Goal: Task Accomplishment & Management: Use online tool/utility

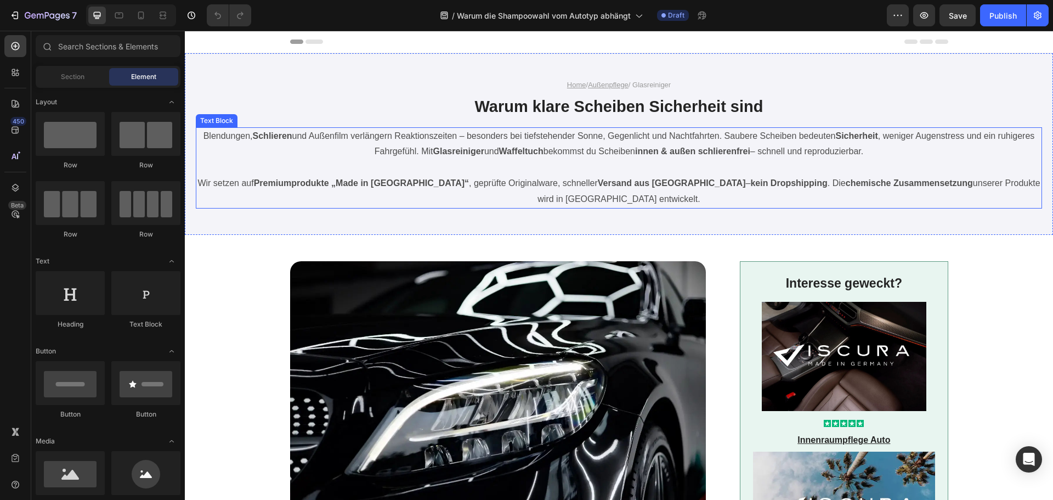
click at [554, 139] on p "Blendungen, Schlieren und Außenfilm verlängern Reaktionszeiten – besonders bei …" at bounding box center [619, 144] width 844 height 32
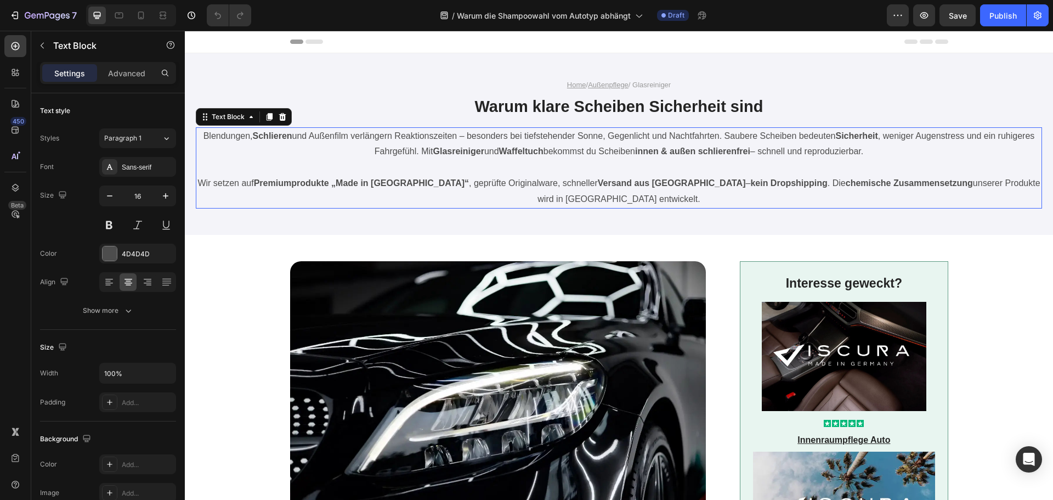
click at [554, 139] on p "Blendungen, Schlieren und Außenfilm verlängern Reaktionszeiten – besonders bei …" at bounding box center [619, 144] width 844 height 32
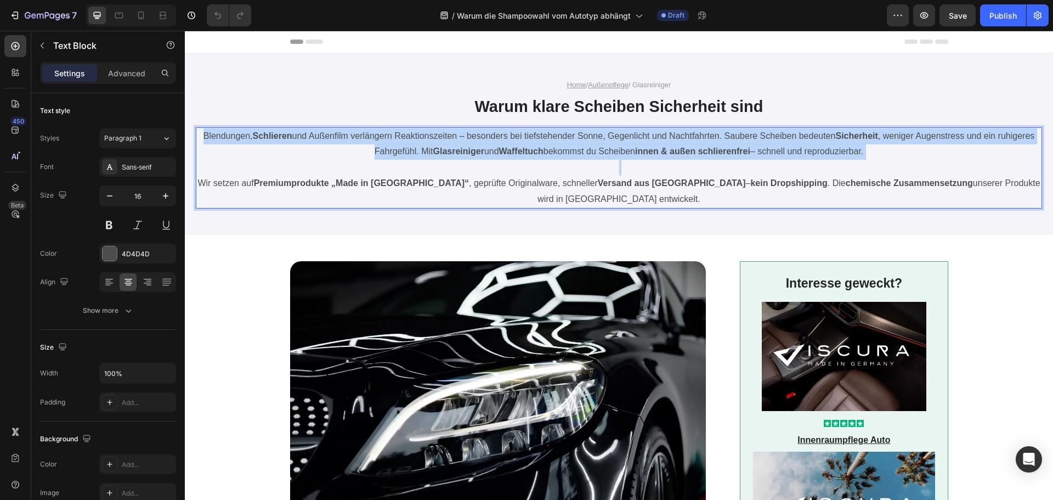
click at [554, 139] on p "Blendungen, Schlieren und Außenfilm verlängern Reaktionszeiten – besonders bei …" at bounding box center [619, 144] width 844 height 32
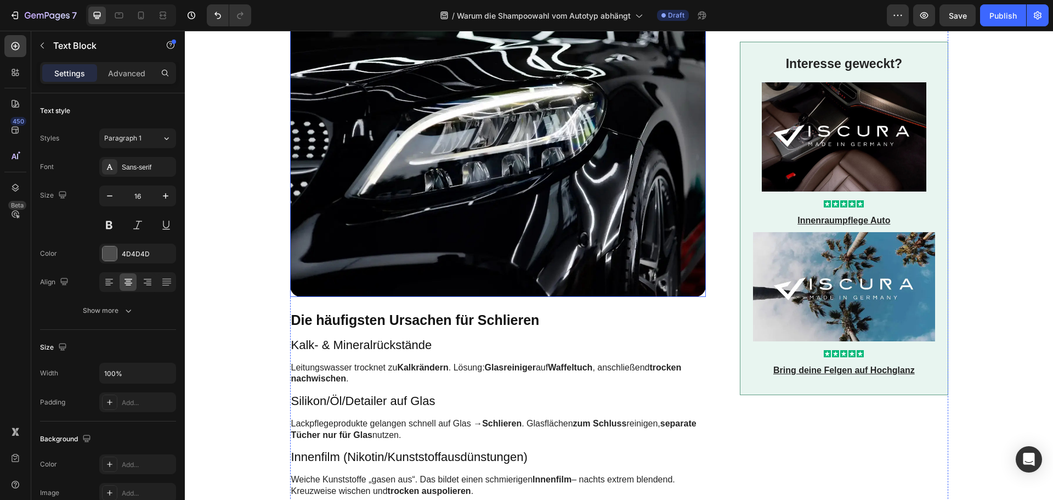
scroll to position [384, 0]
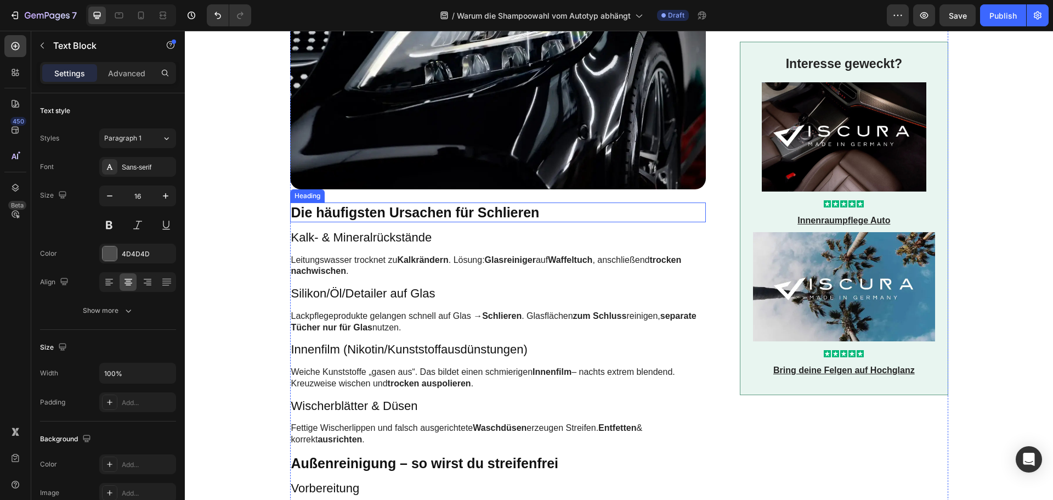
click at [371, 212] on h2 "Die häufigsten Ursachen für Schlieren" at bounding box center [498, 212] width 416 height 20
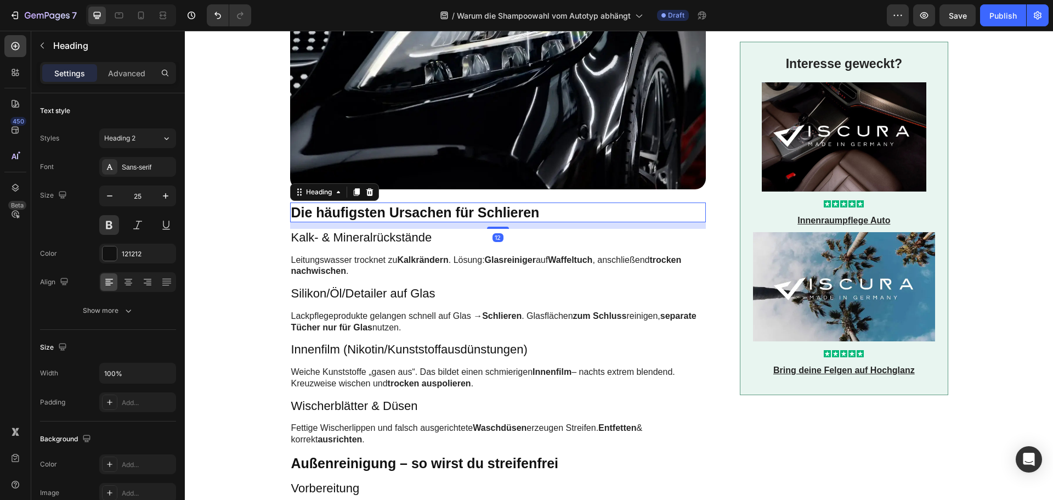
click at [371, 212] on h2 "Die häufigsten Ursachen für Schlieren" at bounding box center [498, 212] width 416 height 20
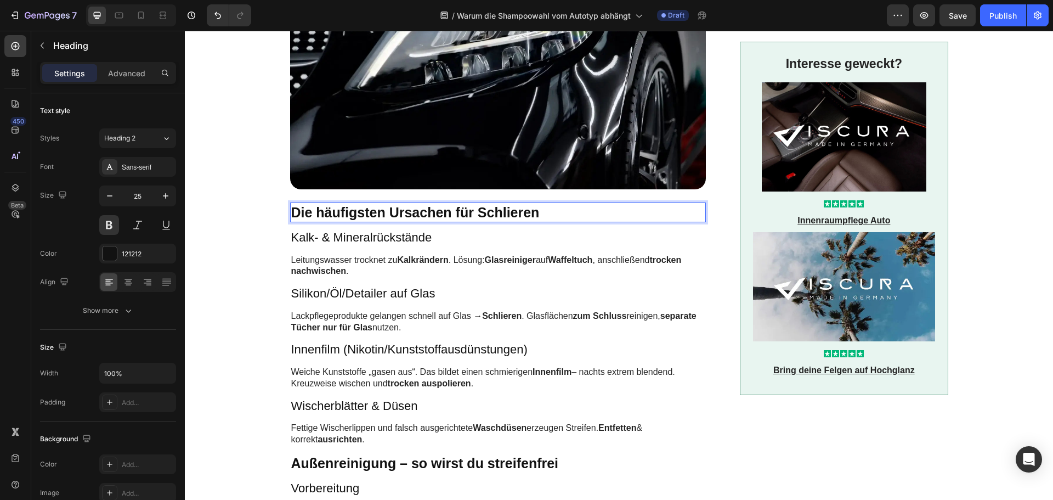
click at [371, 212] on p "Die häufigsten Ursachen für Schlieren" at bounding box center [498, 213] width 414 height 18
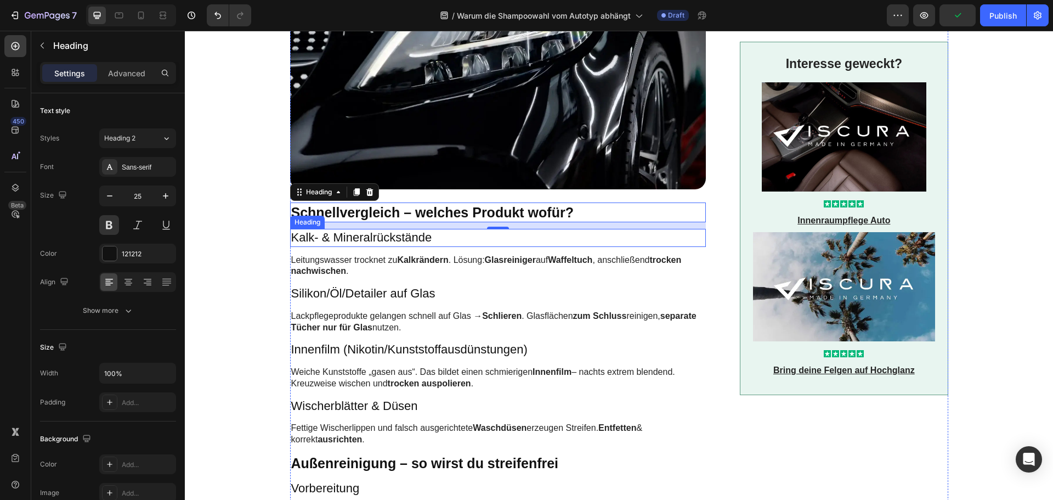
click at [370, 238] on h3 "Kalk- & Mineralrückstände" at bounding box center [498, 238] width 416 height 18
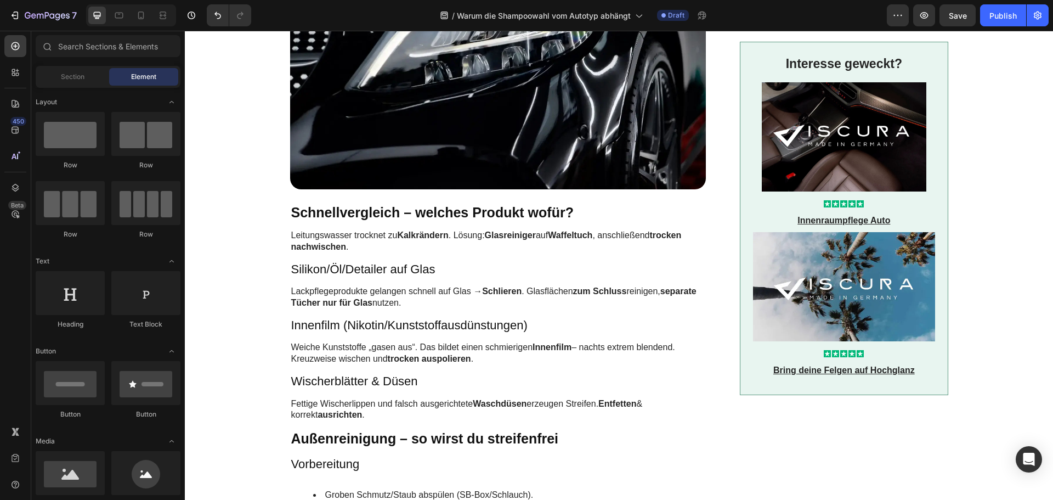
click at [370, 238] on p "Leitungswasser trocknet zu Kalkrändern . Lösung: Glasreiniger auf Waffeltuch , …" at bounding box center [497, 241] width 413 height 23
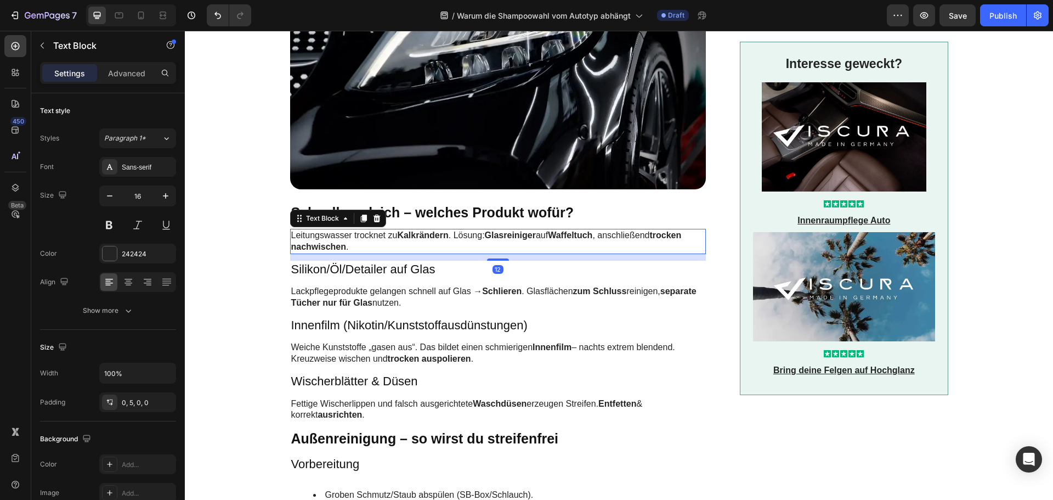
click at [370, 238] on p "Leitungswasser trocknet zu Kalkrändern . Lösung: Glasreiniger auf Waffeltuch , …" at bounding box center [497, 241] width 413 height 23
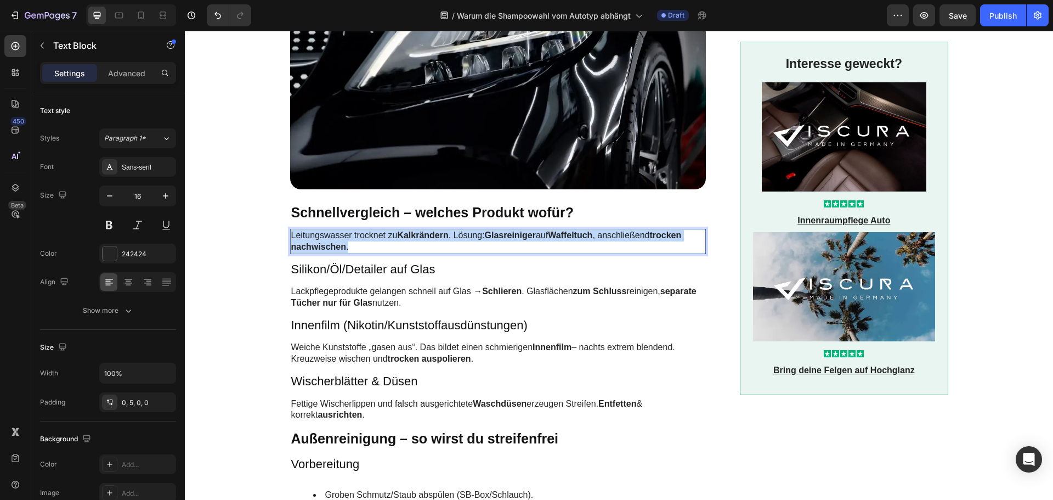
click at [370, 238] on p "Leitungswasser trocknet zu Kalkrändern . Lösung: Glasreiniger auf Waffeltuch , …" at bounding box center [497, 241] width 413 height 23
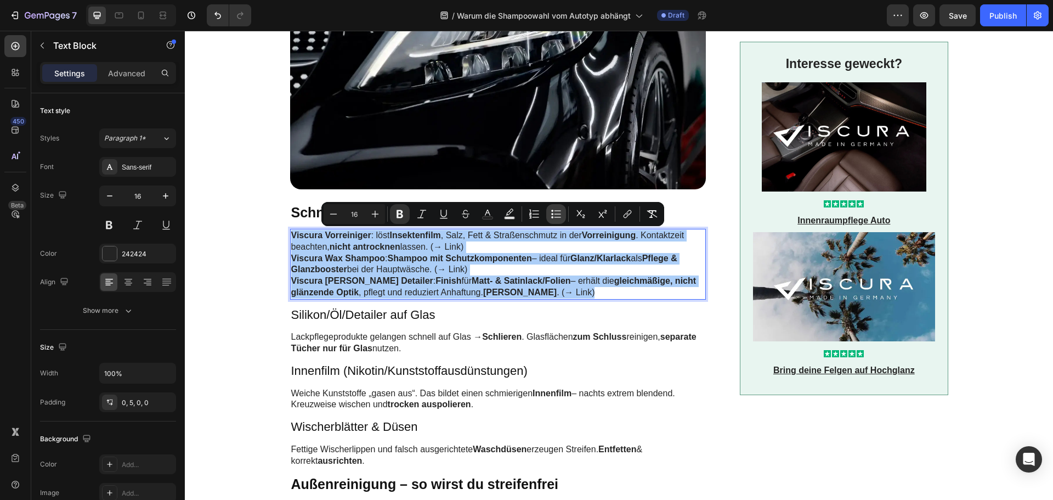
click at [560, 212] on icon "Editor contextual toolbar" at bounding box center [556, 213] width 11 height 11
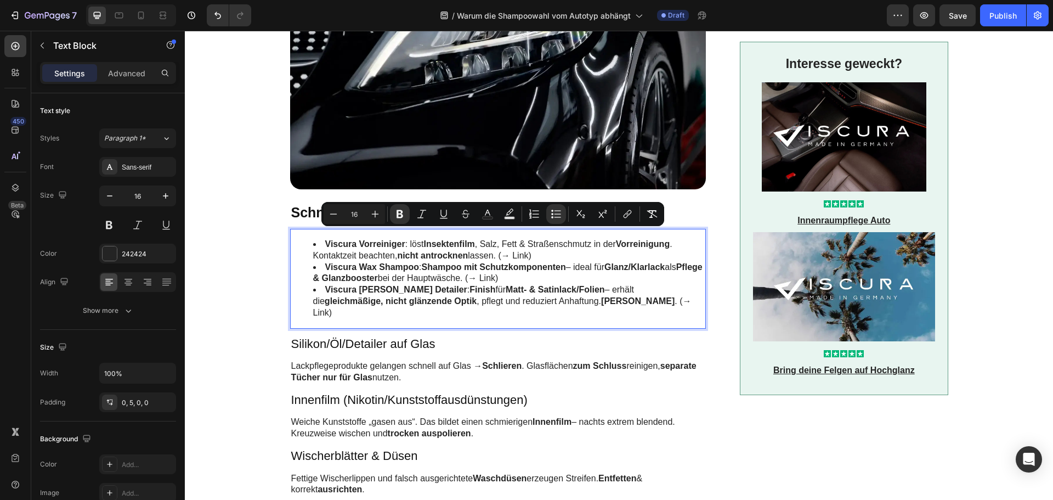
click at [540, 265] on strong "Shampoo mit Schutzkomponenten" at bounding box center [494, 266] width 144 height 9
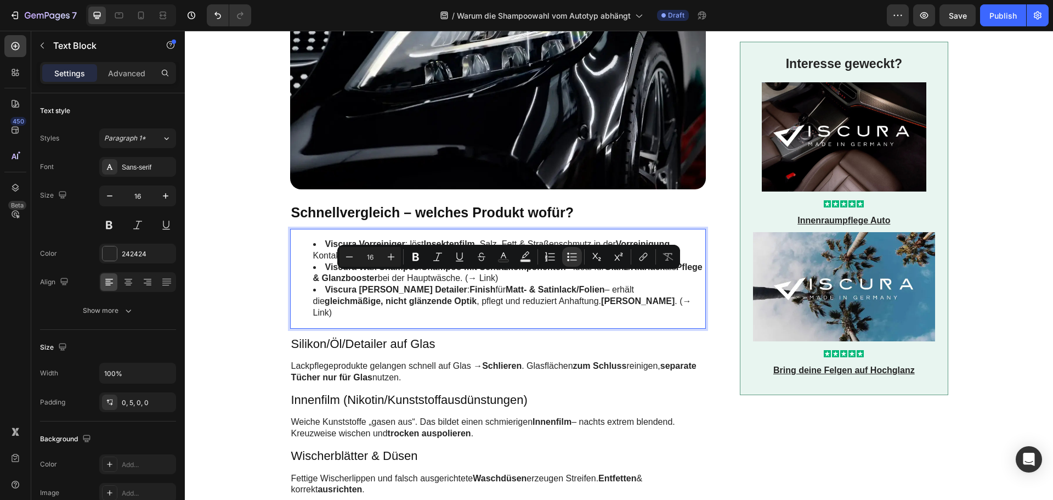
drag, startPoint x: 531, startPoint y: 279, endPoint x: 492, endPoint y: 278, distance: 39.5
click at [492, 278] on li "Viscura Wax Shampoo : Shampoo mit Schutzkomponenten – ideal für Glanz/Klarlack …" at bounding box center [508, 273] width 391 height 23
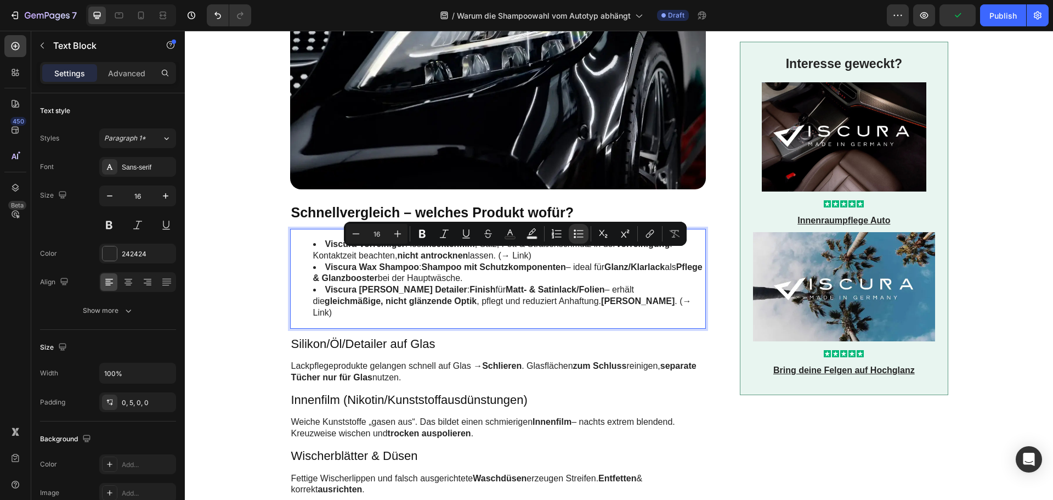
drag, startPoint x: 524, startPoint y: 256, endPoint x: 499, endPoint y: 258, distance: 25.3
click at [499, 258] on li "Viscura Vorreiniger : löst Insektenfilm , Salz, Fett & Straßenschmutz in der Vo…" at bounding box center [508, 250] width 391 height 23
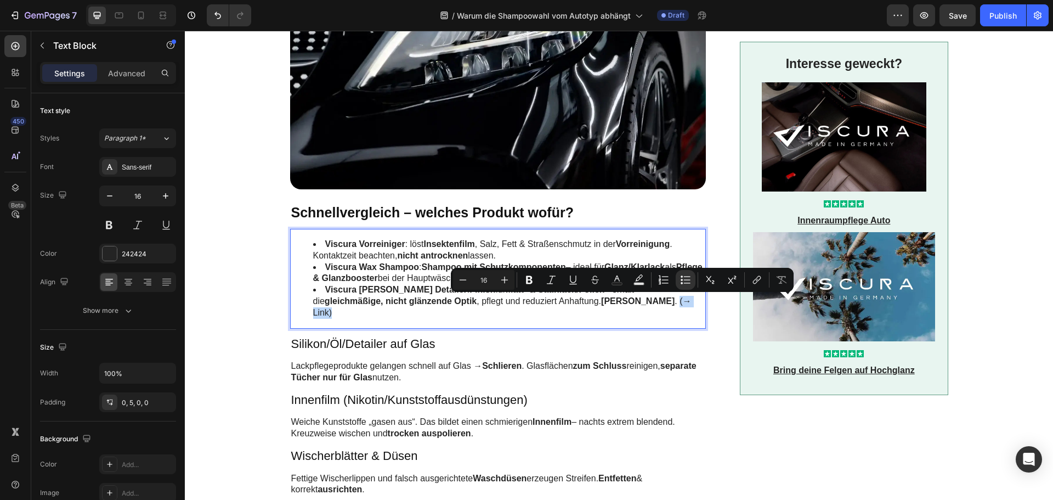
drag, startPoint x: 641, startPoint y: 301, endPoint x: 606, endPoint y: 302, distance: 34.6
click at [606, 302] on li "Viscura [PERSON_NAME] Detailer : Finish für Matt- & Satinlack/Folien – erhält d…" at bounding box center [508, 301] width 391 height 34
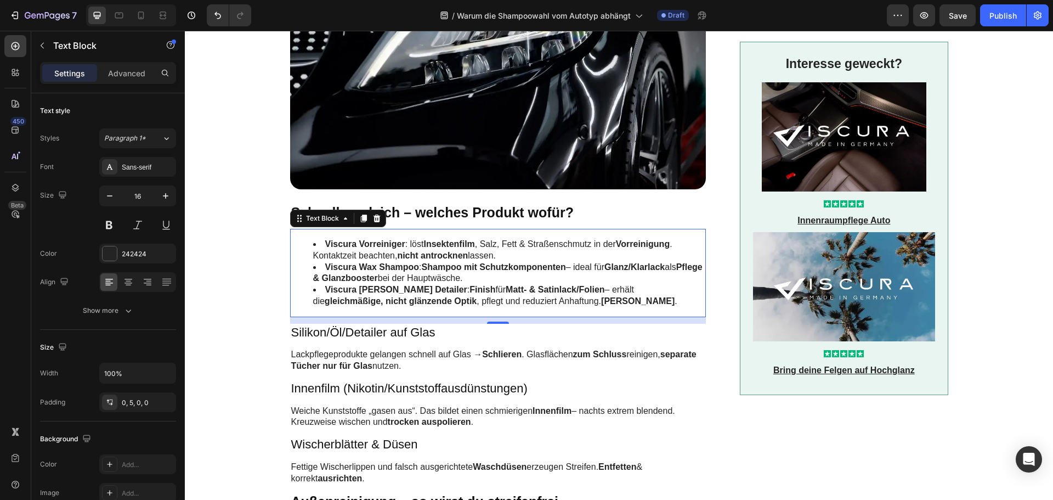
click at [402, 245] on li "Viscura Vorreiniger : löst Insektenfilm , Salz, Fett & Straßenschmutz in der Vo…" at bounding box center [508, 250] width 391 height 23
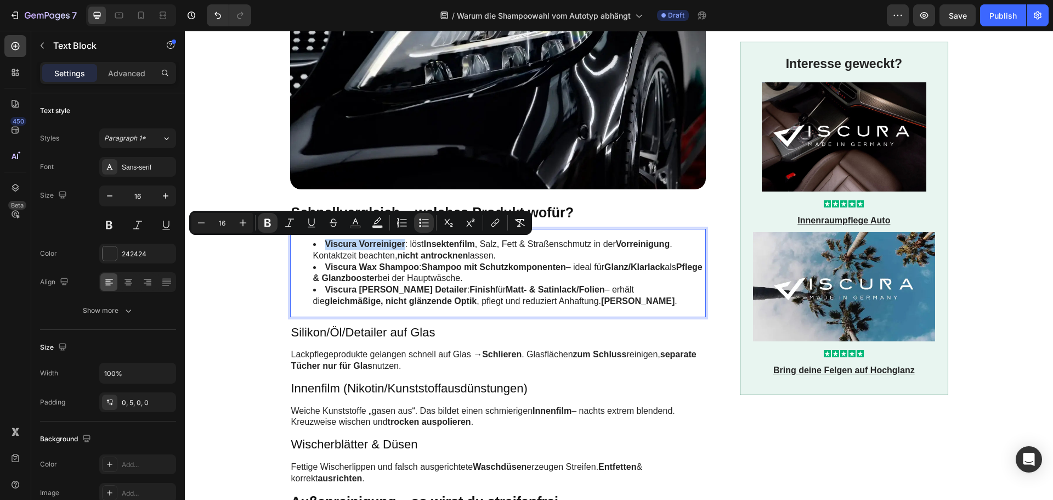
drag, startPoint x: 400, startPoint y: 245, endPoint x: 324, endPoint y: 245, distance: 76.8
click at [325, 245] on strong "Viscura Vorreiniger" at bounding box center [365, 243] width 80 height 9
click at [499, 222] on icon "Editor contextual toolbar" at bounding box center [495, 222] width 11 height 11
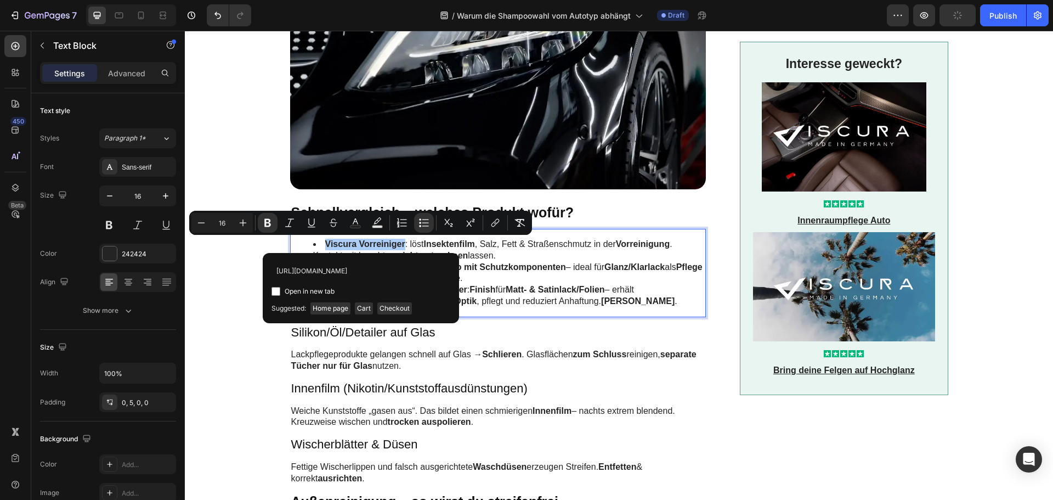
scroll to position [0, 131]
type input "[URL][DOMAIN_NAME]"
click at [308, 288] on span "Open in new tab" at bounding box center [310, 291] width 50 height 13
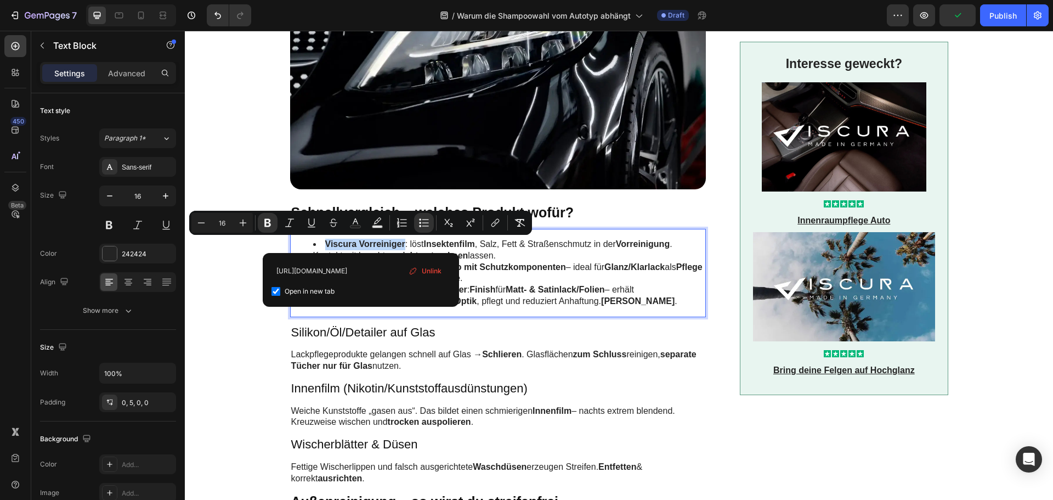
checkbox input "true"
click at [330, 268] on input "[URL][DOMAIN_NAME]" at bounding box center [361, 271] width 179 height 18
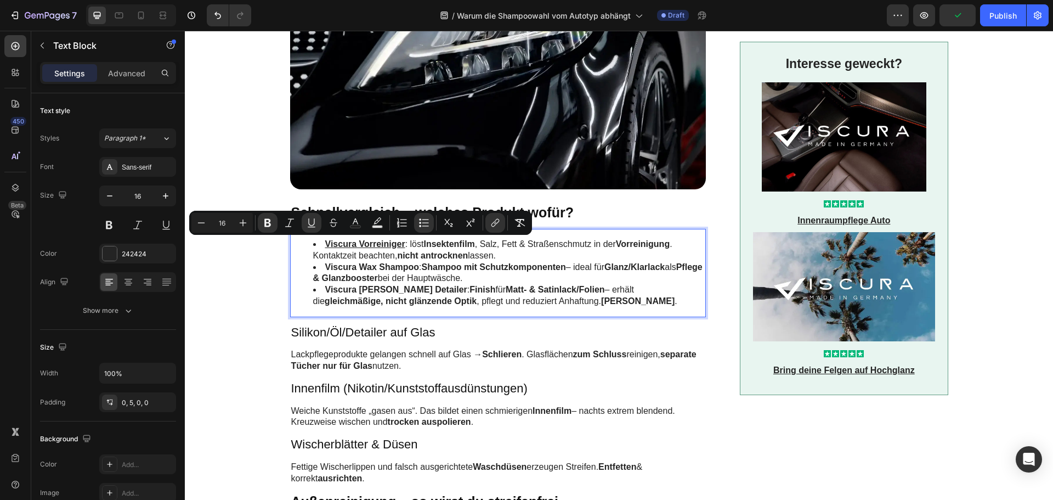
click at [398, 253] on strong "nicht antrocknen" at bounding box center [432, 255] width 71 height 9
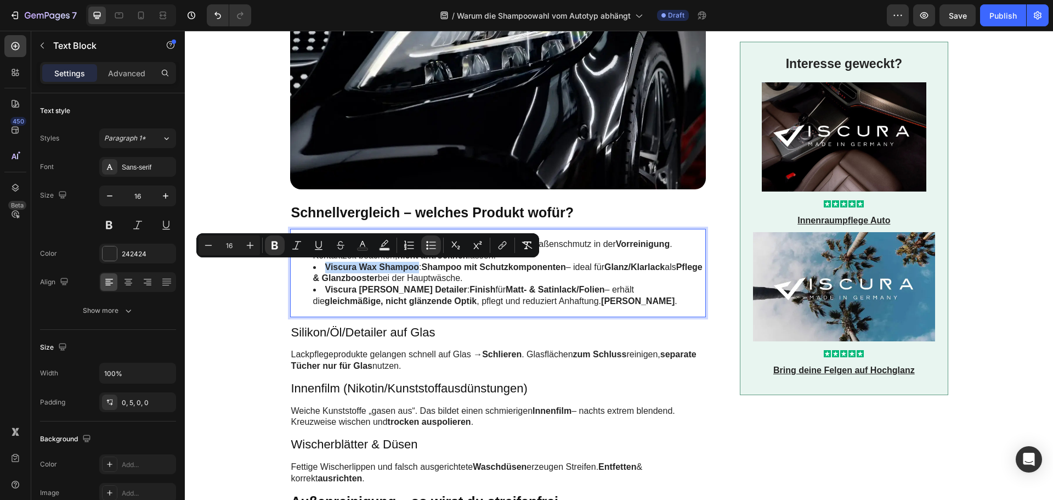
drag, startPoint x: 414, startPoint y: 268, endPoint x: 323, endPoint y: 266, distance: 90.5
click at [325, 266] on strong "Viscura Wax Shampoo" at bounding box center [372, 266] width 94 height 9
click at [493, 244] on button "link" at bounding box center [503, 245] width 20 height 20
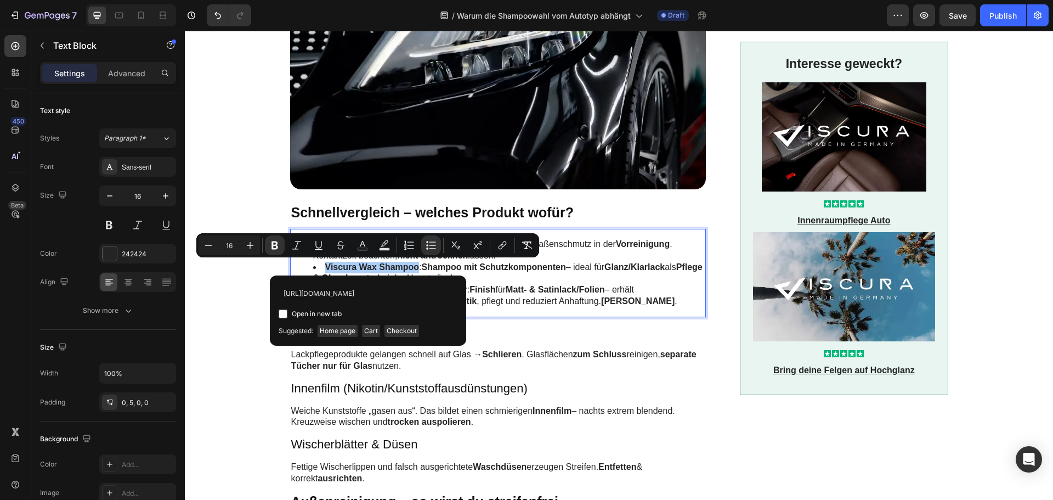
scroll to position [0, 141]
type input "[URL][DOMAIN_NAME]"
click at [334, 309] on span "Open in new tab" at bounding box center [317, 313] width 50 height 13
checkbox input "true"
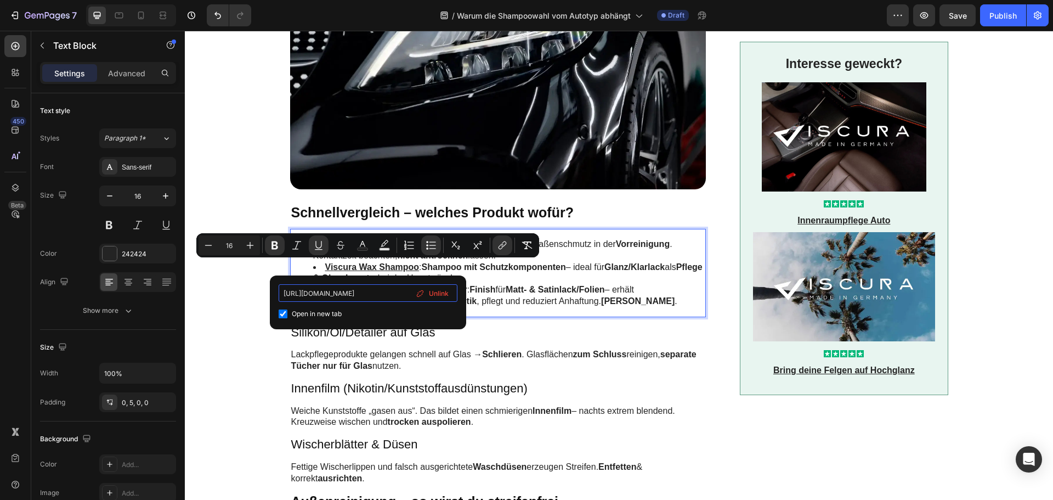
click at [346, 300] on input "[URL][DOMAIN_NAME]" at bounding box center [368, 293] width 179 height 18
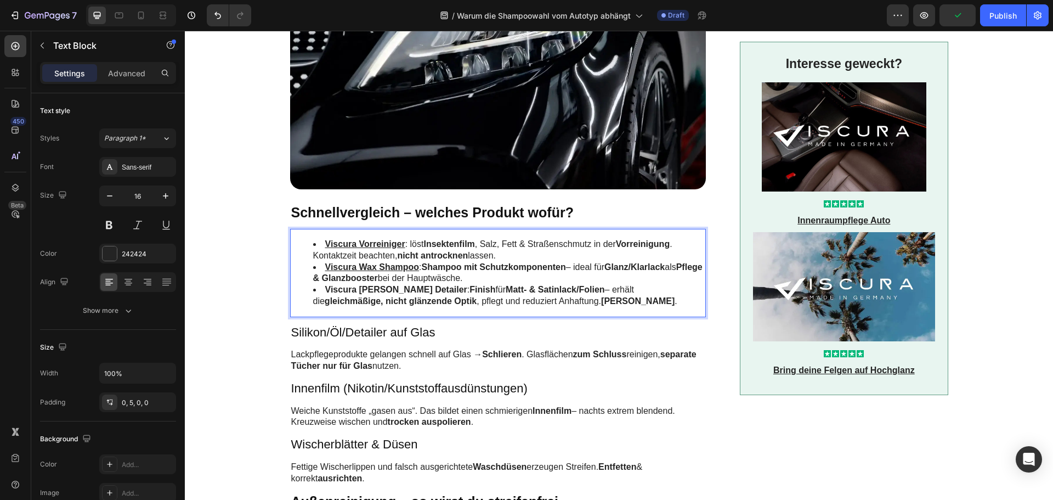
click at [424, 278] on li "Viscura Wax Shampoo : Shampoo mit Schutzkomponenten – ideal für Glanz/Klarlack …" at bounding box center [508, 273] width 391 height 23
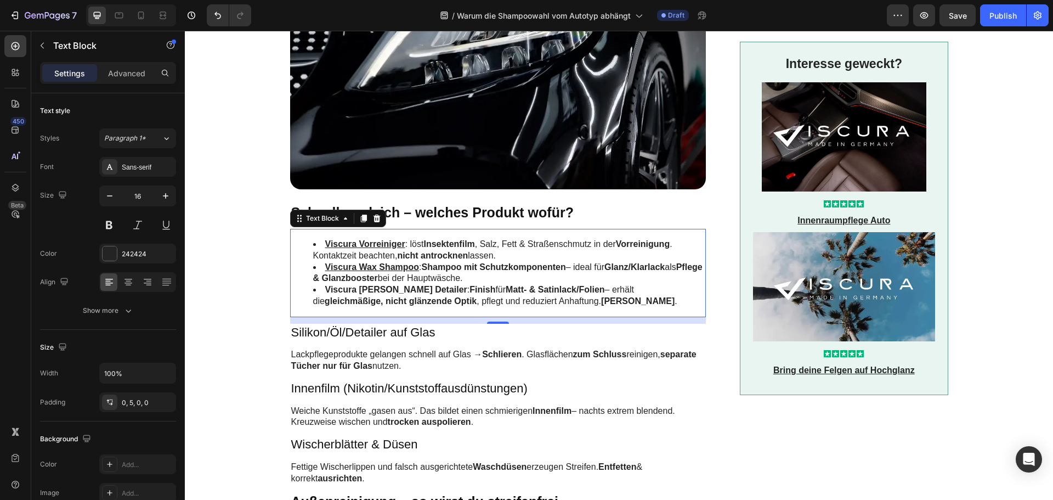
click at [415, 285] on strong "Viscura [PERSON_NAME] Detailer" at bounding box center [396, 289] width 142 height 9
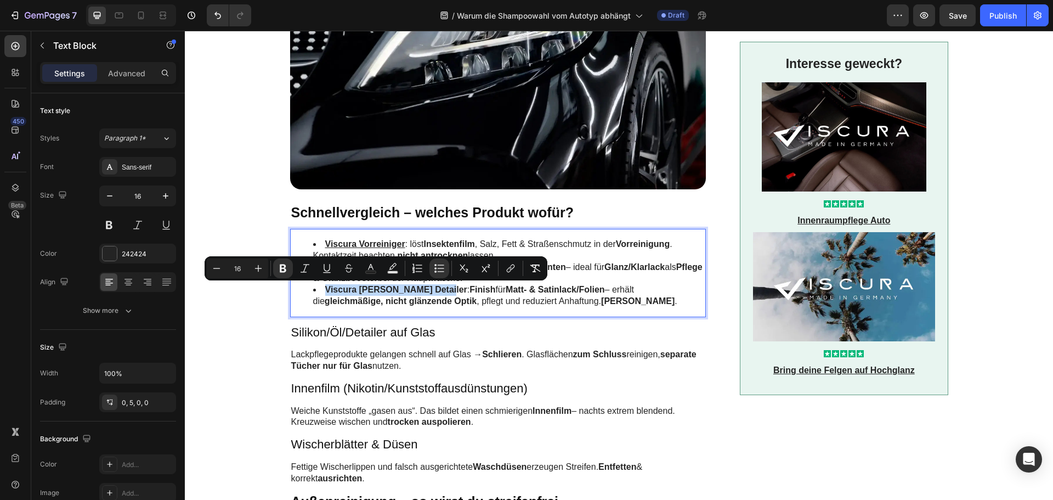
drag, startPoint x: 433, startPoint y: 290, endPoint x: 323, endPoint y: 289, distance: 109.7
click at [323, 289] on li "Viscura [PERSON_NAME] Detailer : Finish für Matt- & Satinlack/Folien – erhält d…" at bounding box center [508, 295] width 391 height 23
click at [511, 268] on icon "Editor contextual toolbar" at bounding box center [509, 269] width 5 height 5
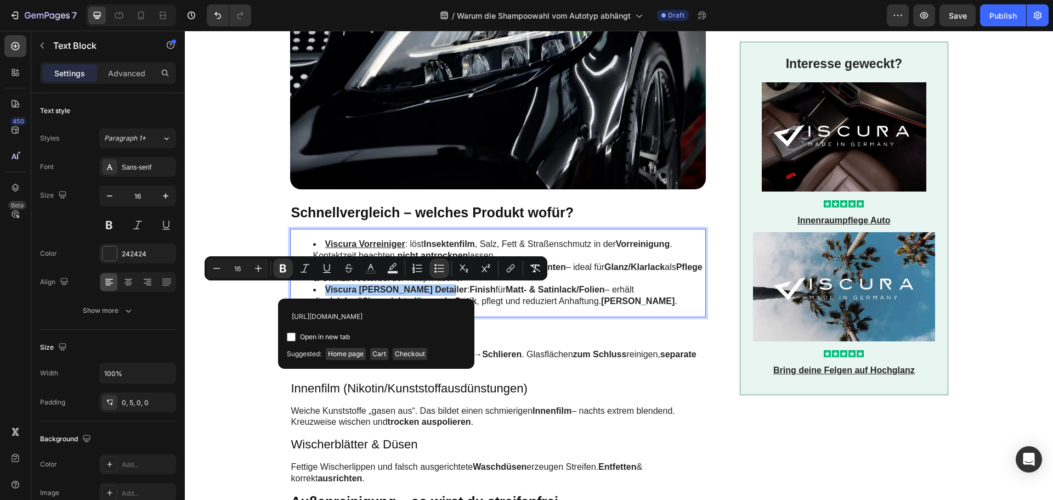
scroll to position [0, 155]
type input "[URL][DOMAIN_NAME]"
click at [312, 334] on span "Open in new tab" at bounding box center [325, 336] width 50 height 13
checkbox input "true"
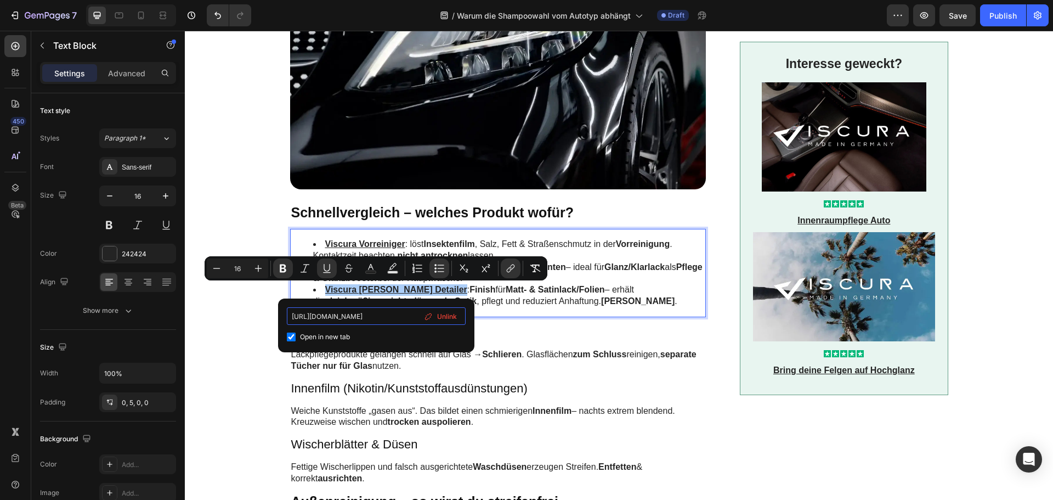
click at [336, 314] on input "[URL][DOMAIN_NAME]" at bounding box center [376, 316] width 179 height 18
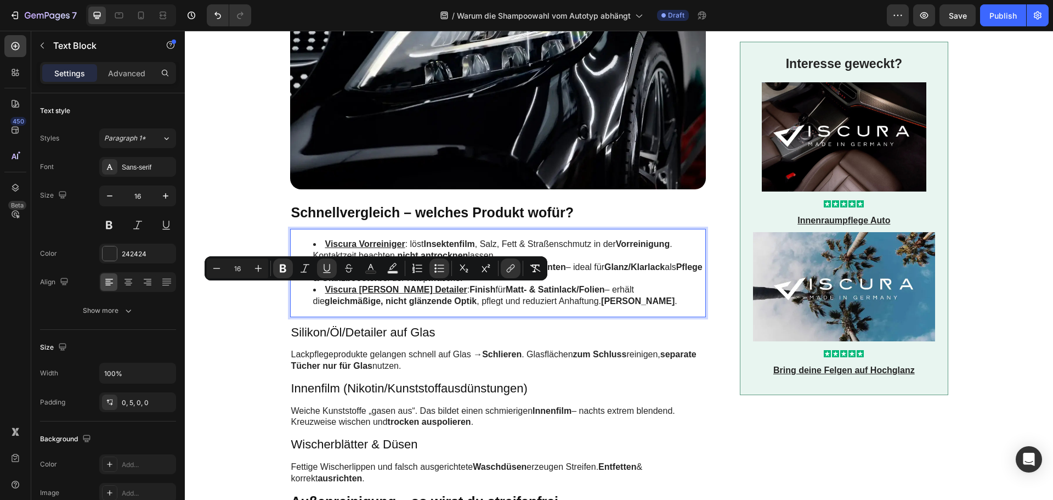
click at [465, 295] on li "Viscura [PERSON_NAME] Detailer : Finish für Matt- & Satinlack/Folien – erhält d…" at bounding box center [508, 295] width 391 height 23
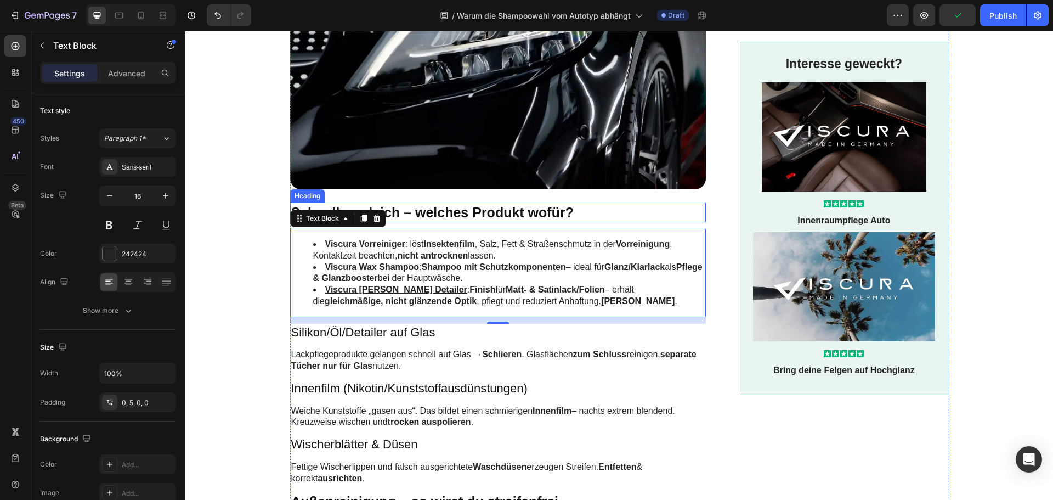
click at [498, 216] on p "Schnellvergleich – welches Produkt wofür?" at bounding box center [498, 213] width 414 height 18
click at [431, 308] on div "Viscura Vorreiniger : löst Insektenfilm , Salz, Fett & Straßenschmutz in der Vo…" at bounding box center [498, 273] width 416 height 88
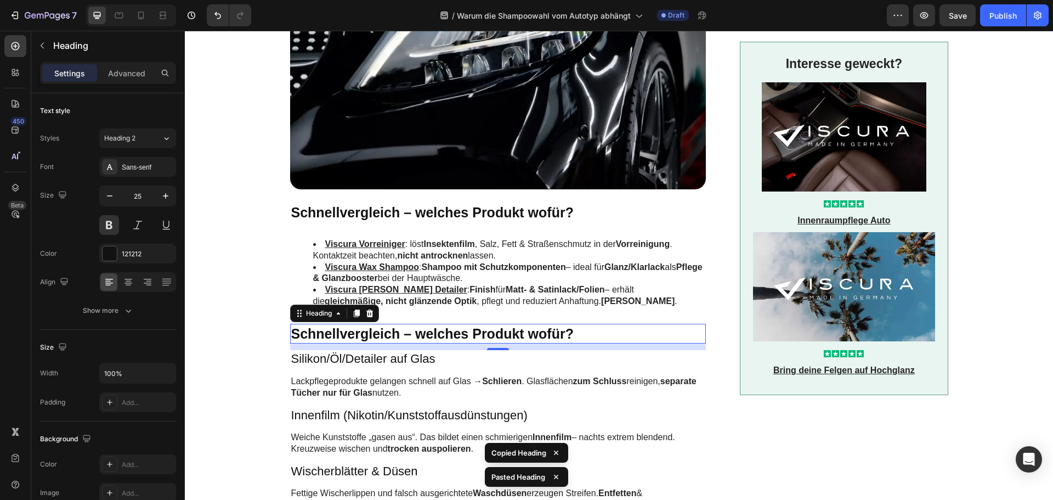
click at [391, 334] on h2 "Schnellvergleich – welches Produkt wofür?" at bounding box center [498, 334] width 416 height 20
click at [391, 334] on p "Schnellvergleich – welches Produkt wofür?" at bounding box center [498, 334] width 414 height 18
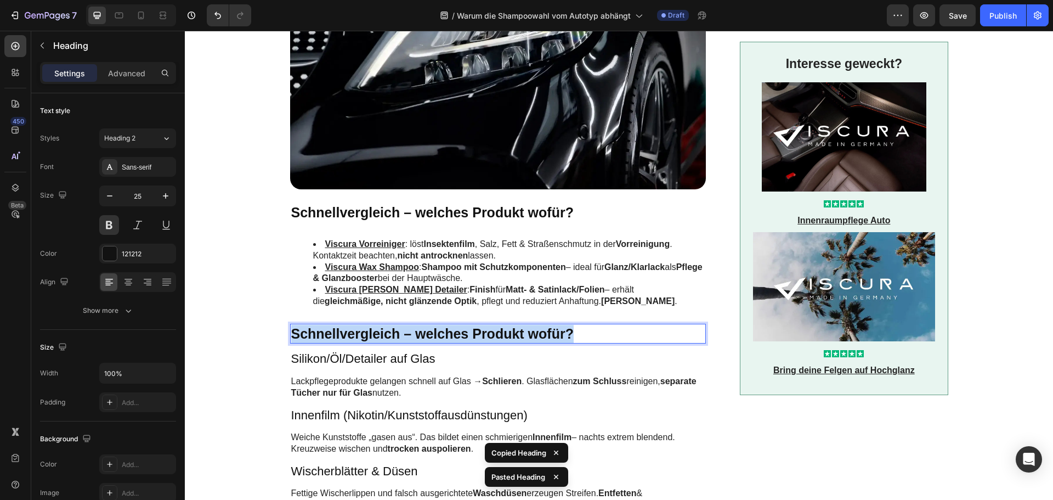
click at [391, 334] on p "Schnellvergleich – welches Produkt wofür?" at bounding box center [498, 334] width 414 height 18
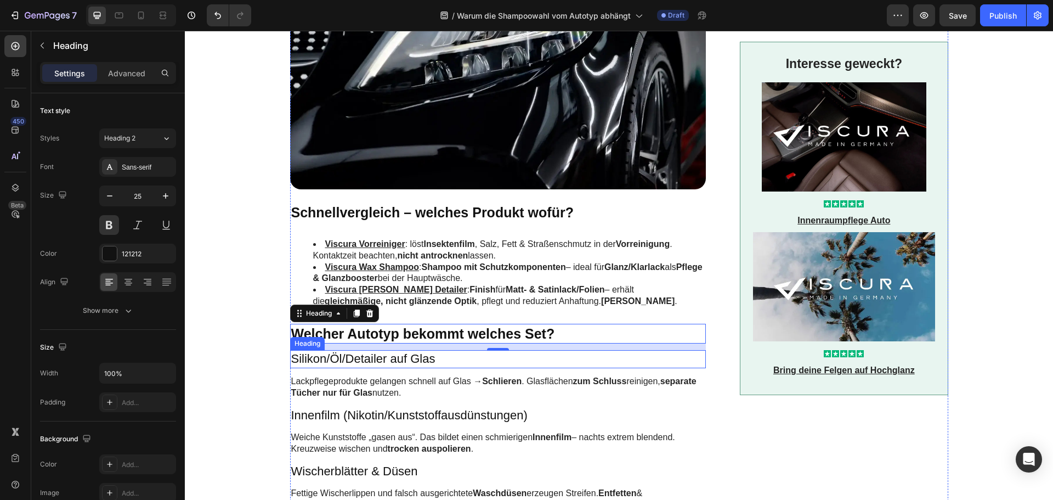
click at [325, 358] on h3 "Silikon/Öl/Detailer auf Glas" at bounding box center [498, 359] width 416 height 18
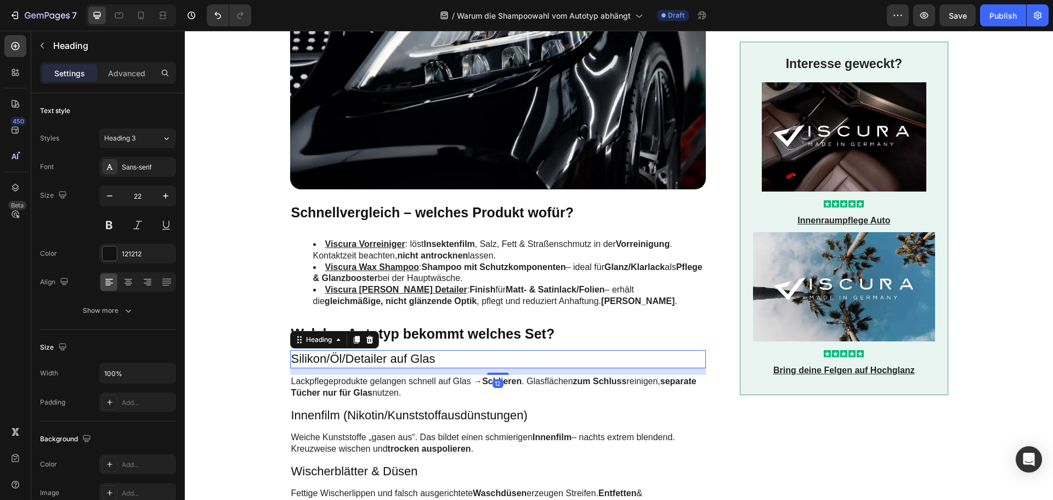
click at [325, 358] on h3 "Silikon/Öl/Detailer auf Glas" at bounding box center [498, 359] width 416 height 18
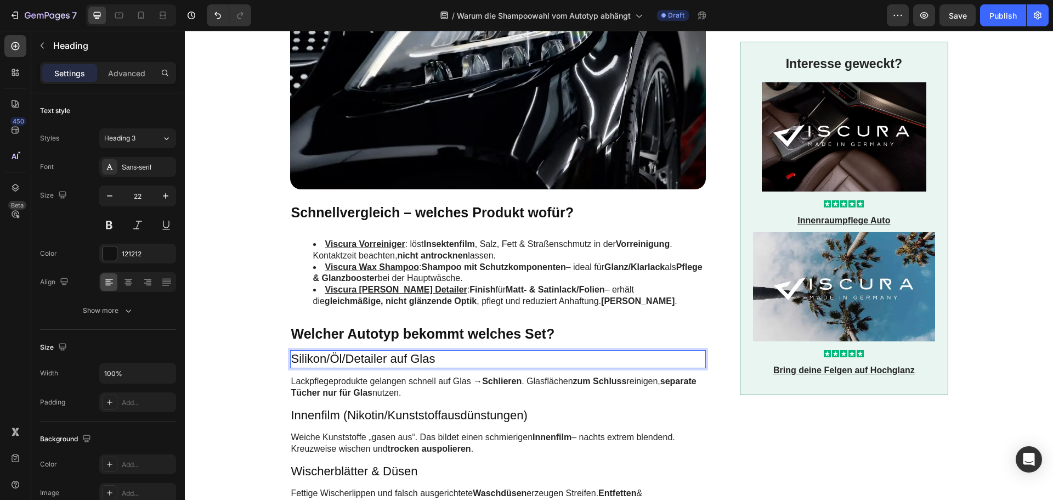
click at [325, 358] on p "Silikon/Öl/Detailer auf Glas" at bounding box center [498, 359] width 414 height 16
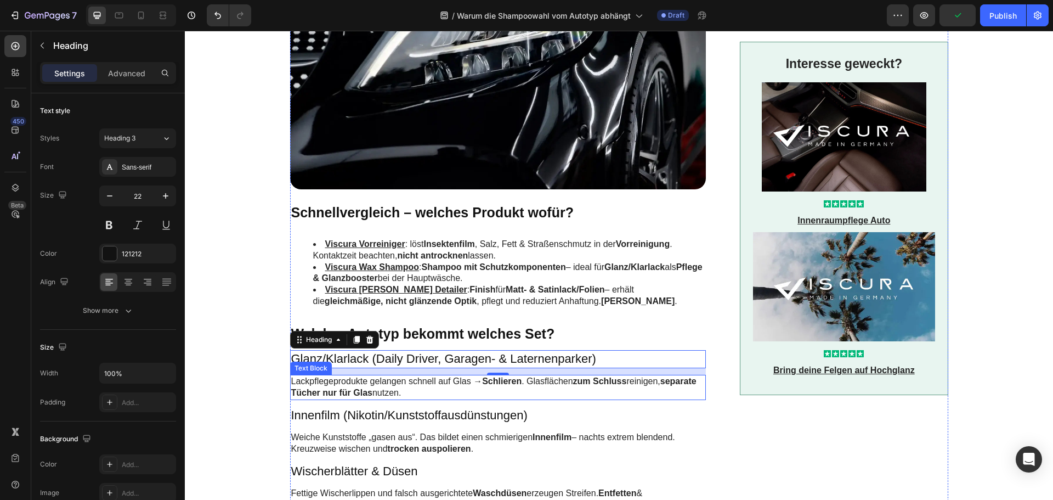
click at [376, 385] on p "Lackpflegeprodukte gelangen schnell auf Glas → Schlieren . Glasflächen zum Schl…" at bounding box center [498, 387] width 414 height 23
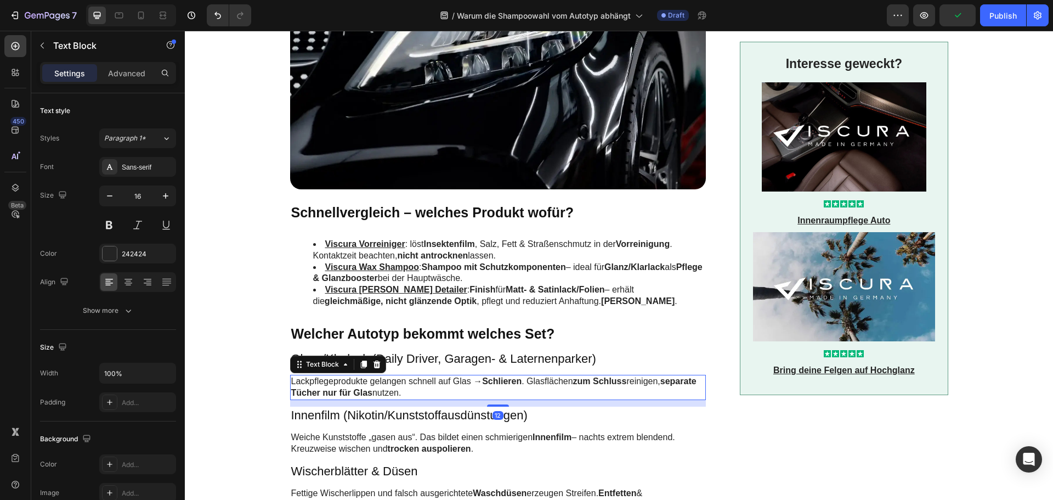
click at [376, 385] on p "Lackpflegeprodukte gelangen schnell auf Glas → Schlieren . Glasflächen zum Schl…" at bounding box center [498, 387] width 414 height 23
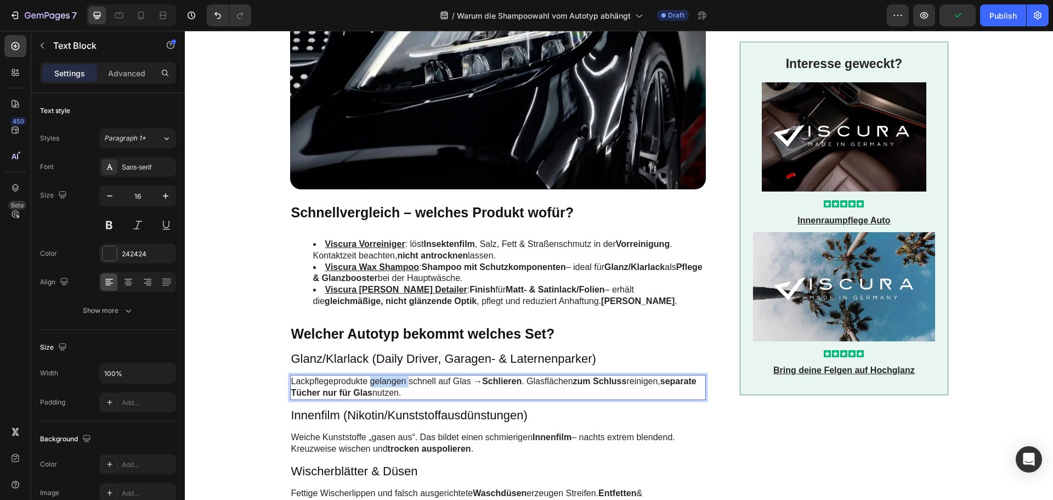
click at [376, 385] on p "Lackpflegeprodukte gelangen schnell auf Glas → Schlieren . Glasflächen zum Schl…" at bounding box center [498, 387] width 414 height 23
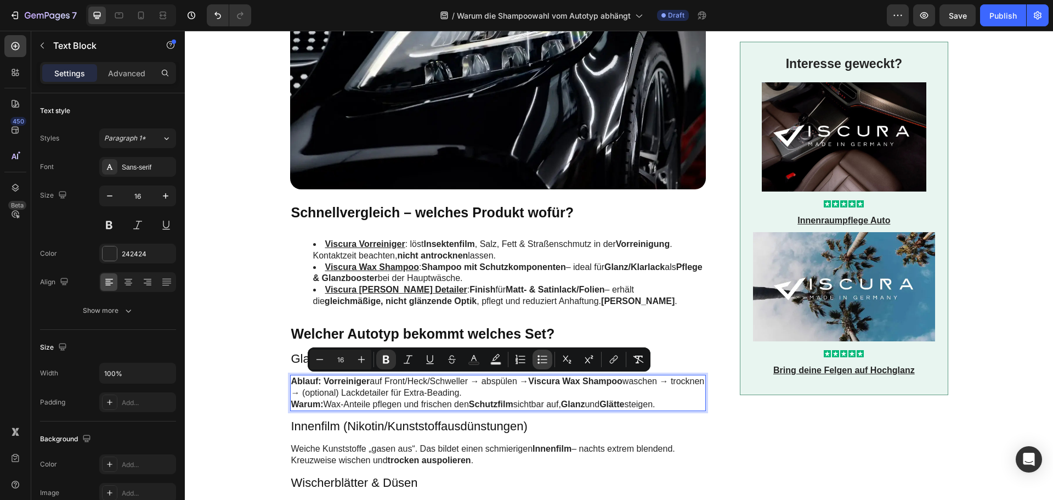
click at [537, 360] on icon "Editor contextual toolbar" at bounding box center [542, 359] width 11 height 11
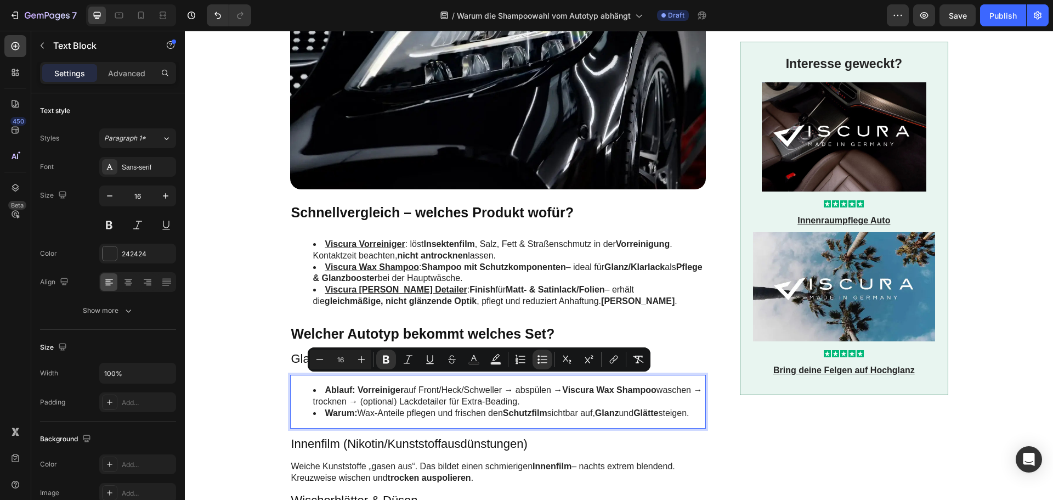
click at [539, 400] on li "Ablauf: Vorreiniger auf Front/Heck/Schweller → abspülen → Viscura Wax Shampoo w…" at bounding box center [509, 396] width 392 height 23
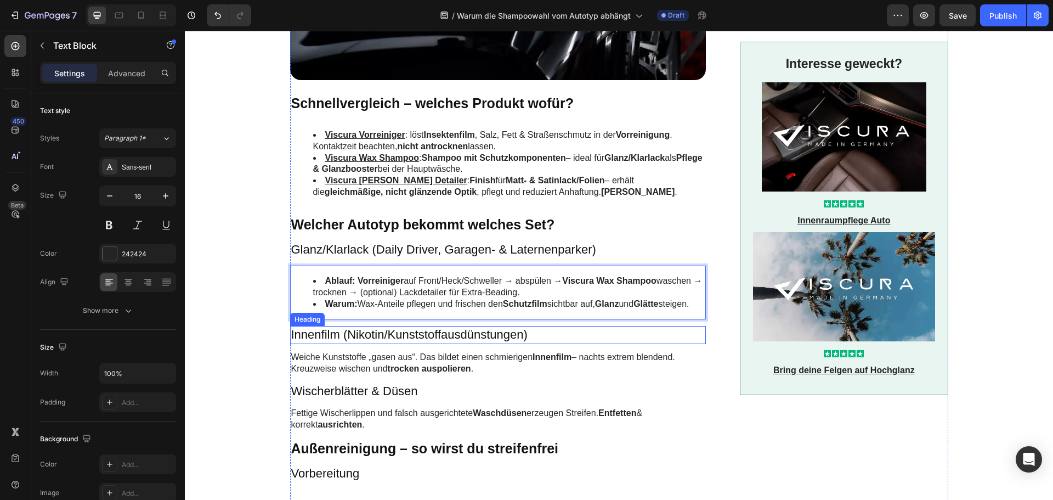
scroll to position [494, 0]
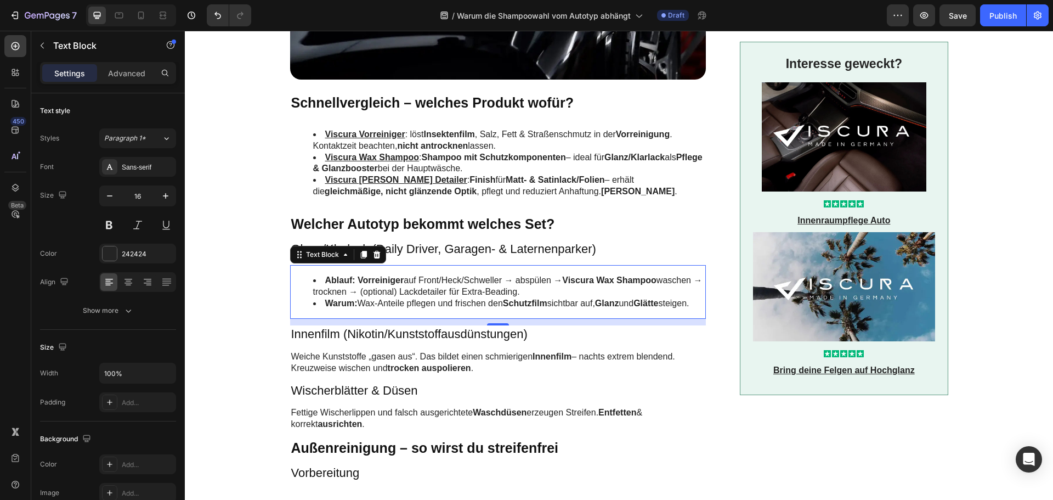
click at [403, 343] on h3 "Innenfilm (Nikotin/Kunststoffausdünstungen)" at bounding box center [498, 334] width 416 height 18
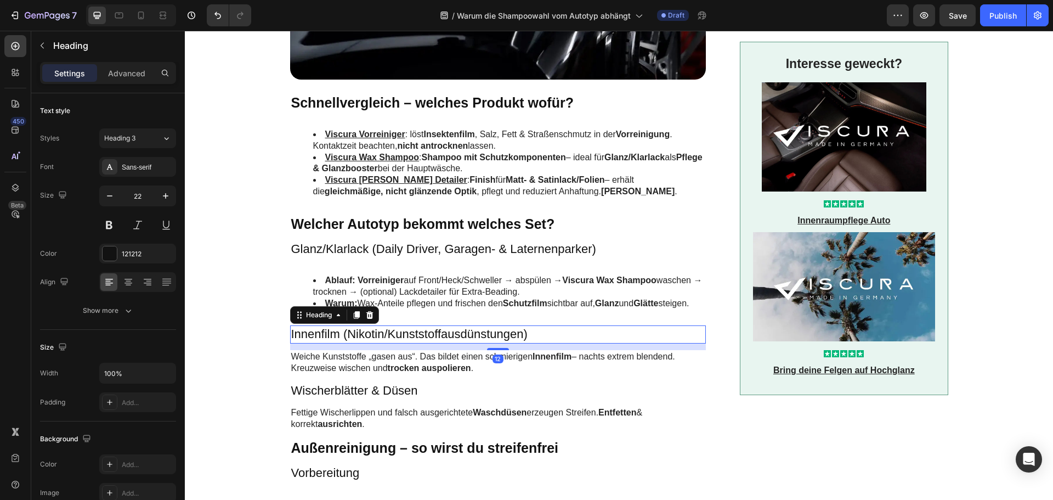
click at [403, 343] on h3 "Innenfilm (Nikotin/Kunststoffausdünstungen)" at bounding box center [498, 334] width 416 height 18
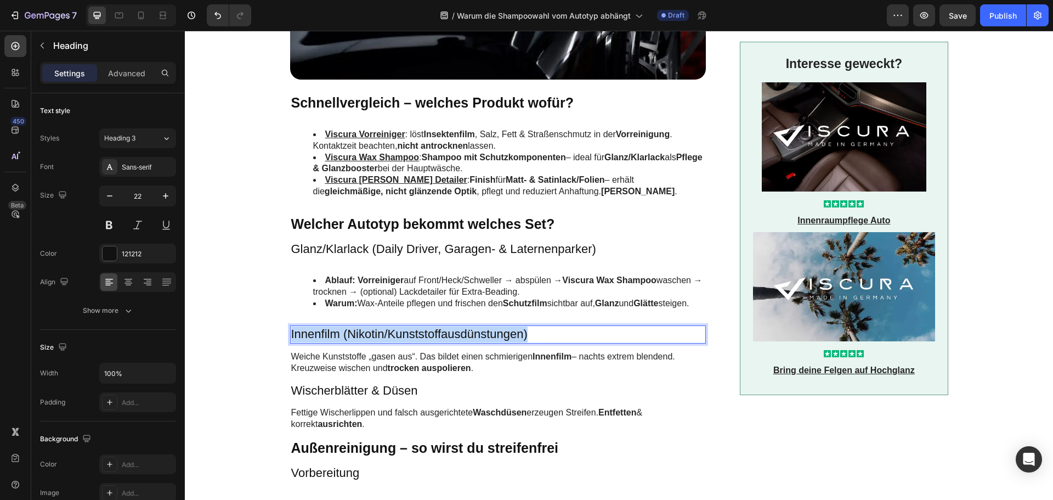
click at [403, 342] on p "Innenfilm (Nikotin/Kunststoffausdünstungen)" at bounding box center [498, 334] width 414 height 16
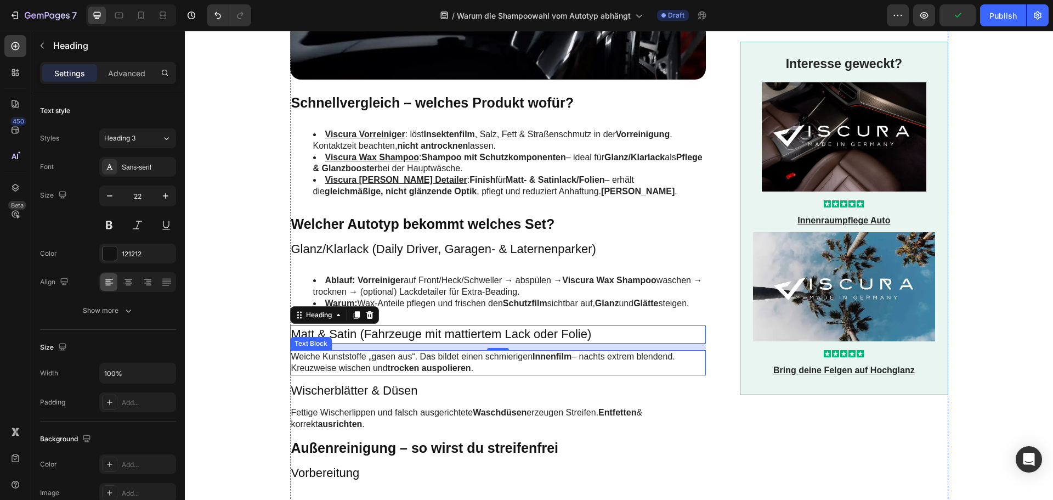
click at [385, 366] on p "Weiche Kunststoffe „gasen aus“. Das bildet einen schmierigen Innenfilm – nachts…" at bounding box center [498, 362] width 414 height 23
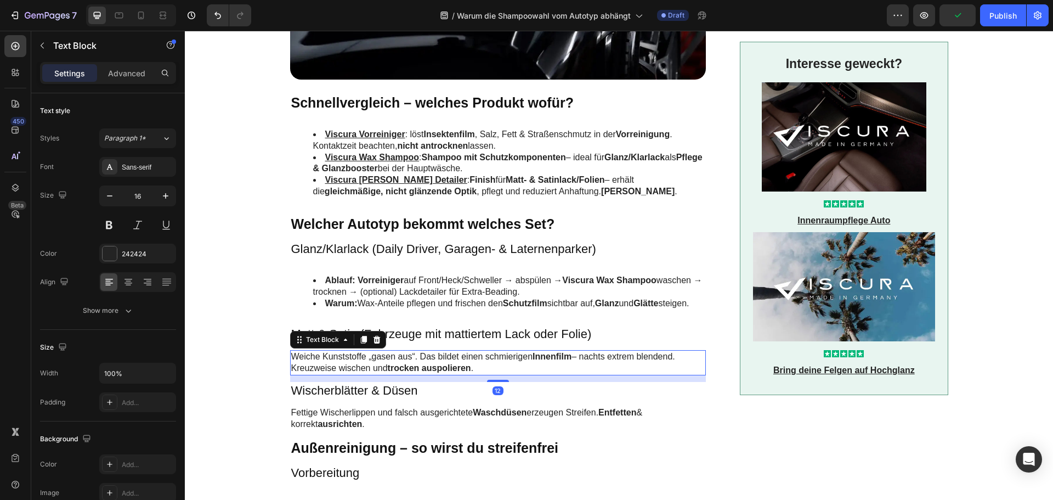
click at [385, 366] on p "Weiche Kunststoffe „gasen aus“. Das bildet einen schmierigen Innenfilm – nachts…" at bounding box center [498, 362] width 414 height 23
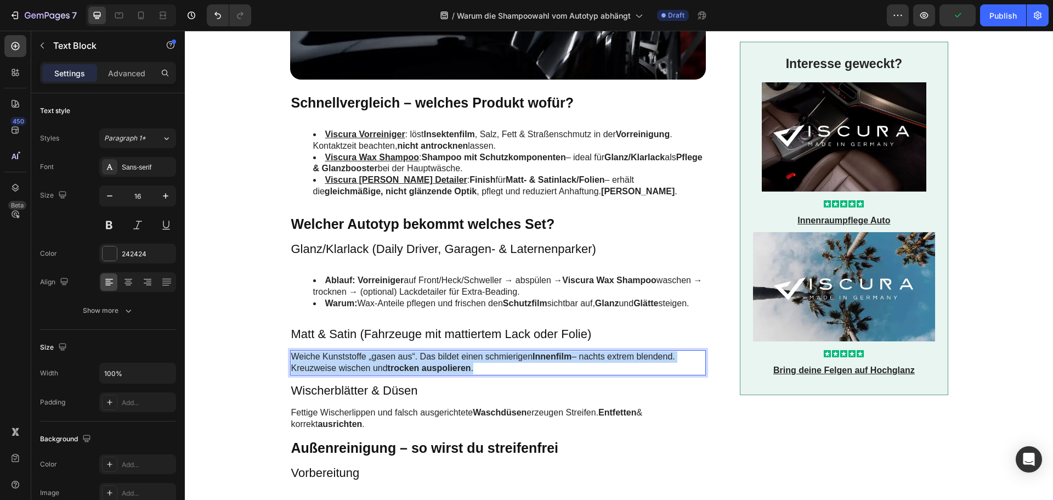
click at [385, 366] on p "Weiche Kunststoffe „gasen aus“. Das bildet einen schmierigen Innenfilm – nachts…" at bounding box center [498, 362] width 414 height 23
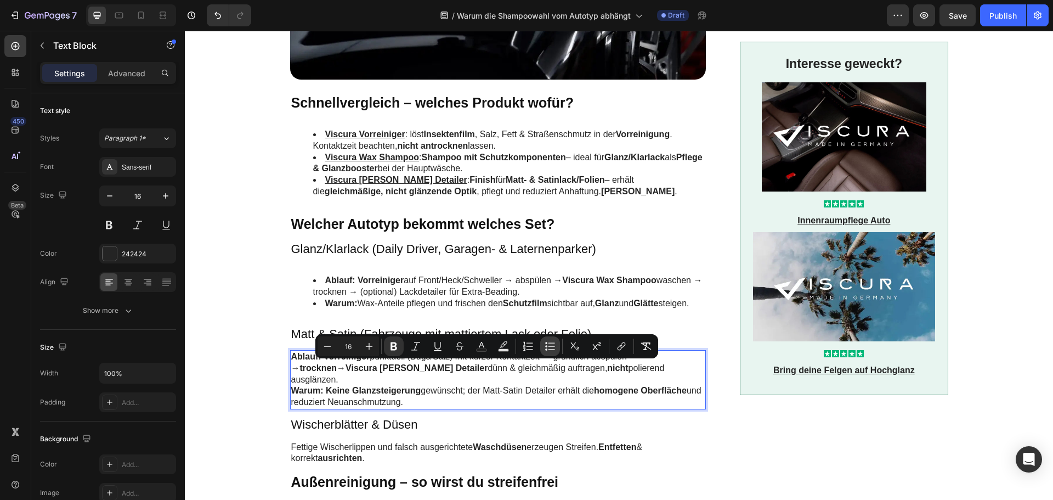
click at [549, 347] on icon "Editor contextual toolbar" at bounding box center [550, 346] width 11 height 11
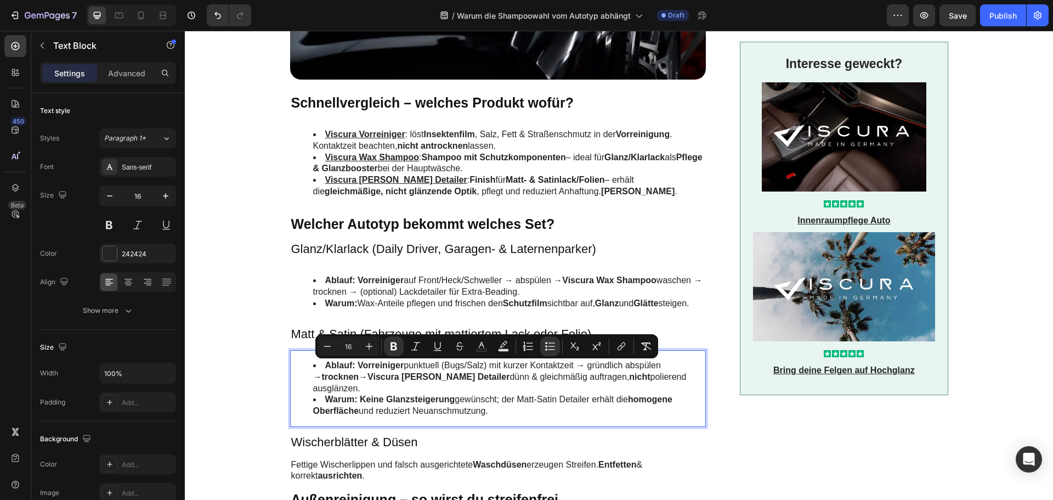
click at [493, 394] on li "Ablauf: Vorreiniger punktuell (Bugs/Salz) mit kurzer Kontaktzeit → gründlich ab…" at bounding box center [509, 377] width 392 height 34
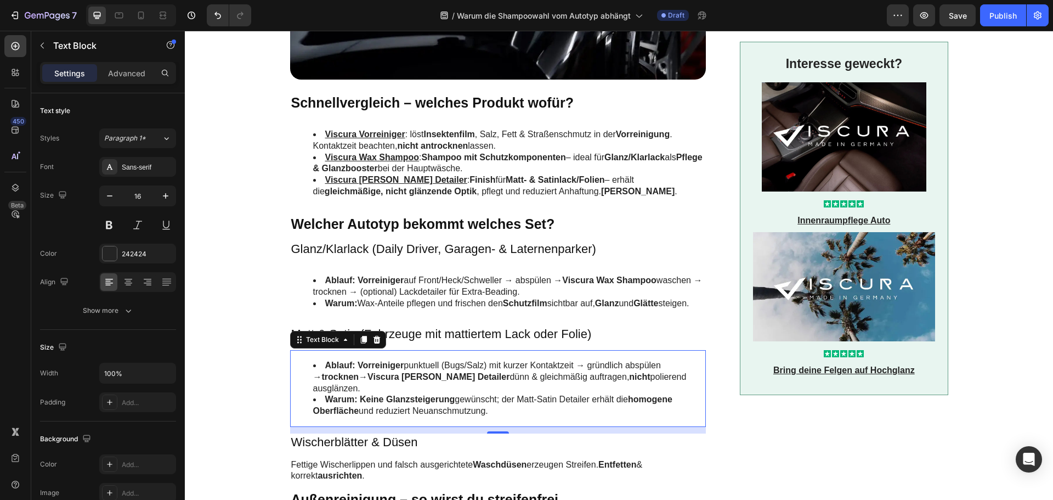
scroll to position [549, 0]
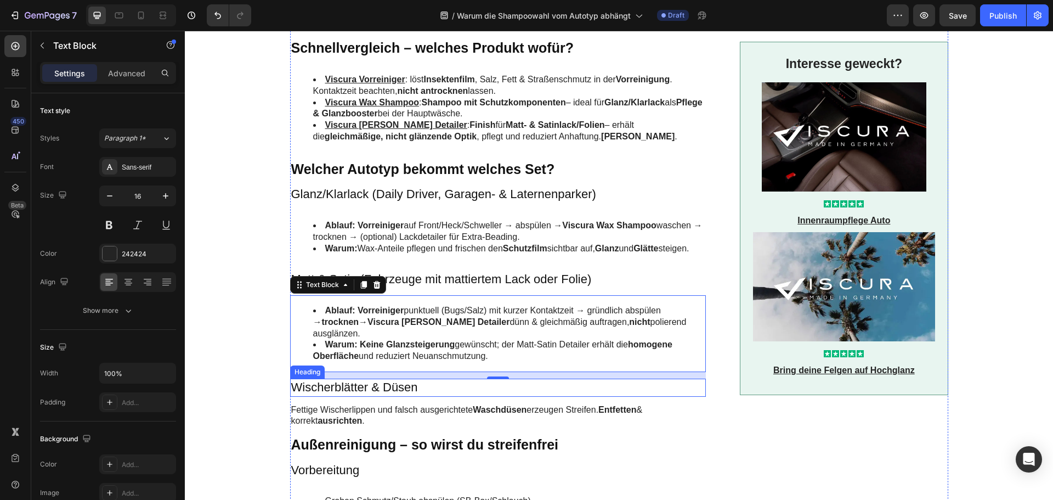
click at [320, 397] on h3 "Wischerblätter & Düsen" at bounding box center [498, 388] width 416 height 18
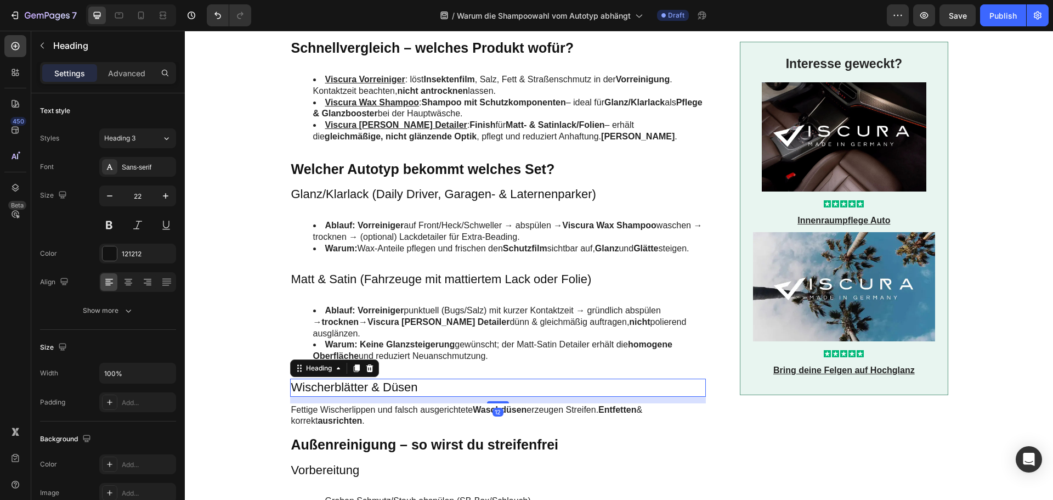
click at [320, 397] on h3 "Wischerblätter & Düsen" at bounding box center [498, 388] width 416 height 18
click at [320, 396] on p "Wischerblätter & Düsen" at bounding box center [498, 388] width 414 height 16
click at [342, 421] on p "Fettige Wischerlippen und falsch ausgerichtete Waschdüsen erzeugen Streifen. En…" at bounding box center [498, 415] width 414 height 23
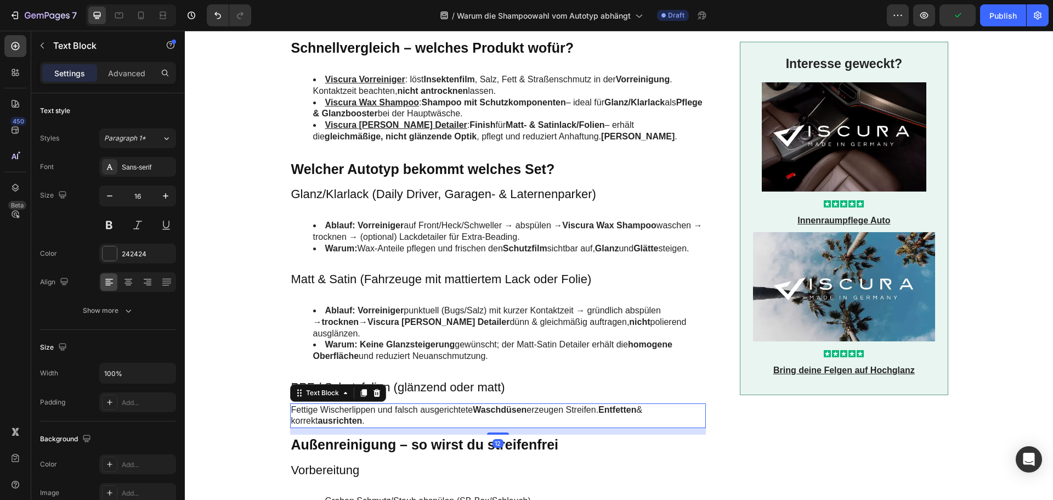
click at [342, 421] on p "Fettige Wischerlippen und falsch ausgerichtete Waschdüsen erzeugen Streifen. En…" at bounding box center [498, 415] width 414 height 23
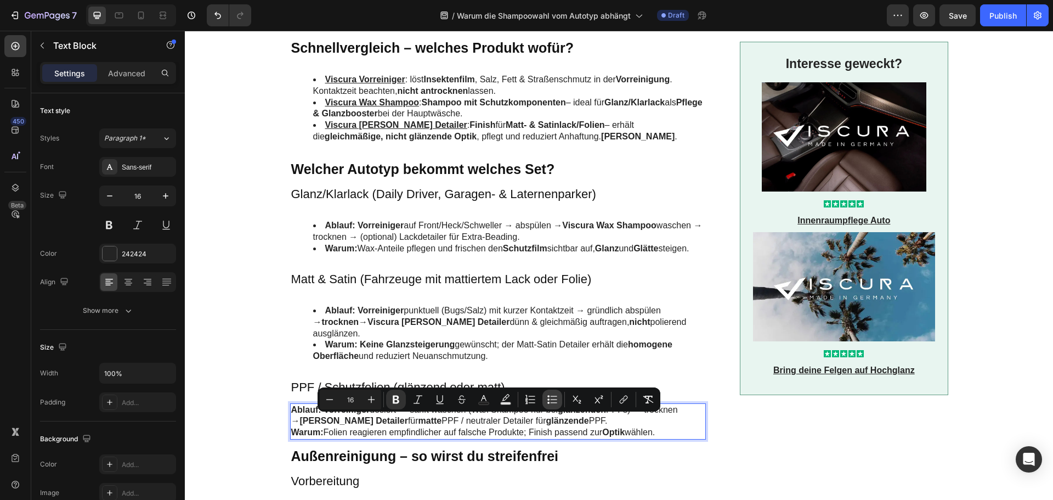
click at [552, 398] on icon "Editor contextual toolbar" at bounding box center [552, 399] width 11 height 11
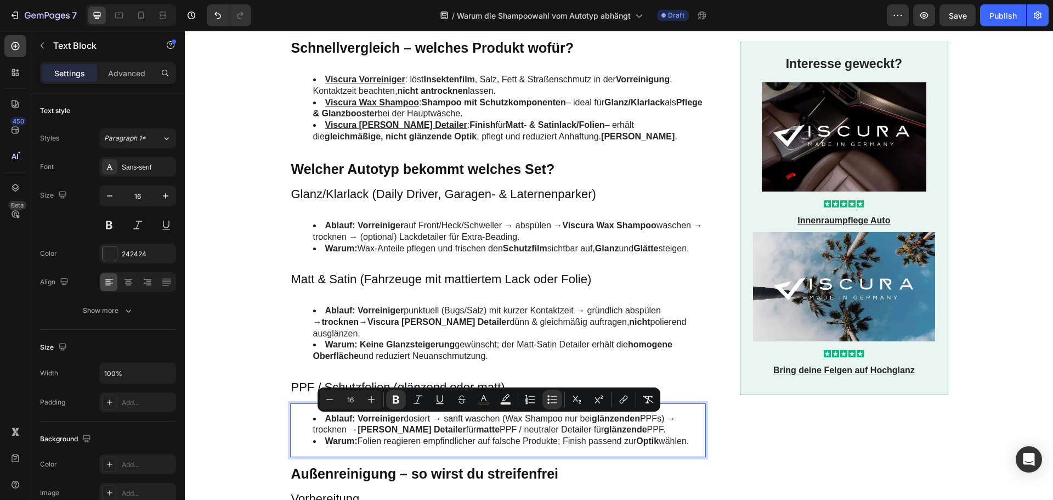
click at [513, 433] on li "Ablauf: Vorreiniger dosiert → sanft waschen (Wax Shampoo nur bei glänzenden PPF…" at bounding box center [509, 424] width 392 height 23
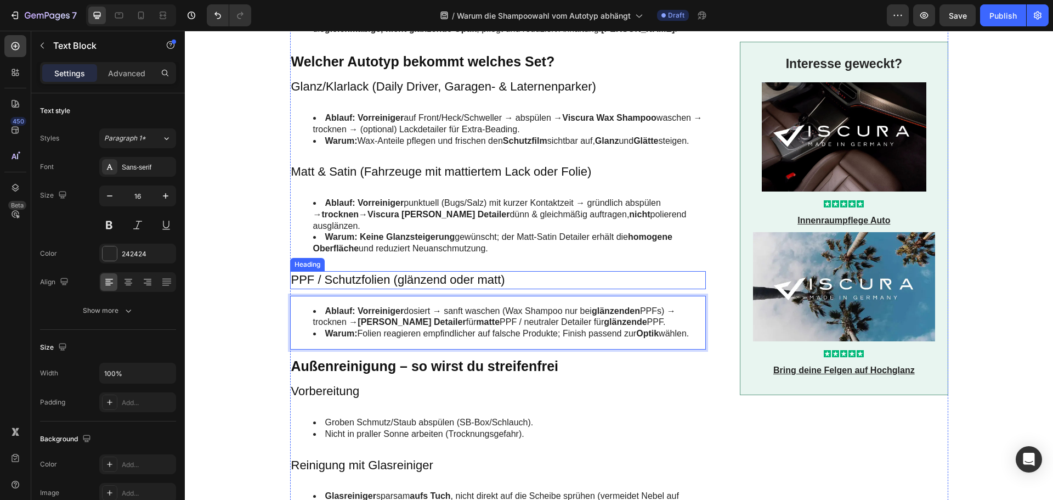
scroll to position [658, 0]
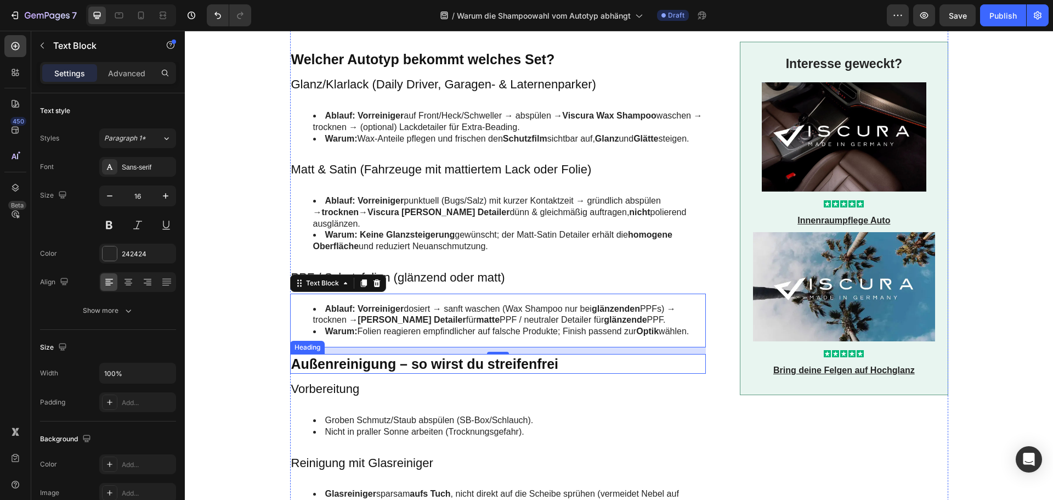
click at [377, 370] on h2 "Außenreinigung – so wirst du streifenfrei" at bounding box center [498, 364] width 416 height 20
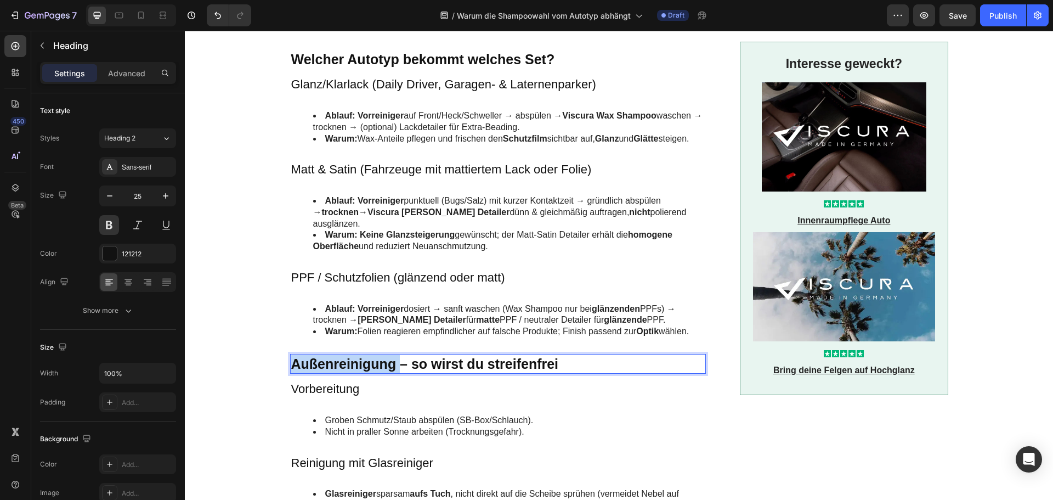
click at [377, 370] on h2 "Außenreinigung – so wirst du streifenfrei" at bounding box center [498, 364] width 416 height 20
click at [377, 370] on p "Außenreinigung – so wirst du streifenfrei" at bounding box center [498, 364] width 414 height 18
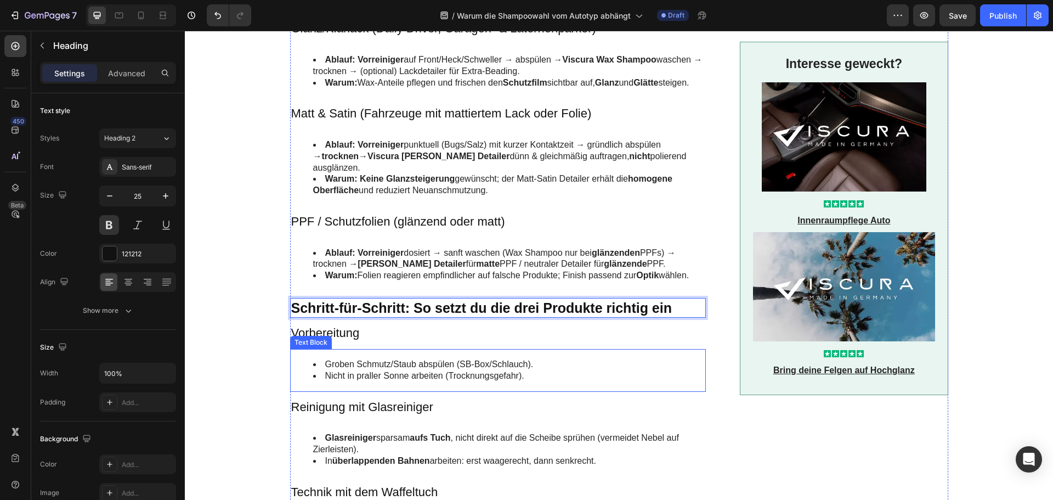
scroll to position [768, 0]
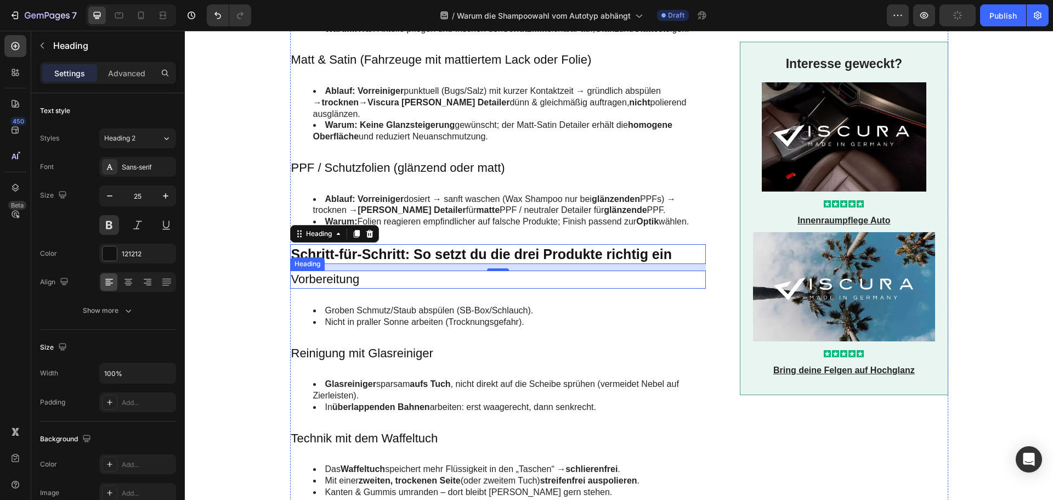
click at [336, 288] on h3 "Vorbereitung" at bounding box center [498, 279] width 416 height 18
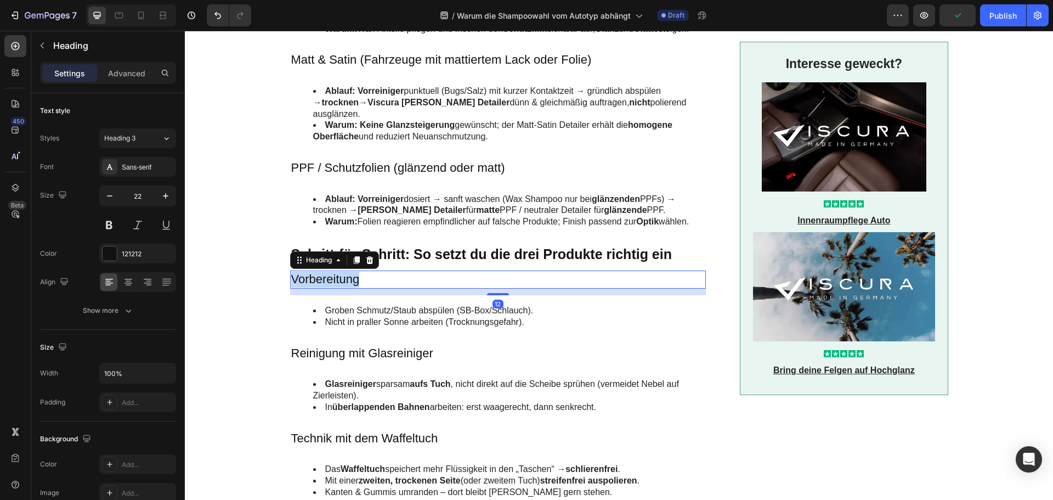
click at [336, 288] on h3 "Vorbereitung" at bounding box center [498, 279] width 416 height 18
click at [336, 287] on p "Vorbereitung" at bounding box center [498, 280] width 414 height 16
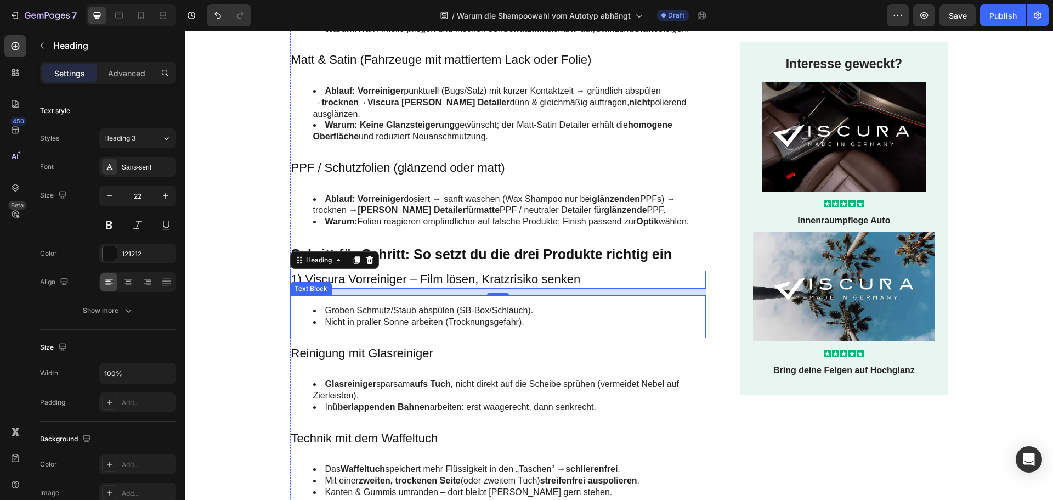
click at [388, 317] on li "Groben Schmutz/Staub abspülen (SB-Box/Schlauch)." at bounding box center [509, 311] width 392 height 12
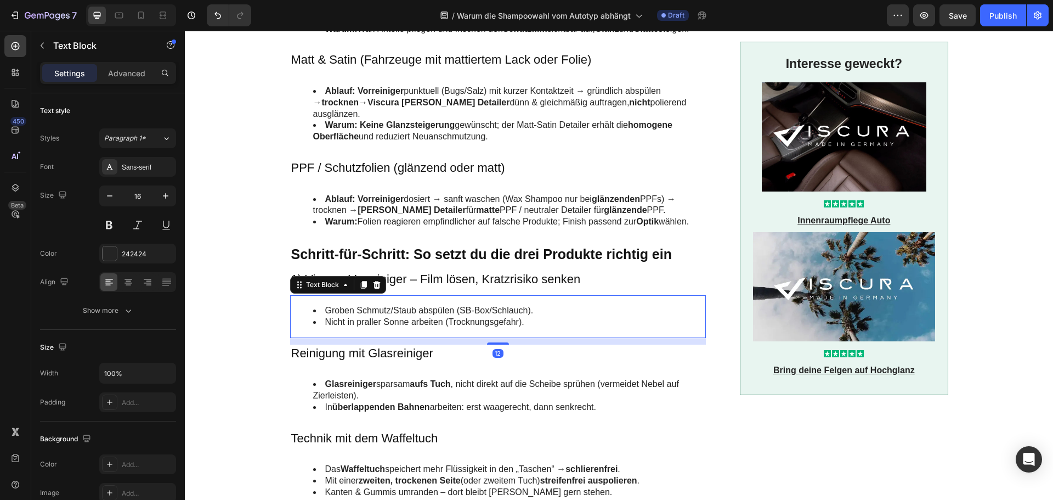
click at [388, 317] on li "Groben Schmutz/Staub abspülen (SB-Box/Schlauch)." at bounding box center [509, 311] width 392 height 12
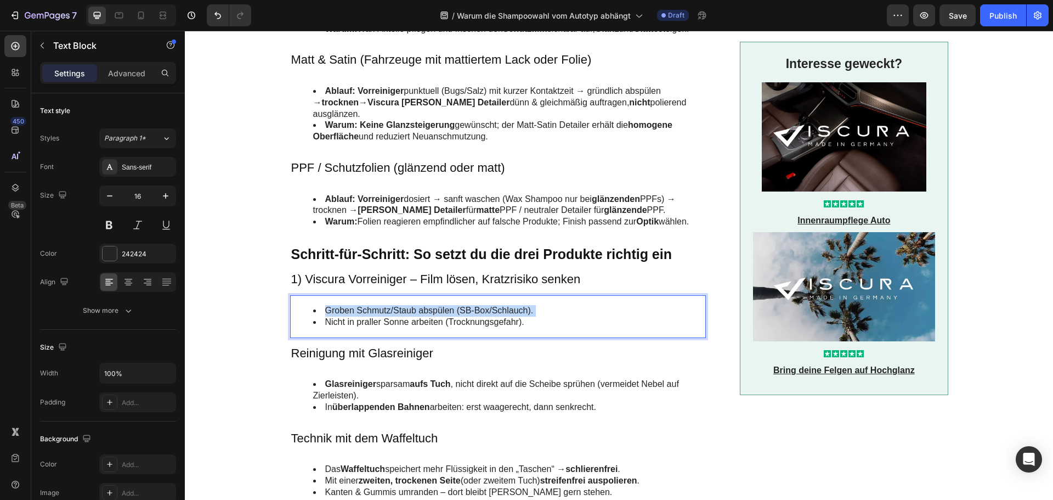
click at [388, 317] on li "Groben Schmutz/Staub abspülen (SB-Box/Schlauch)." at bounding box center [509, 311] width 392 height 12
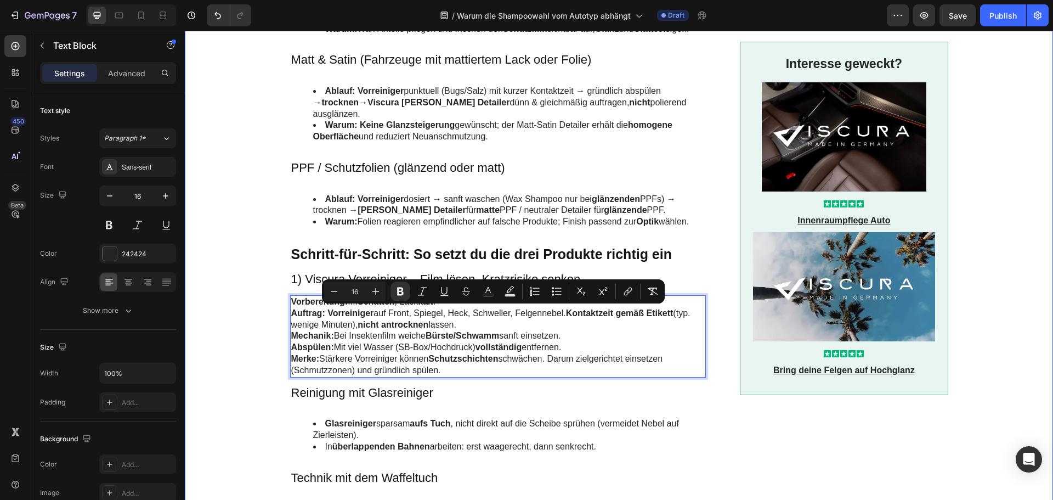
drag, startPoint x: 568, startPoint y: 359, endPoint x: 251, endPoint y: 314, distance: 320.9
click at [251, 314] on div "Image Schnellvergleich – welches Produkt wofür? Heading Viscura Vorreiniger : l…" at bounding box center [619, 222] width 847 height 1458
click at [560, 294] on icon "Editor contextual toolbar" at bounding box center [556, 291] width 11 height 11
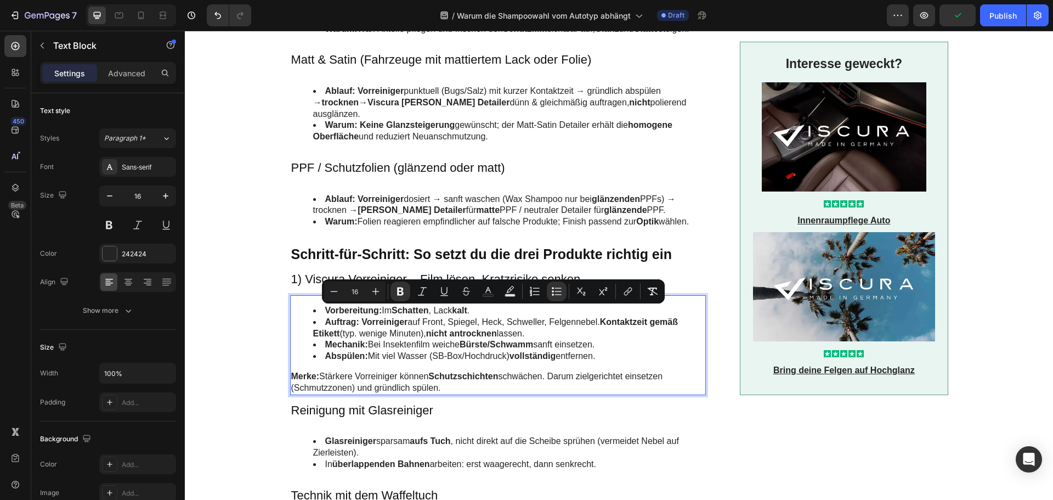
click at [611, 362] on li "Abspülen: Mit viel Wasser (SB-Box/Hochdruck) vollständig entfernen." at bounding box center [509, 357] width 392 height 12
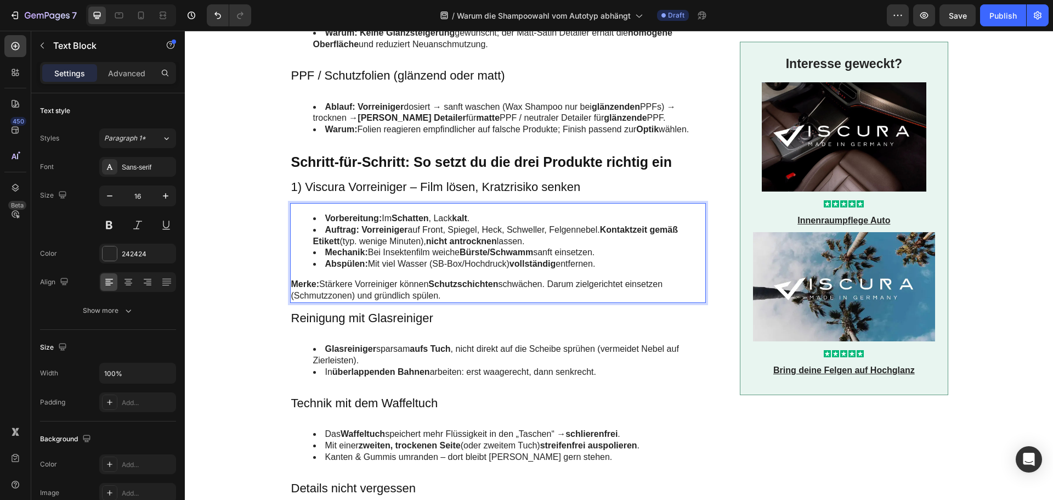
scroll to position [878, 0]
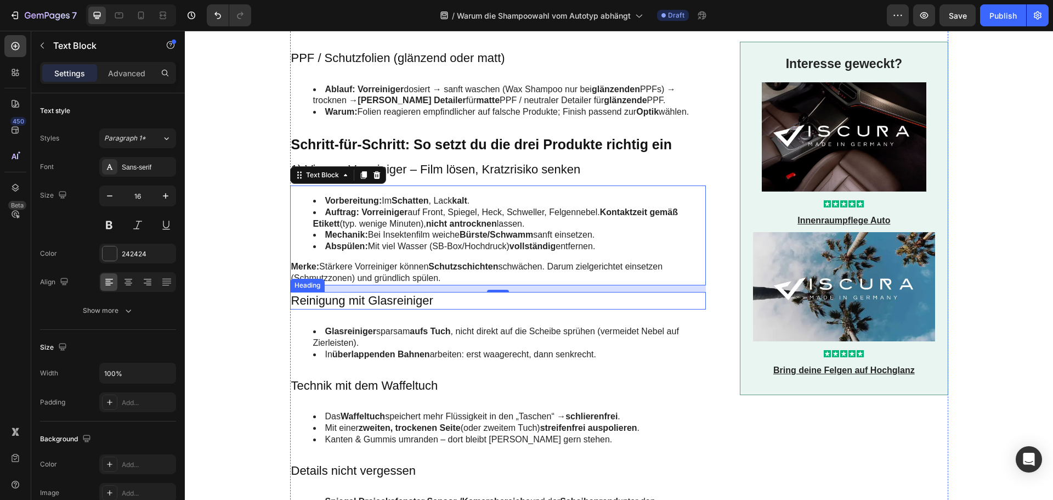
click at [351, 310] on h3 "Reinigung mit Glasreiniger" at bounding box center [498, 301] width 416 height 18
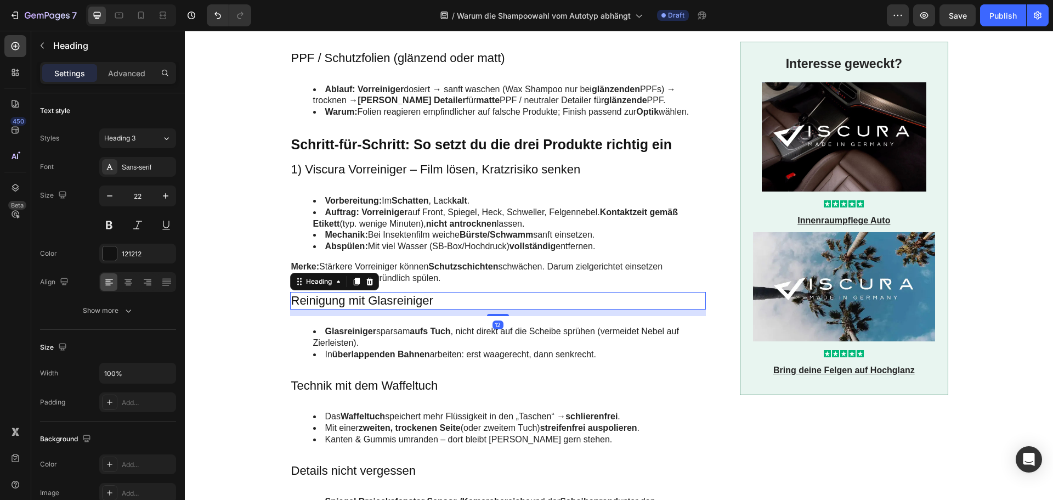
click at [351, 310] on h3 "Reinigung mit Glasreiniger" at bounding box center [498, 301] width 416 height 18
click at [344, 359] on strong "überlappenden Bahnen" at bounding box center [381, 353] width 98 height 9
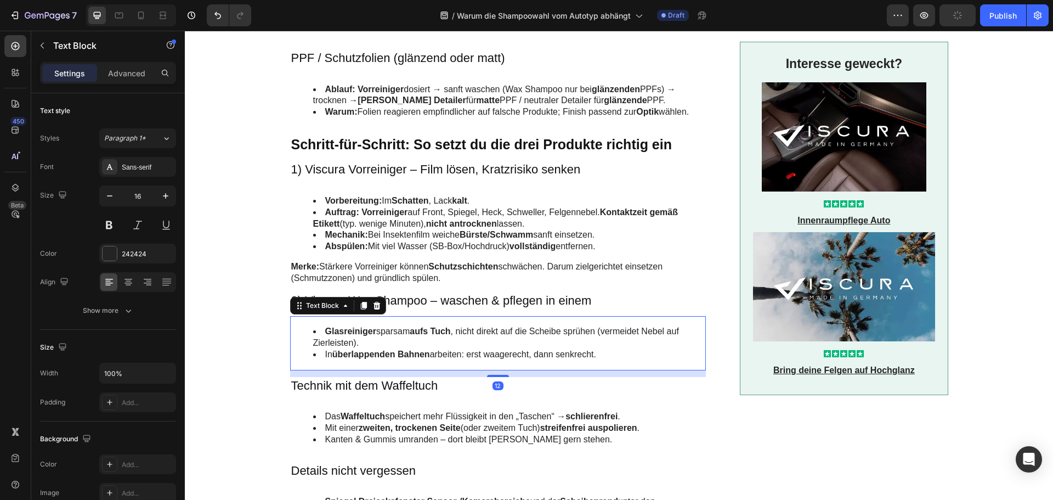
click at [344, 359] on strong "überlappenden Bahnen" at bounding box center [381, 353] width 98 height 9
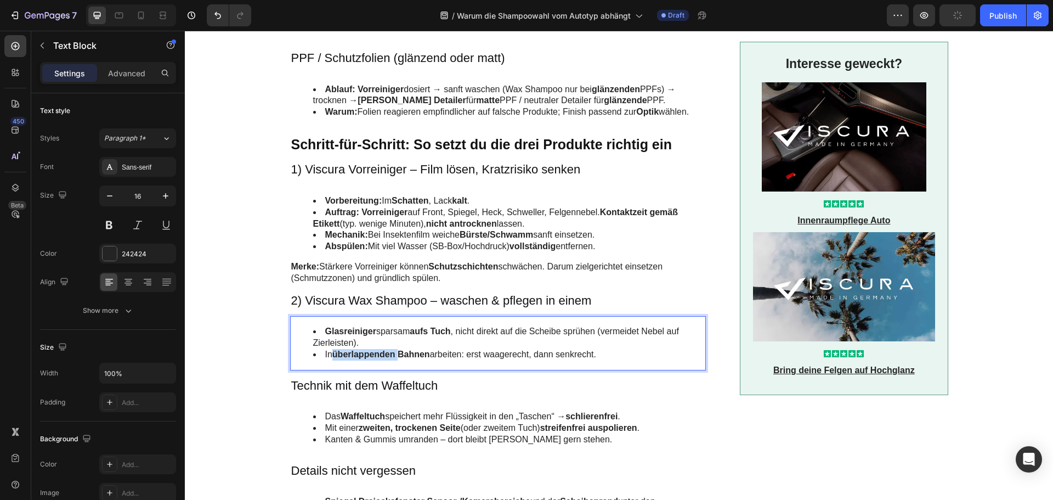
click at [344, 359] on strong "überlappenden Bahnen" at bounding box center [381, 353] width 98 height 9
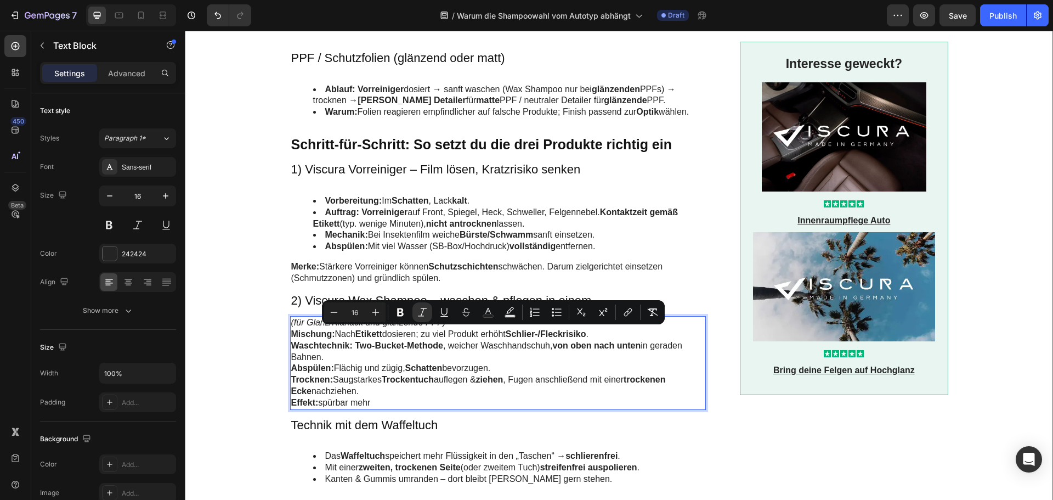
drag, startPoint x: 346, startPoint y: 402, endPoint x: 277, endPoint y: 331, distance: 98.2
click at [277, 331] on div "Image Schnellvergleich – welches Produkt wofür? Heading Viscura Vorreiniger : l…" at bounding box center [619, 140] width 847 height 1515
click at [330, 374] on p "Abspülen: Flächig und zügig, Schatten bevorzugen." at bounding box center [498, 369] width 414 height 12
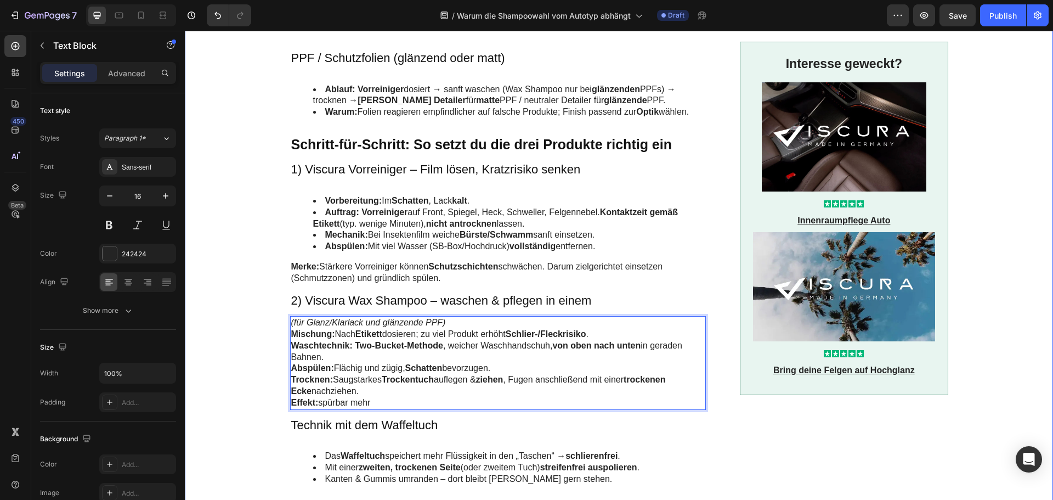
drag, startPoint x: 340, startPoint y: 405, endPoint x: 281, endPoint y: 346, distance: 83.8
click at [281, 346] on div "Image Schnellvergleich – welches Produkt wofür? Heading Viscura Vorreiniger : l…" at bounding box center [619, 140] width 847 height 1515
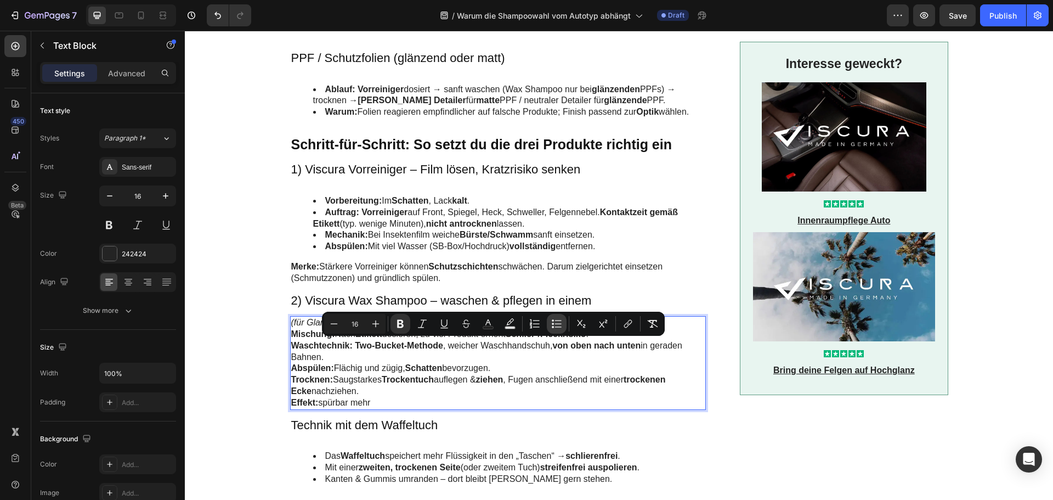
click at [556, 325] on icon "Editor contextual toolbar" at bounding box center [556, 323] width 11 height 11
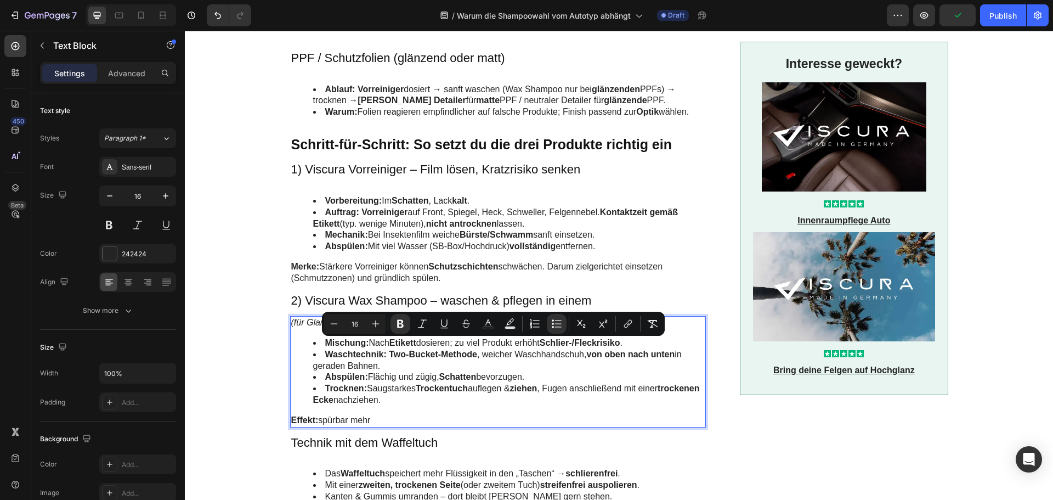
click at [506, 372] on li "Waschtechnik: Two-Bucket-Methode , weicher Waschhandschuh, von oben nach unten …" at bounding box center [509, 360] width 392 height 23
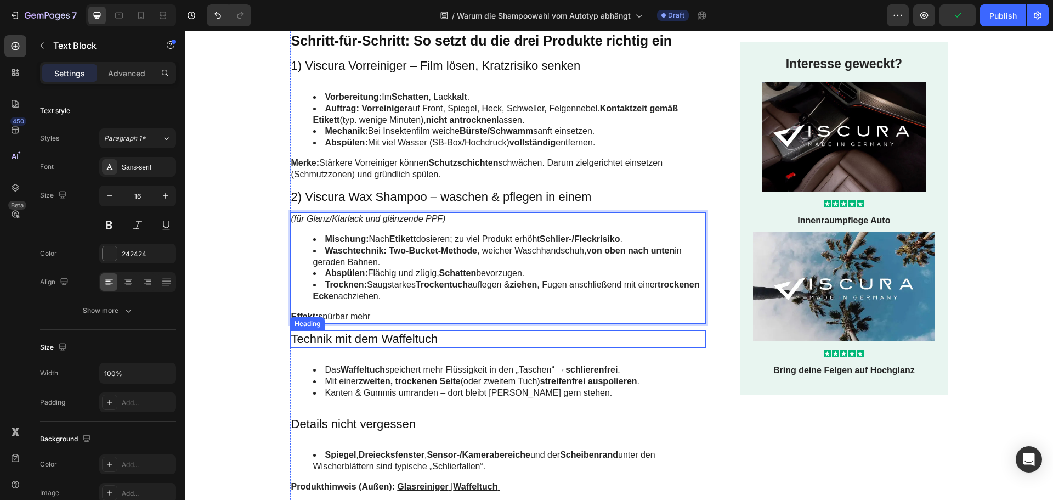
scroll to position [987, 0]
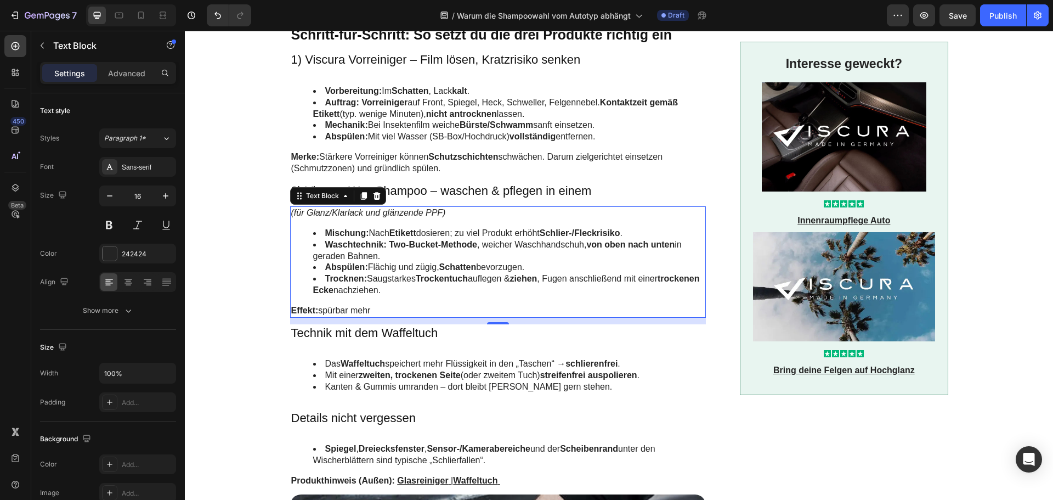
click at [338, 317] on p "Effekt: spürbar mehr" at bounding box center [498, 311] width 414 height 12
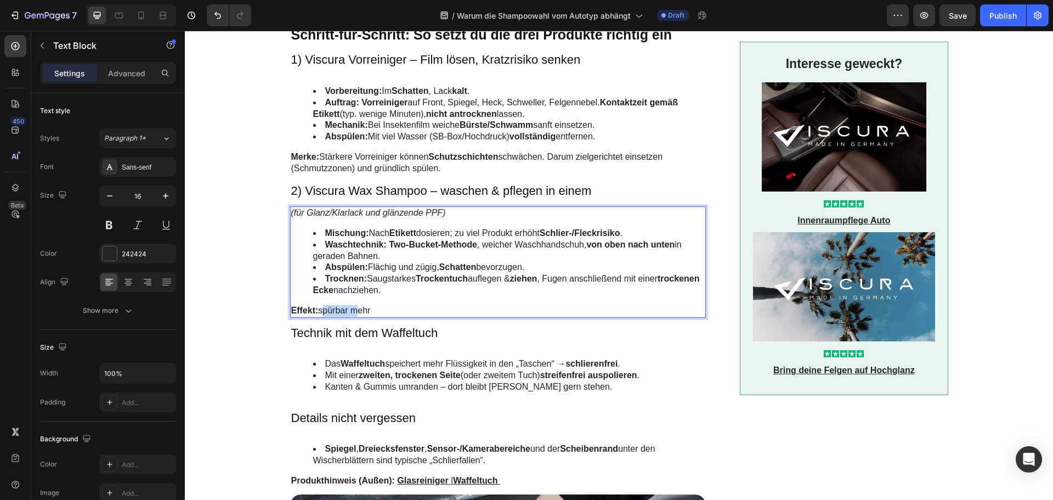
click at [338, 317] on p "Effekt: spürbar mehr" at bounding box center [498, 311] width 414 height 12
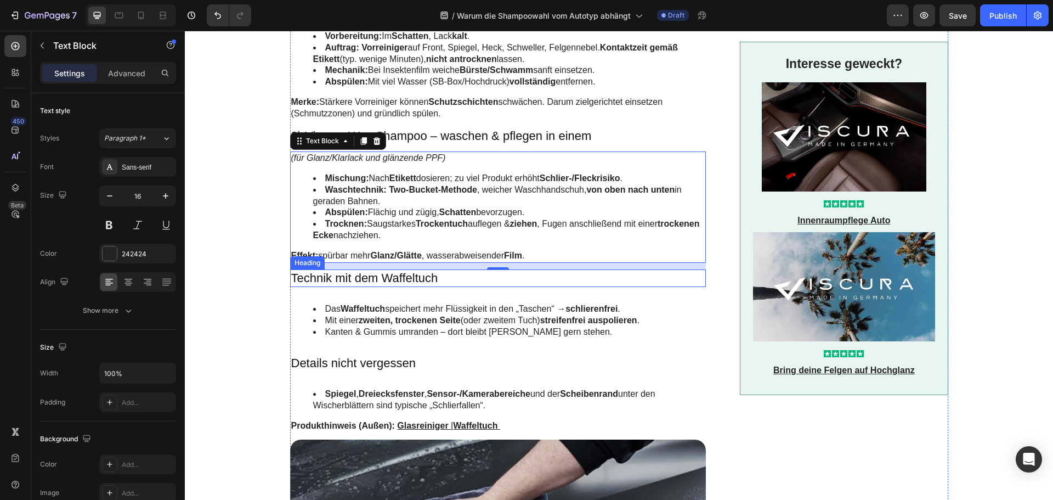
click at [378, 283] on h3 "Technik mit dem Waffeltuch" at bounding box center [498, 278] width 416 height 18
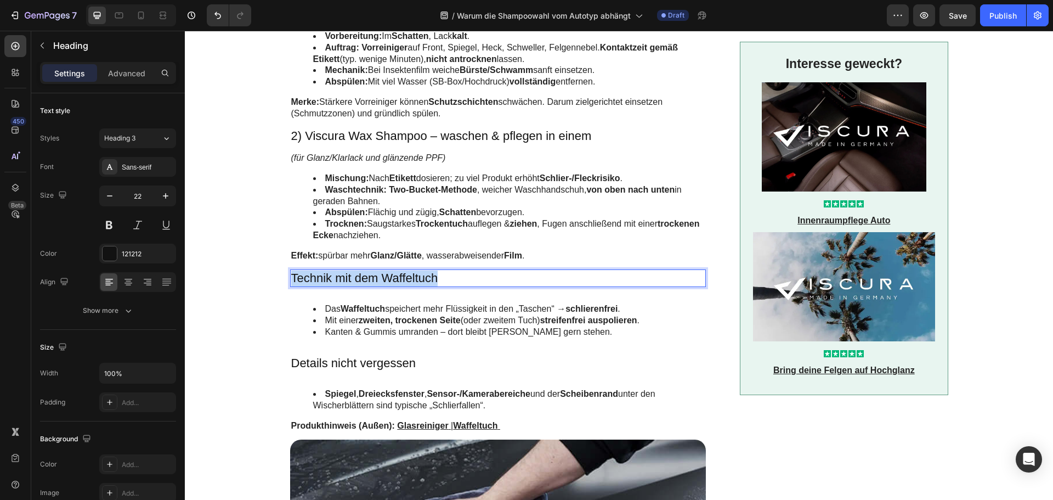
click at [378, 283] on p "Technik mit dem Waffeltuch" at bounding box center [498, 278] width 414 height 16
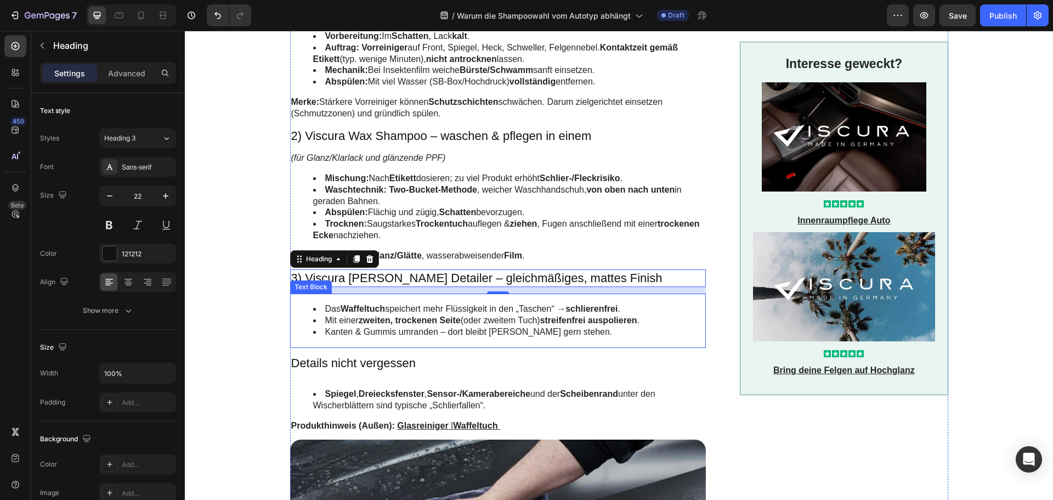
click at [355, 338] on li "Kanten & Gummis umranden – dort bleibt [PERSON_NAME] gern stehen." at bounding box center [509, 332] width 392 height 12
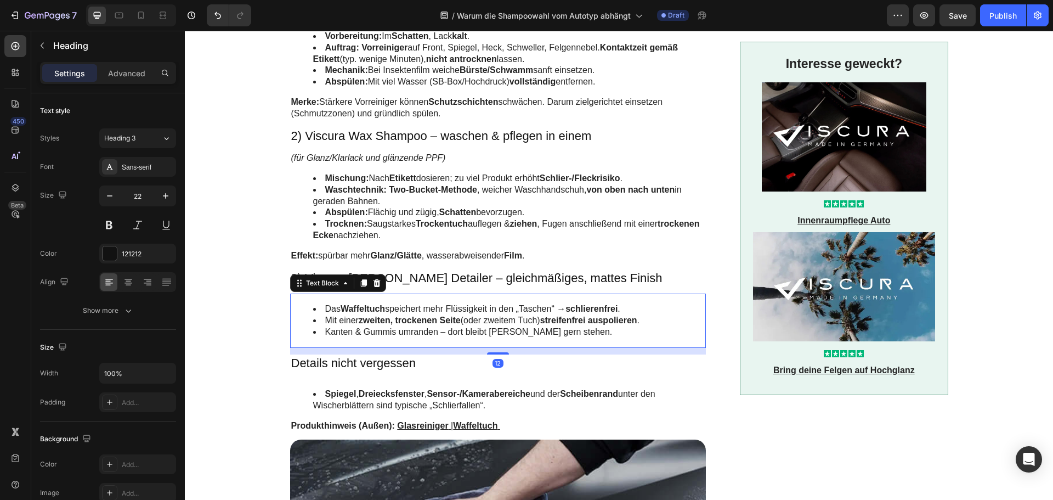
click at [355, 338] on li "Kanten & Gummis umranden – dort bleibt [PERSON_NAME] gern stehen." at bounding box center [509, 332] width 392 height 12
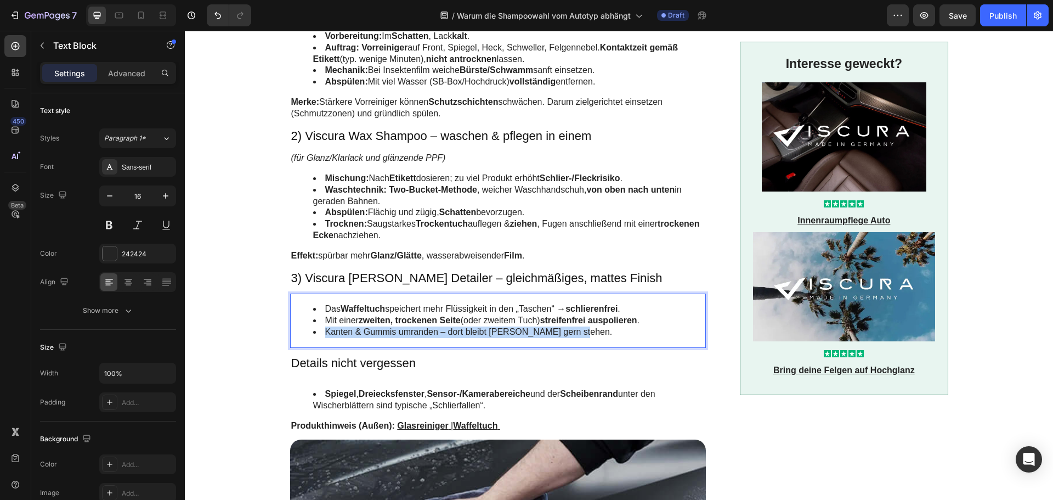
click at [355, 338] on li "Kanten & Gummis umranden – dort bleibt [PERSON_NAME] gern stehen." at bounding box center [509, 332] width 392 height 12
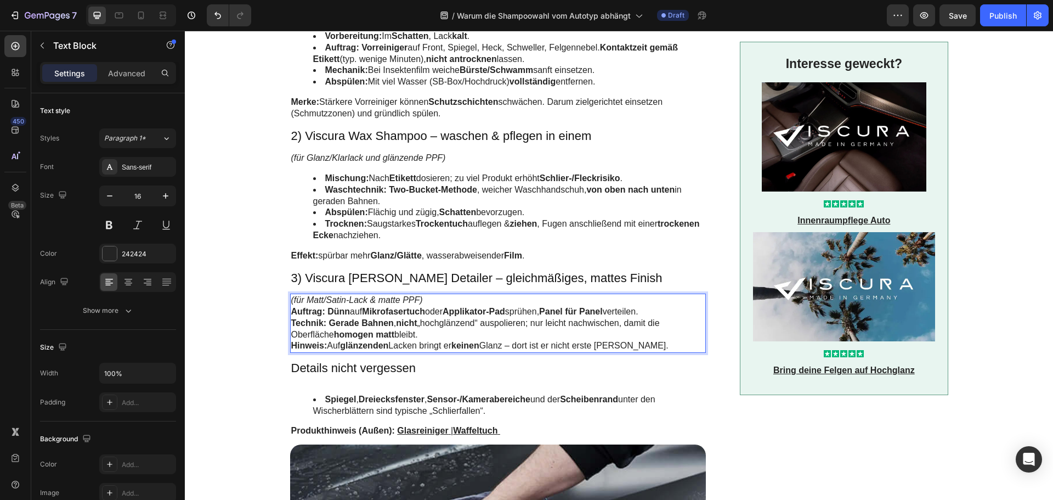
drag, startPoint x: 431, startPoint y: 345, endPoint x: 287, endPoint y: 320, distance: 145.9
click at [290, 320] on div "(für Matt/Satin-Lack & matte PPF) Auftrag: Dünn auf Mikrofasertuch oder Applika…" at bounding box center [498, 323] width 416 height 59
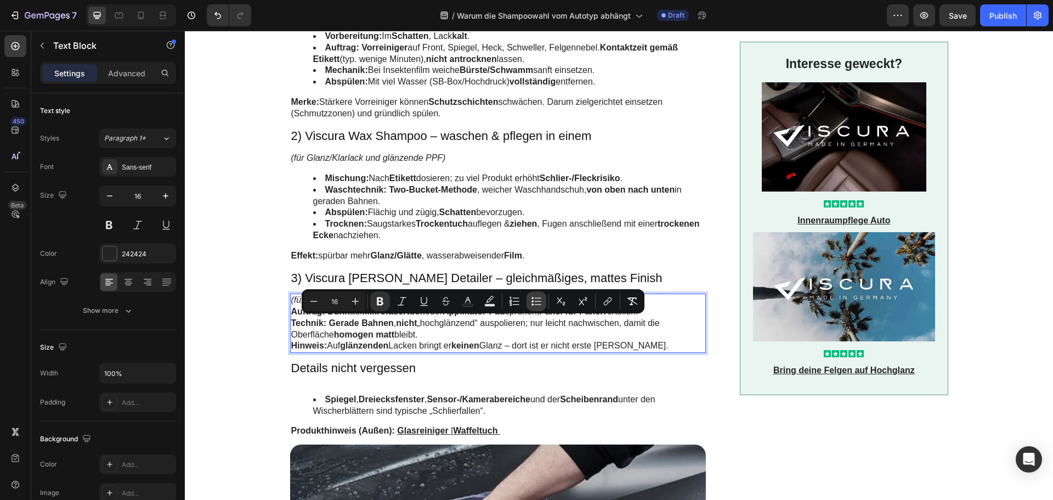
click at [539, 303] on icon "Editor contextual toolbar" at bounding box center [536, 301] width 11 height 11
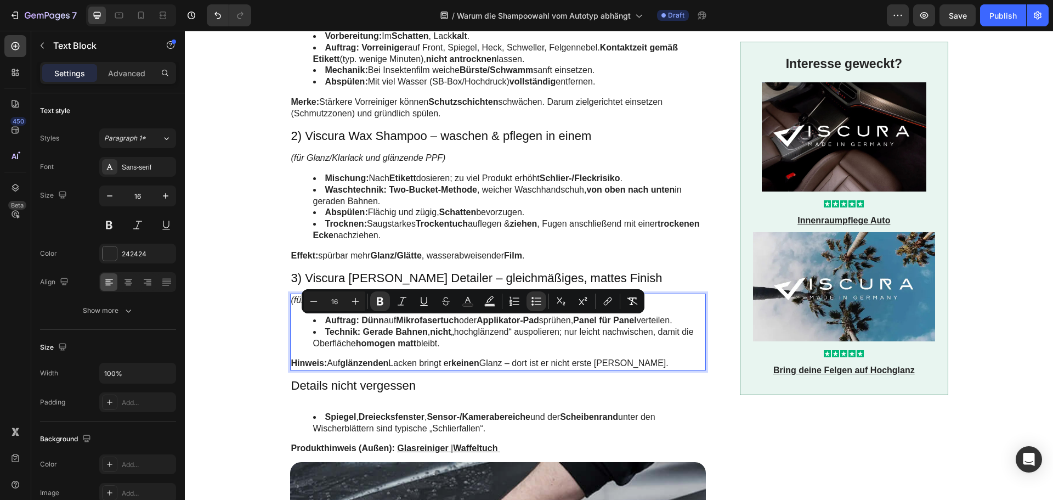
click at [458, 349] on li "Technik: Gerade Bahnen , nicht „hochglänzend“ auspolieren; nur leicht nachwisch…" at bounding box center [509, 337] width 392 height 23
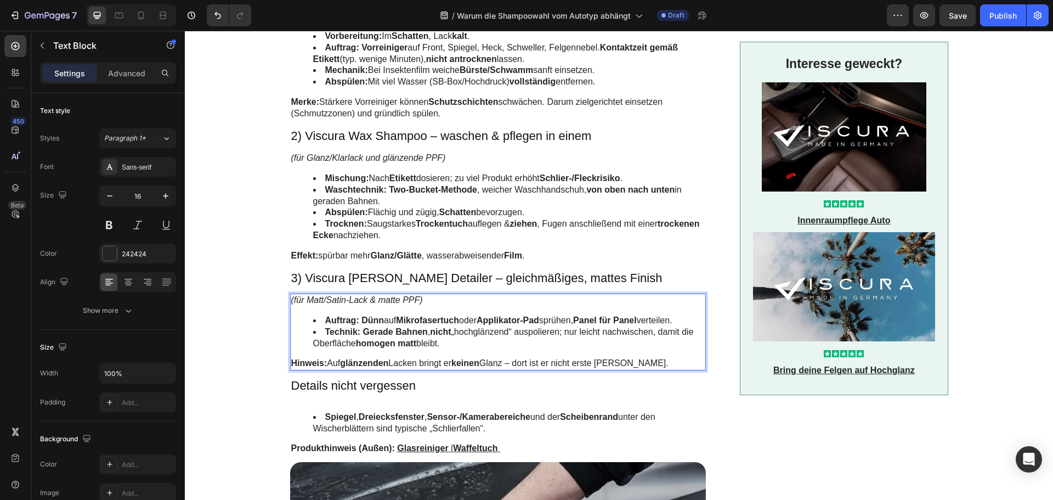
click at [352, 368] on strong "glänzenden" at bounding box center [364, 362] width 48 height 9
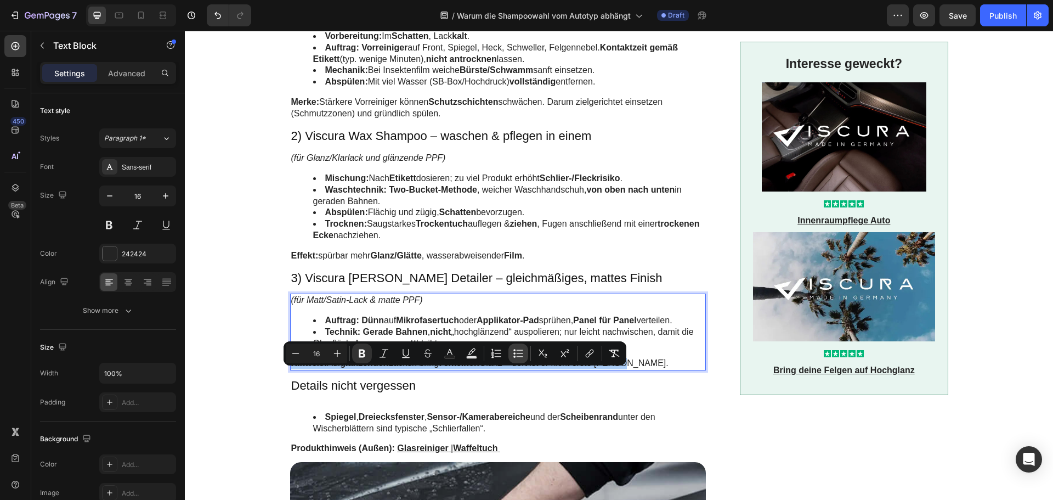
click at [516, 351] on icon "Editor contextual toolbar" at bounding box center [518, 353] width 11 height 11
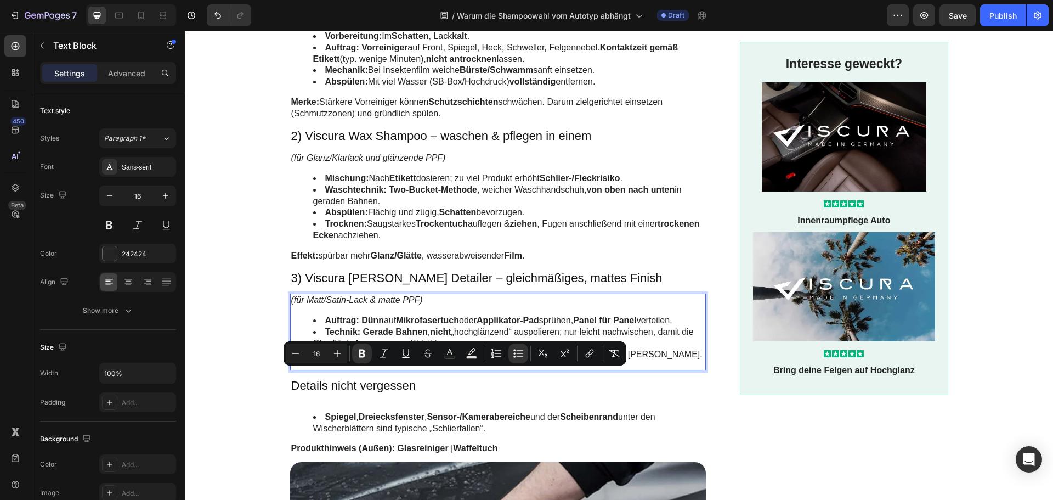
click at [424, 370] on div "(für Matt/Satin-Lack & matte PPF) Auftrag: Dünn auf Mikrofasertuch oder Applika…" at bounding box center [498, 332] width 416 height 77
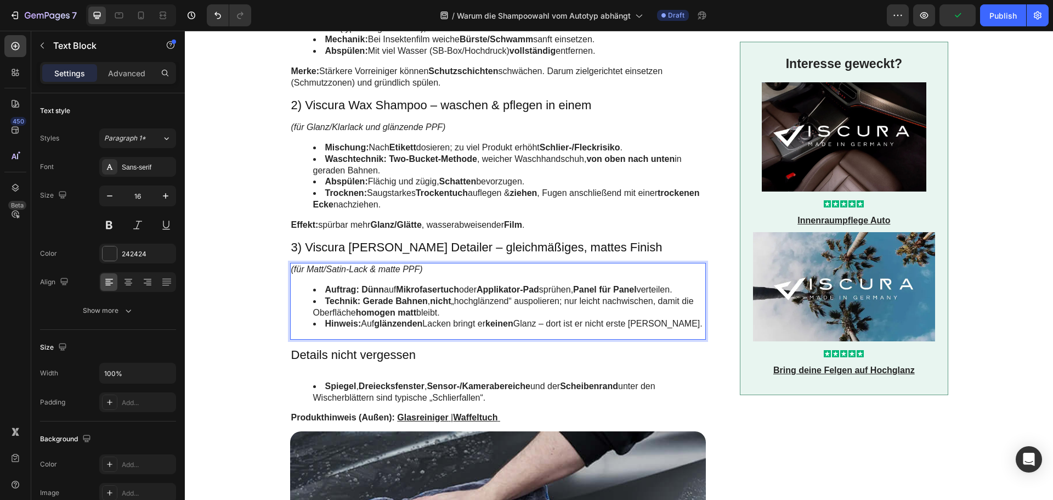
scroll to position [1097, 0]
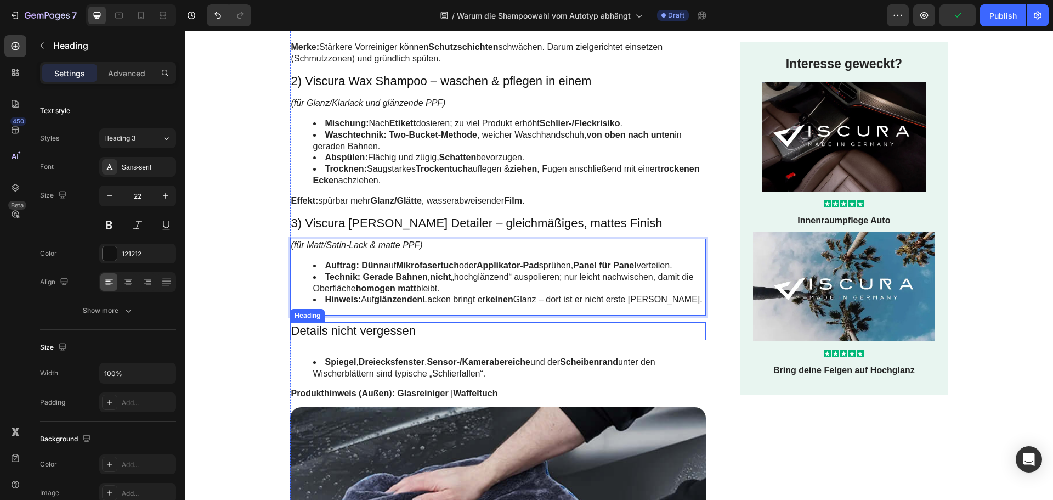
click at [349, 340] on h3 "Details nicht vergessen" at bounding box center [498, 331] width 416 height 18
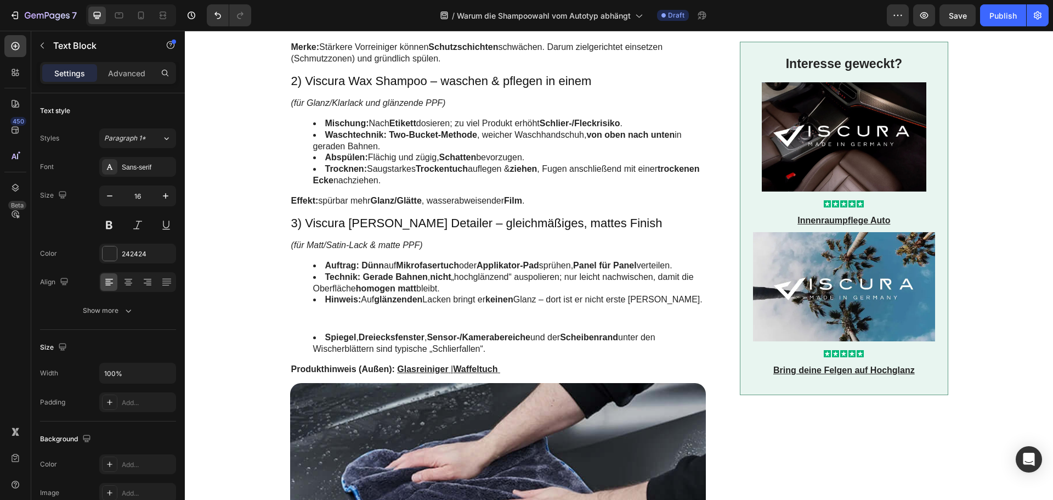
click at [349, 342] on strong "Spiegel" at bounding box center [340, 336] width 31 height 9
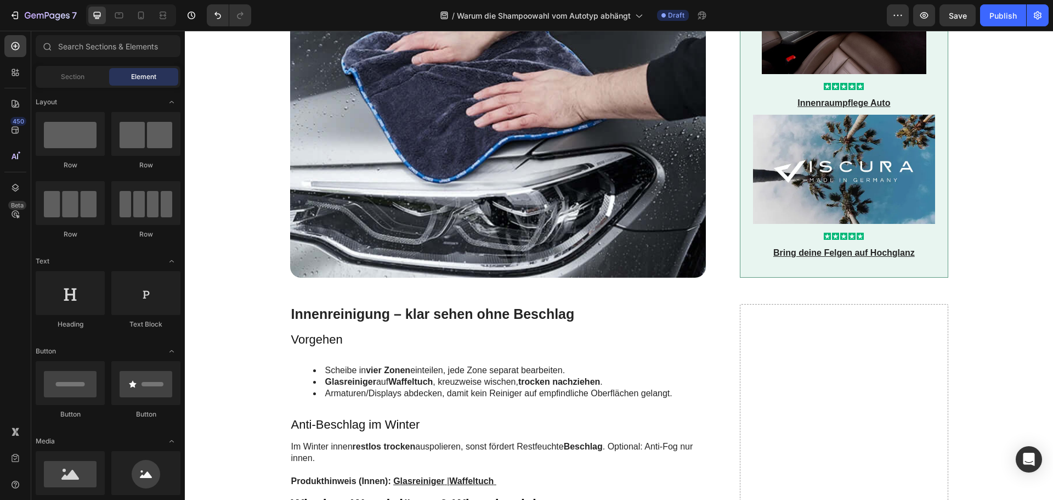
scroll to position [1481, 0]
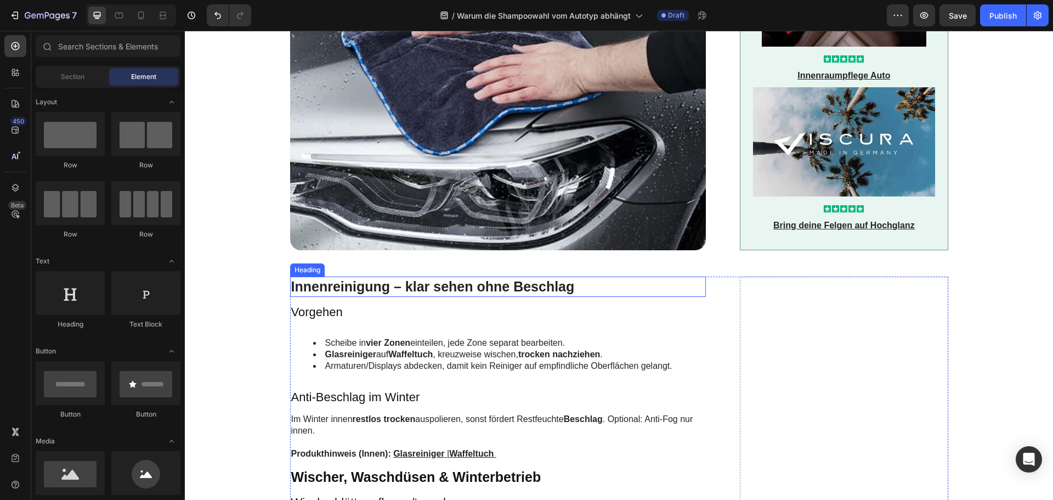
click at [377, 297] on h2 "Innenreinigung – klar sehen ohne Beschlag" at bounding box center [498, 286] width 416 height 20
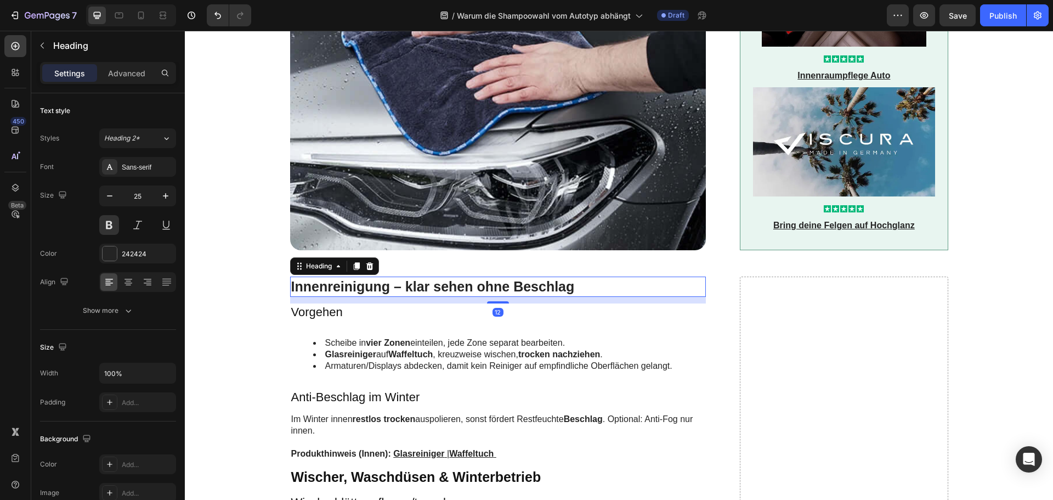
click at [377, 297] on h2 "Innenreinigung – klar sehen ohne Beschlag" at bounding box center [498, 286] width 416 height 20
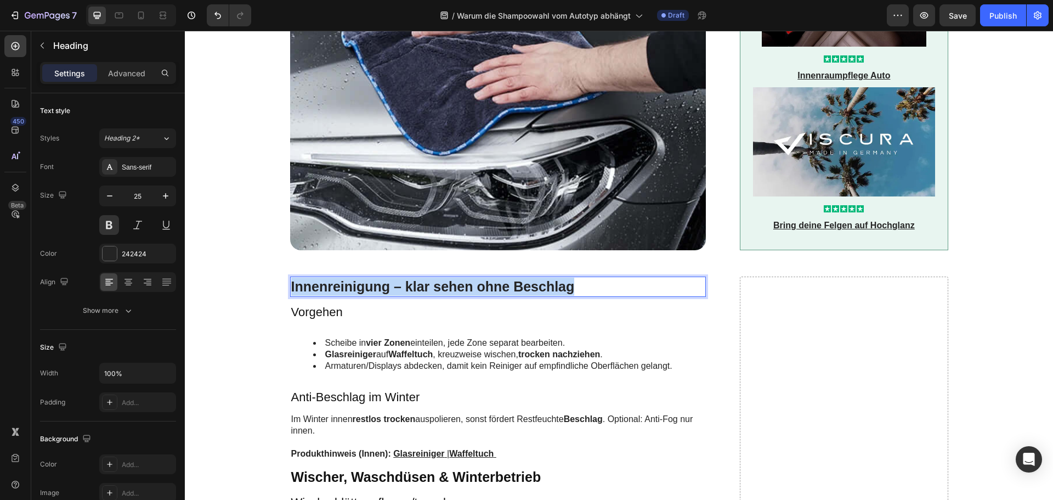
click at [377, 296] on p "Innenreinigung – klar sehen ohne Beschlag" at bounding box center [498, 287] width 414 height 18
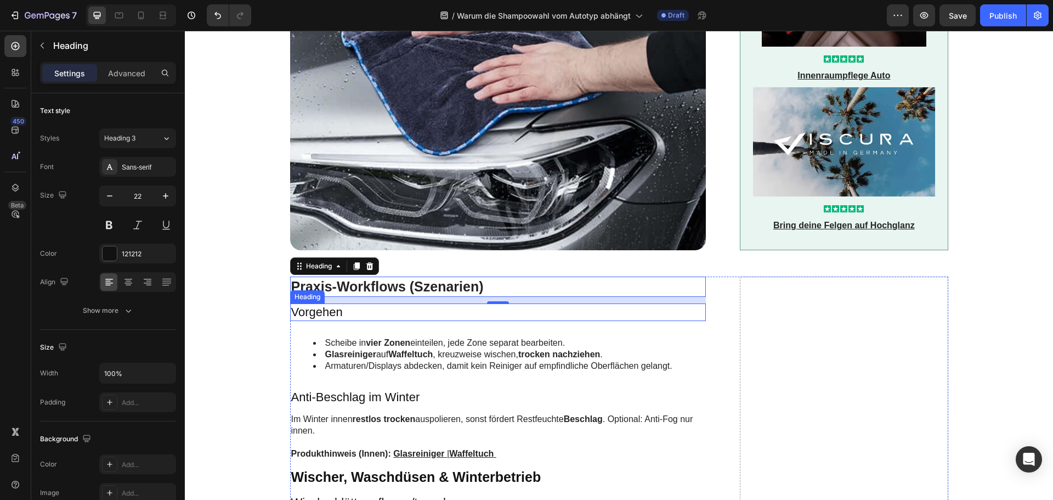
click at [304, 321] on h3 "Vorgehen" at bounding box center [498, 312] width 416 height 18
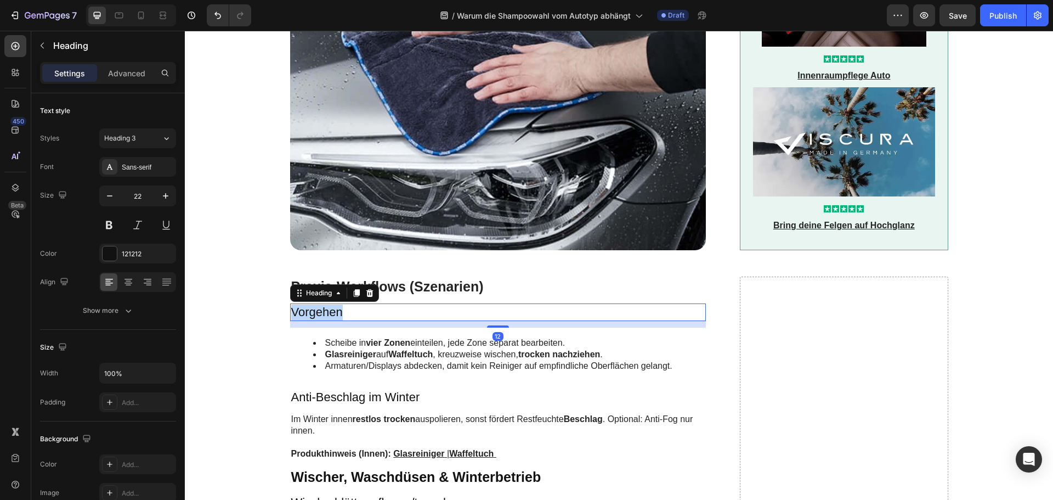
click at [304, 321] on h3 "Vorgehen" at bounding box center [498, 312] width 416 height 18
click at [304, 320] on p "Vorgehen" at bounding box center [498, 312] width 414 height 16
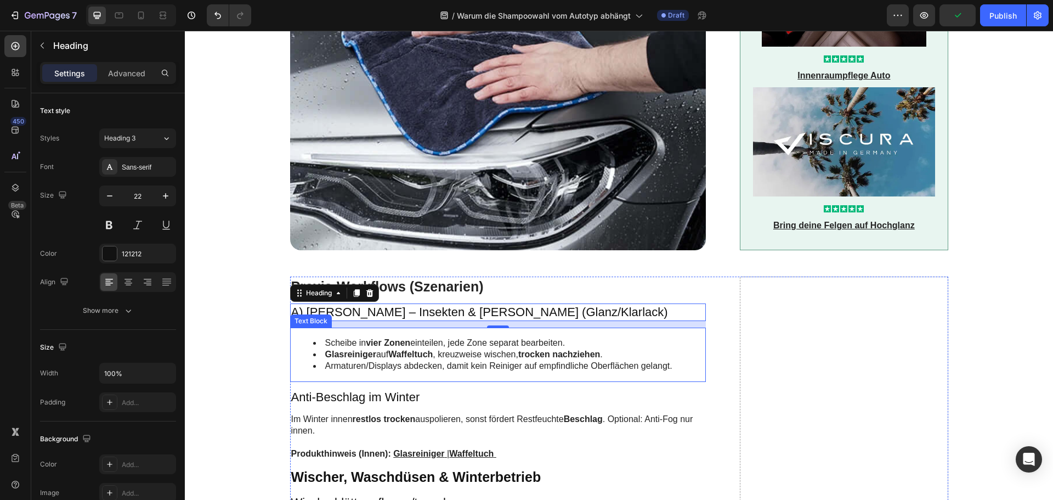
click at [465, 360] on li "Glasreiniger auf Waffeltuch , kreuzweise wischen, trocken nachziehen ." at bounding box center [509, 355] width 392 height 12
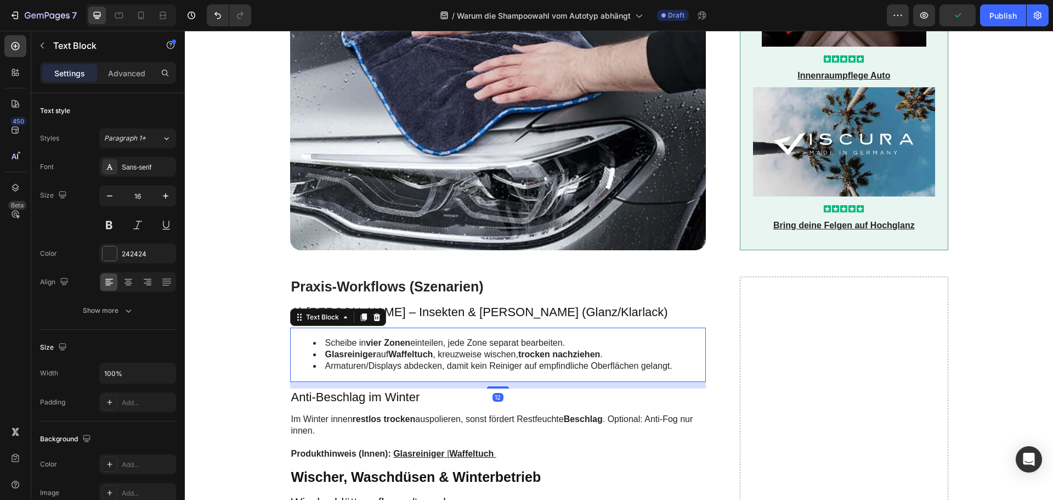
click at [465, 360] on li "Glasreiniger auf Waffeltuch , kreuzweise wischen, trocken nachziehen ." at bounding box center [509, 355] width 392 height 12
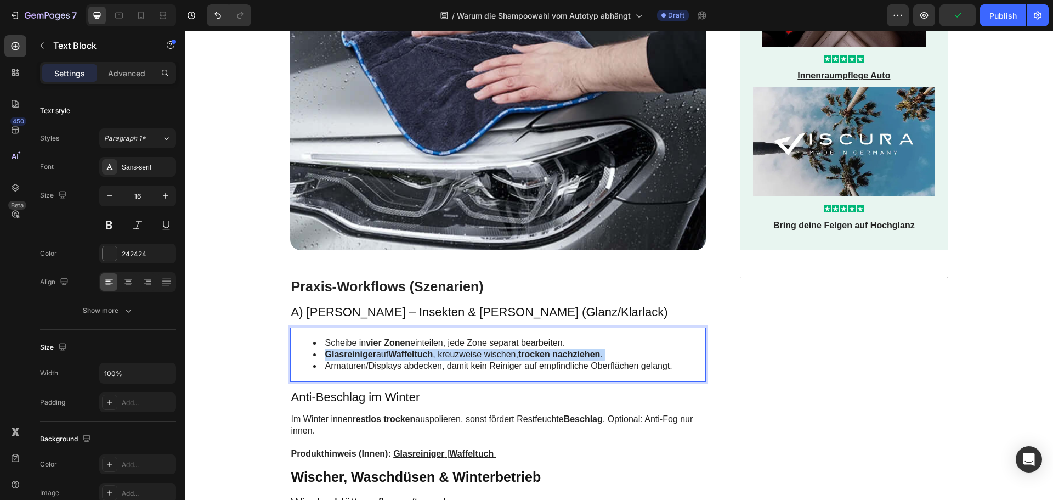
click at [465, 360] on li "Glasreiniger auf Waffeltuch , kreuzweise wischen, trocken nachziehen ." at bounding box center [509, 355] width 392 height 12
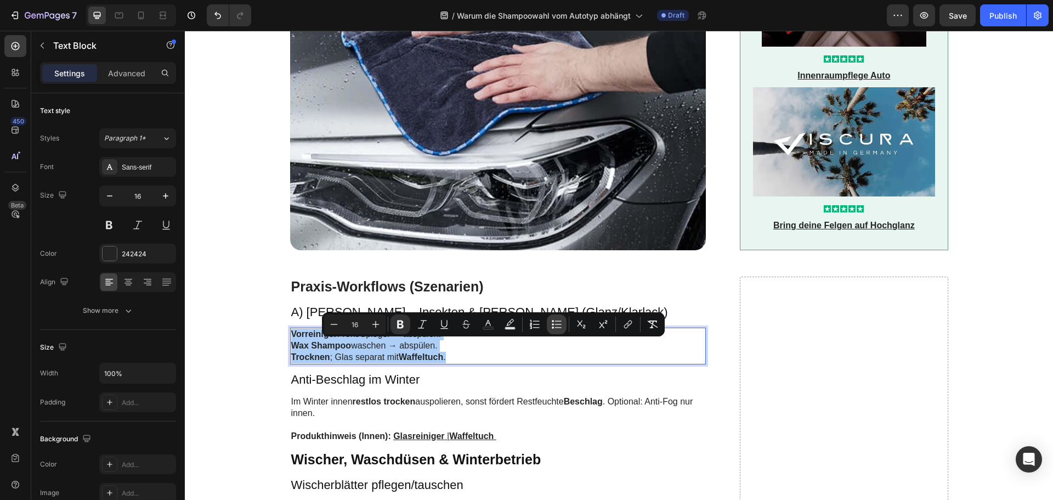
click at [557, 324] on icon "Editor contextual toolbar" at bounding box center [556, 324] width 11 height 11
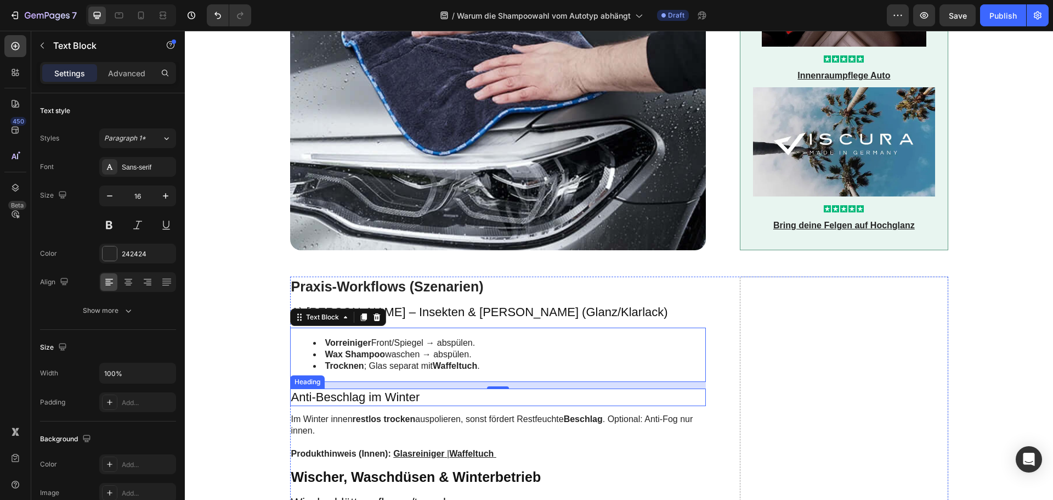
click at [380, 407] on h3 "Anti-Beschlag im Winter" at bounding box center [498, 397] width 416 height 18
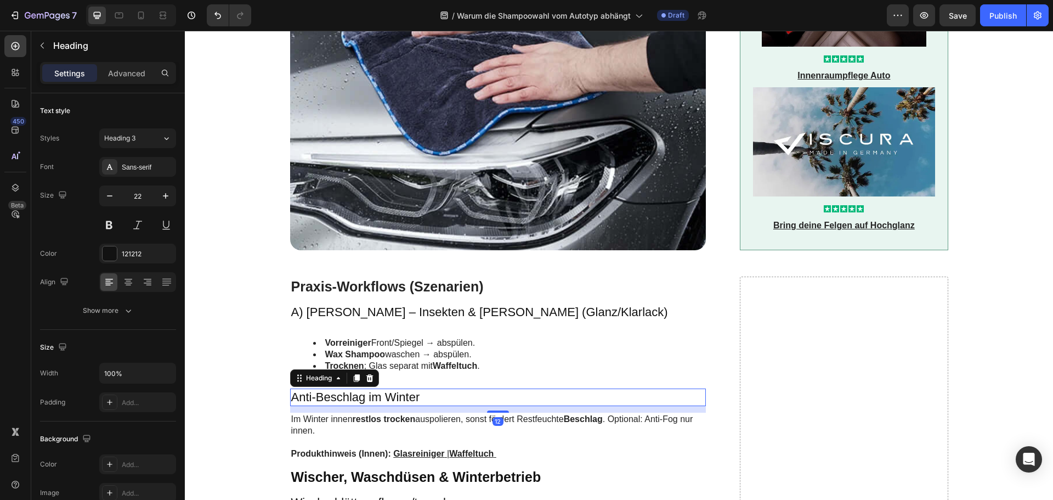
click at [380, 407] on h3 "Anti-Beschlag im Winter" at bounding box center [498, 397] width 416 height 18
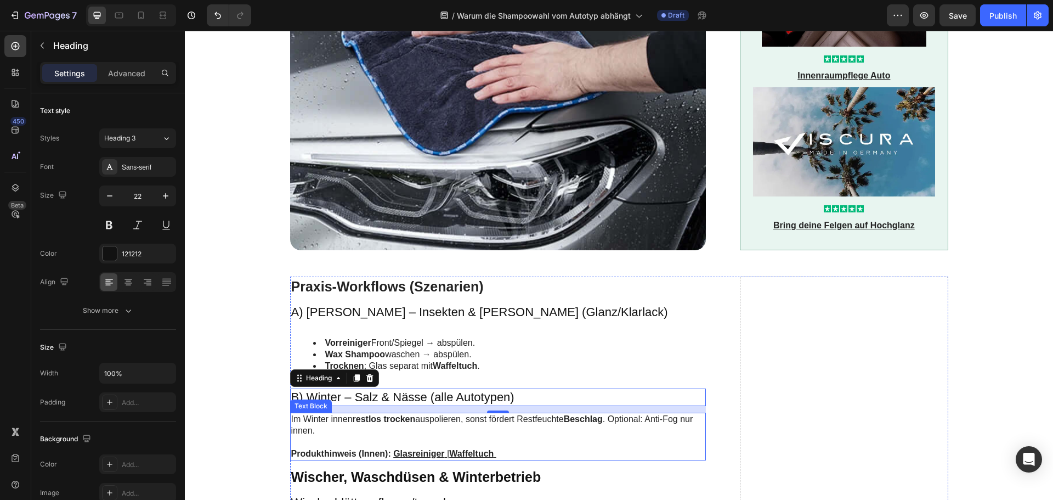
click at [371, 424] on strong "restlos trocken" at bounding box center [384, 418] width 63 height 9
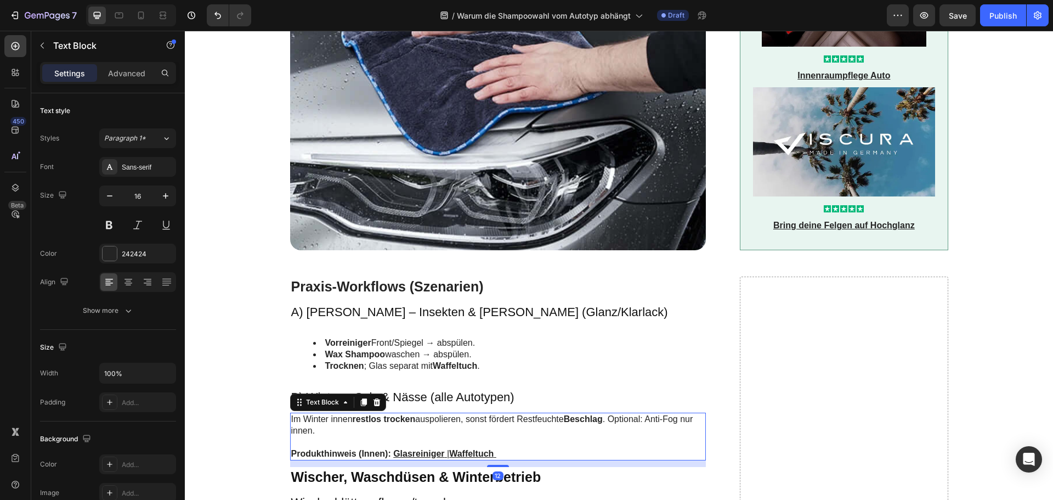
click at [371, 424] on strong "restlos trocken" at bounding box center [384, 418] width 63 height 9
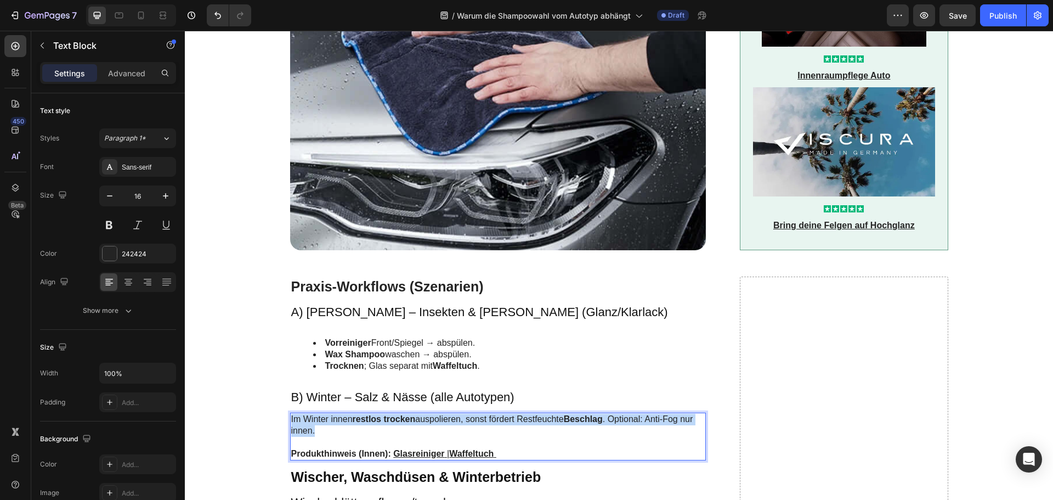
click at [371, 424] on strong "restlos trocken" at bounding box center [384, 418] width 63 height 9
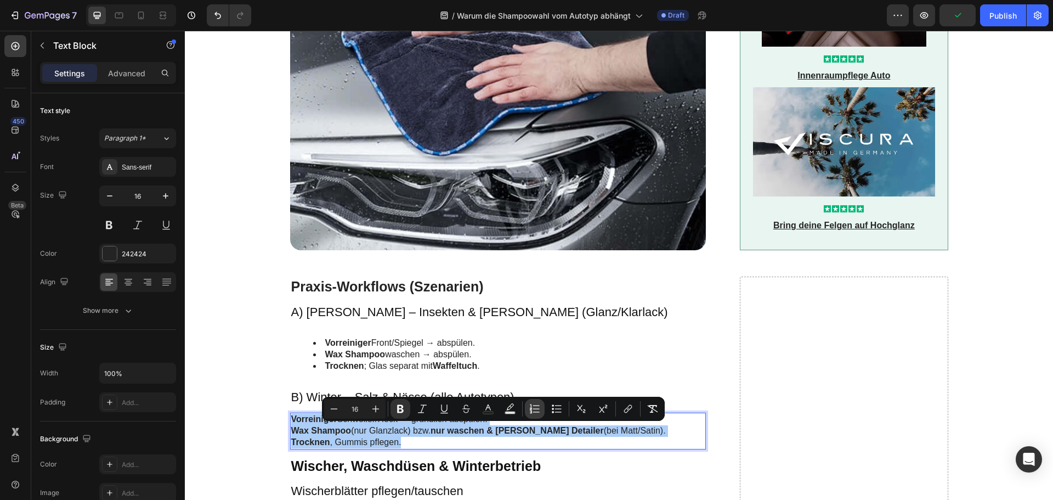
click at [529, 403] on icon "Editor contextual toolbar" at bounding box center [534, 408] width 11 height 11
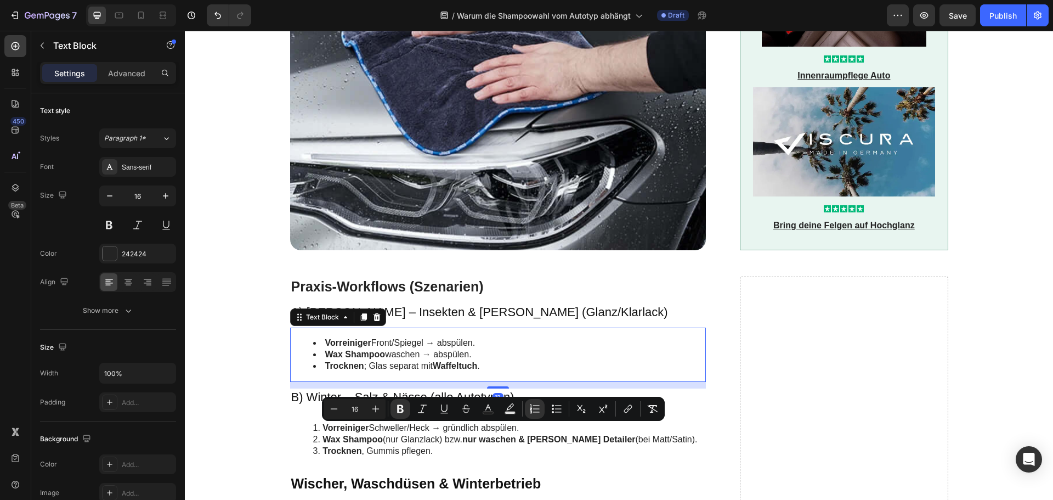
click at [373, 359] on strong "Wax Shampoo" at bounding box center [355, 353] width 60 height 9
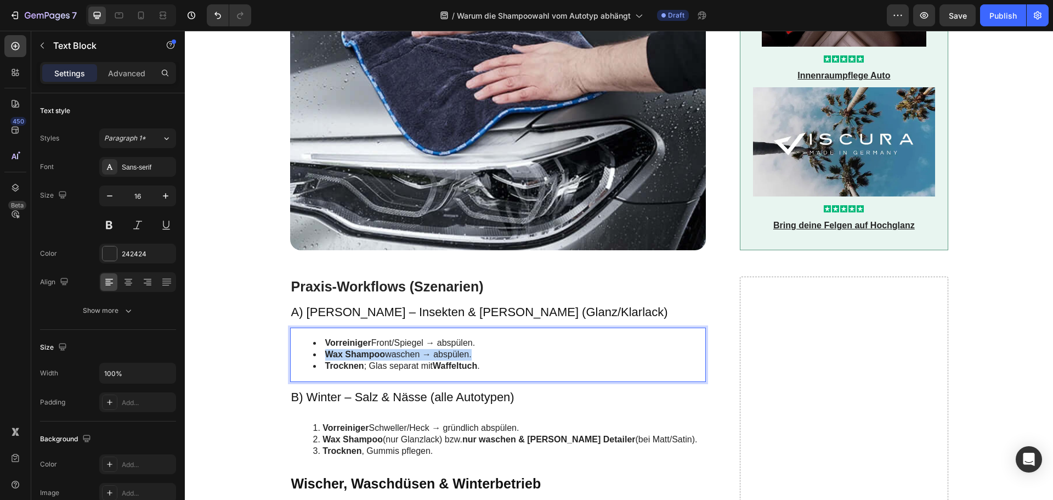
click at [373, 359] on strong "Wax Shampoo" at bounding box center [355, 353] width 60 height 9
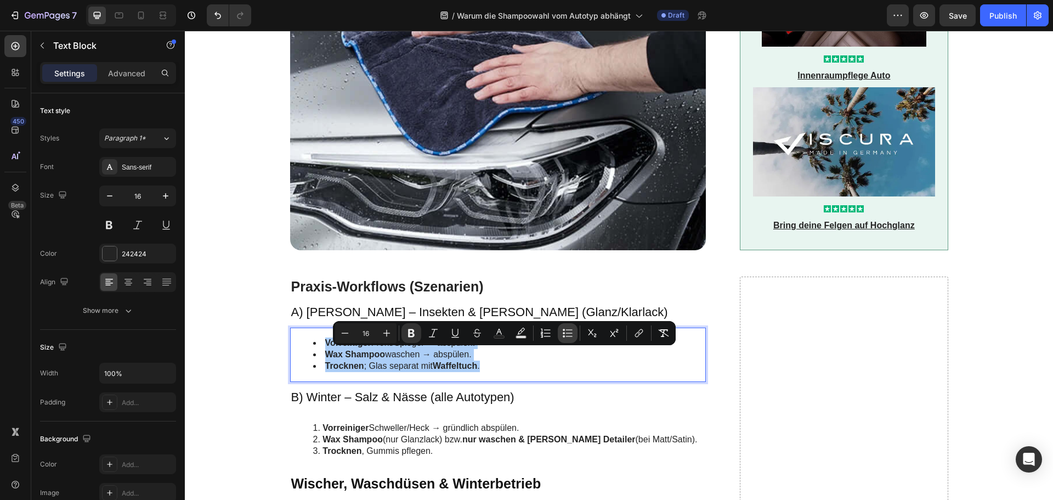
click at [565, 332] on icon "Editor contextual toolbar" at bounding box center [567, 333] width 11 height 11
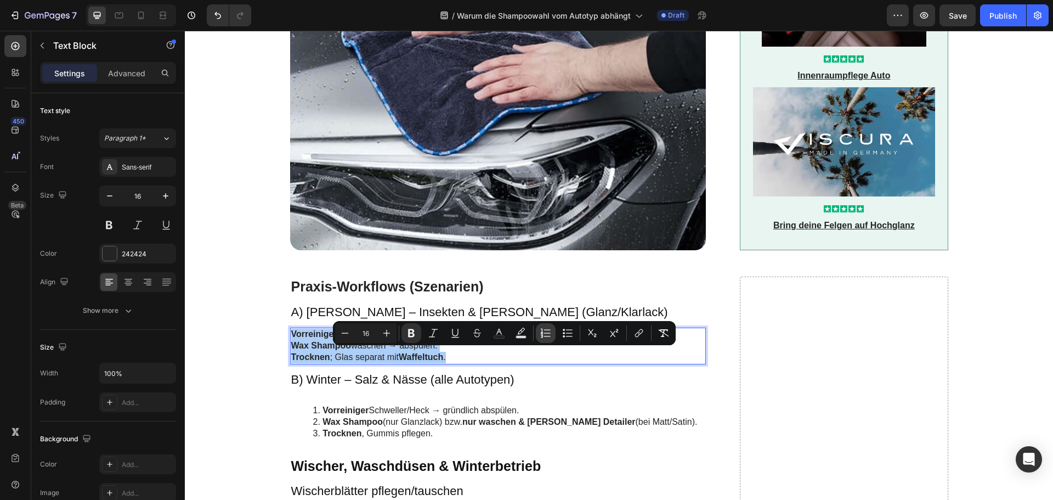
click at [549, 332] on icon "Editor contextual toolbar" at bounding box center [545, 333] width 11 height 11
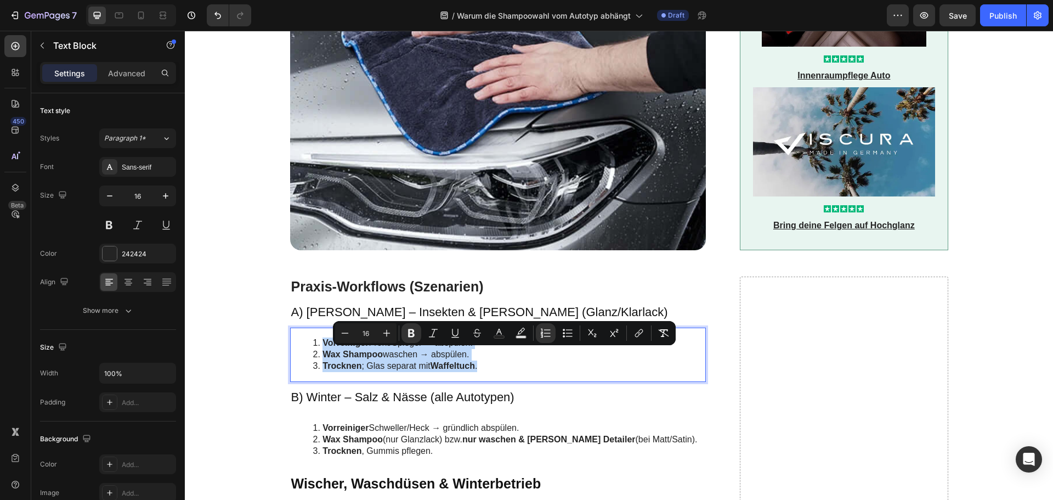
click at [303, 368] on ol "Vorreiniger Front/Spiegel → abspülen. Wax Shampoo waschen → abspülen. Trocknen …" at bounding box center [498, 354] width 414 height 34
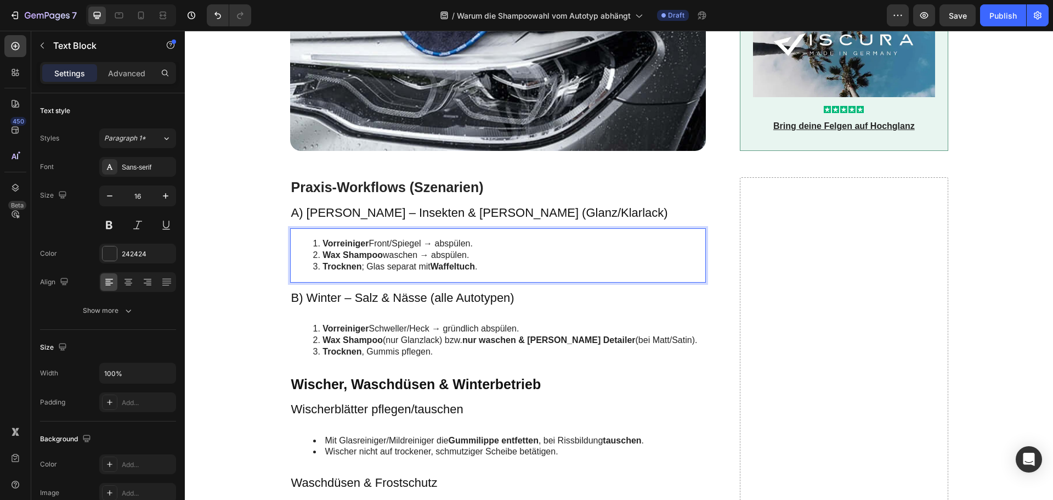
scroll to position [1591, 0]
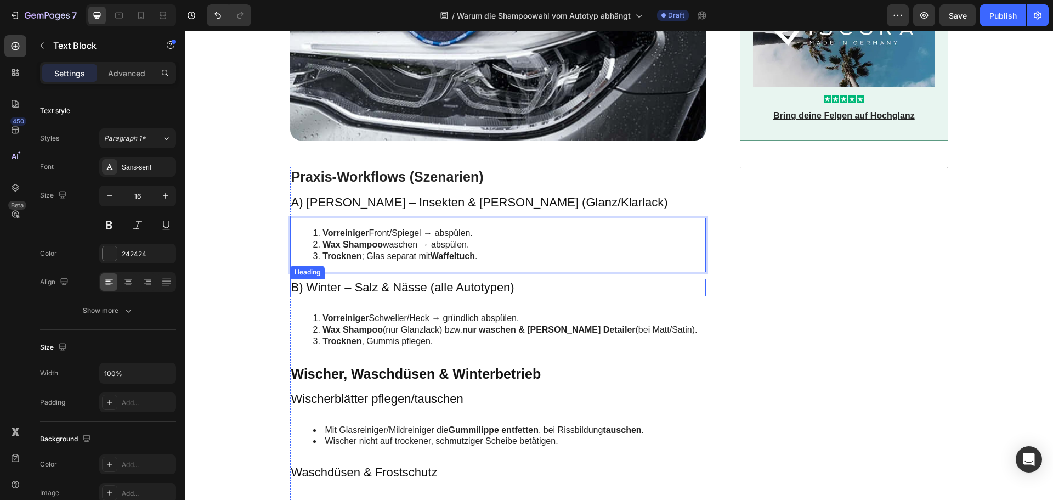
click at [375, 296] on p "B) Winter – Salz & Nässe (alle Autotypen)" at bounding box center [498, 288] width 414 height 16
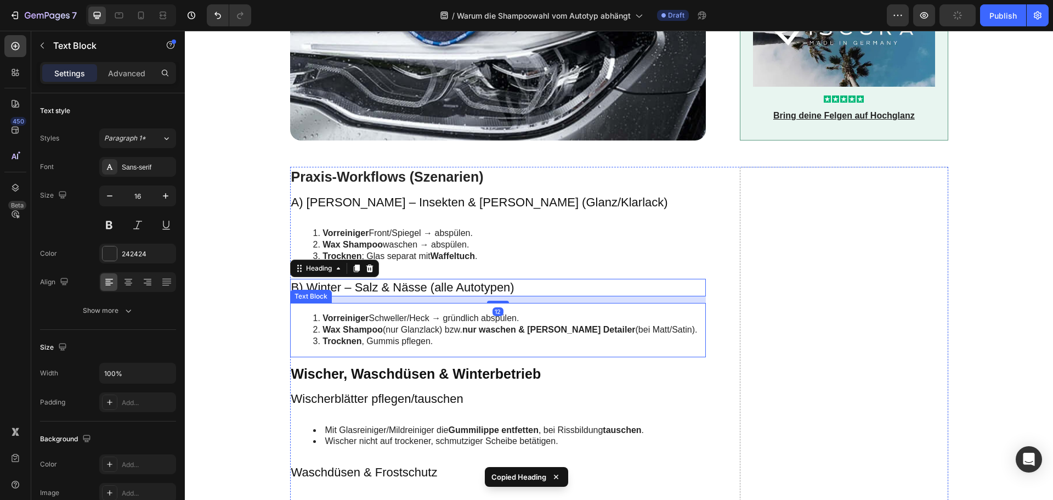
click at [362, 347] on li "[PERSON_NAME] , Gummis pflegen." at bounding box center [509, 342] width 392 height 12
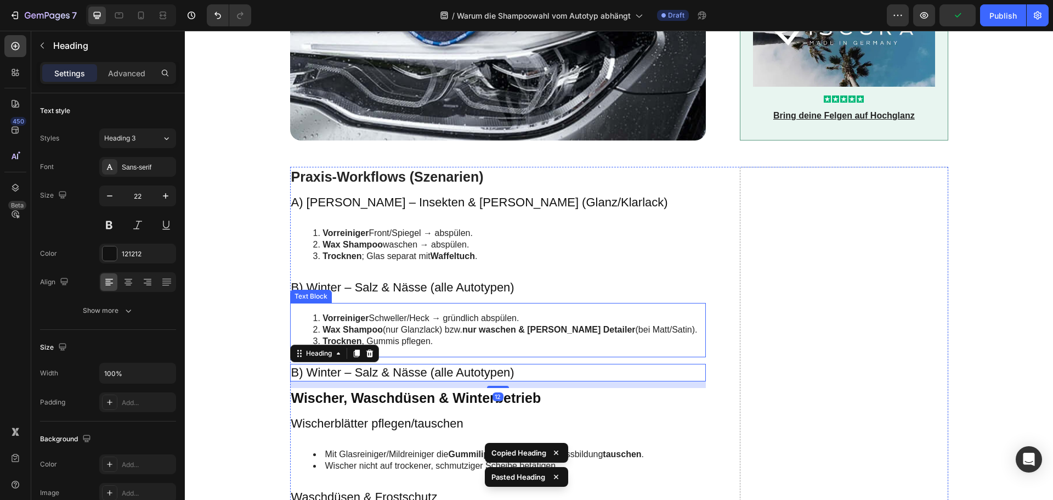
click at [379, 336] on li "Wax Shampoo (nur Glanzlack) bzw. nur waschen & [PERSON_NAME] Detailer (bei Matt…" at bounding box center [509, 330] width 392 height 12
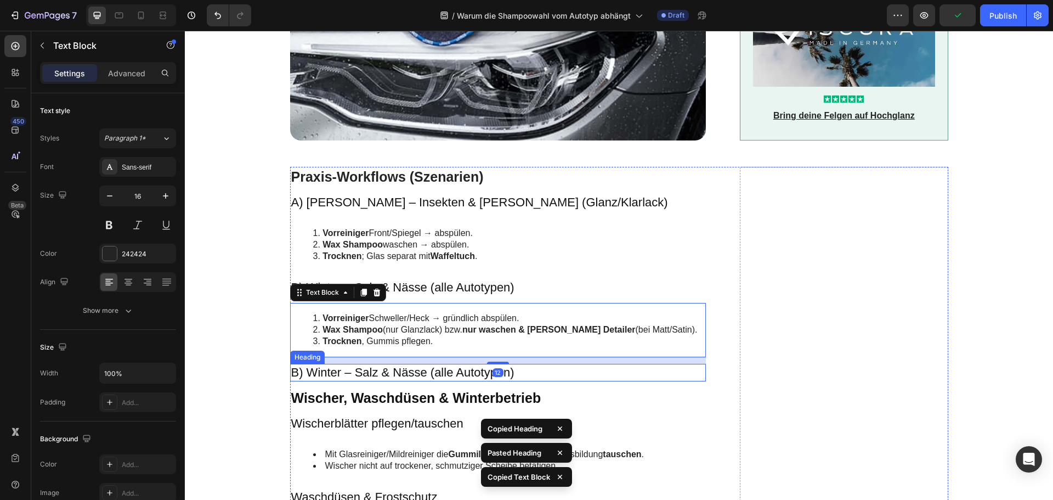
click at [364, 382] on h3 "B) Winter – Salz & Nässe (alle Autotypen)" at bounding box center [498, 373] width 416 height 18
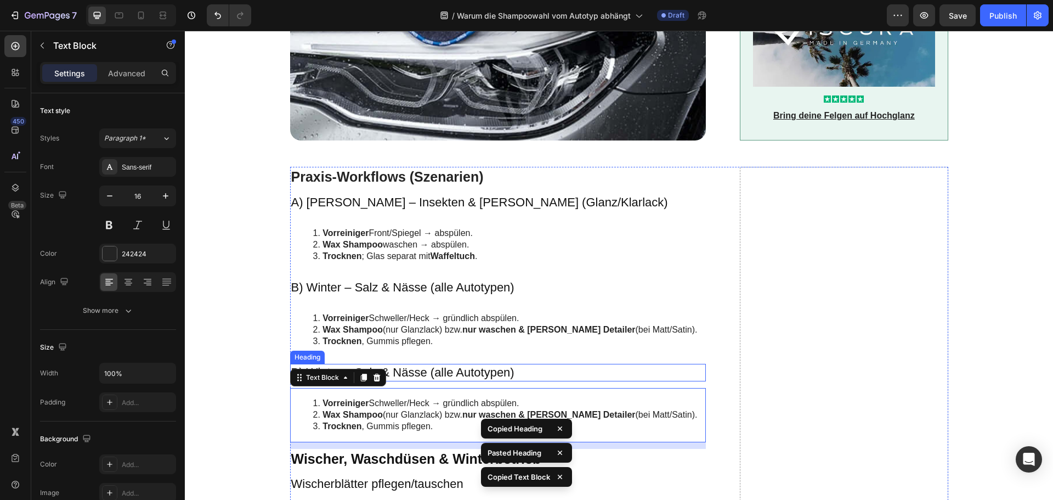
click at [422, 380] on h3 "B) Winter – Salz & Nässe (alle Autotypen)" at bounding box center [498, 373] width 416 height 18
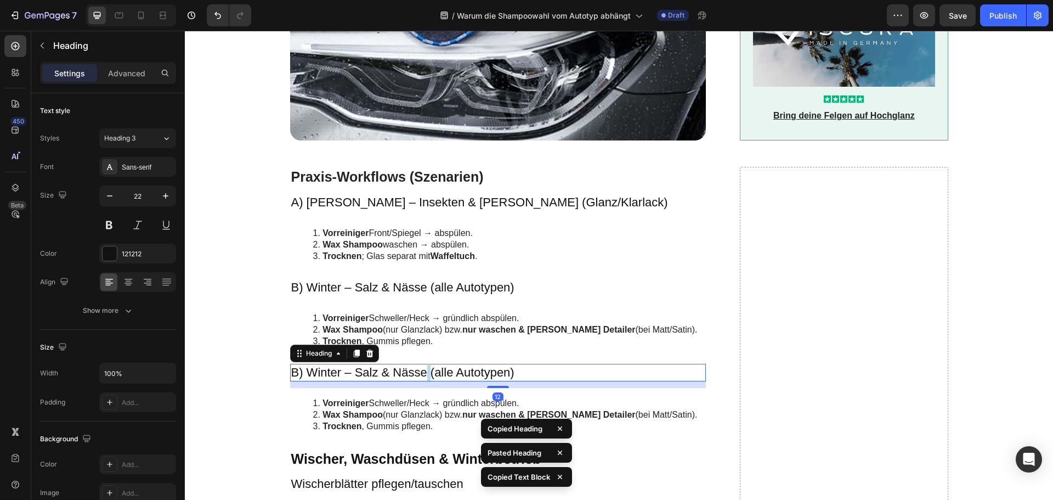
click at [422, 380] on h3 "B) Winter – Salz & Nässe (alle Autotypen)" at bounding box center [498, 373] width 416 height 18
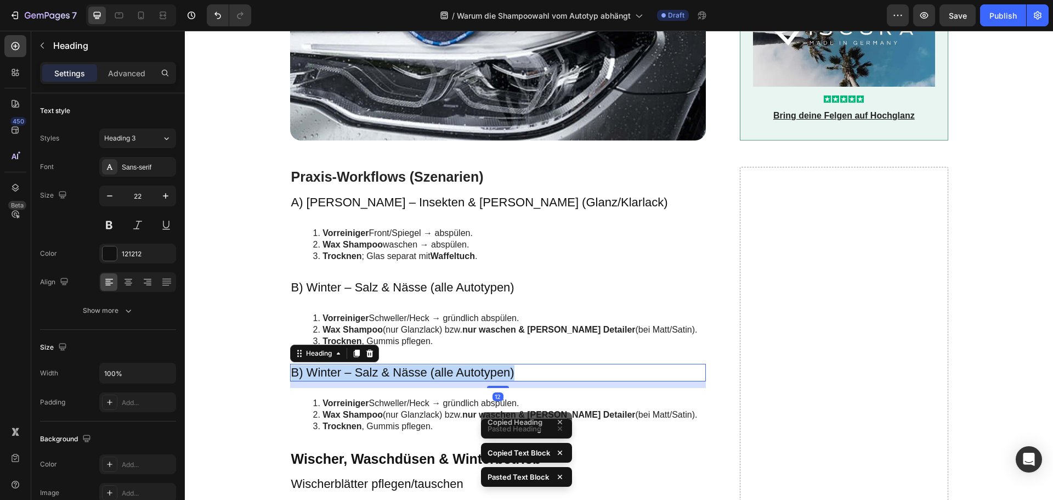
click at [422, 380] on p "B) Winter – Salz & Nässe (alle Autotypen)" at bounding box center [498, 373] width 414 height 16
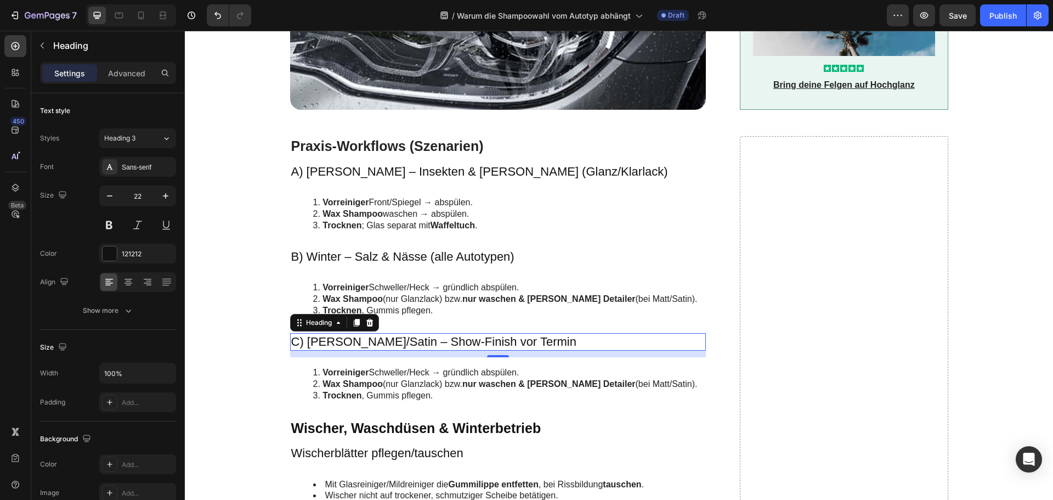
scroll to position [1646, 0]
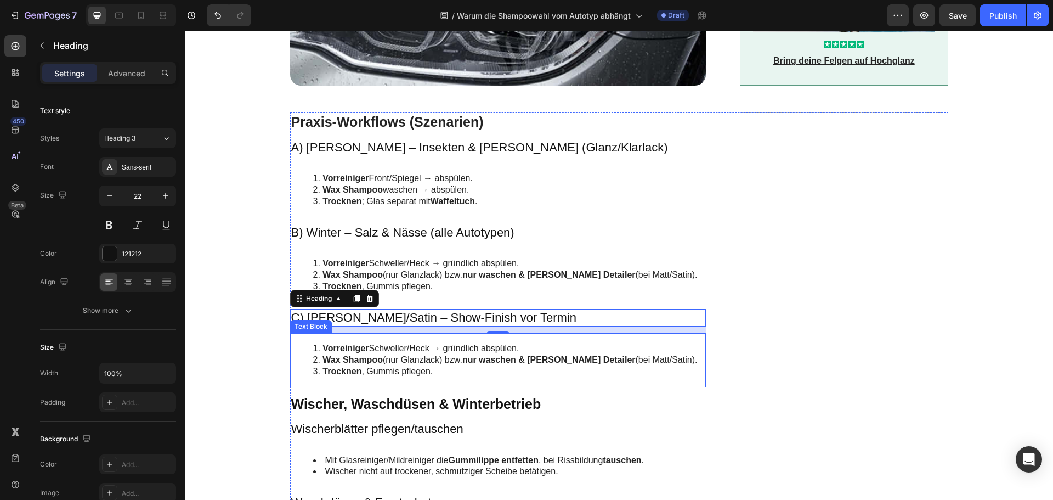
click at [372, 364] on strong "Wax Shampoo" at bounding box center [353, 359] width 60 height 9
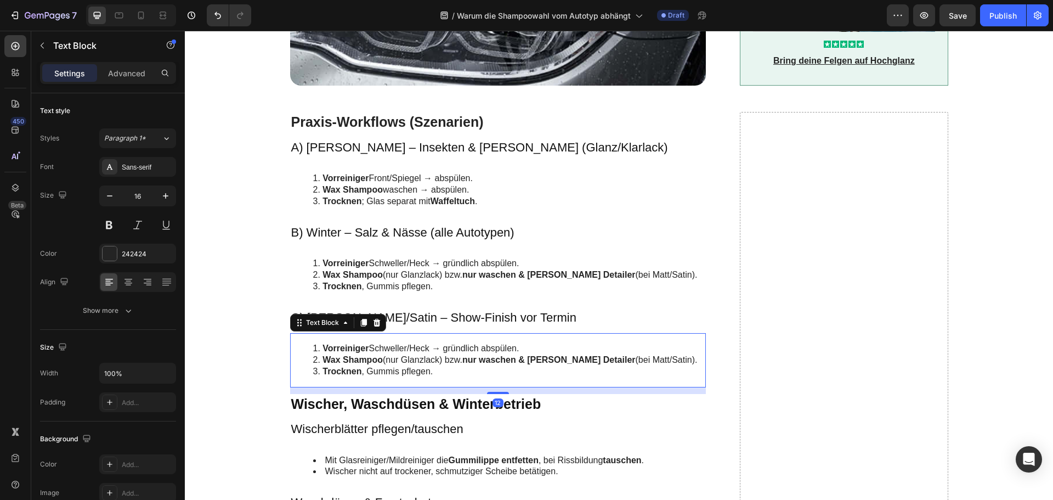
click at [372, 364] on strong "Wax Shampoo" at bounding box center [353, 359] width 60 height 9
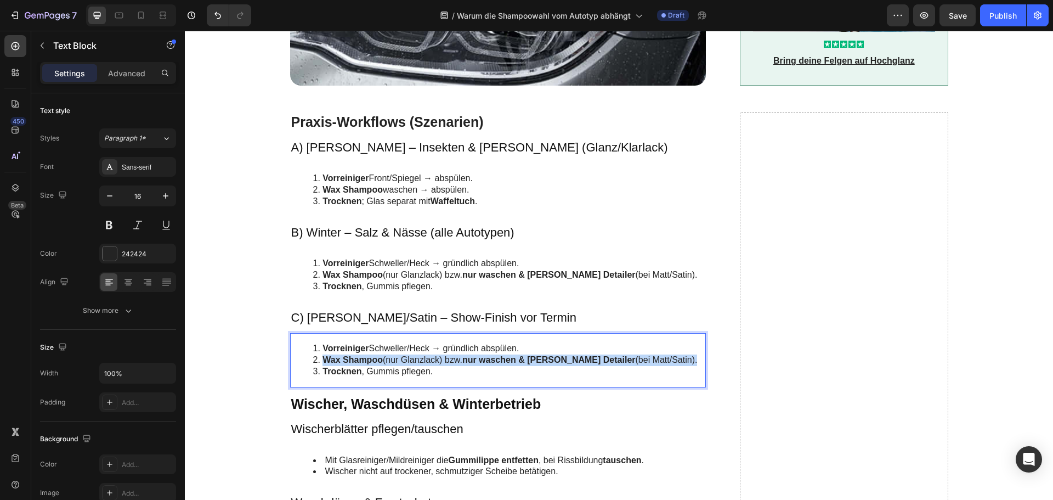
click at [372, 364] on strong "Wax Shampoo" at bounding box center [353, 359] width 60 height 9
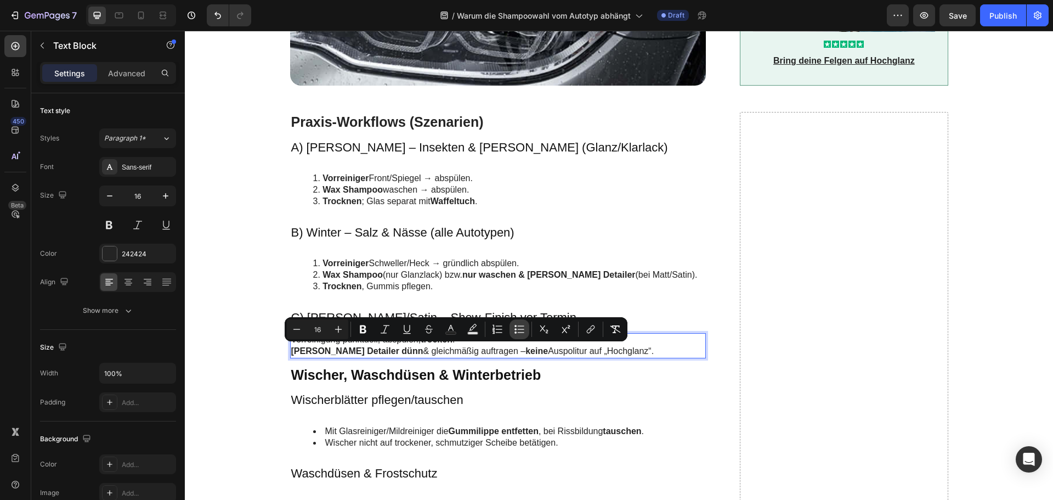
click at [518, 324] on icon "Editor contextual toolbar" at bounding box center [519, 329] width 11 height 11
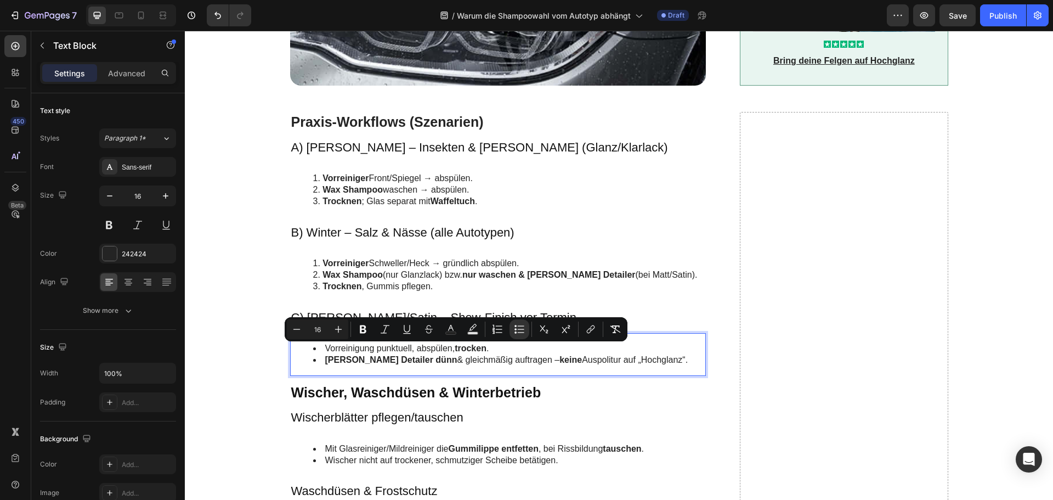
click at [443, 366] on li "[PERSON_NAME] Detailer dünn & gleichmäßig auftragen – keine Auspolitur auf „Hoc…" at bounding box center [509, 360] width 392 height 12
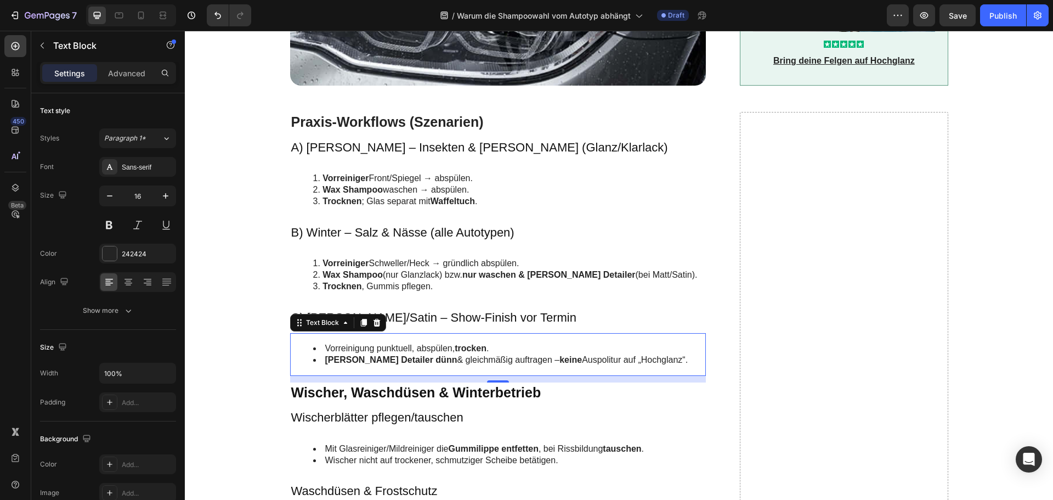
click at [366, 403] on h2 "Wischer, Waschdüsen & Winterbetrieb" at bounding box center [498, 392] width 416 height 20
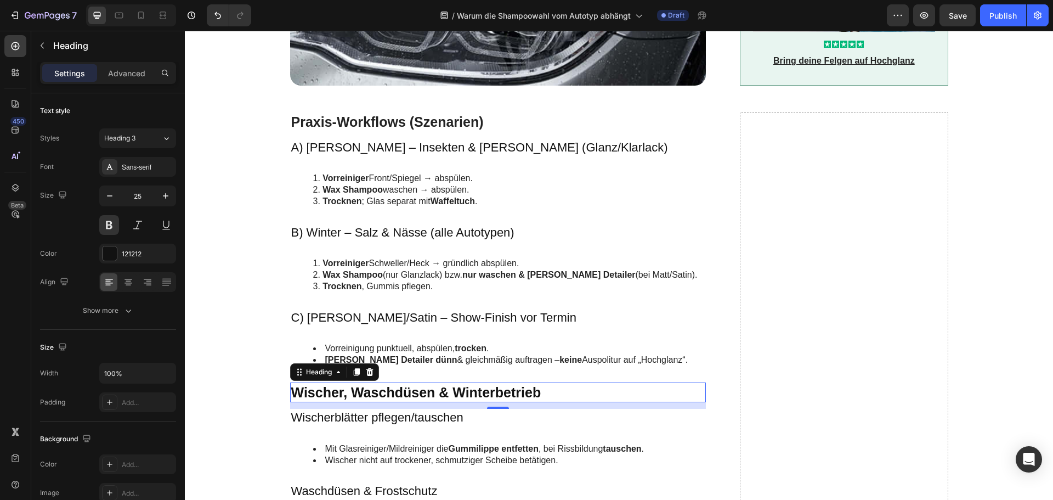
click at [366, 403] on h2 "Wischer, Waschdüsen & Winterbetrieb" at bounding box center [498, 392] width 416 height 20
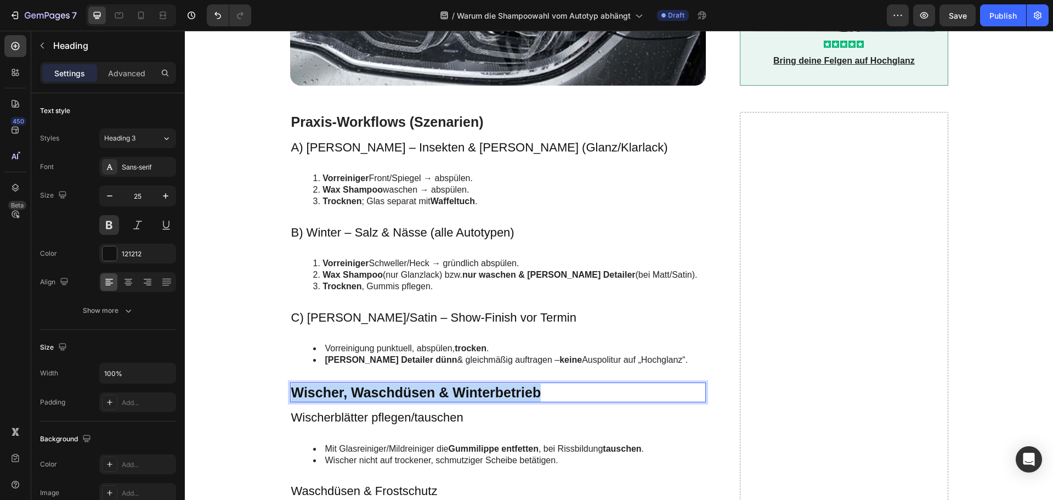
click at [366, 402] on p "Wischer, Waschdüsen & Winterbetrieb" at bounding box center [498, 392] width 414 height 18
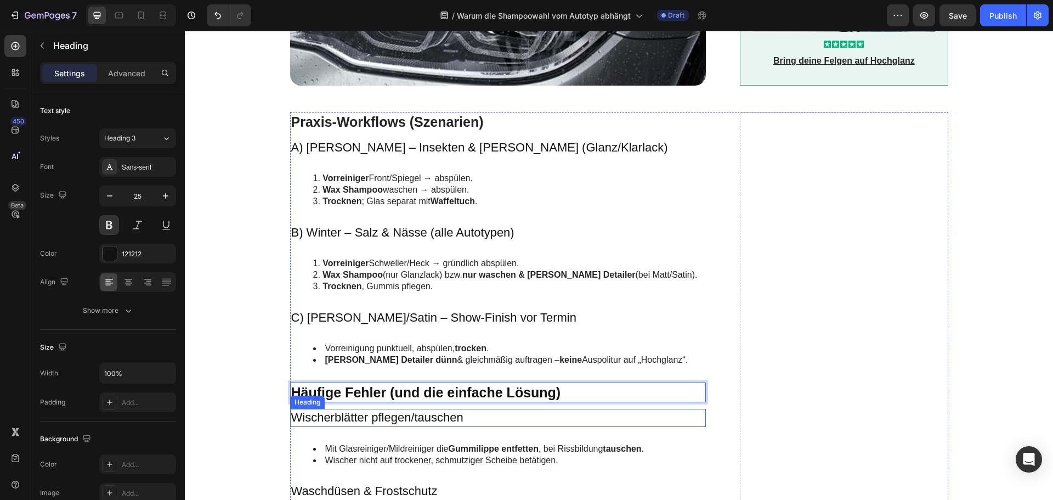
click at [367, 421] on h3 "Wischerblätter pflegen/tauschen" at bounding box center [498, 418] width 416 height 18
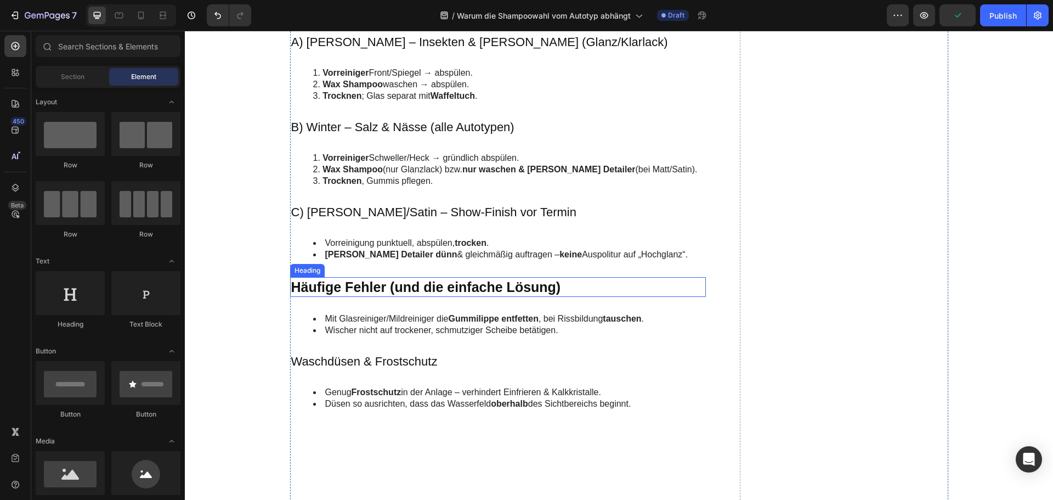
scroll to position [1756, 0]
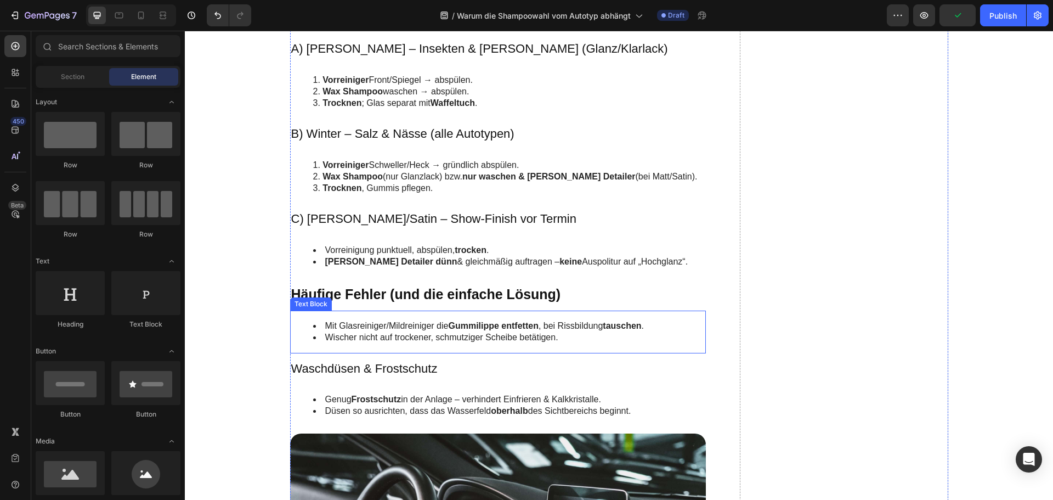
click at [344, 330] on li "Mit Glasreiniger/Mildreiniger die Gummilippe entfetten , bei Rissbildung tausch…" at bounding box center [509, 326] width 392 height 12
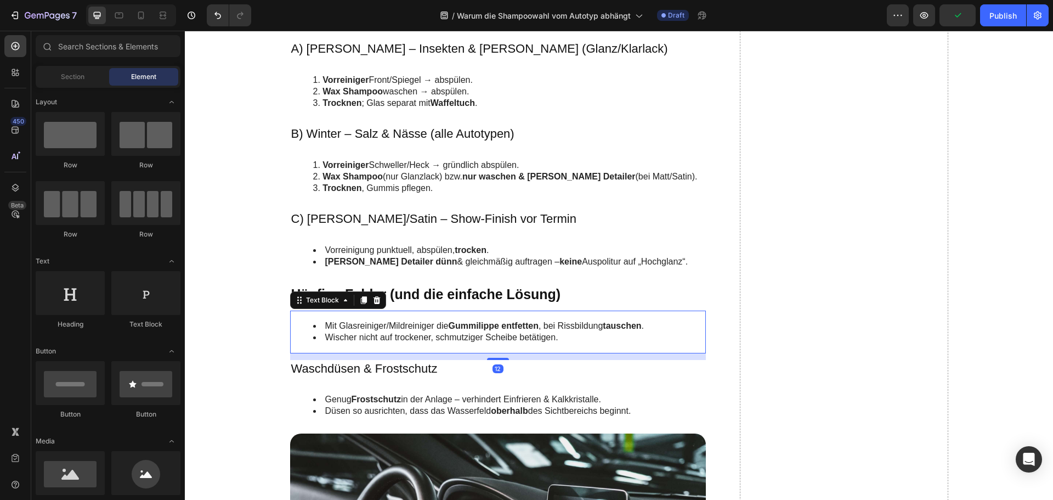
click at [344, 330] on li "Mit Glasreiniger/Mildreiniger die Gummilippe entfetten , bei Rissbildung tausch…" at bounding box center [509, 326] width 392 height 12
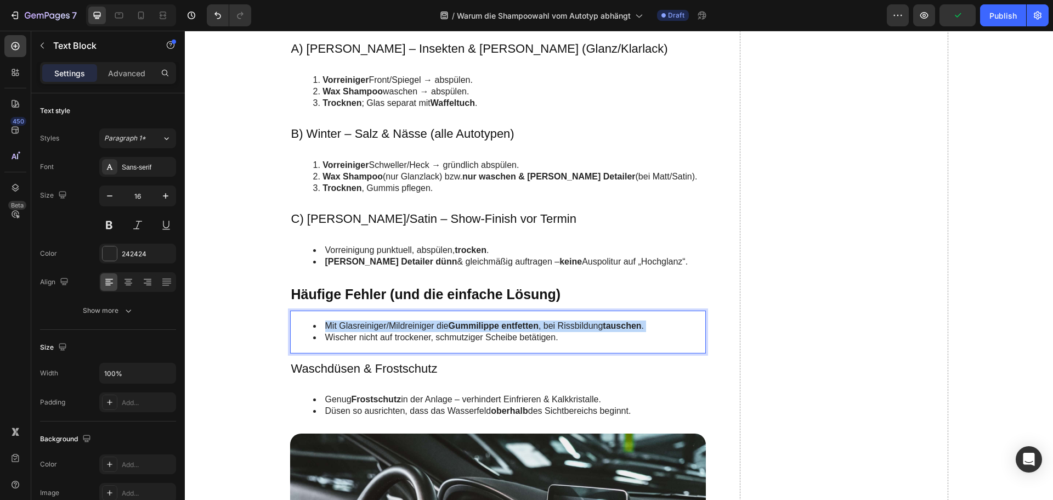
click at [344, 330] on li "Mit Glasreiniger/Mildreiniger die Gummilippe entfetten , bei Rissbildung tausch…" at bounding box center [509, 326] width 392 height 12
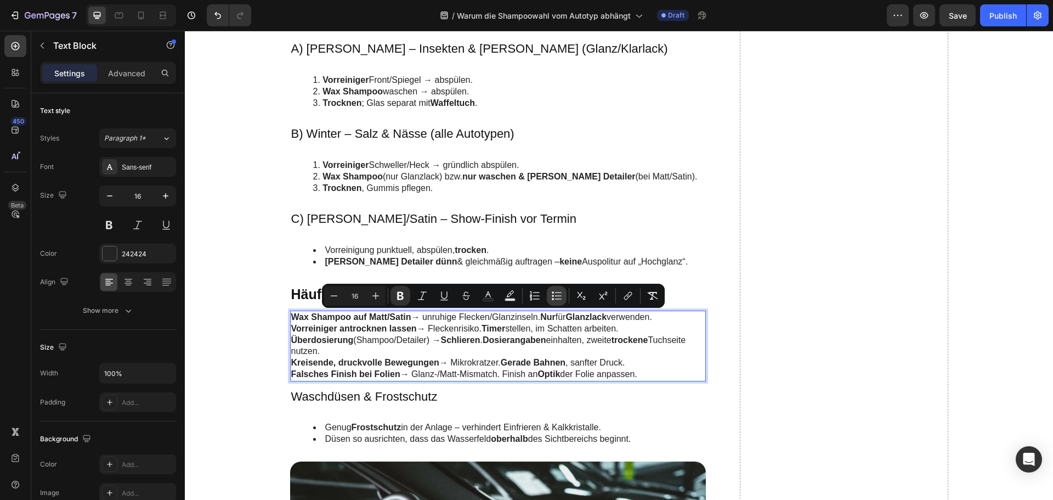
click at [554, 292] on icon "Editor contextual toolbar" at bounding box center [556, 295] width 11 height 11
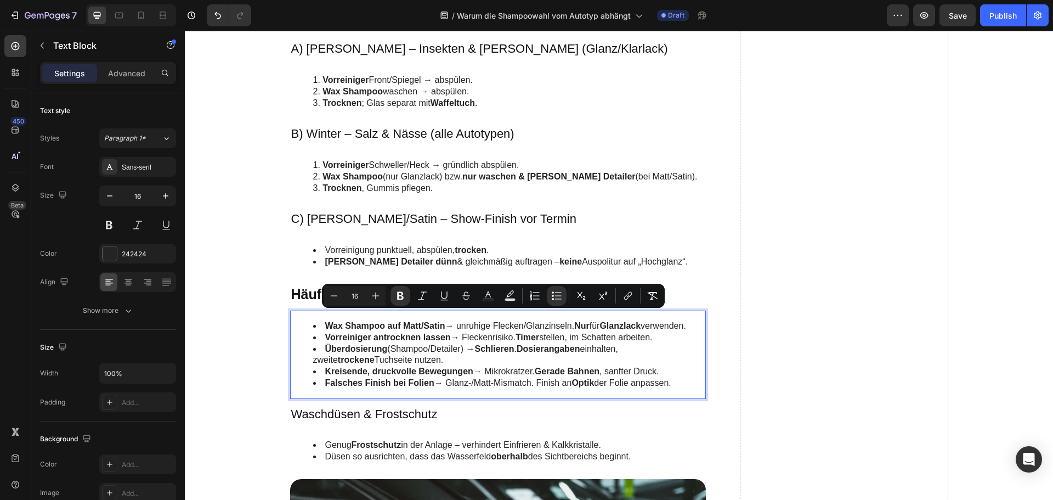
click at [409, 347] on li "Überdosierung (Shampoo/Detailer) → Schlieren . Dosierangaben einhalten, zweite …" at bounding box center [509, 354] width 392 height 23
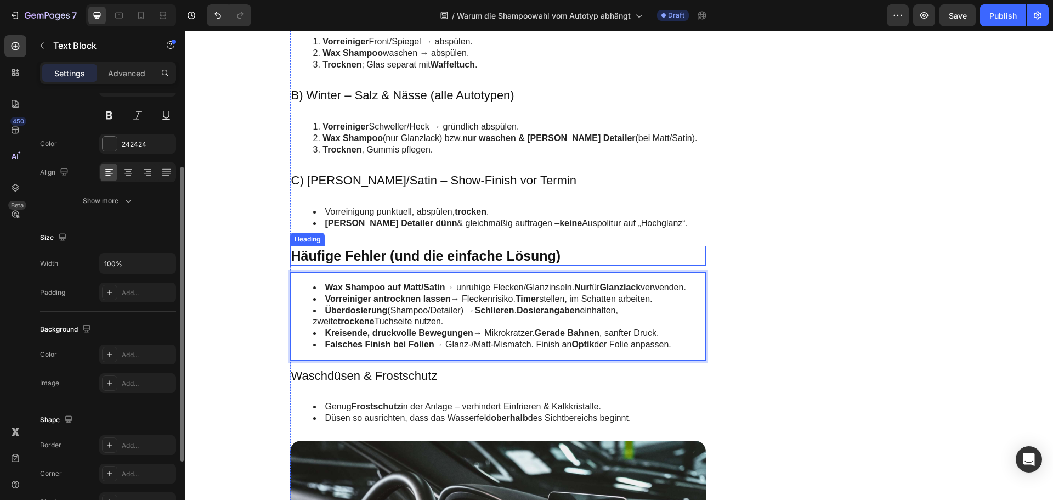
scroll to position [1865, 0]
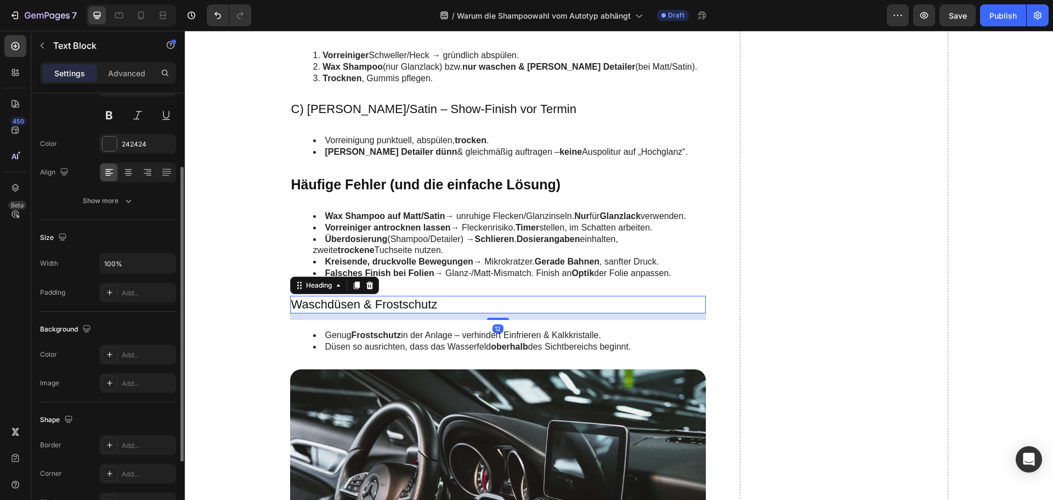
click at [346, 309] on h3 "Waschdüsen & Frostschutz" at bounding box center [498, 305] width 416 height 18
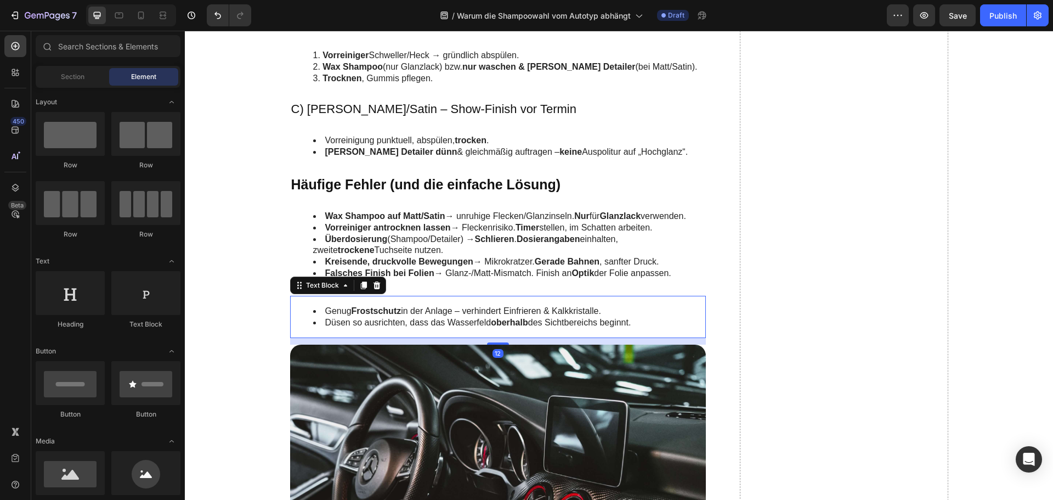
click at [346, 309] on li "Genug Frostschutz in der Anlage – verhindert Einfrieren & Kalkkristalle." at bounding box center [509, 312] width 392 height 12
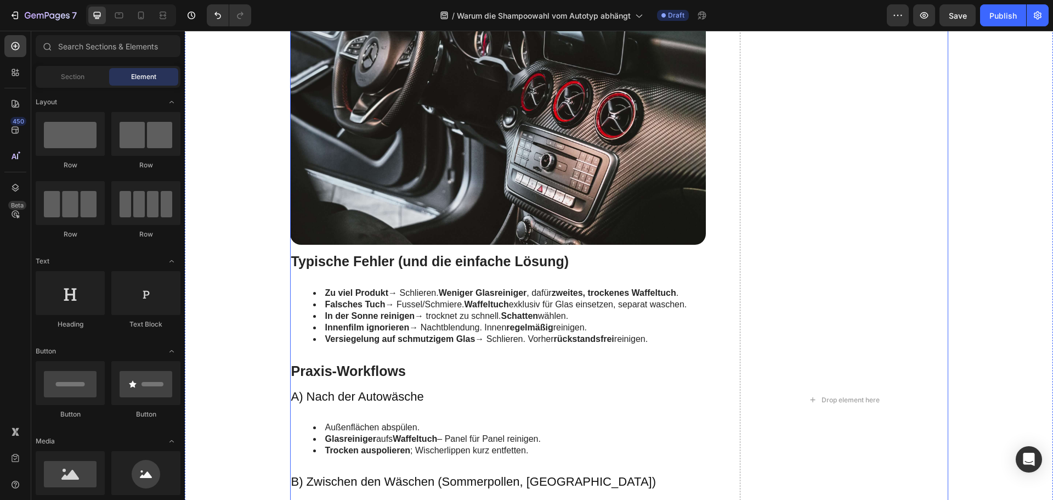
scroll to position [2194, 0]
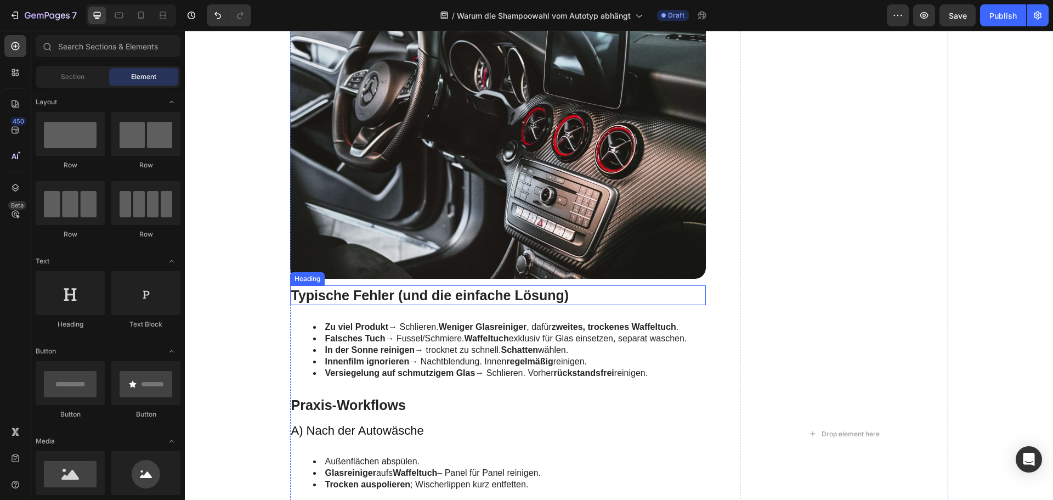
click at [415, 294] on h2 "Typische Fehler (und die einfache Lösung)" at bounding box center [498, 295] width 416 height 20
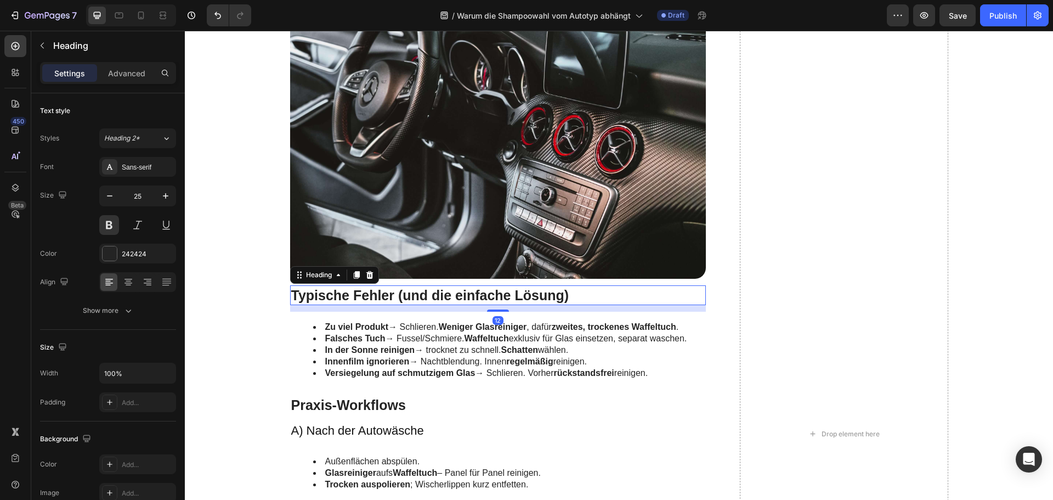
click at [415, 294] on h2 "Typische Fehler (und die einfache Lösung)" at bounding box center [498, 295] width 416 height 20
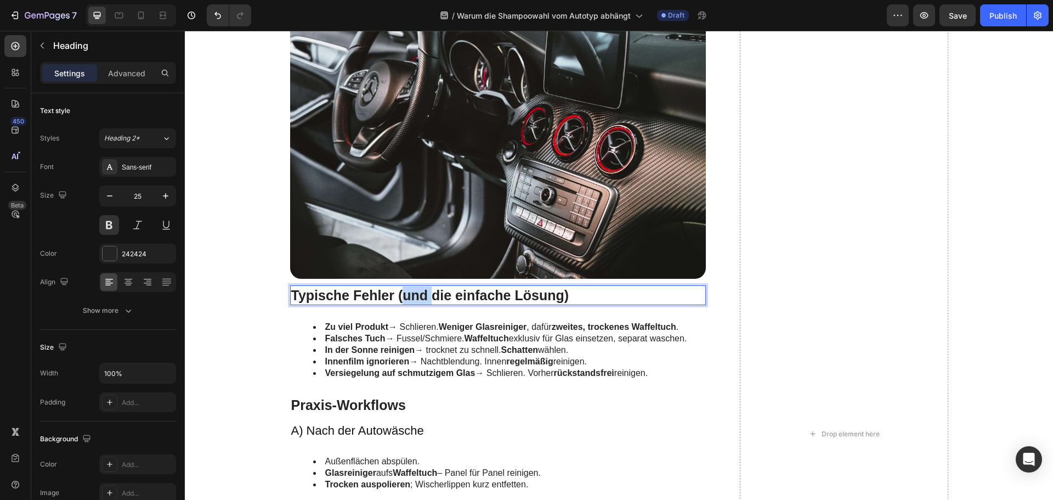
click at [415, 294] on p "Typische Fehler (und die einfache Lösung)" at bounding box center [498, 295] width 414 height 18
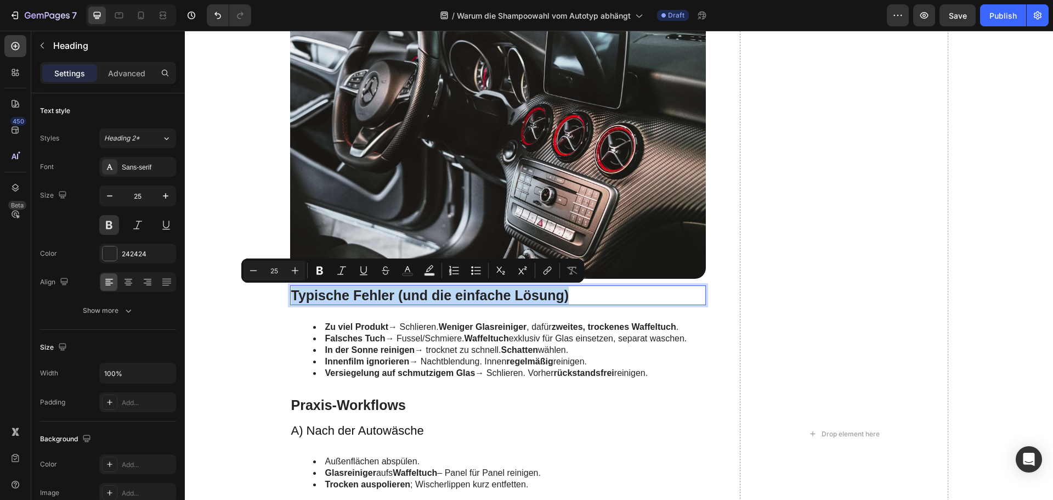
click at [415, 294] on p "Typische Fehler (und die einfache Lösung)" at bounding box center [498, 295] width 414 height 18
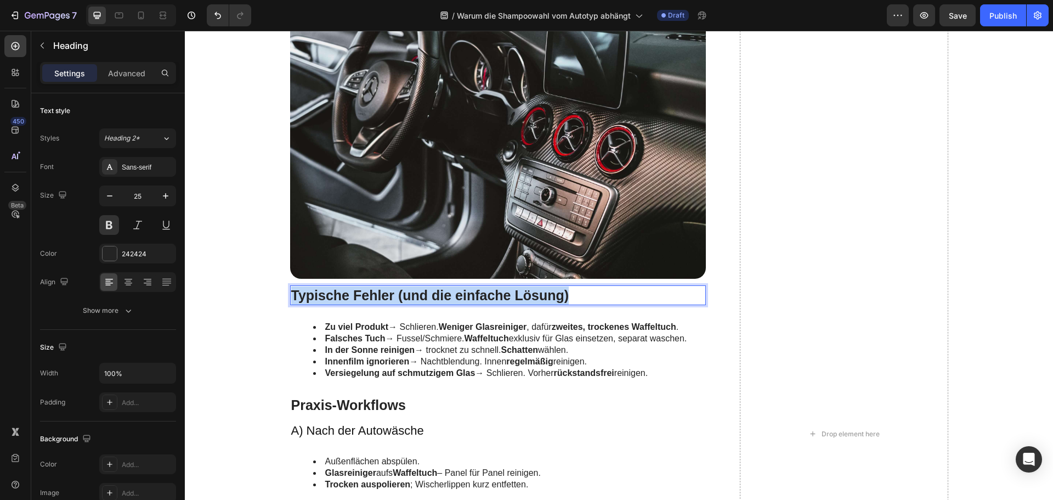
click at [415, 294] on p "Typische Fehler (und die einfache Lösung)" at bounding box center [498, 295] width 414 height 18
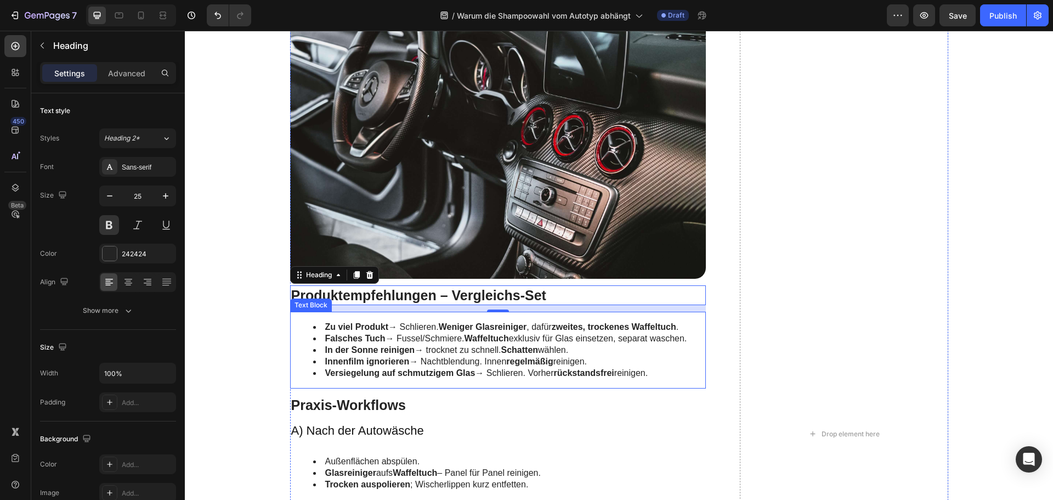
click at [435, 329] on li "Zu viel Produkt → Schlieren. Weniger Glasreiniger , dafür zweites, trockenes Wa…" at bounding box center [509, 327] width 392 height 12
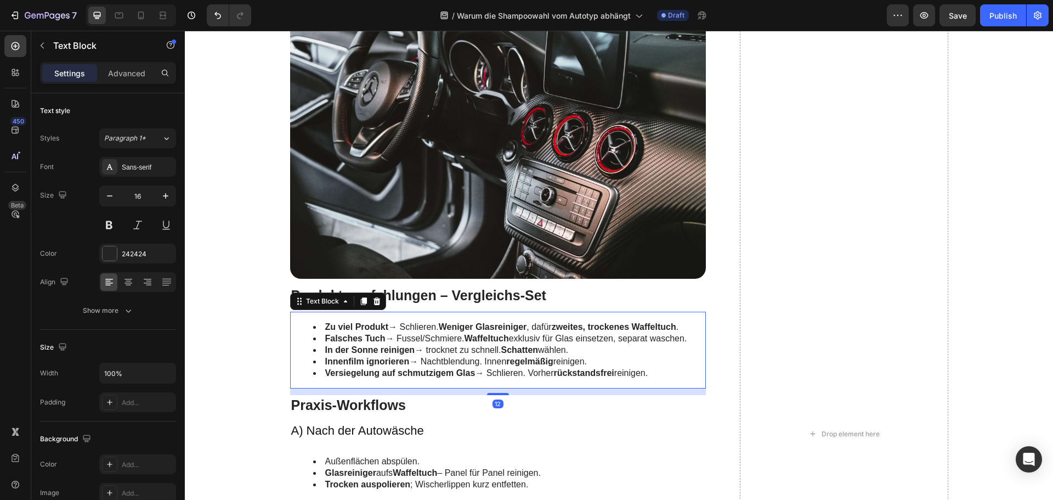
click at [435, 329] on li "Zu viel Produkt → Schlieren. Weniger Glasreiniger , dafür zweites, trockenes Wa…" at bounding box center [509, 327] width 392 height 12
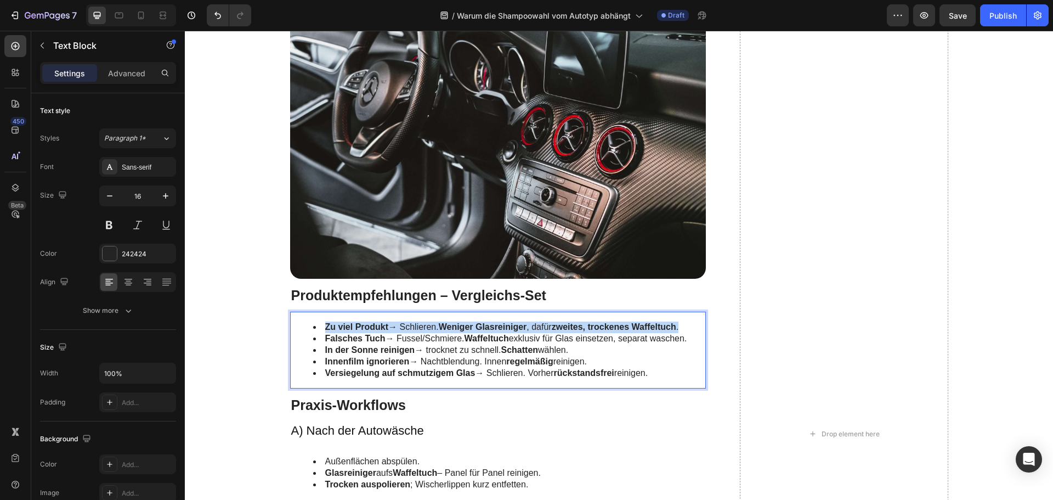
click at [435, 329] on li "Zu viel Produkt → Schlieren. Weniger Glasreiniger , dafür zweites, trockenes Wa…" at bounding box center [509, 327] width 392 height 12
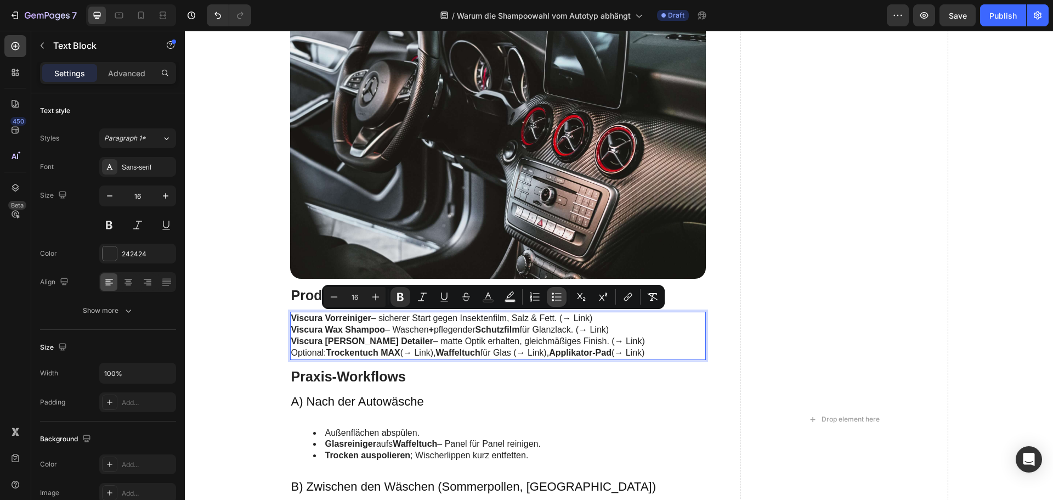
drag, startPoint x: 552, startPoint y: 295, endPoint x: 548, endPoint y: 302, distance: 8.8
click at [552, 294] on icon "Editor contextual toolbar" at bounding box center [556, 296] width 11 height 11
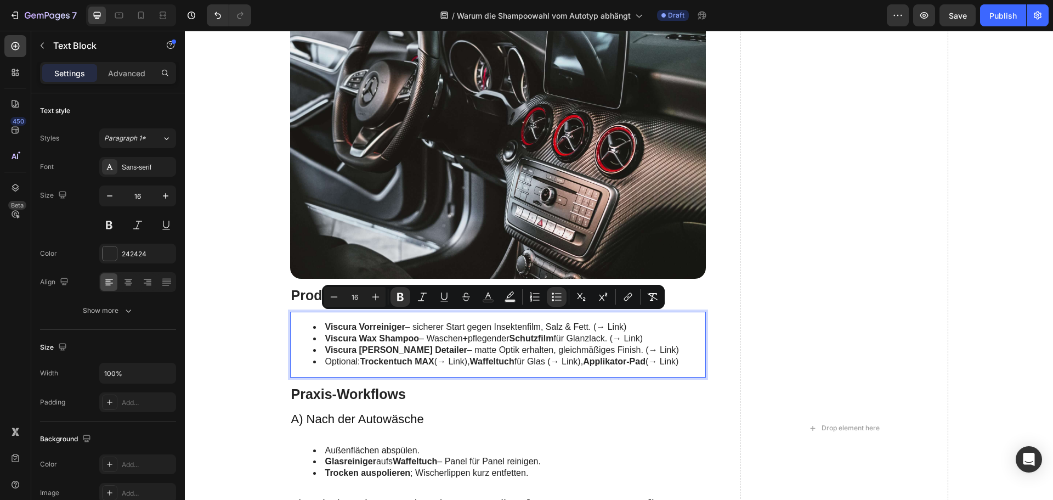
click at [450, 356] on li "Optional: Trockentuch MAX (→ Link), Waffeltuch für Glas (→ Link), Applikator-Pa…" at bounding box center [509, 362] width 392 height 12
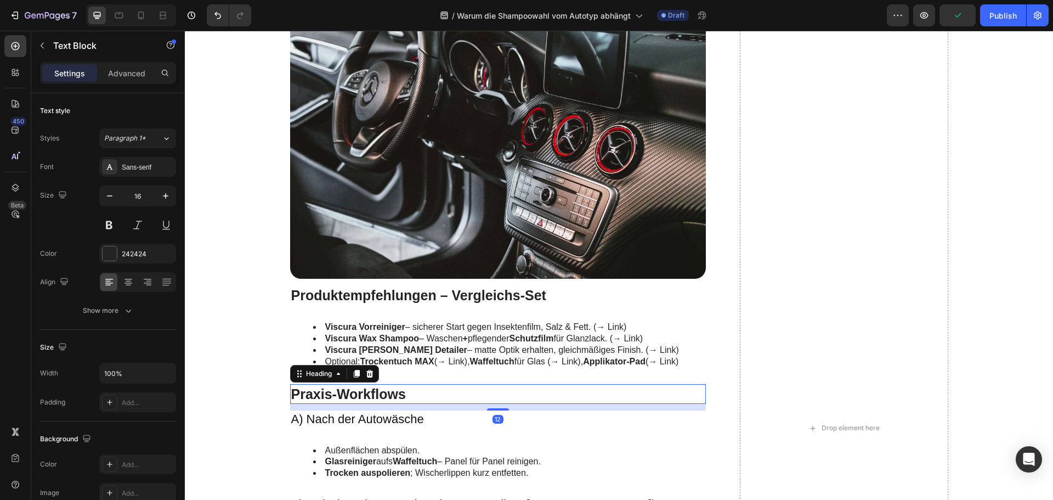
click at [383, 392] on h2 "Praxis-Workflows" at bounding box center [498, 394] width 416 height 20
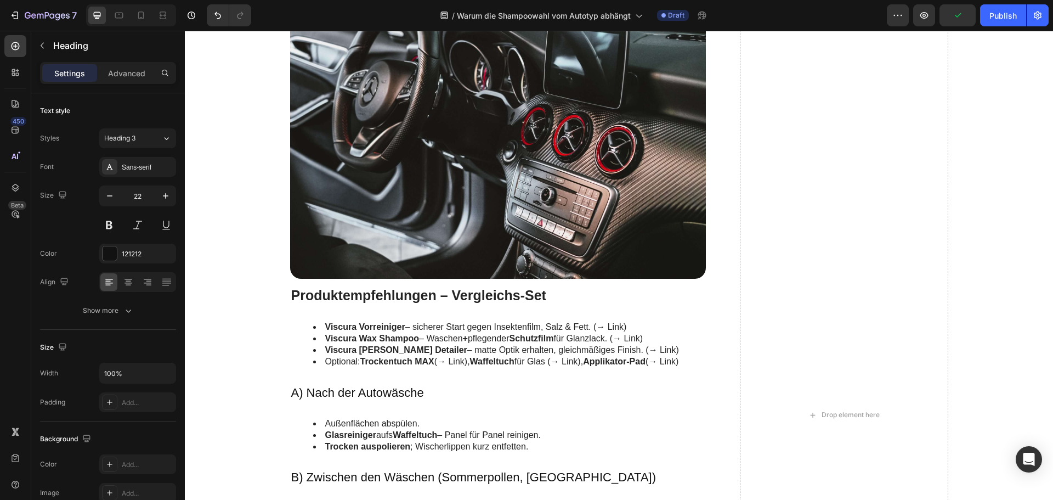
click at [383, 392] on h3 "A) Nach der Autowäsche" at bounding box center [498, 393] width 416 height 18
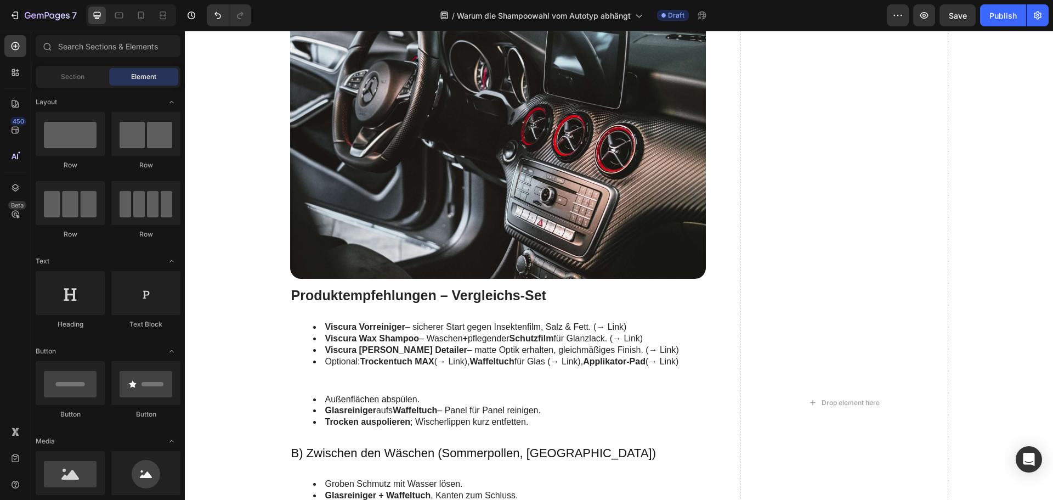
click at [383, 392] on div "Außenflächen abspülen. Glasreiniger aufs Waffeltuch – Panel für Panel reinigen.…" at bounding box center [498, 411] width 416 height 54
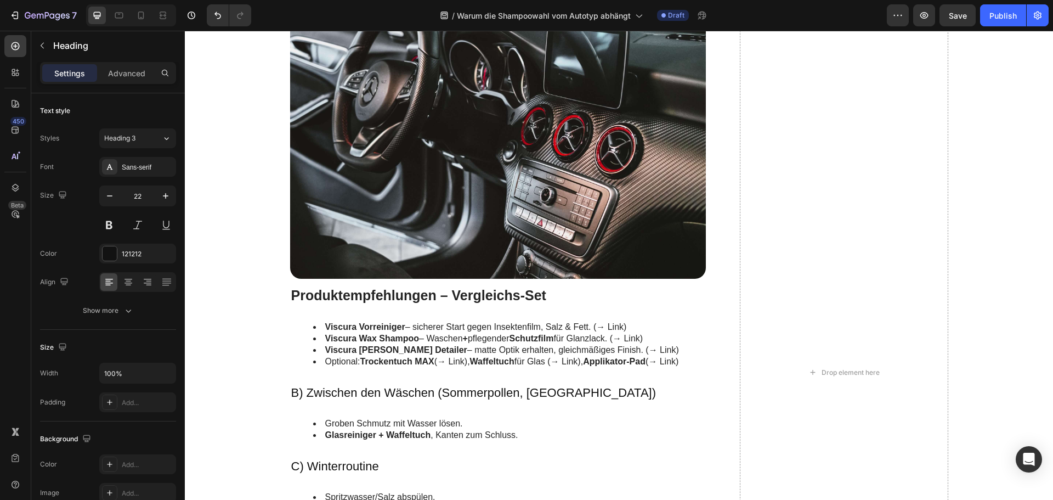
click at [383, 392] on h3 "B) Zwischen den Wäschen (Sommerpollen, [GEOGRAPHIC_DATA])" at bounding box center [498, 393] width 416 height 18
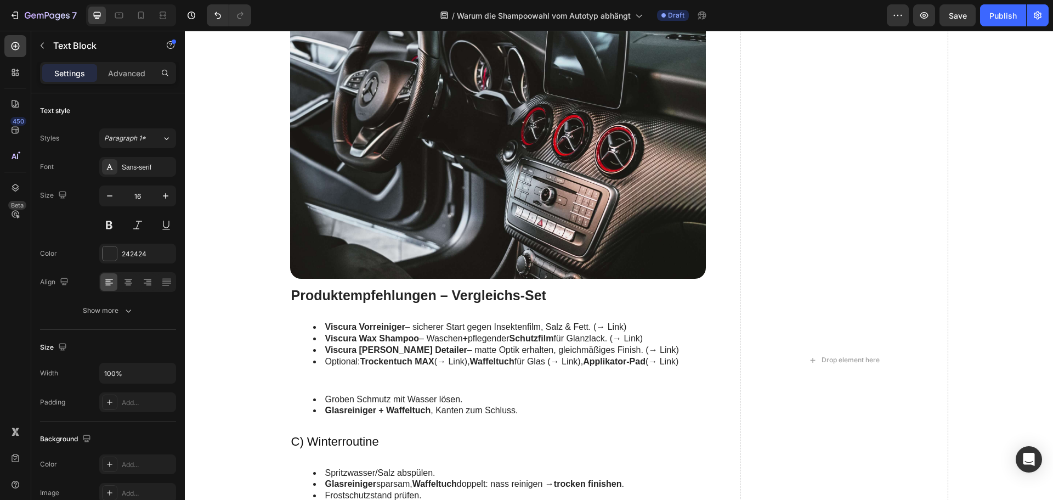
click at [383, 392] on div "Groben Schmutz mit Wasser lösen. Glasreiniger + Waffeltuch , Kanten zum Schluss." at bounding box center [498, 405] width 416 height 43
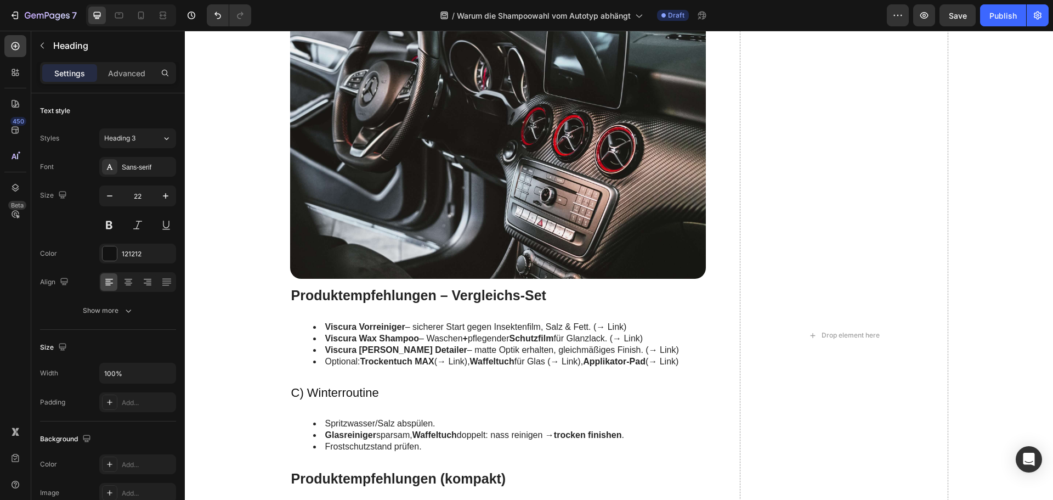
click at [383, 392] on h3 "C) Winterroutine" at bounding box center [498, 393] width 416 height 18
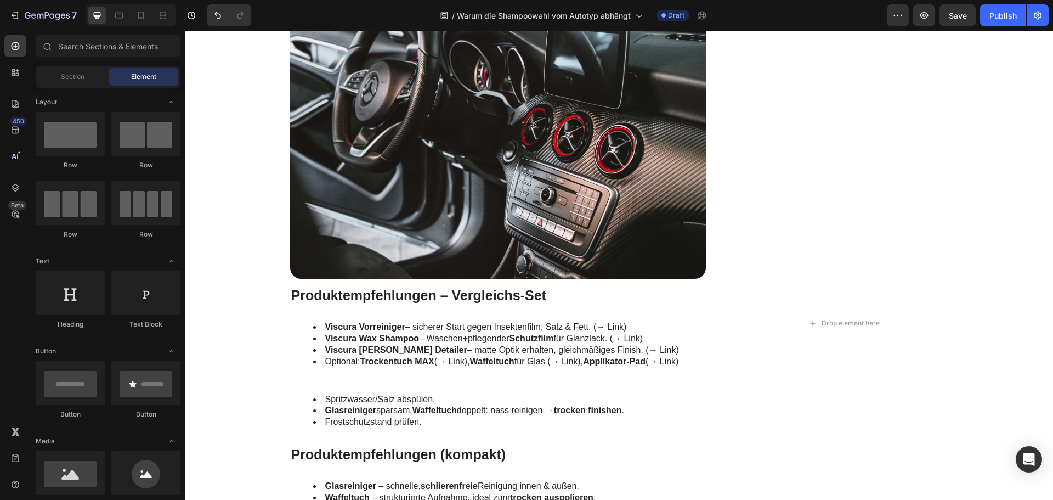
click at [383, 392] on div "Spritzwasser/Salz abspülen. Glasreiniger sparsam, Waffeltuch doppelt: nass rein…" at bounding box center [498, 411] width 416 height 54
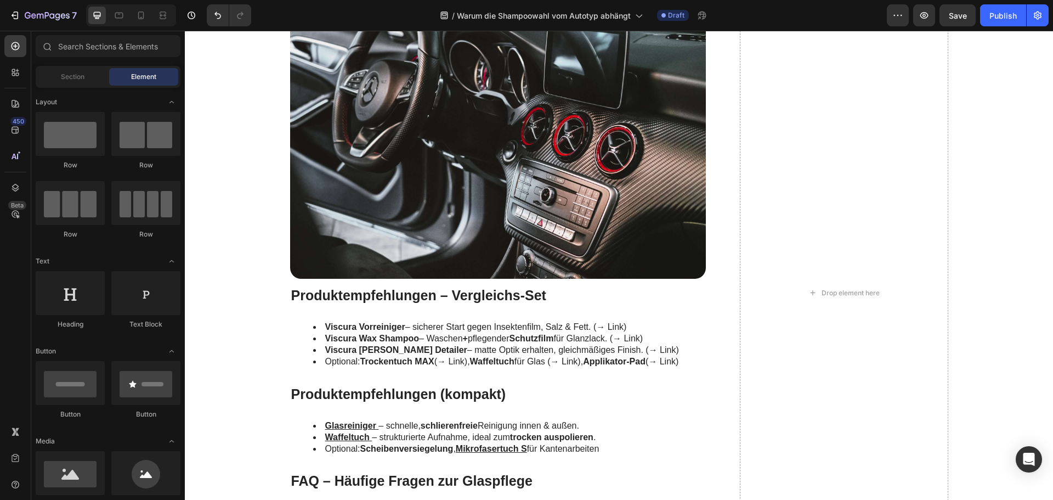
click at [383, 392] on h2 "Produktempfehlungen (kompakt)" at bounding box center [498, 394] width 416 height 20
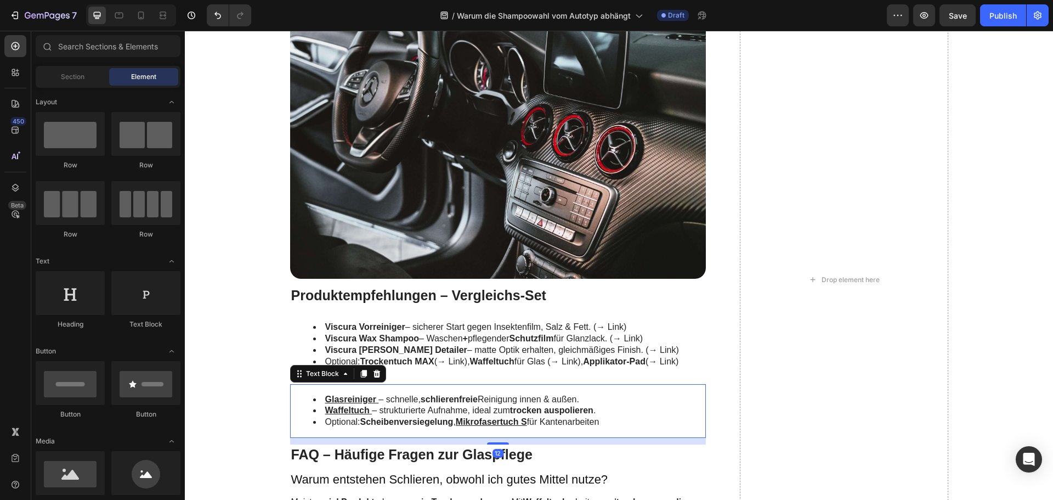
click at [383, 392] on div "Glasreiniger – schnelle, schlierenfreie Reinigung innen & außen. Waffeltuch – s…" at bounding box center [498, 411] width 416 height 54
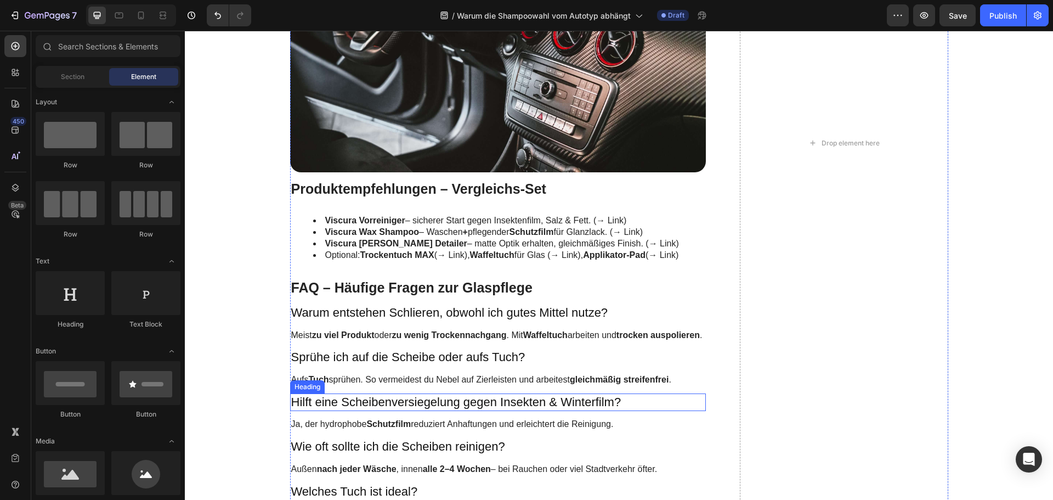
scroll to position [2304, 0]
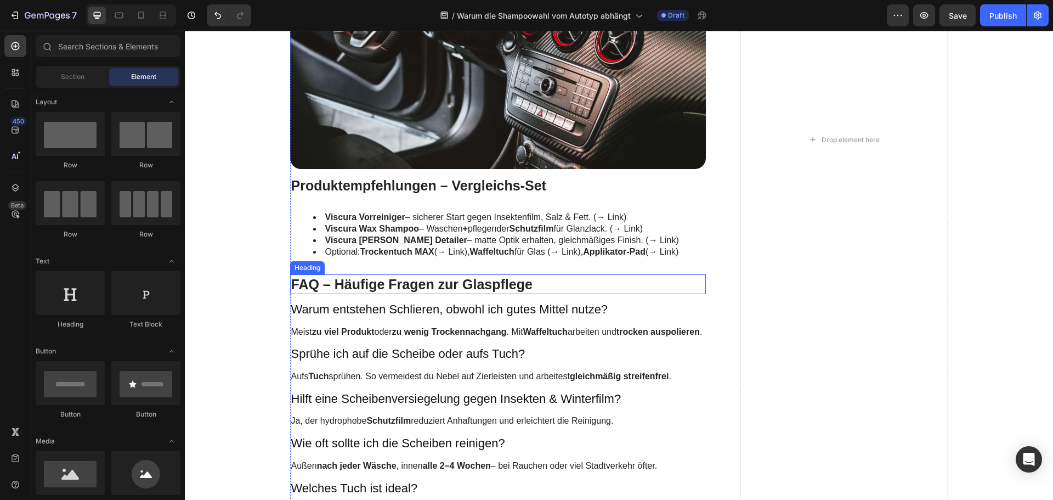
click at [351, 287] on h2 "FAQ – Häufige Fragen zur Glaspflege" at bounding box center [498, 284] width 416 height 20
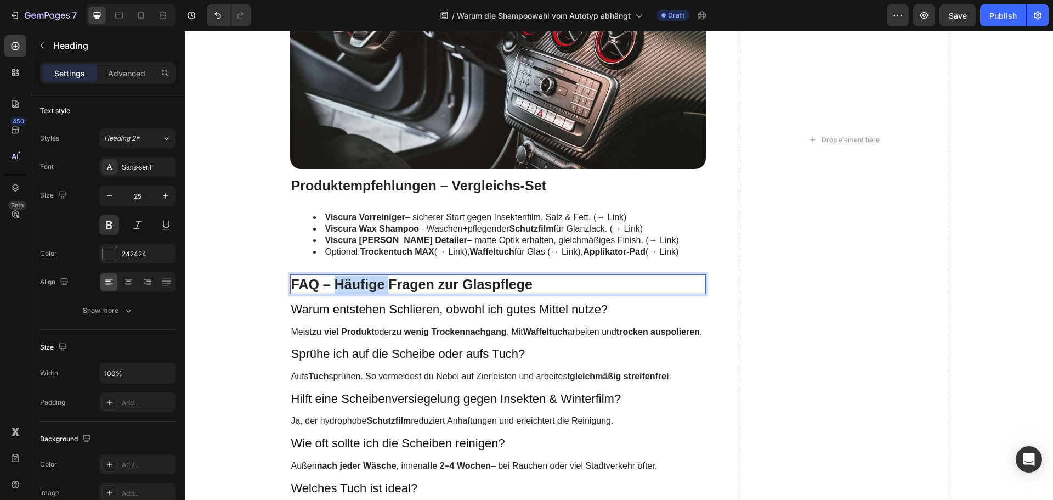
click at [351, 287] on h2 "FAQ – Häufige Fragen zur Glaspflege" at bounding box center [498, 284] width 416 height 20
click at [351, 287] on p "FAQ – Häufige Fragen zur Glaspflege" at bounding box center [498, 284] width 414 height 18
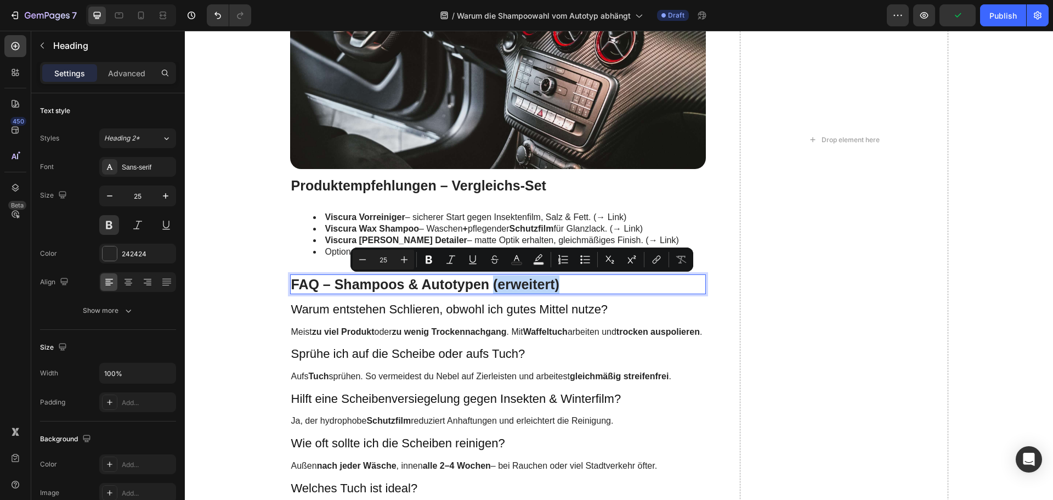
drag, startPoint x: 559, startPoint y: 287, endPoint x: 490, endPoint y: 287, distance: 69.1
click at [490, 287] on p "FAQ – Shampoos & Autotypen (erweitert)" at bounding box center [498, 284] width 414 height 18
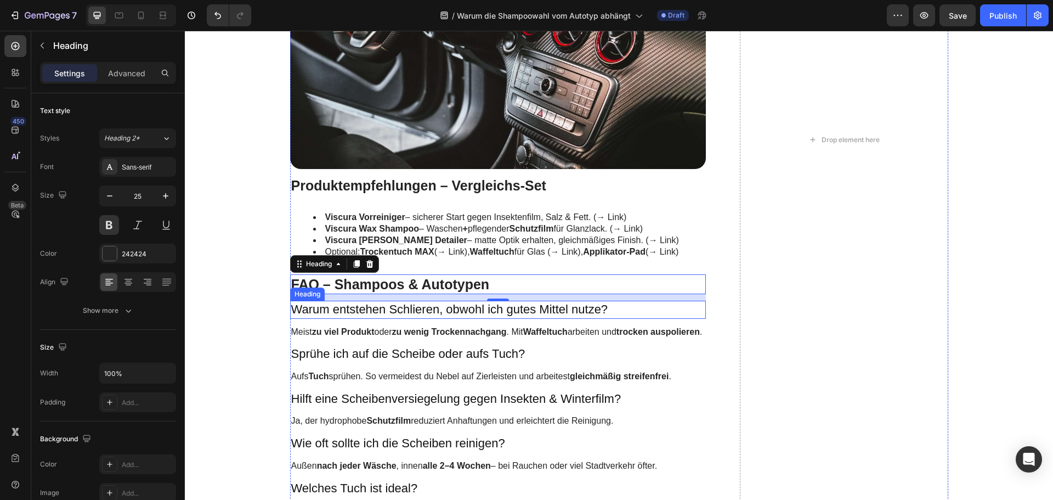
click at [368, 309] on h3 "Warum entstehen Schlieren, obwohl ich gutes Mittel nutze?" at bounding box center [498, 310] width 416 height 18
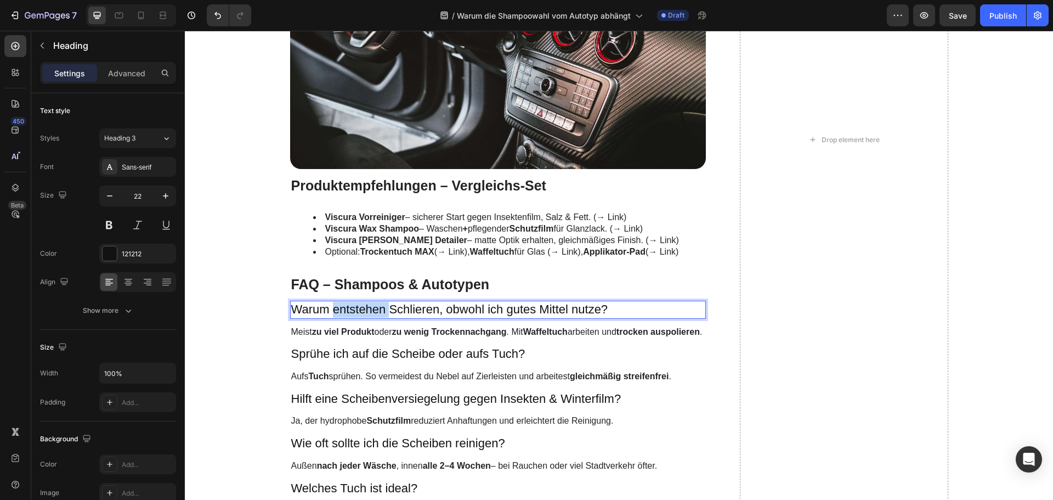
click at [368, 309] on h3 "Warum entstehen Schlieren, obwohl ich gutes Mittel nutze?" at bounding box center [498, 310] width 416 height 18
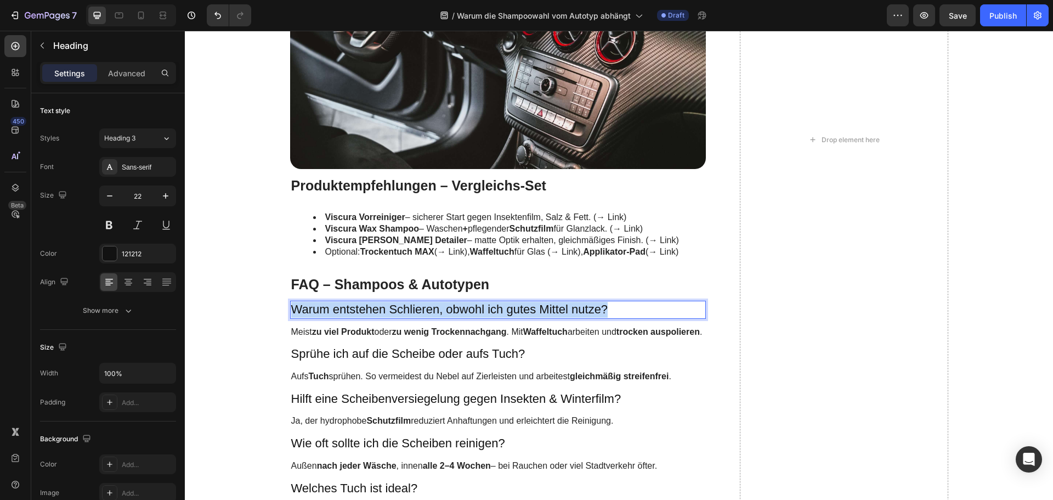
click at [368, 309] on p "Warum entstehen Schlieren, obwohl ich gutes Mittel nutze?" at bounding box center [498, 310] width 414 height 16
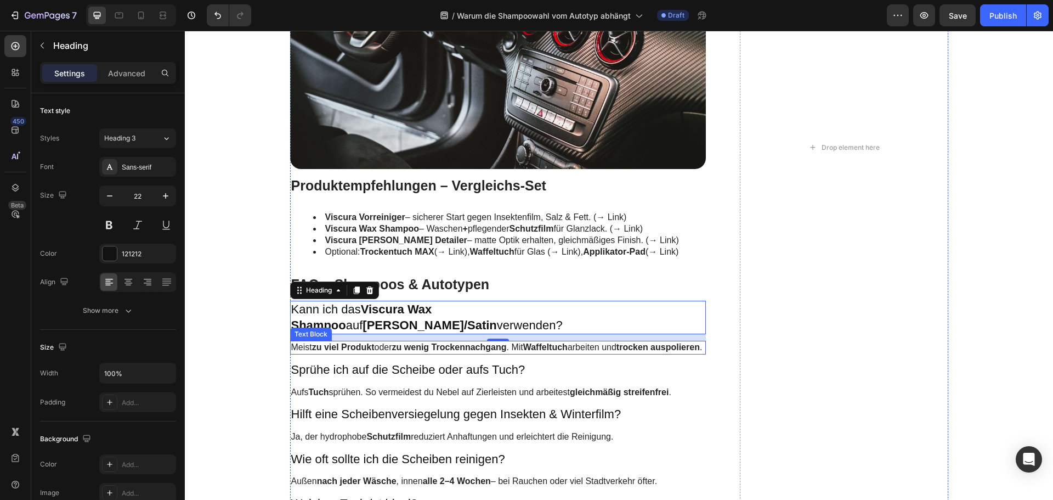
click at [345, 342] on strong "zu viel Produkt" at bounding box center [343, 346] width 63 height 9
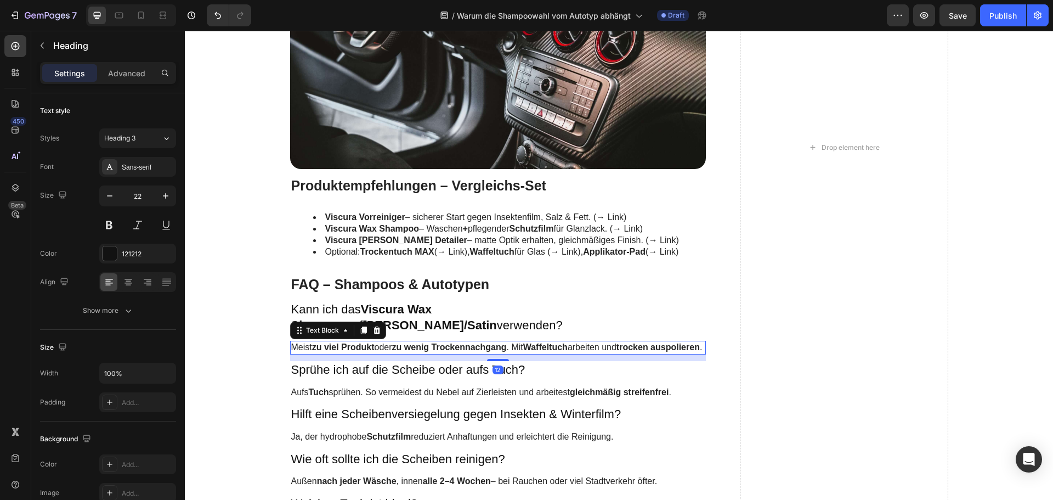
click at [345, 342] on strong "zu viel Produkt" at bounding box center [343, 346] width 63 height 9
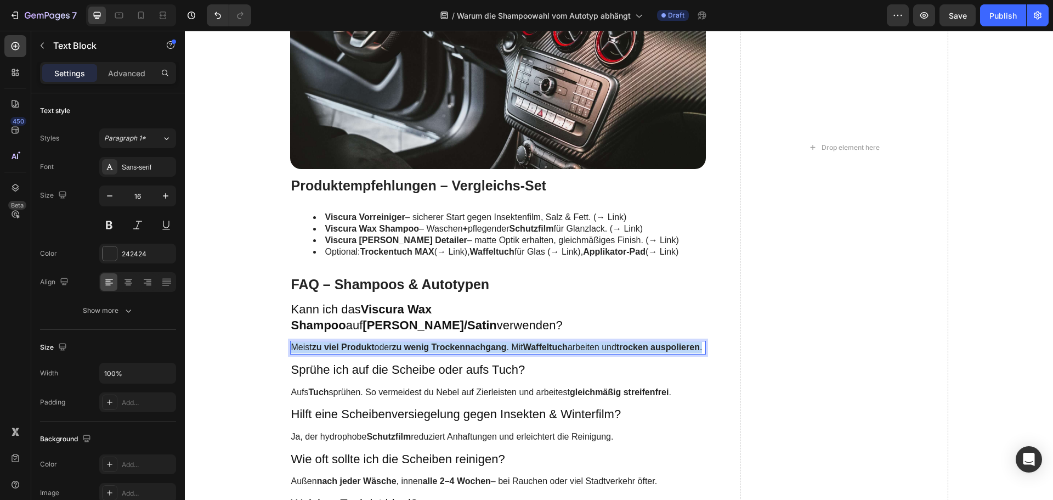
click at [345, 342] on strong "zu viel Produkt" at bounding box center [343, 346] width 63 height 9
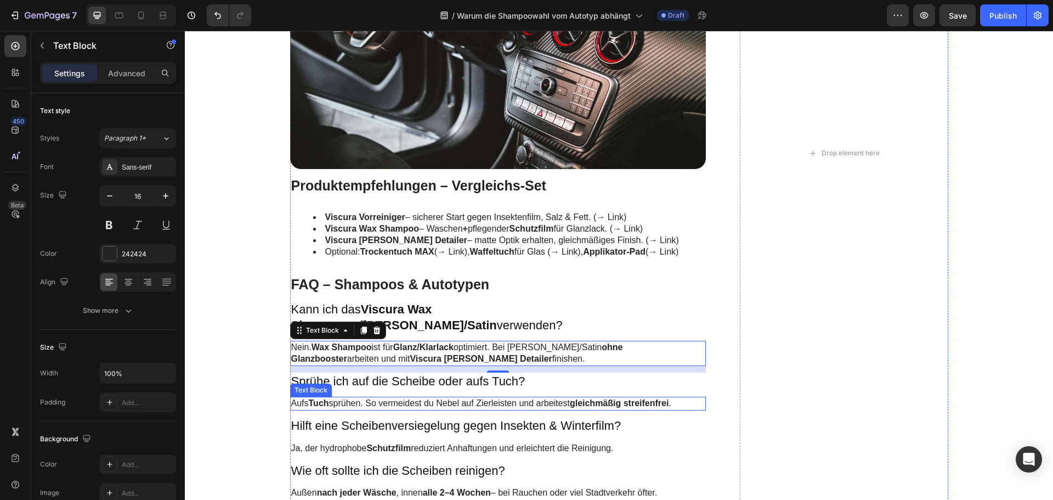
click at [322, 373] on h3 "Sprühe ich auf die Scheibe oder aufs Tuch?" at bounding box center [498, 382] width 416 height 18
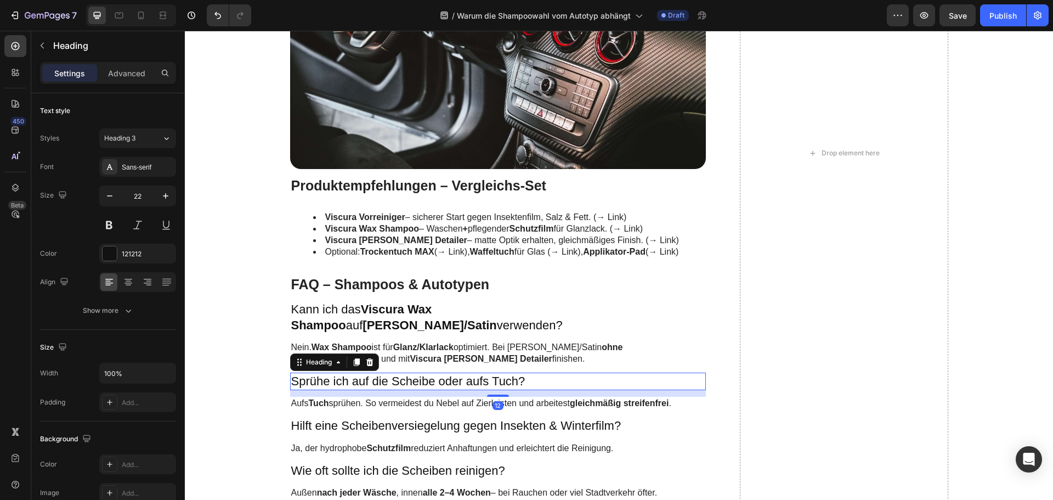
click at [322, 373] on h3 "Sprühe ich auf die Scheibe oder aufs Tuch?" at bounding box center [498, 382] width 416 height 18
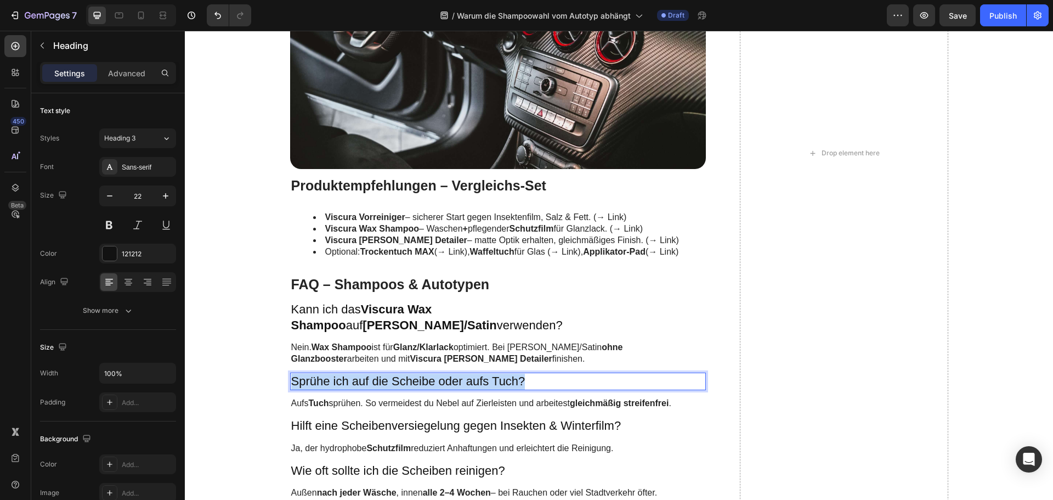
click at [322, 374] on p "Sprühe ich auf die Scheibe oder aufs Tuch?" at bounding box center [498, 382] width 414 height 16
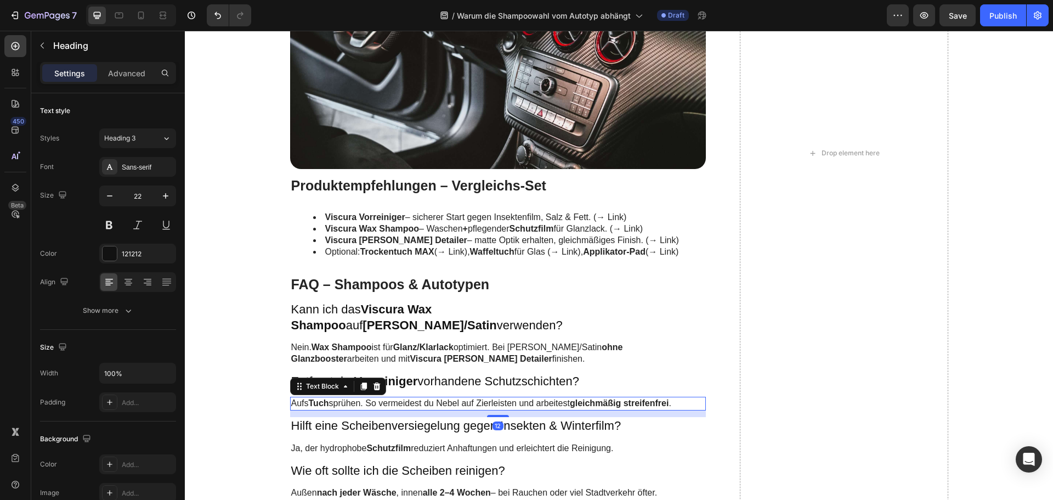
click at [352, 398] on p "Aufs Tuch sprühen. So vermeidest du Nebel auf Zierleisten und arbeitest gleichm…" at bounding box center [498, 404] width 414 height 12
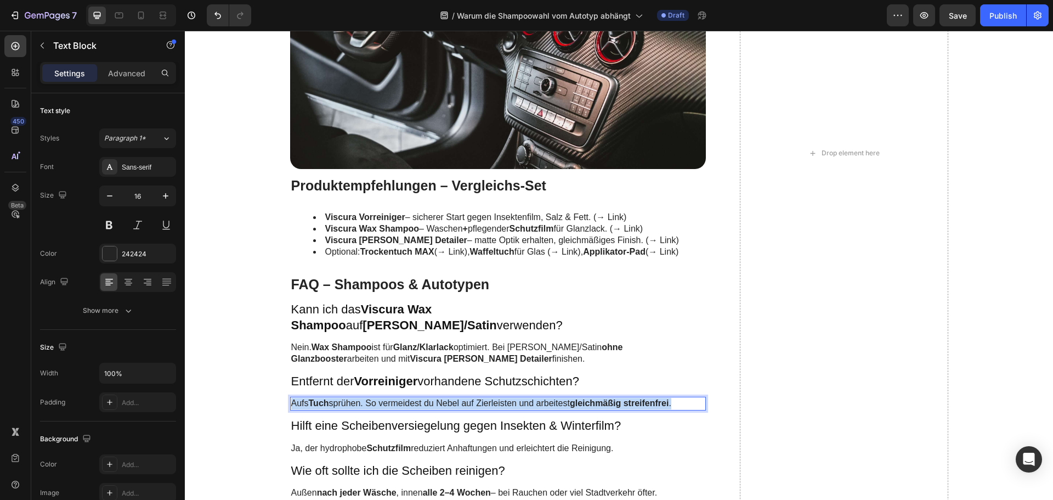
click at [352, 398] on p "Aufs Tuch sprühen. So vermeidest du Nebel auf Zierleisten und arbeitest gleichm…" at bounding box center [498, 404] width 414 height 12
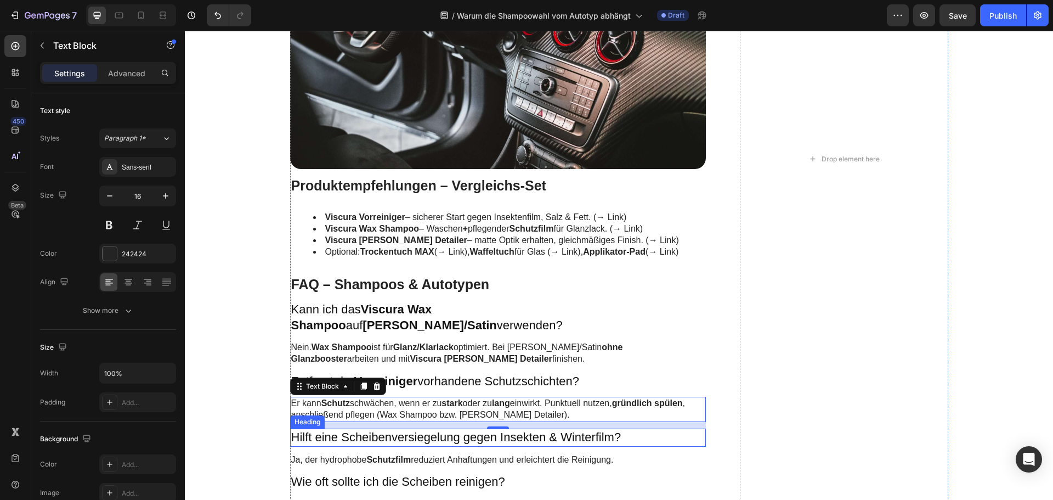
click at [345, 428] on h3 "Hilft eine Scheibenversiegelung gegen Insekten & Winterfilm?" at bounding box center [498, 437] width 416 height 18
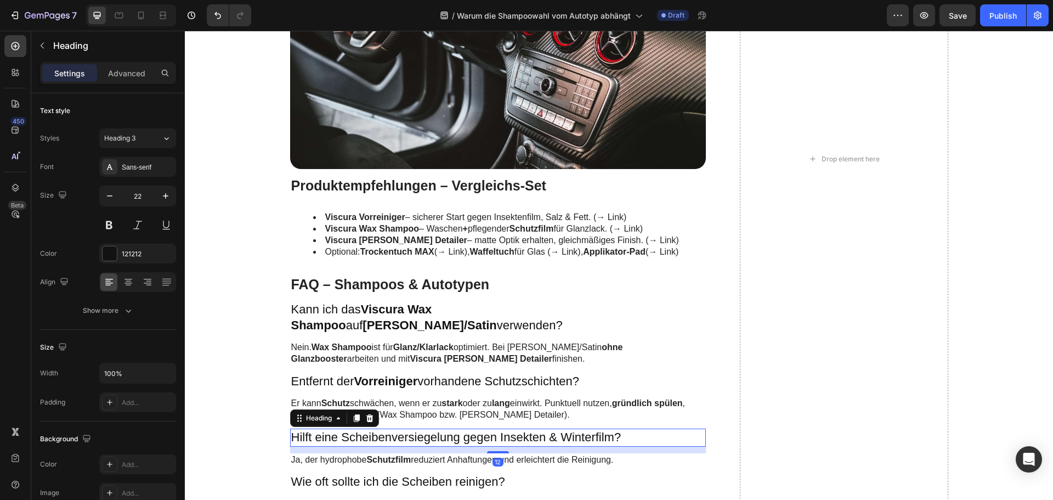
click at [345, 428] on h3 "Hilft eine Scheibenversiegelung gegen Insekten & Winterfilm?" at bounding box center [498, 437] width 416 height 18
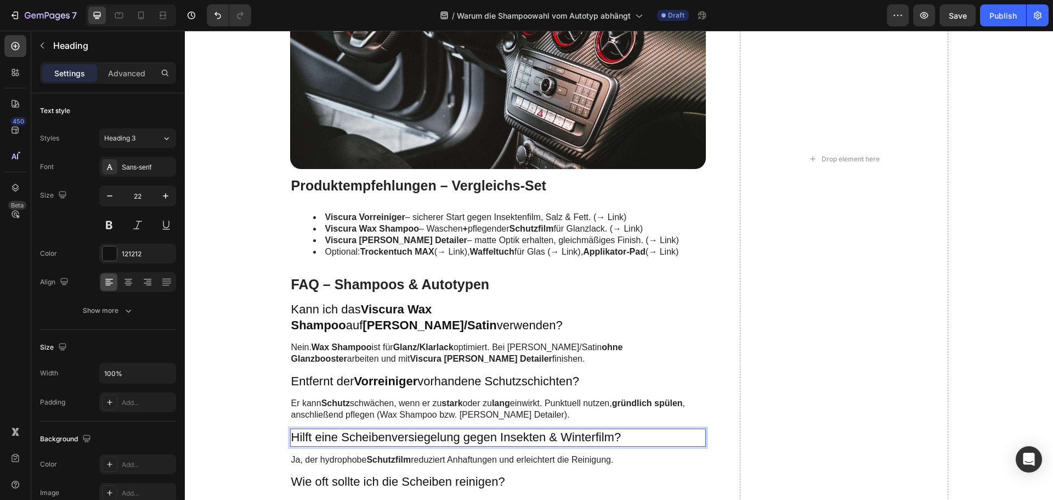
click at [345, 430] on p "Hilft eine Scheibenversiegelung gegen Insekten & Winterfilm?" at bounding box center [498, 438] width 414 height 16
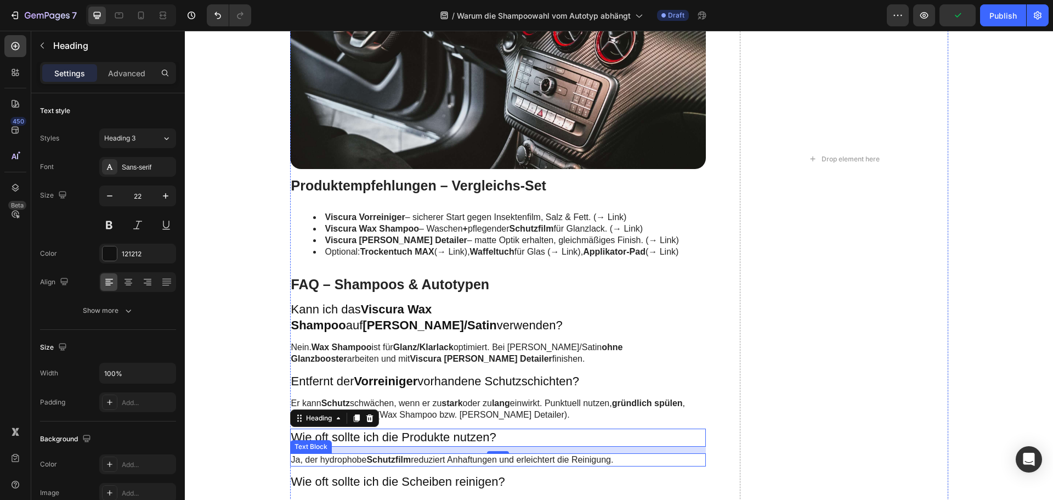
click at [398, 455] on strong "Schutzfilm" at bounding box center [388, 459] width 44 height 9
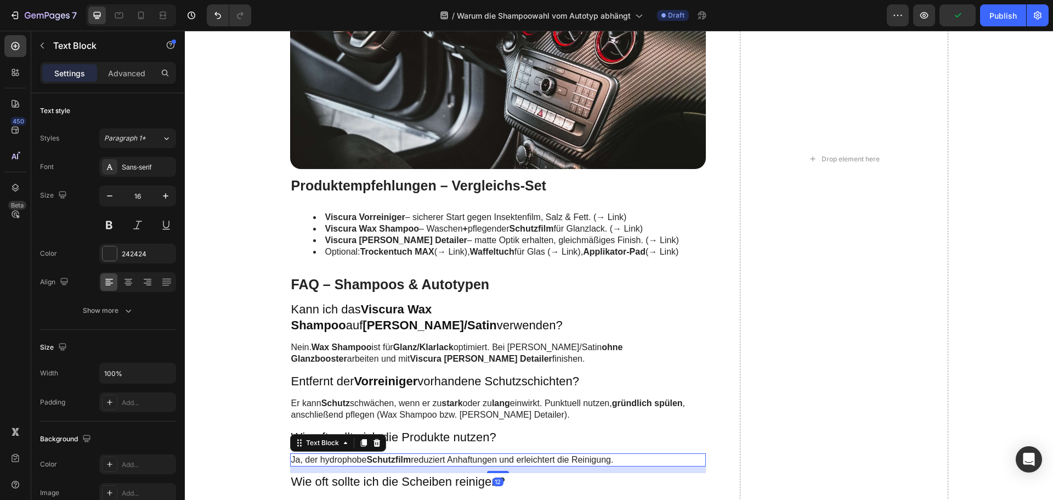
click at [398, 455] on strong "Schutzfilm" at bounding box center [388, 459] width 44 height 9
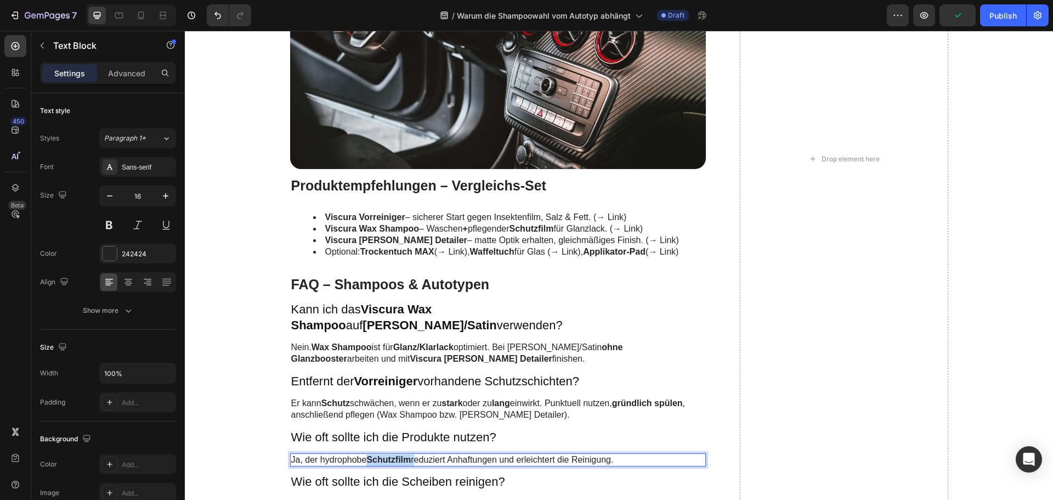
click at [398, 455] on strong "Schutzfilm" at bounding box center [388, 459] width 44 height 9
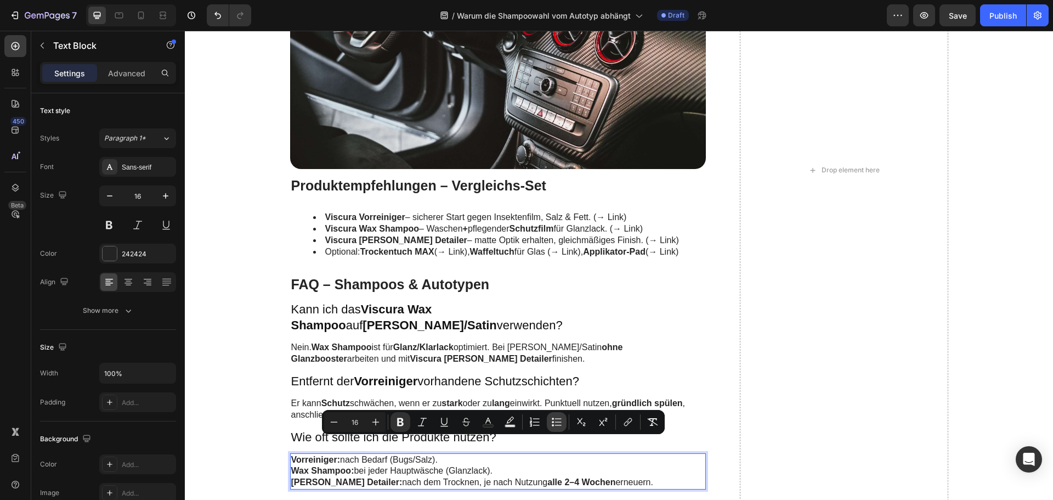
click at [554, 418] on icon "Editor contextual toolbar" at bounding box center [553, 418] width 2 height 2
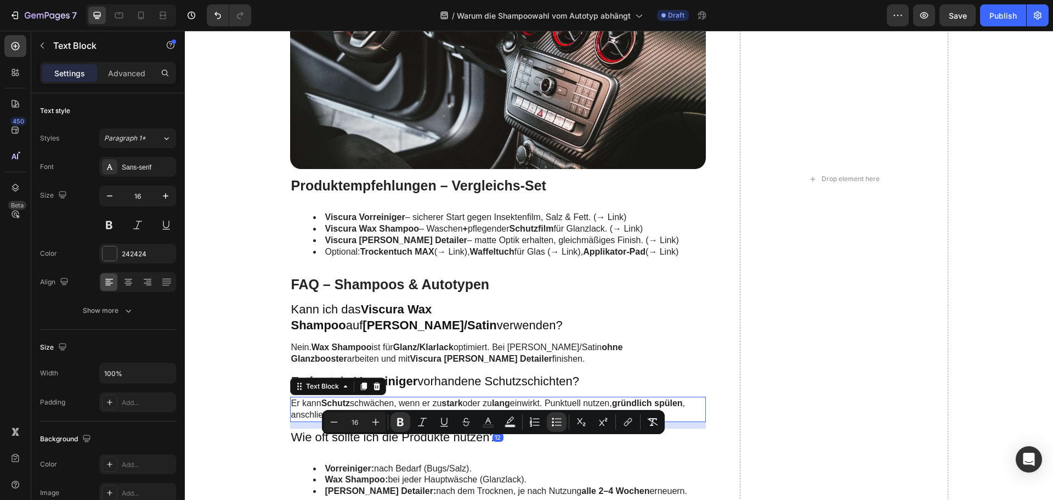
click at [381, 398] on p "Er kann Schutz schwächen, wenn er zu stark oder zu lang einwirkt. Punktuell nut…" at bounding box center [498, 409] width 414 height 23
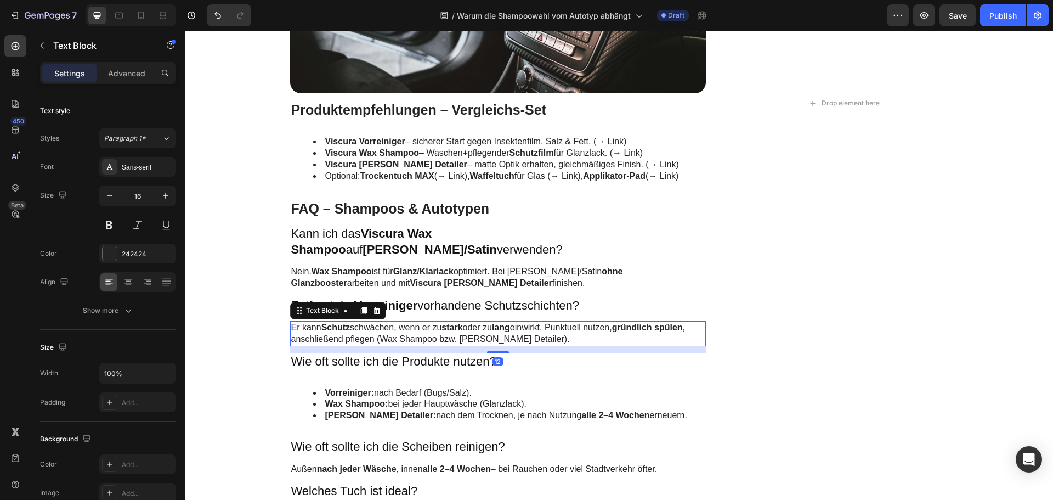
scroll to position [2414, 0]
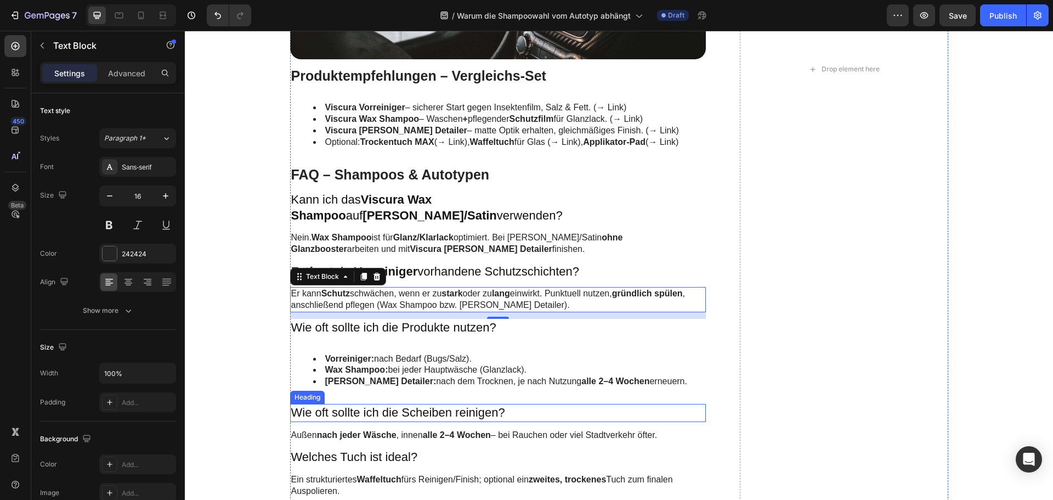
click at [355, 404] on h3 "Wie oft sollte ich die Scheiben reinigen?" at bounding box center [498, 413] width 416 height 18
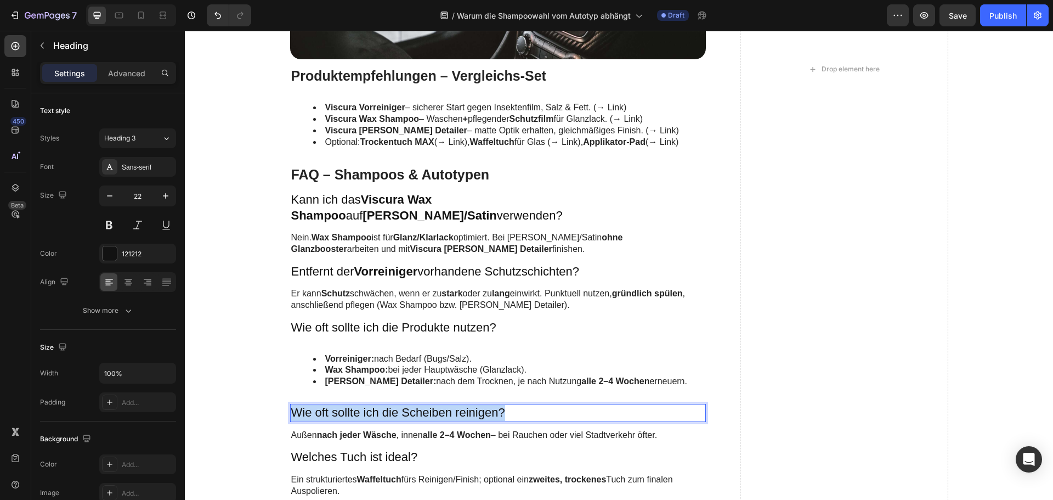
click at [355, 405] on p "Wie oft sollte ich die Scheiben reinigen?" at bounding box center [498, 413] width 414 height 16
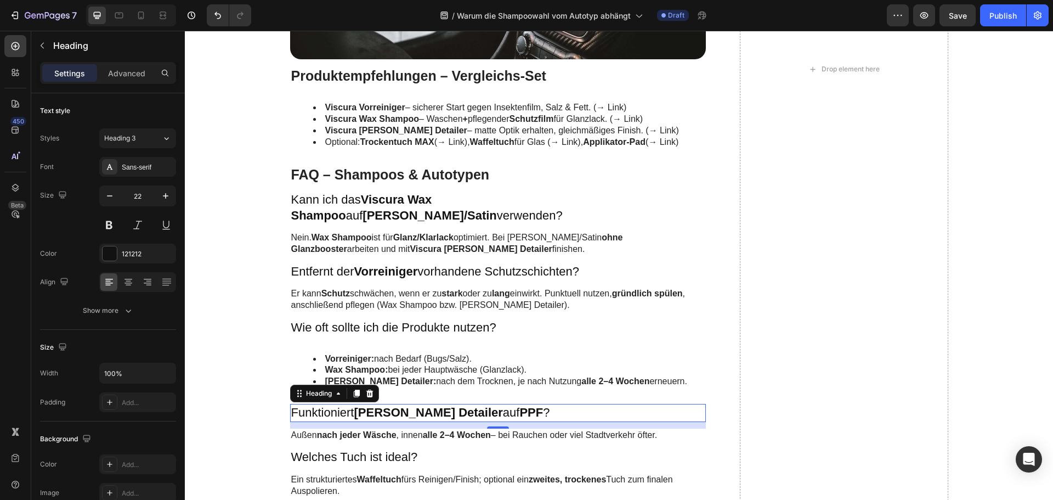
click at [342, 430] on strong "nach jeder Wäsche" at bounding box center [357, 434] width 80 height 9
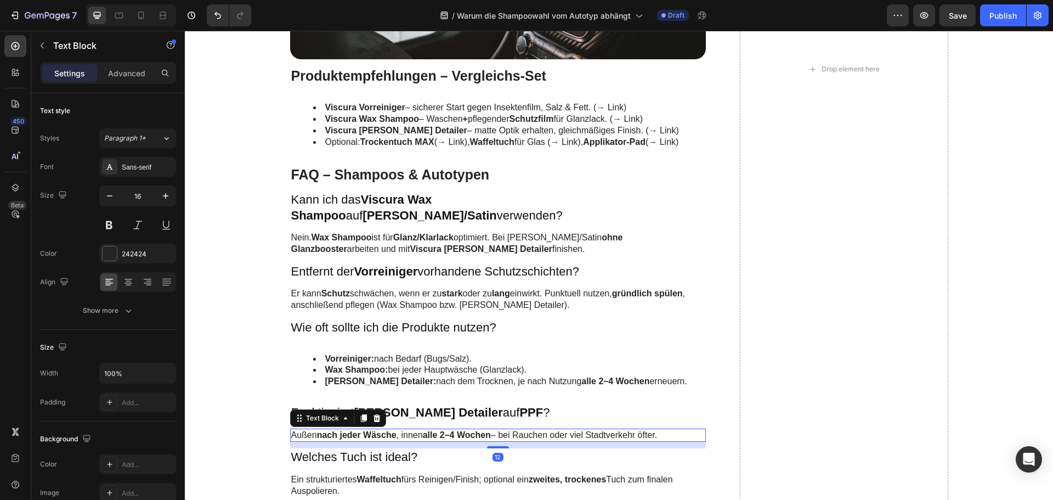
click at [342, 430] on strong "nach jeder Wäsche" at bounding box center [357, 434] width 80 height 9
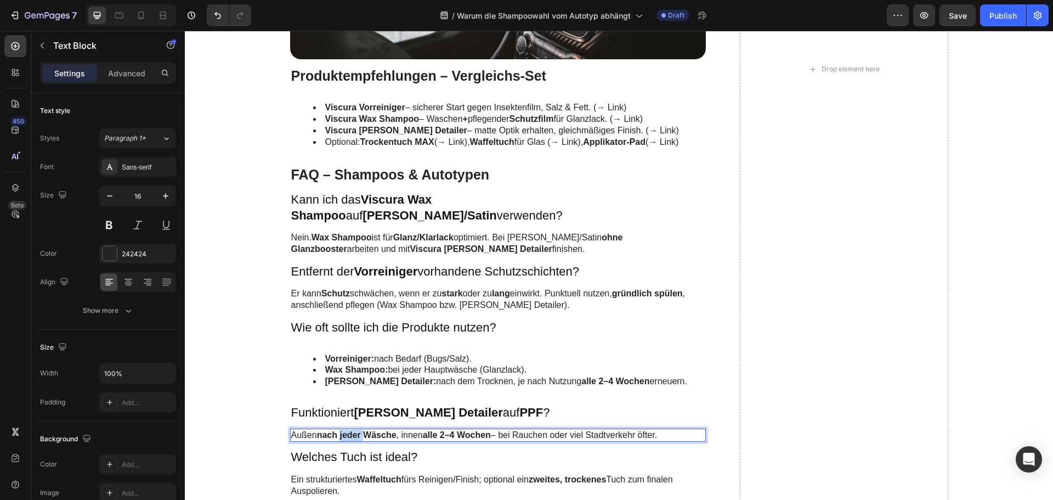
click at [342, 430] on strong "nach jeder Wäsche" at bounding box center [357, 434] width 80 height 9
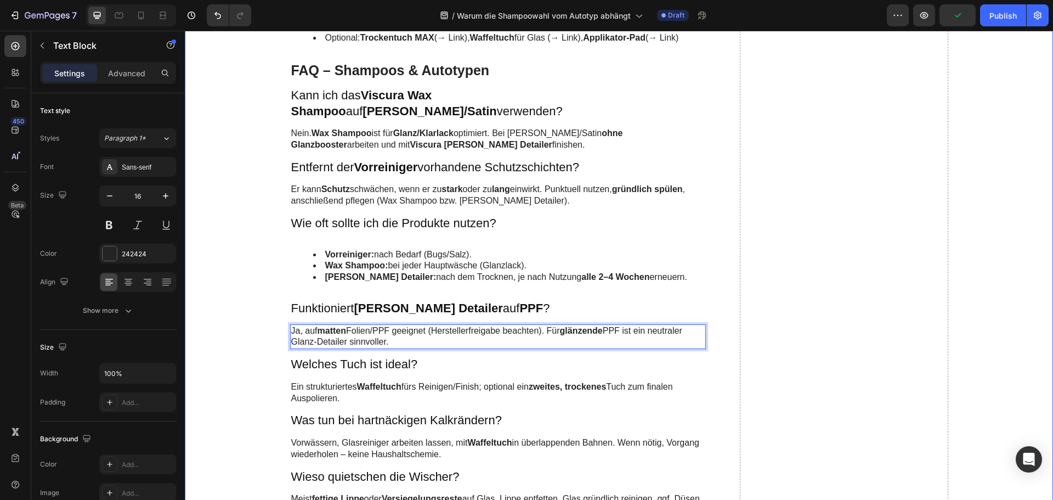
scroll to position [2524, 0]
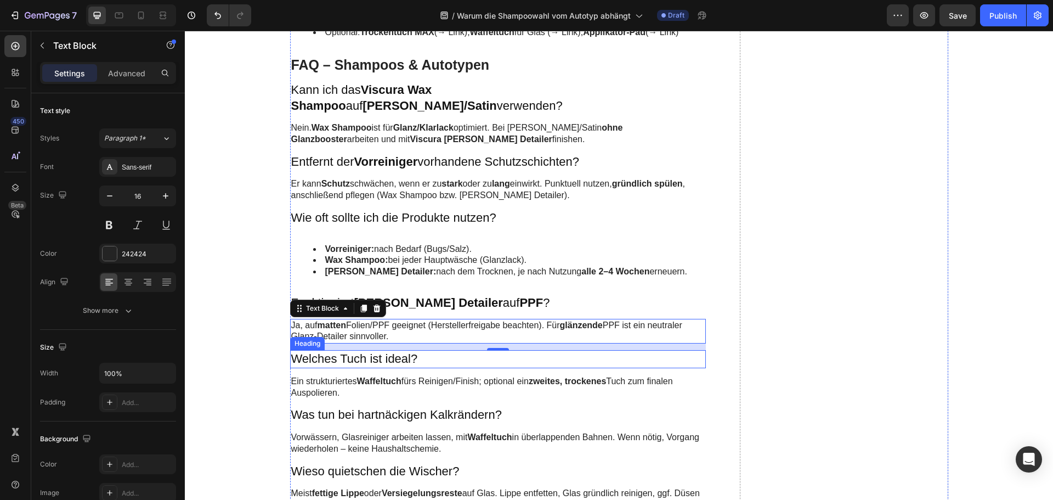
click at [396, 350] on h3 "Welches Tuch ist ideal?" at bounding box center [498, 359] width 416 height 18
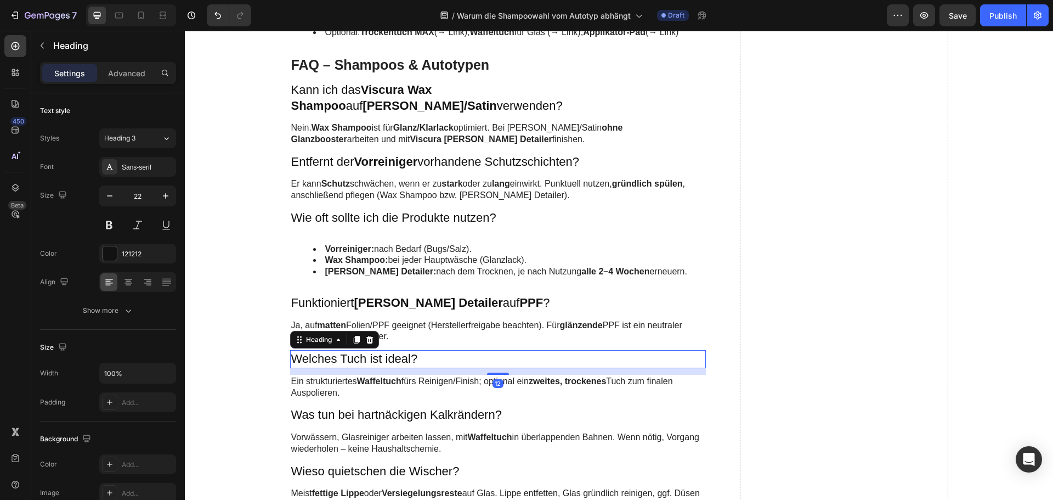
click at [396, 350] on h3 "Welches Tuch ist ideal?" at bounding box center [498, 359] width 416 height 18
click at [368, 376] on strong "Waffeltuch" at bounding box center [379, 380] width 44 height 9
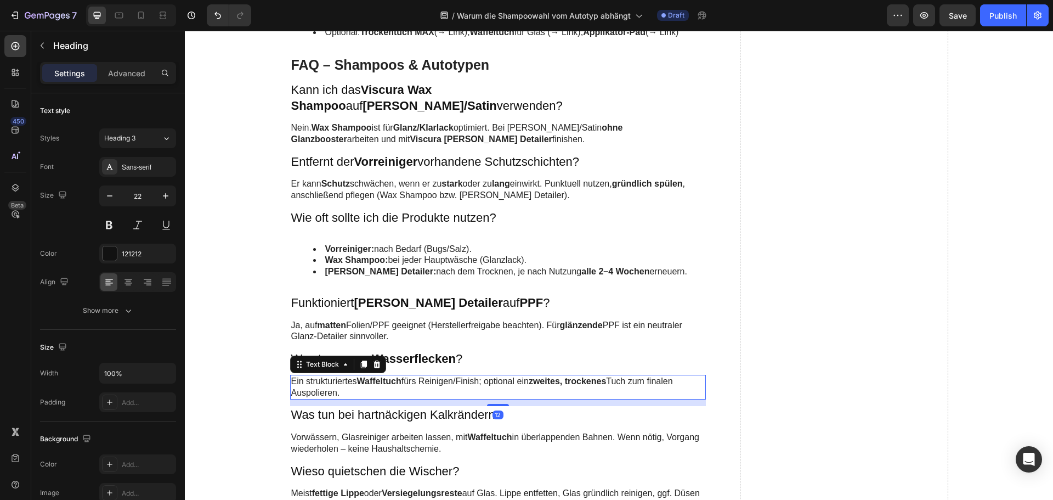
click at [368, 376] on strong "Waffeltuch" at bounding box center [379, 380] width 44 height 9
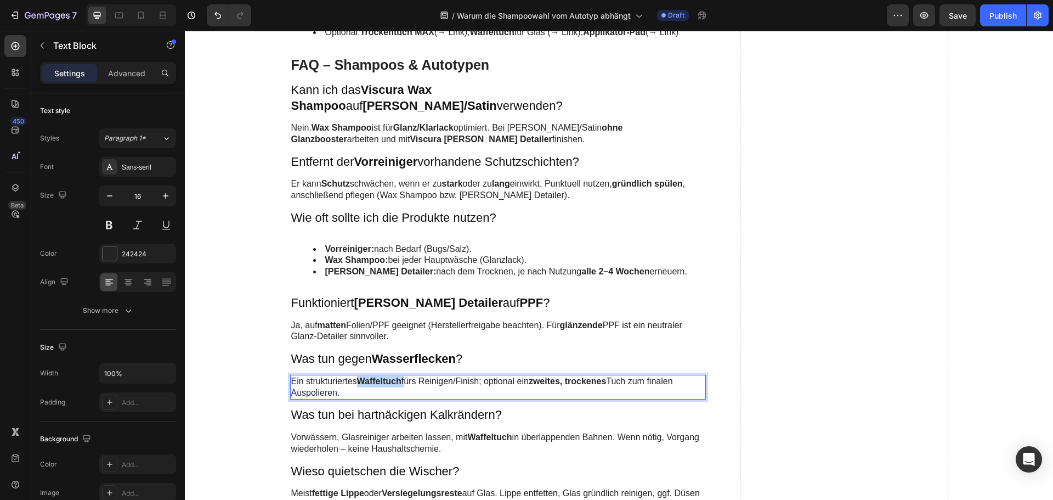
click at [368, 376] on strong "Waffeltuch" at bounding box center [379, 380] width 44 height 9
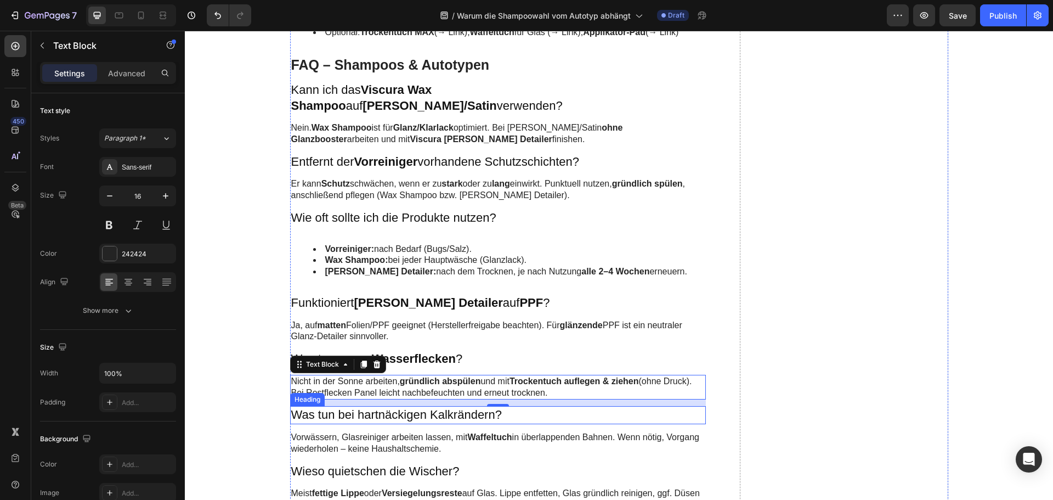
click at [371, 406] on h3 "Was tun bei hartnäckigen Kalkrändern?" at bounding box center [498, 415] width 416 height 18
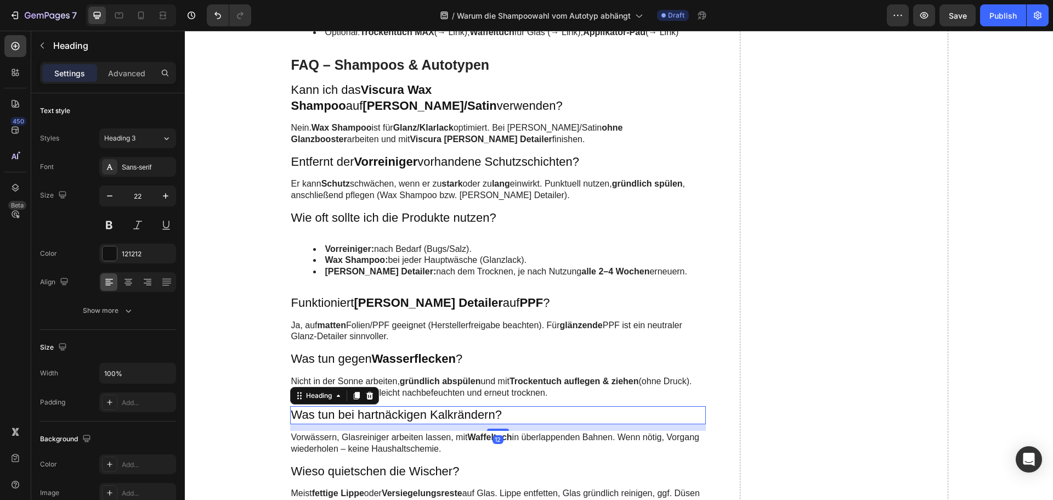
click at [371, 406] on h3 "Was tun bei hartnäckigen Kalkrändern?" at bounding box center [498, 415] width 416 height 18
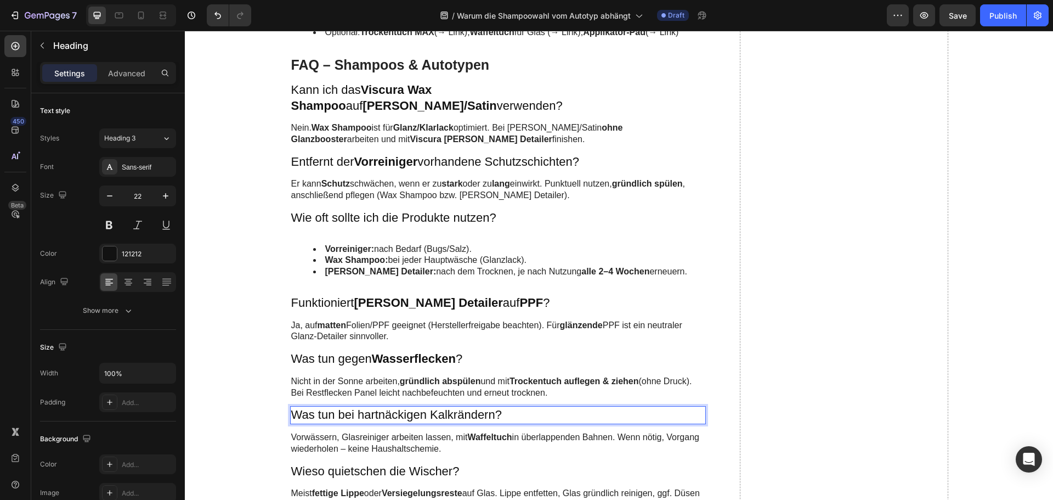
click at [371, 407] on p "Was tun bei hartnäckigen Kalkrändern?" at bounding box center [498, 415] width 414 height 16
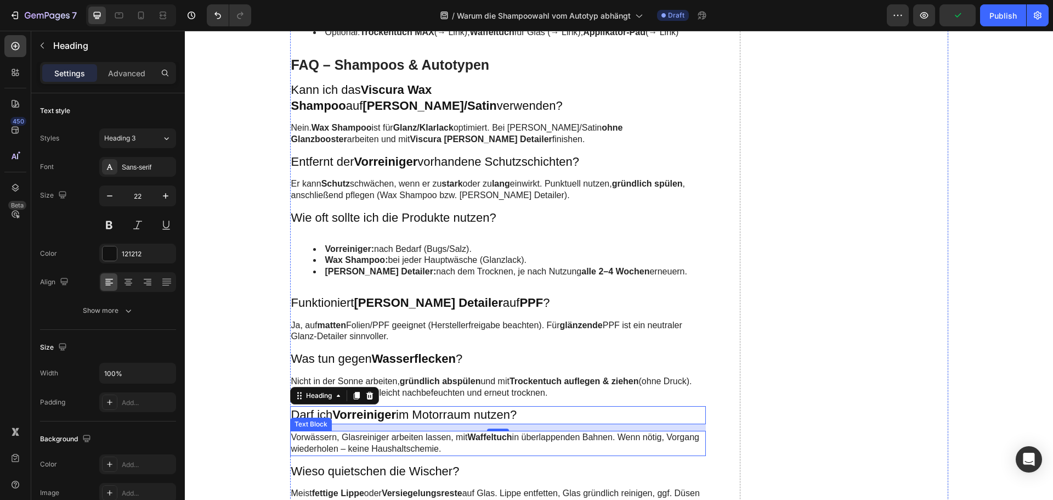
click at [400, 432] on p "Vorwässern, Glasreiniger arbeiten lassen, mit Waffeltuch in überlappenden Bahne…" at bounding box center [498, 443] width 414 height 23
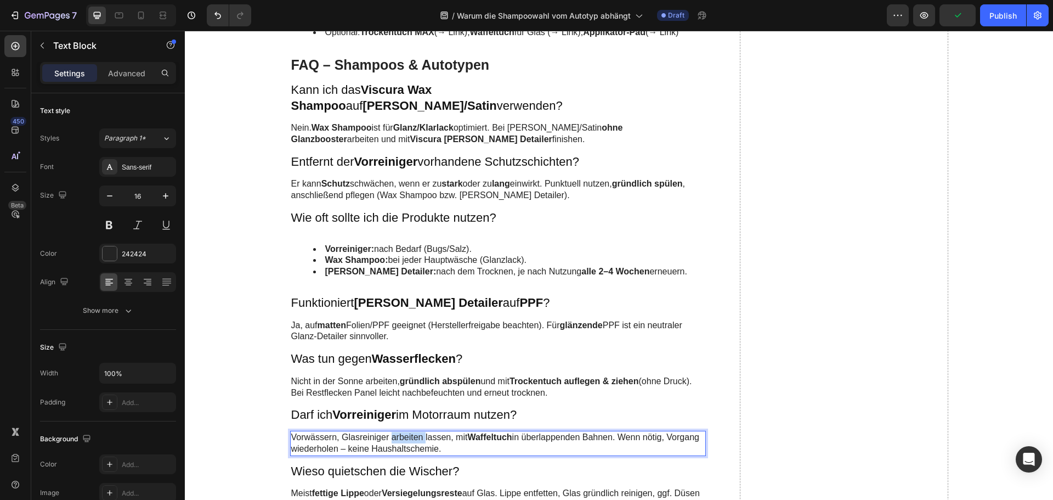
click at [400, 432] on p "Vorwässern, Glasreiniger arbeiten lassen, mit Waffeltuch in überlappenden Bahne…" at bounding box center [498, 443] width 414 height 23
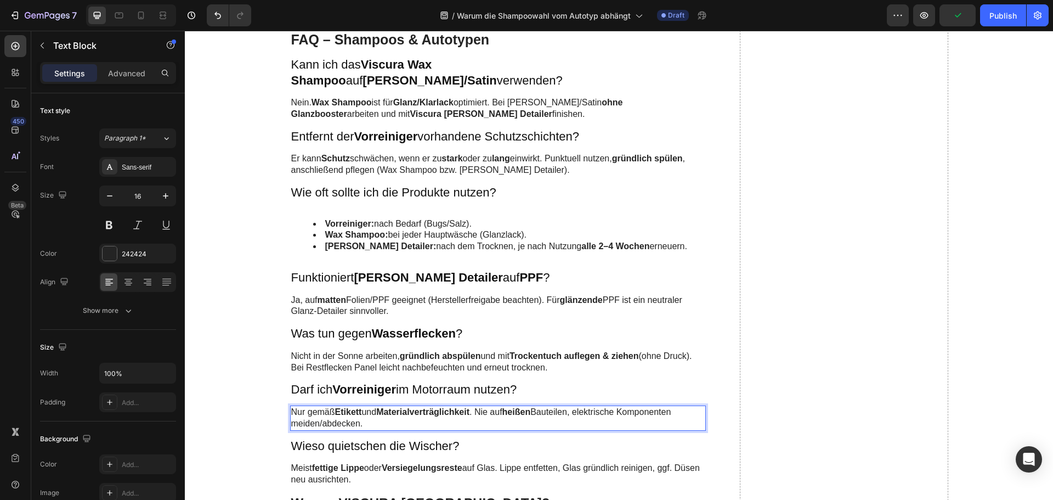
scroll to position [2578, 0]
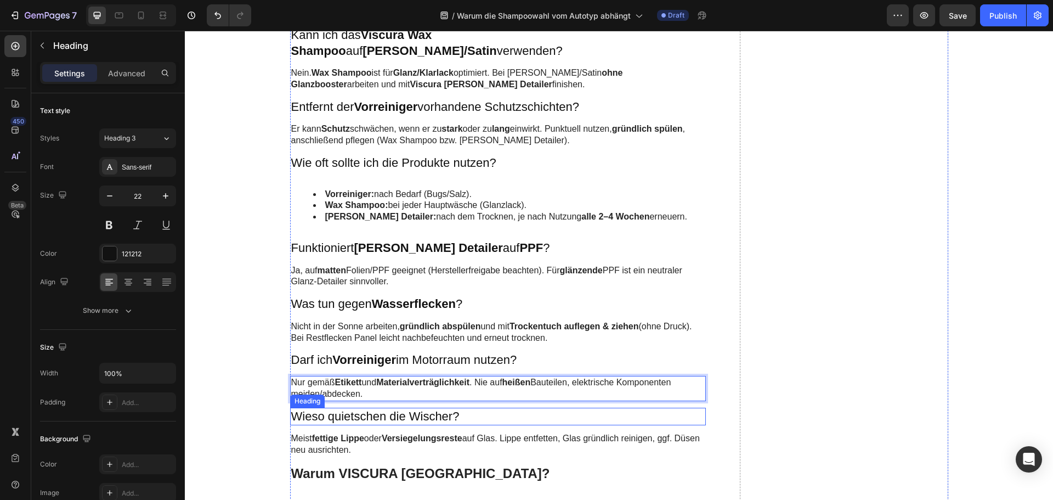
click at [353, 408] on h3 "Wieso quietschen die Wischer?" at bounding box center [498, 417] width 416 height 18
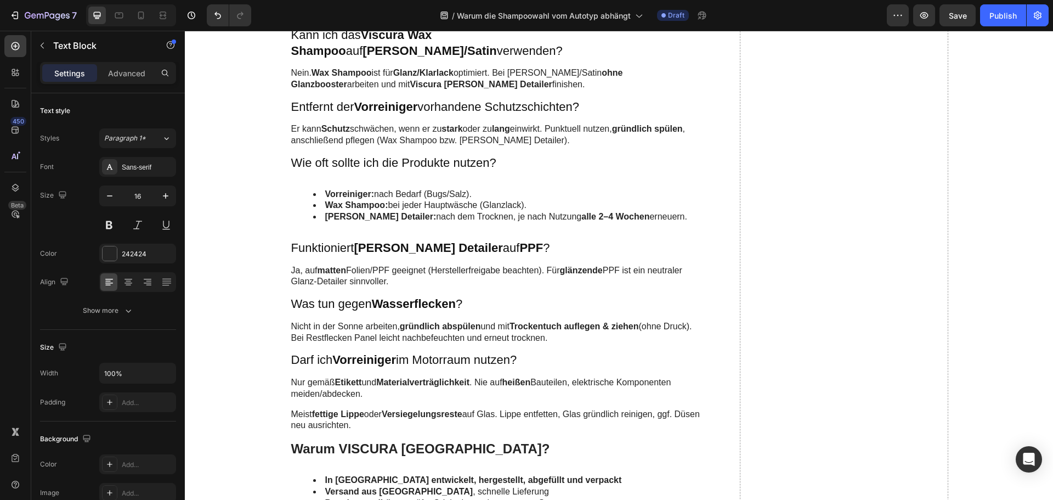
click at [353, 409] on strong "fettige Lippe" at bounding box center [338, 413] width 52 height 9
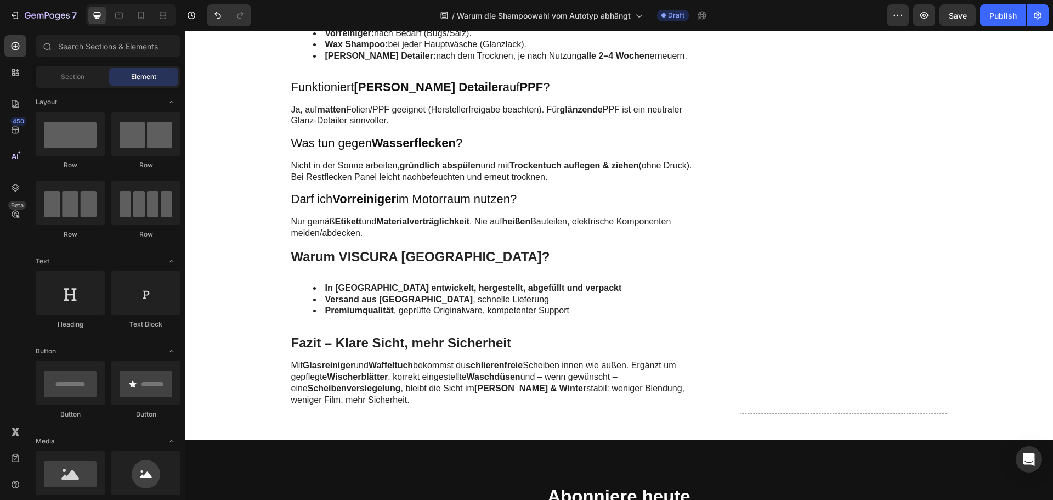
scroll to position [2743, 0]
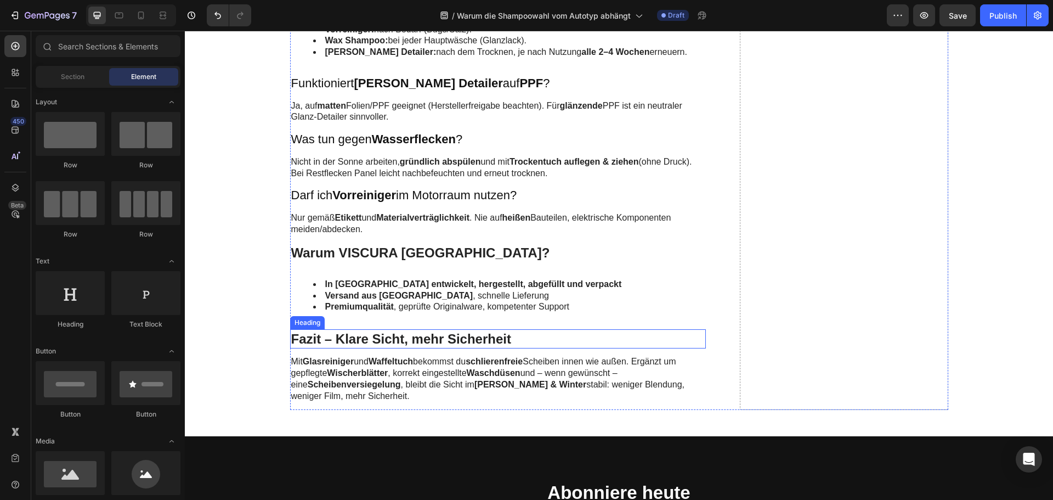
click at [366, 329] on h2 "Fazit – Klare Sicht, mehr Sicherheit" at bounding box center [498, 338] width 416 height 19
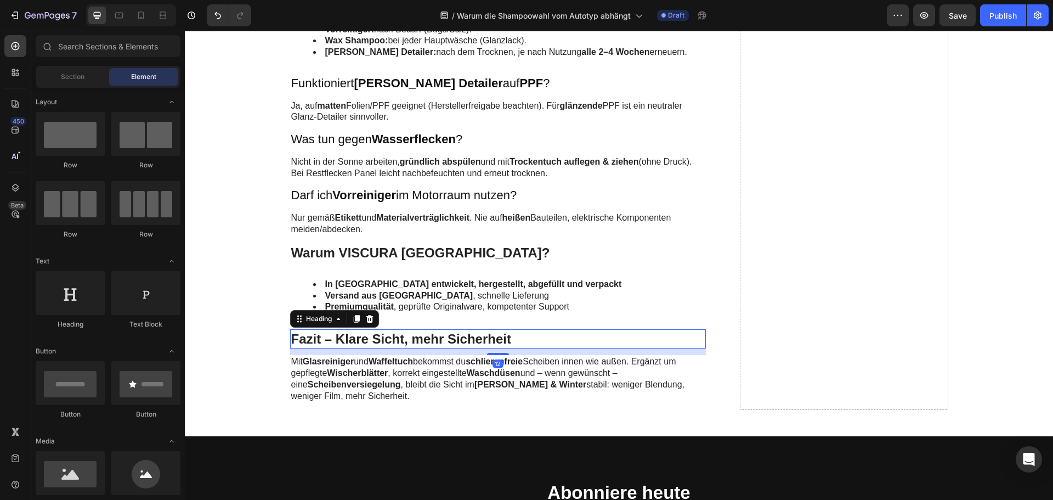
click at [366, 329] on h2 "Fazit – Klare Sicht, mehr Sicherheit" at bounding box center [498, 338] width 416 height 19
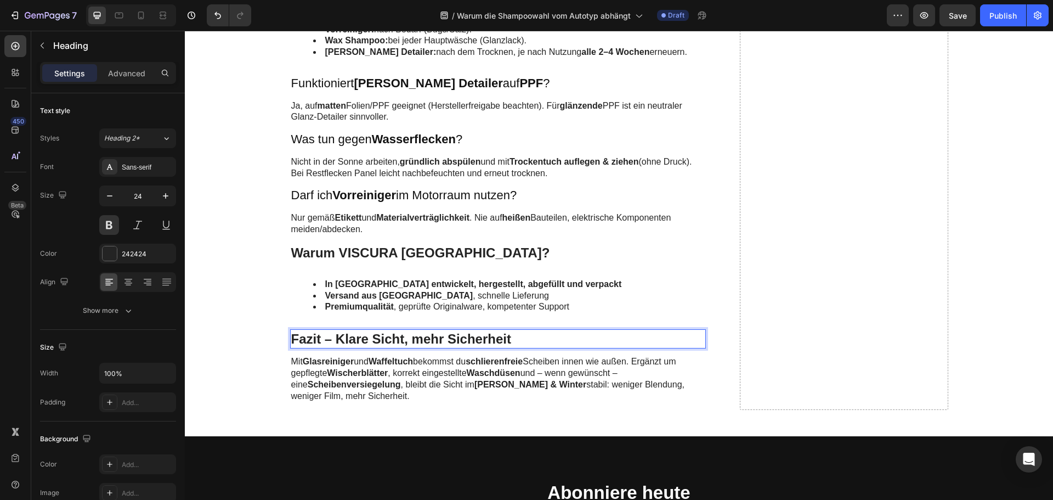
click at [366, 330] on p "Fazit – Klare Sicht, mehr Sicherheit" at bounding box center [498, 338] width 414 height 17
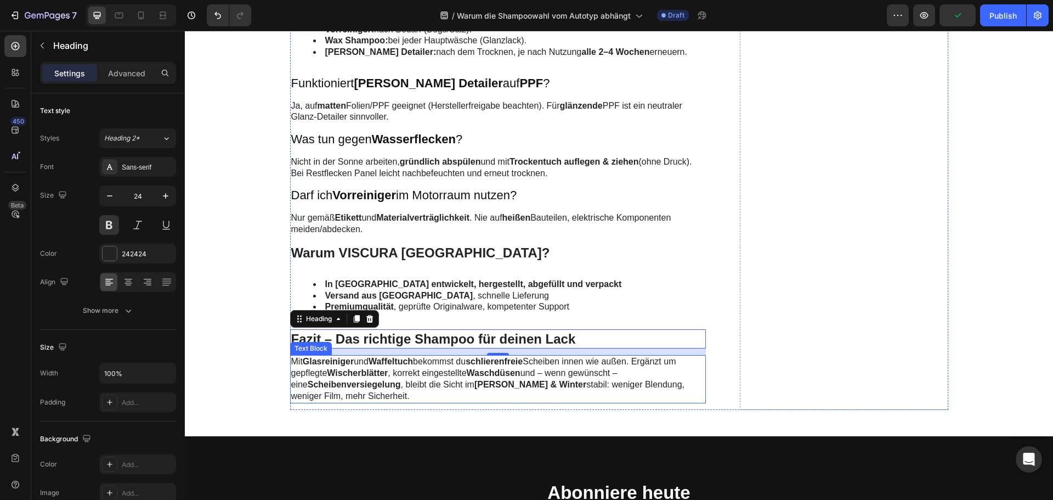
click at [346, 368] on strong "Wischerblätter" at bounding box center [357, 372] width 61 height 9
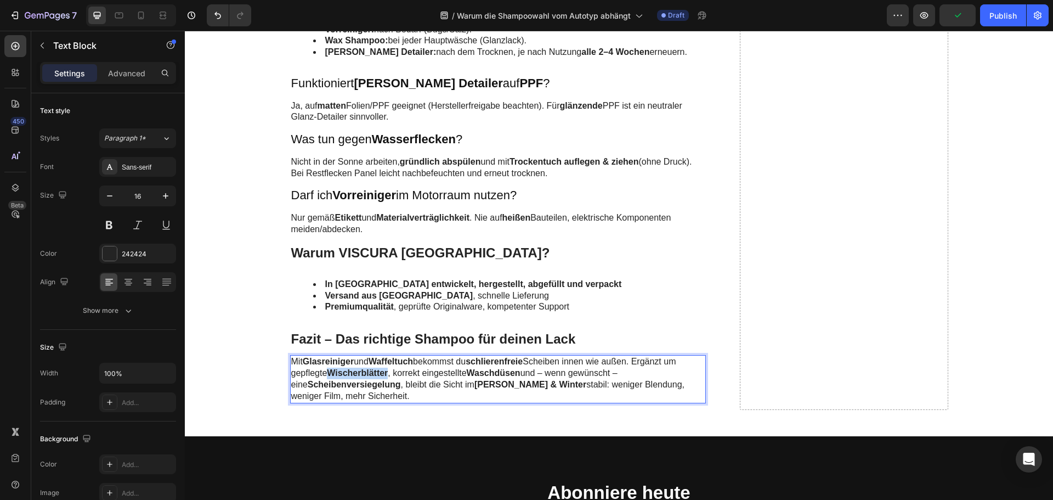
click at [346, 368] on strong "Wischerblätter" at bounding box center [357, 372] width 61 height 9
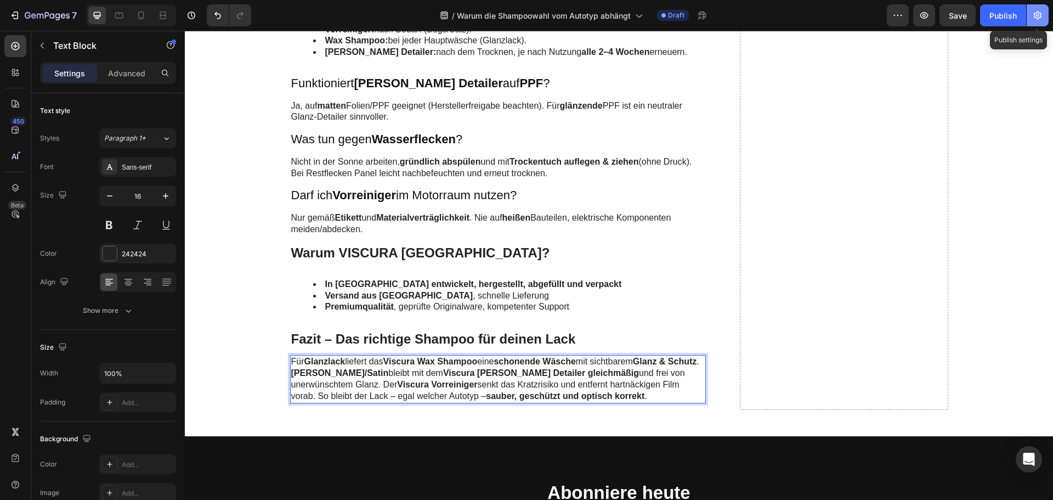
click at [1037, 13] on icon "button" at bounding box center [1037, 15] width 11 height 11
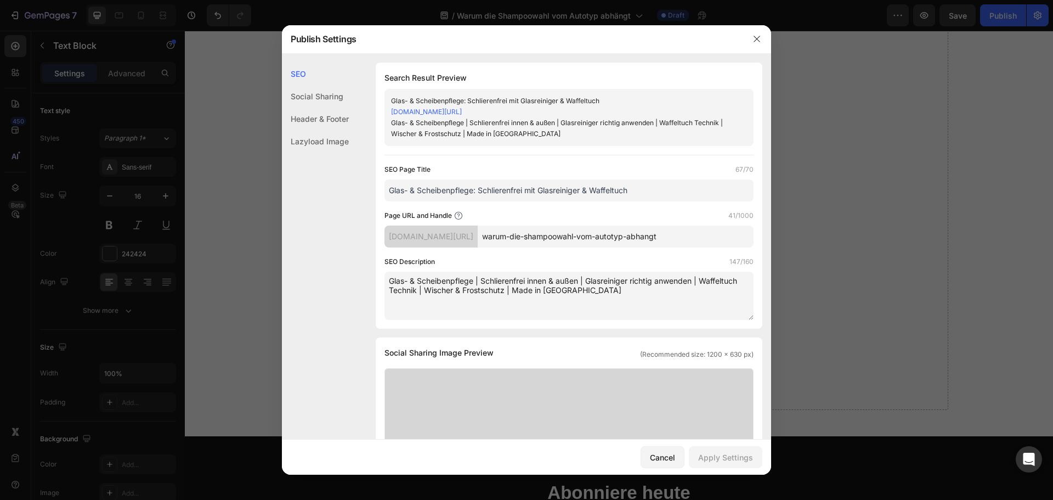
click at [443, 191] on input "Glas- & Scheibenpflege: Schlierenfrei mit Glasreiniger & Waffeltuch" at bounding box center [569, 190] width 369 height 22
paste input "Shampoos im Vergleich: Welches passt zu deinem Autotyp?"
type input "Shampoos im Vergleich: Welches passt zu deinem Autotyp?"
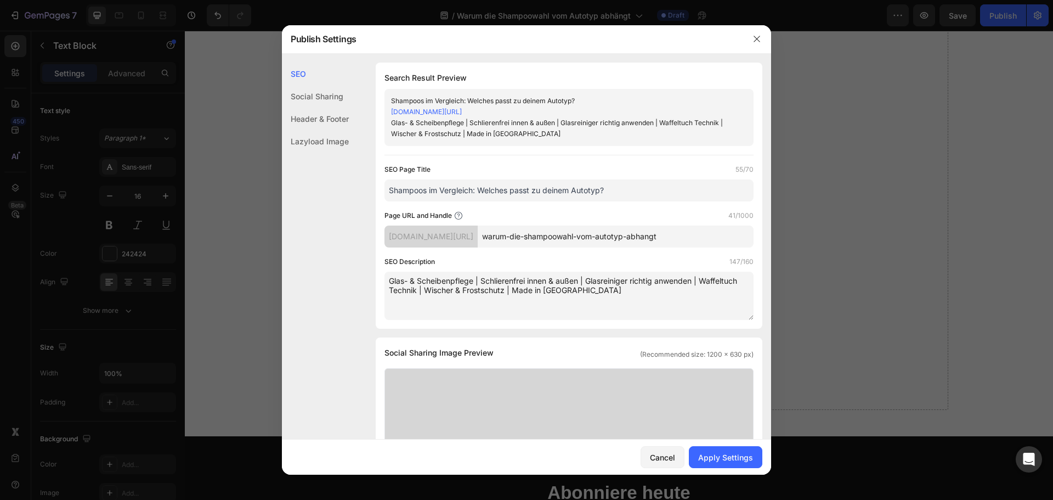
click at [447, 279] on textarea "Glas- & Scheibenpflege | Schlierenfrei innen & außen | Glasreiniger richtig anw…" at bounding box center [569, 296] width 369 height 48
click at [447, 280] on textarea "Glas- & Scheibenpflege | Schlierenfrei innen & außen | Glasreiniger richtig anw…" at bounding box center [569, 296] width 369 height 48
paste textarea "Shampoos im Vergleich | Viscura Vorreiniger, Wax Shampoo & Matt-Satin Detailer …"
type textarea "Shampoos im Vergleich | Viscura Vorreiniger, Wax Shampoo & Matt-Satin Detailer …"
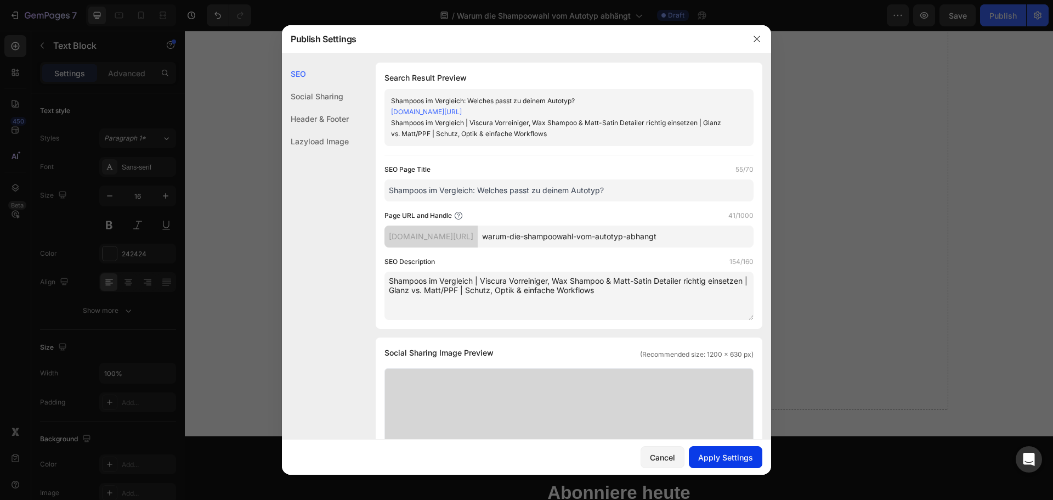
click at [740, 460] on div "Apply Settings" at bounding box center [725, 458] width 55 height 12
click at [752, 38] on button "button" at bounding box center [757, 39] width 18 height 18
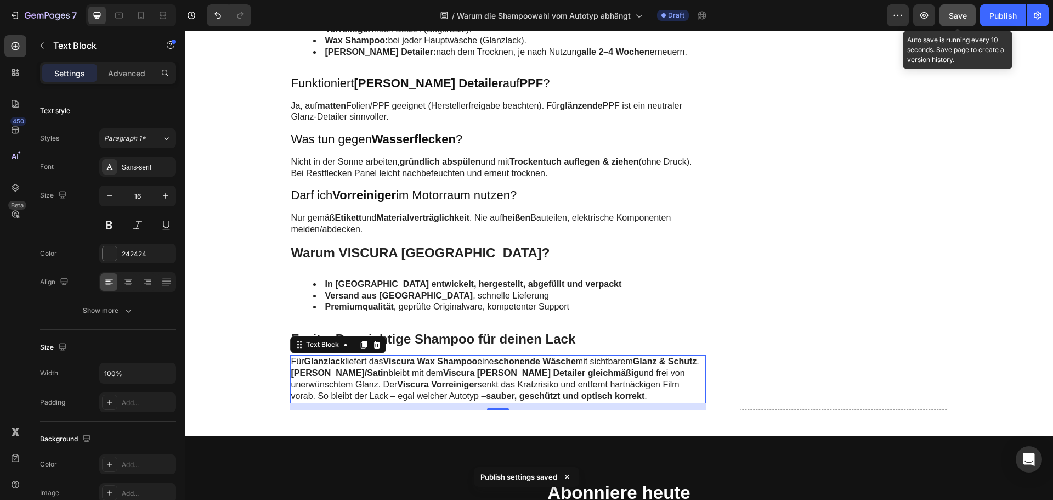
click at [960, 13] on span "Save" at bounding box center [958, 15] width 18 height 9
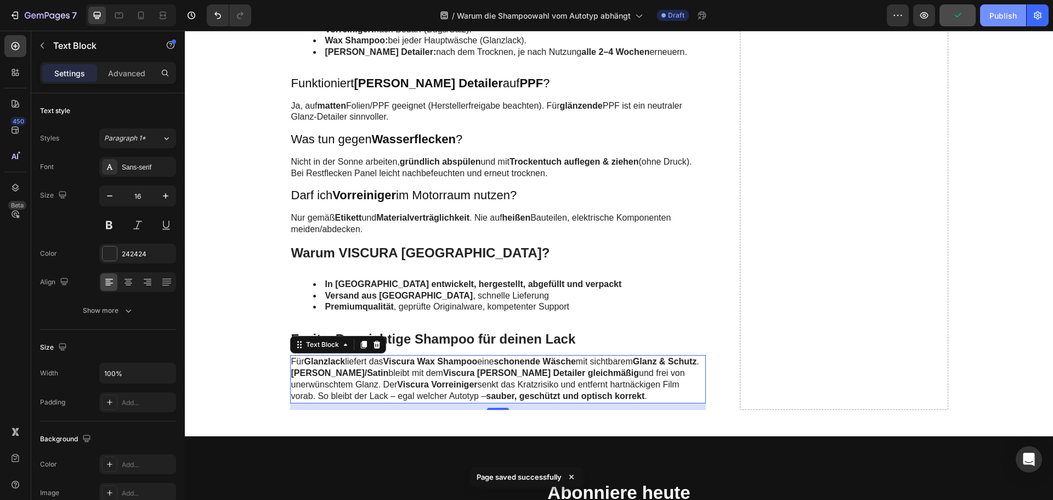
click at [1014, 13] on div "Publish" at bounding box center [1003, 16] width 27 height 12
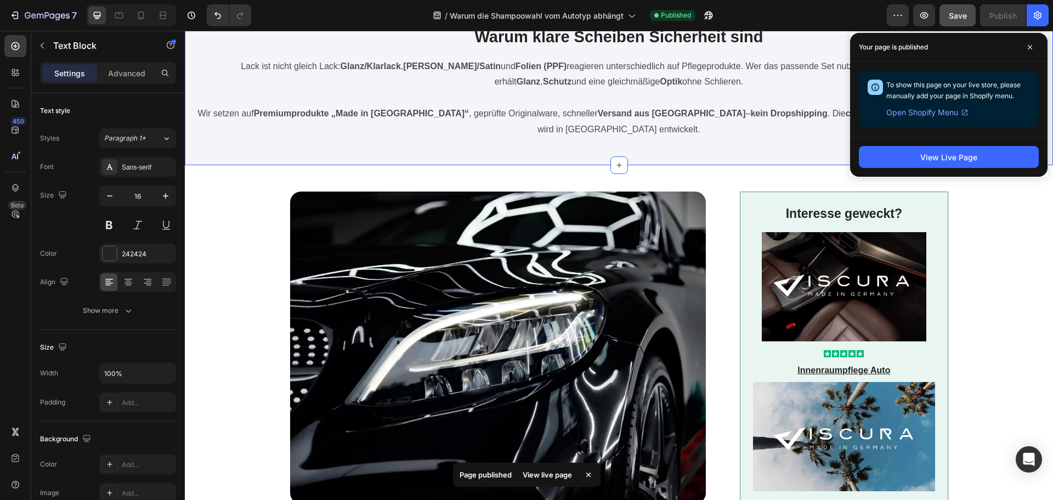
scroll to position [165, 0]
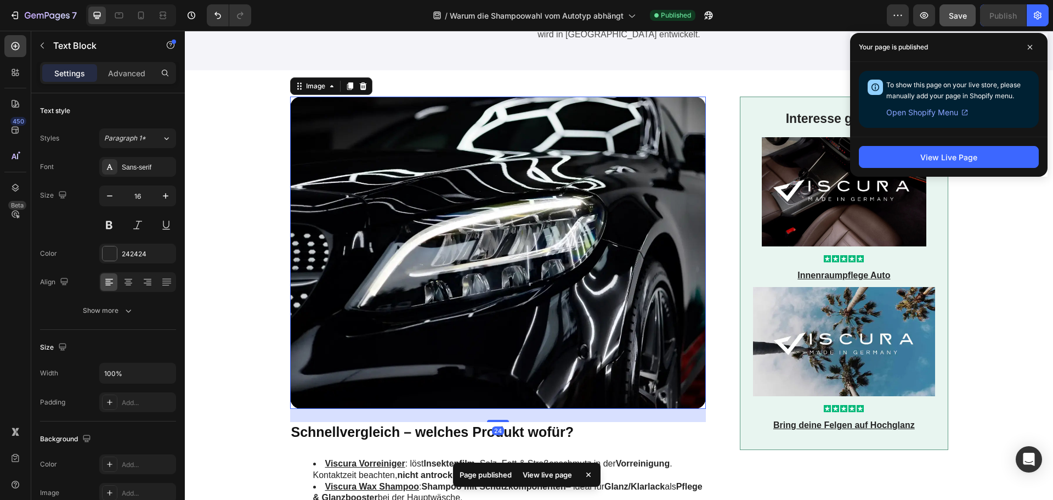
click at [483, 261] on img at bounding box center [498, 253] width 416 height 312
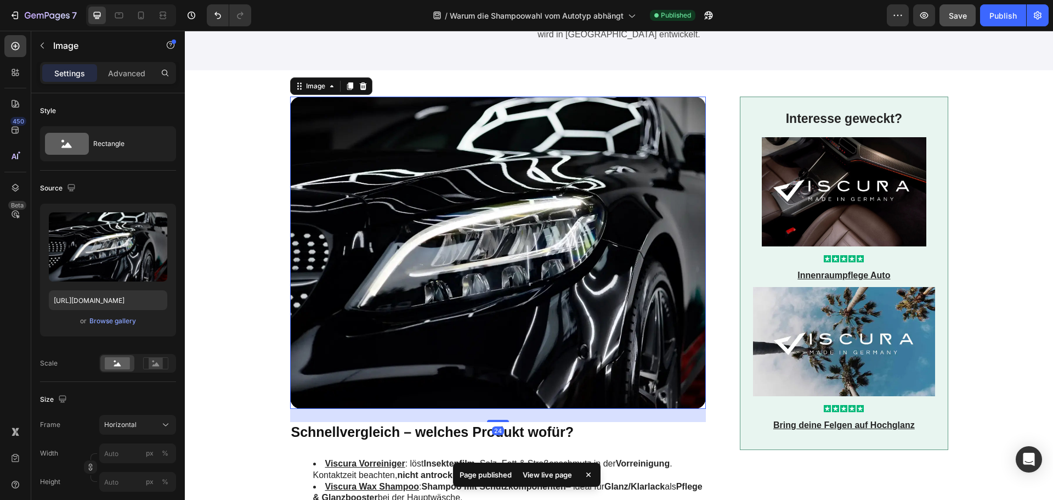
scroll to position [0, 0]
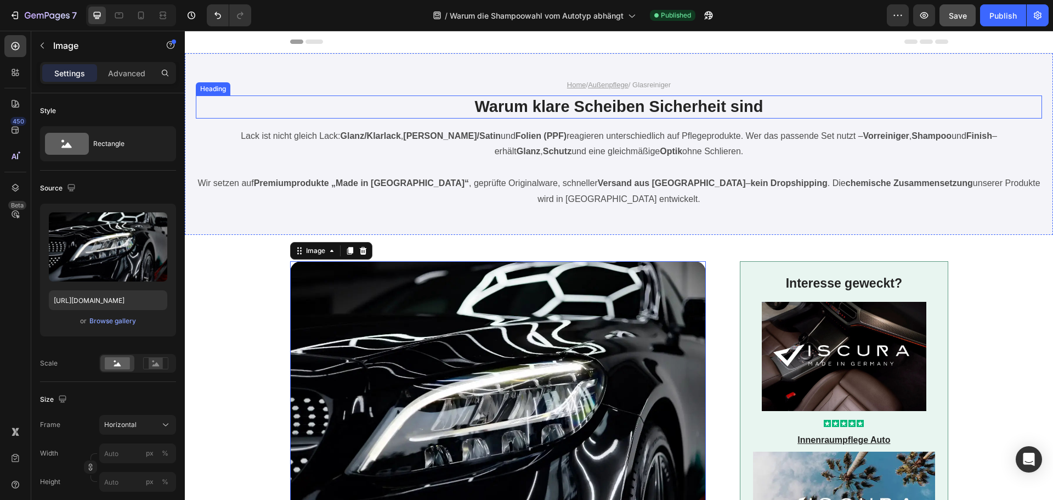
click at [596, 111] on h1 "Warum klare Scheiben Sicherheit sind" at bounding box center [619, 106] width 658 height 23
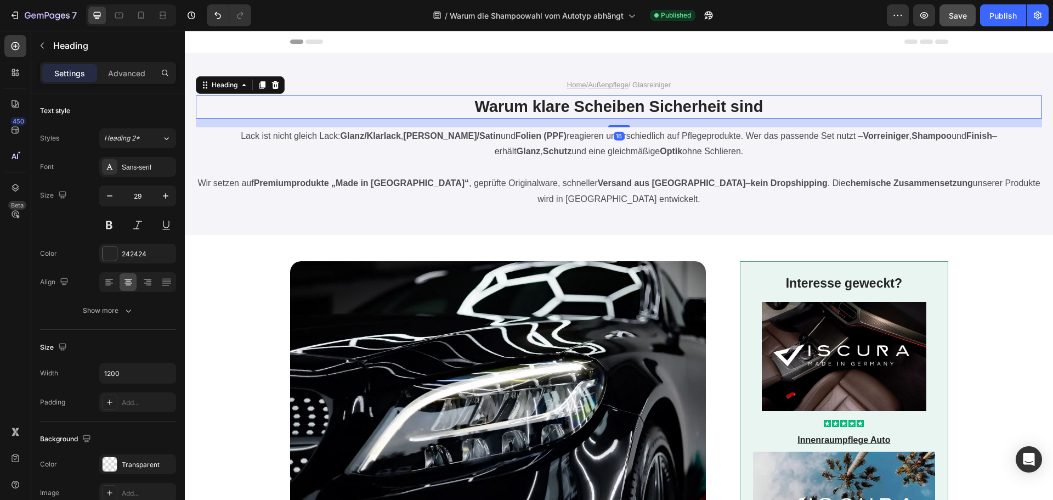
click at [596, 111] on h1 "Warum klare Scheiben Sicherheit sind" at bounding box center [619, 106] width 658 height 23
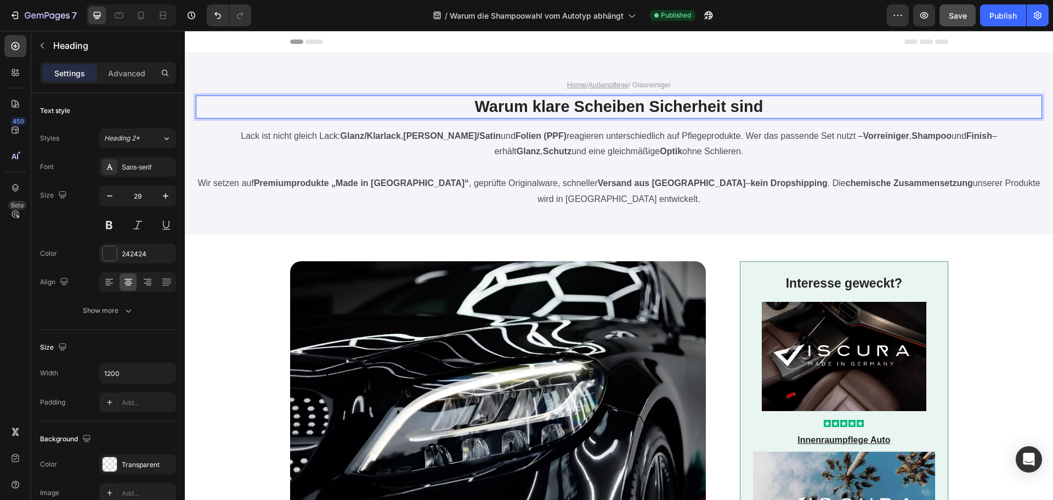
click at [596, 111] on p "Warum klare Scheiben Sicherheit sind" at bounding box center [619, 107] width 656 height 21
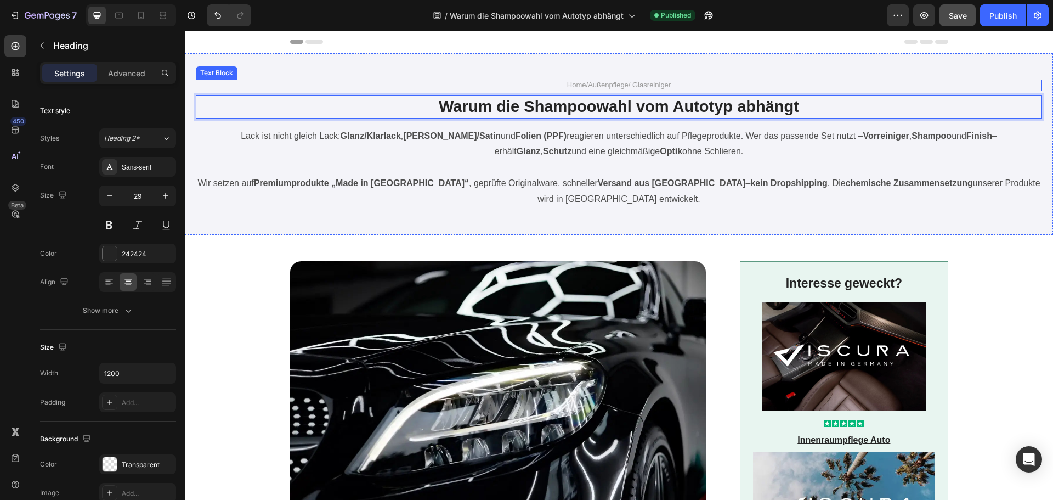
click at [646, 87] on p "Home / Außenpflege / Glasreiniger" at bounding box center [619, 85] width 656 height 9
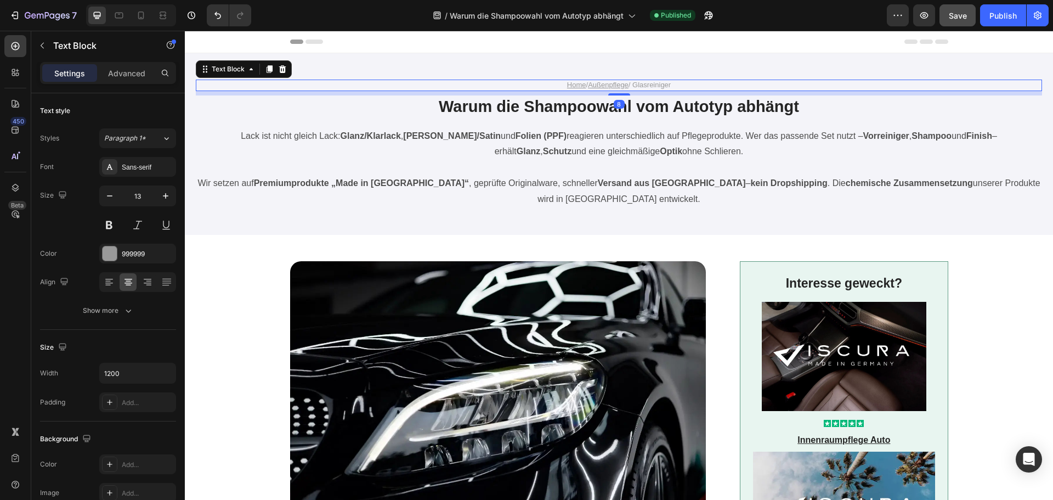
click at [646, 87] on p "Home / Außenpflege / Glasreiniger" at bounding box center [619, 85] width 656 height 9
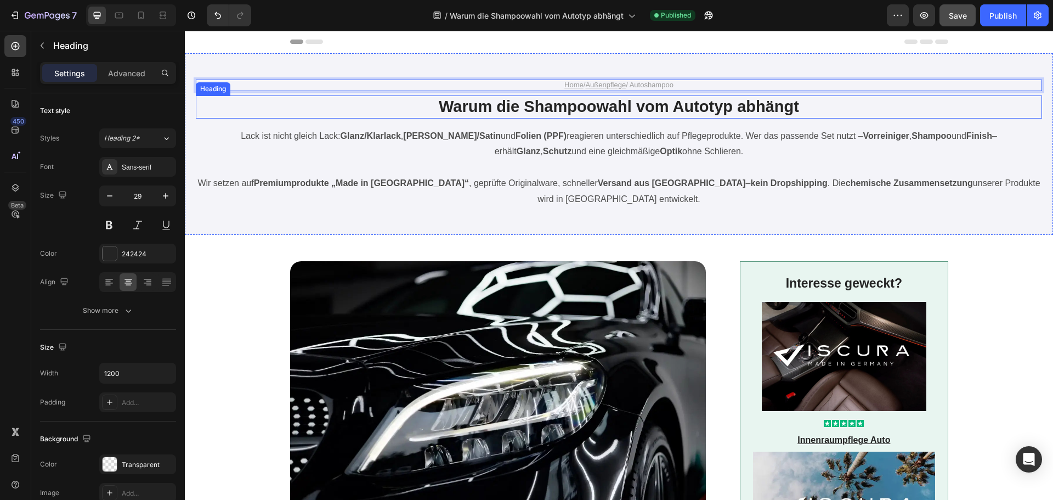
click at [631, 106] on p "Warum die Shampoowahl vom Autotyp abhängt" at bounding box center [619, 107] width 656 height 21
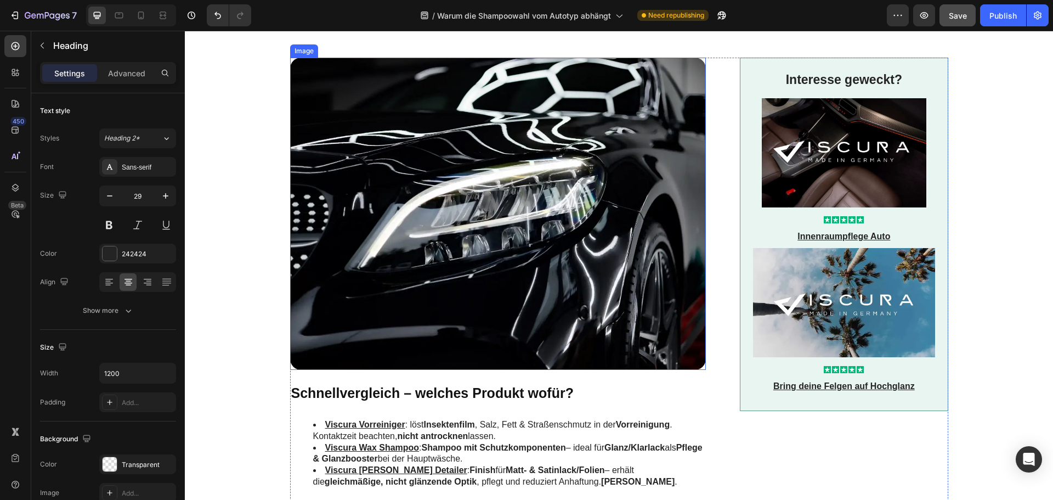
scroll to position [274, 0]
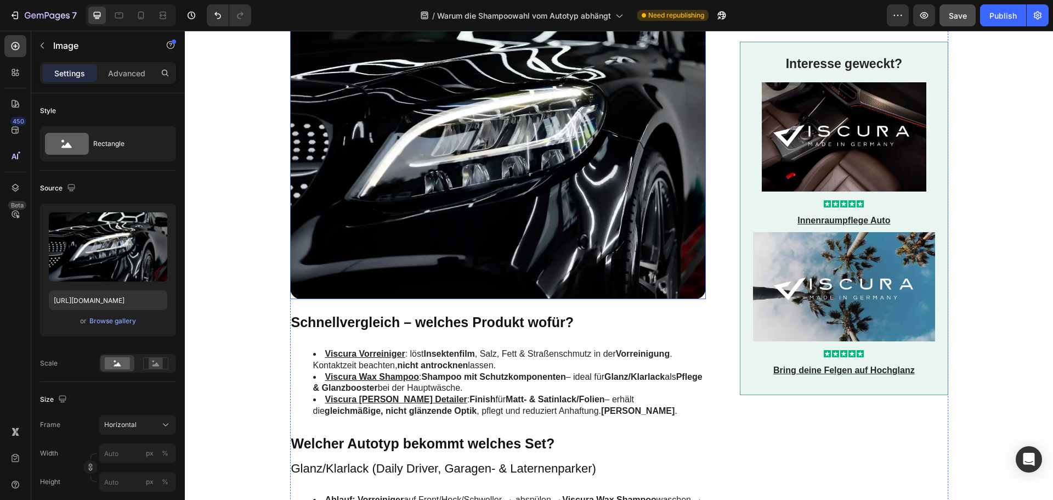
click at [404, 195] on img at bounding box center [498, 143] width 416 height 312
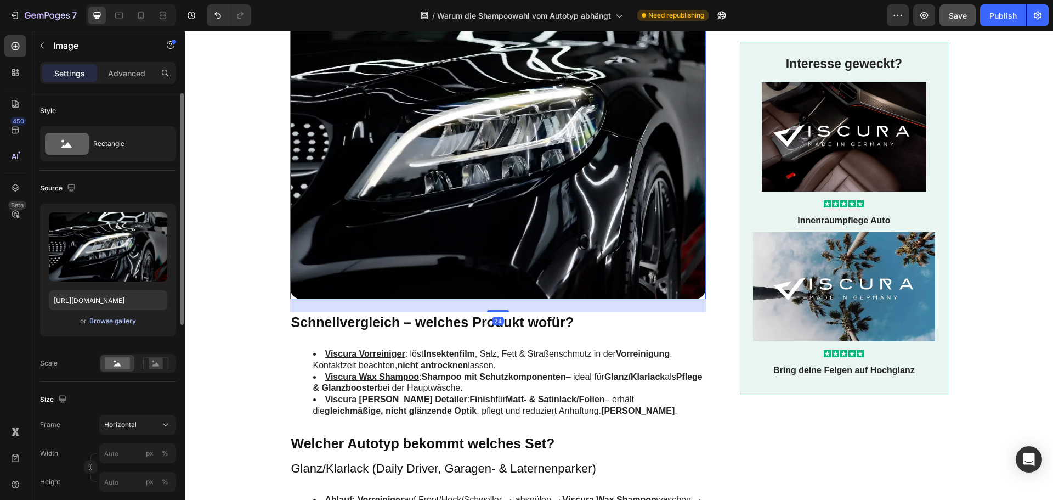
click at [124, 321] on div "Browse gallery" at bounding box center [112, 321] width 47 height 10
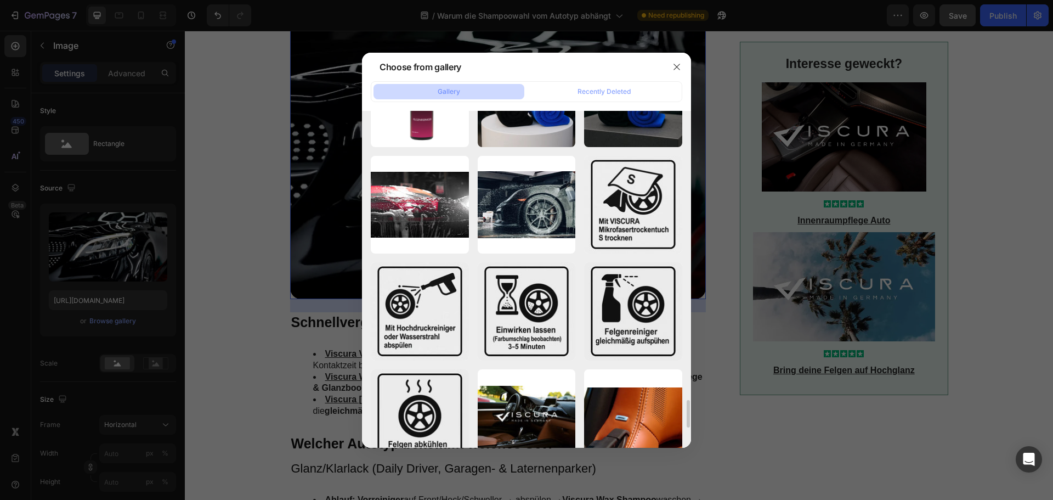
scroll to position [3269, 0]
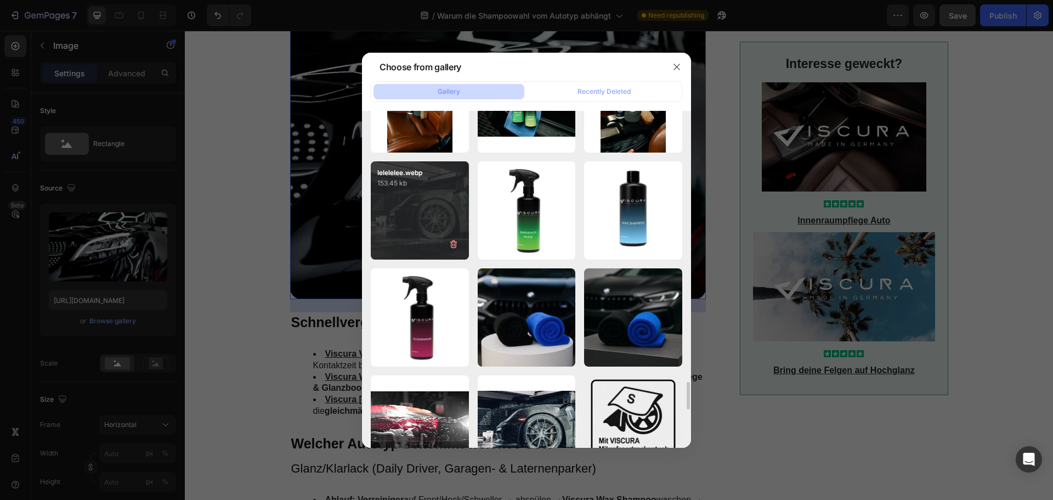
click at [432, 227] on div "lelelelee.webp 153.45 kb" at bounding box center [420, 210] width 98 height 98
type input "[URL][DOMAIN_NAME]"
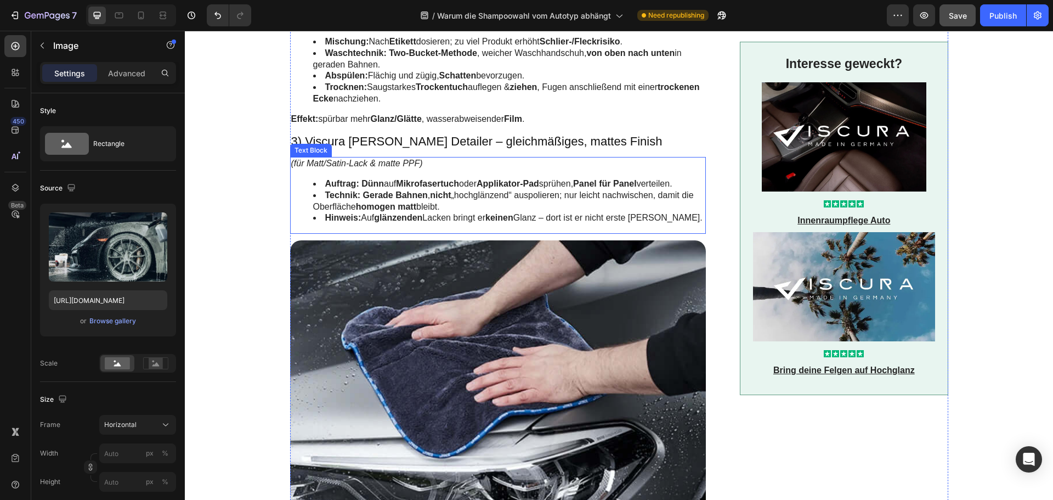
scroll to position [1262, 0]
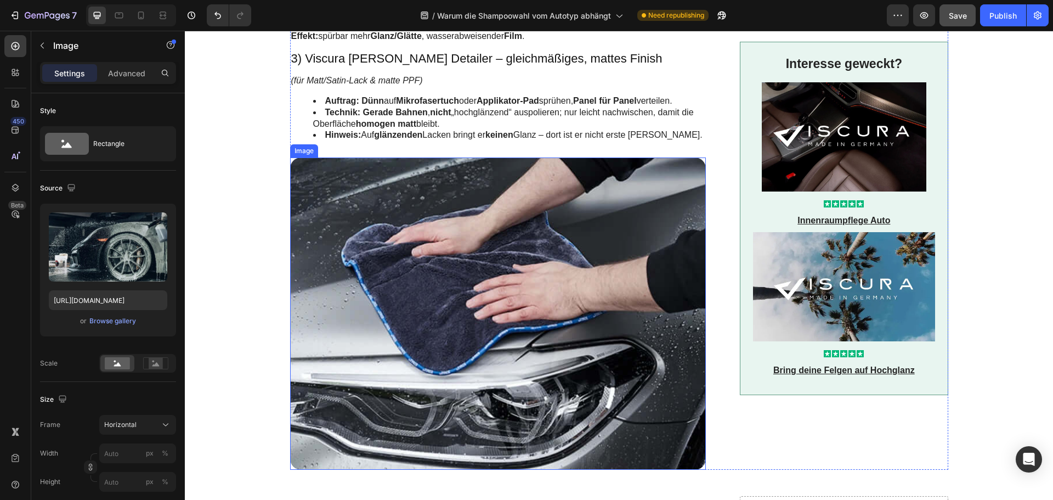
click at [388, 284] on img at bounding box center [498, 313] width 416 height 312
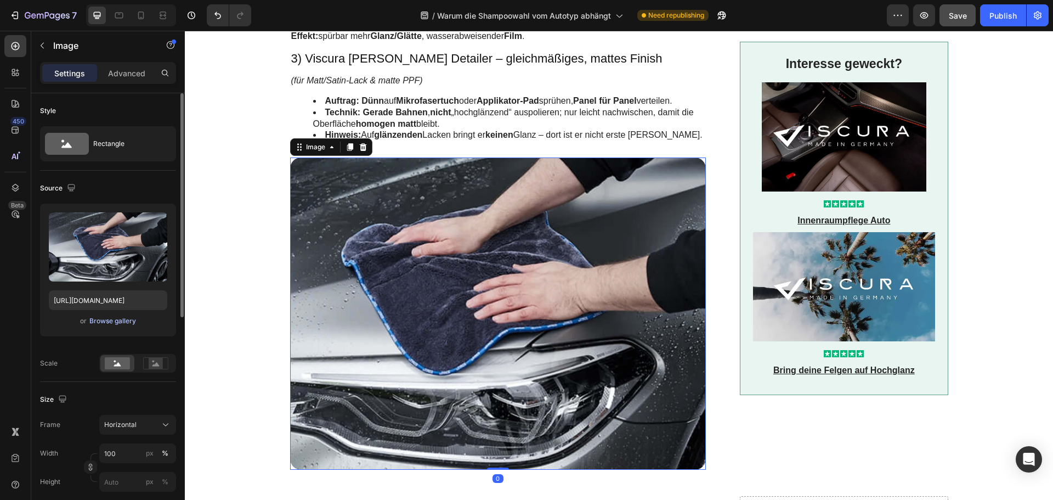
click at [110, 324] on div "Browse gallery" at bounding box center [112, 321] width 47 height 10
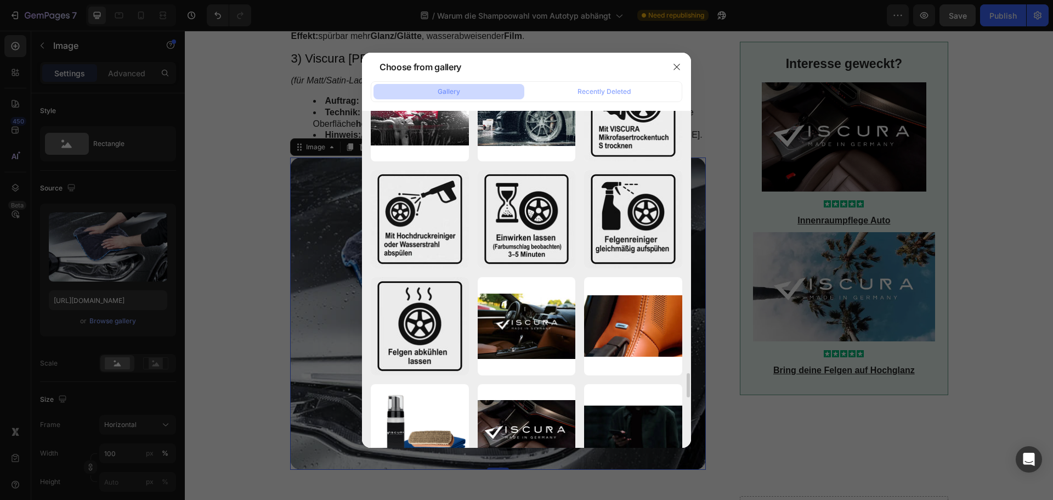
scroll to position [3471, 0]
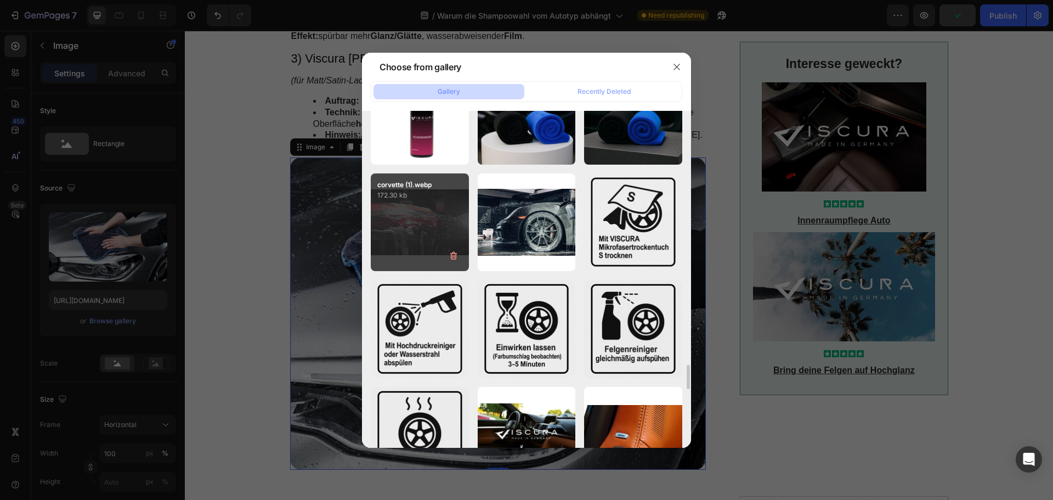
click at [422, 218] on div "corvette (1).webp 172.30 kb" at bounding box center [420, 222] width 98 height 98
type input "[URL][DOMAIN_NAME]"
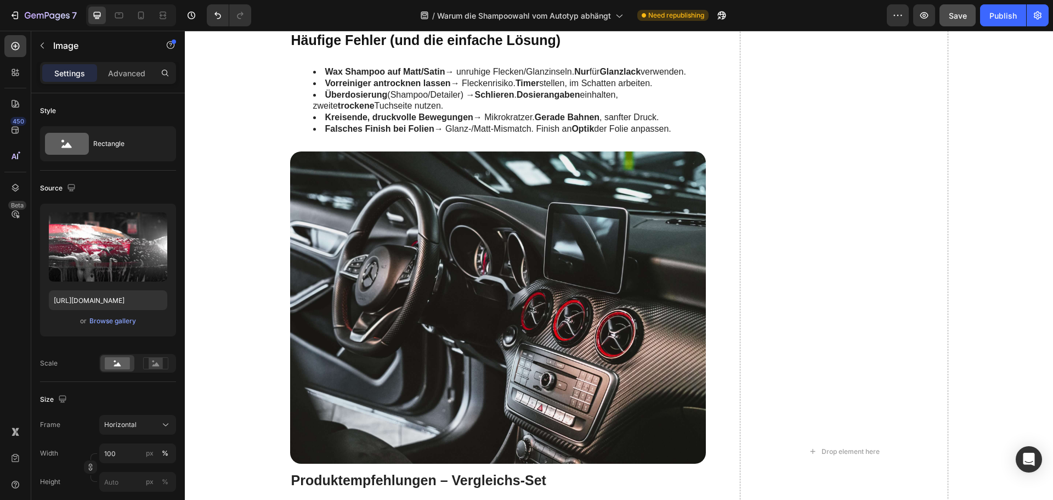
scroll to position [2140, 0]
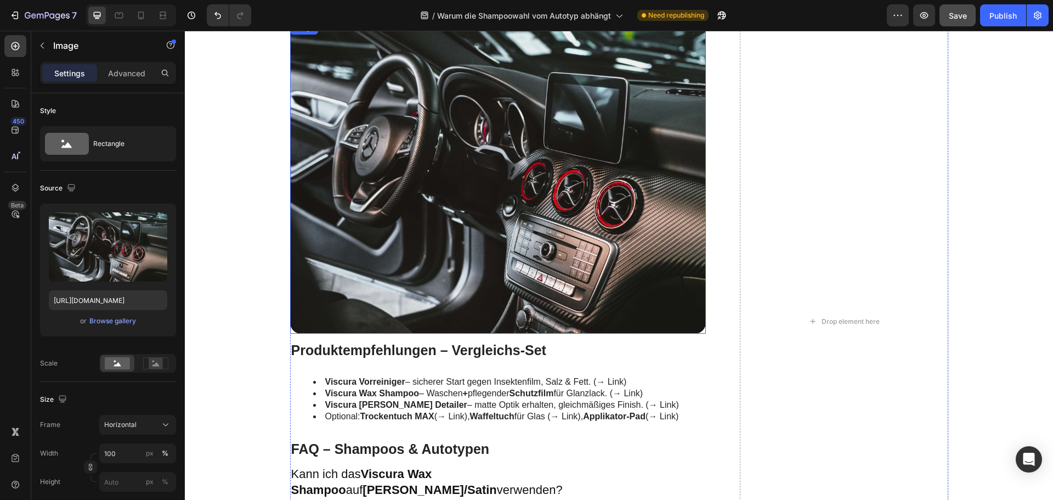
click at [411, 225] on img at bounding box center [498, 177] width 416 height 312
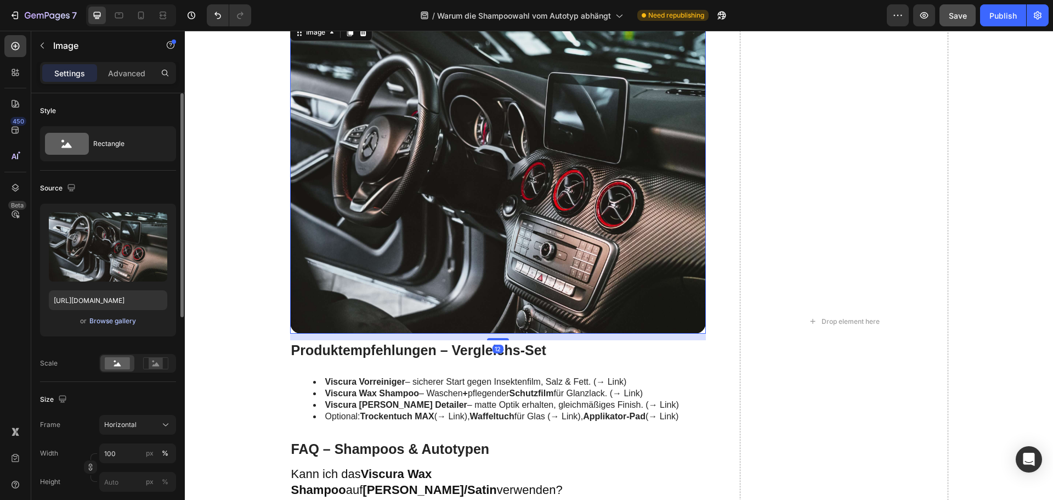
click at [118, 321] on div "Browse gallery" at bounding box center [112, 321] width 47 height 10
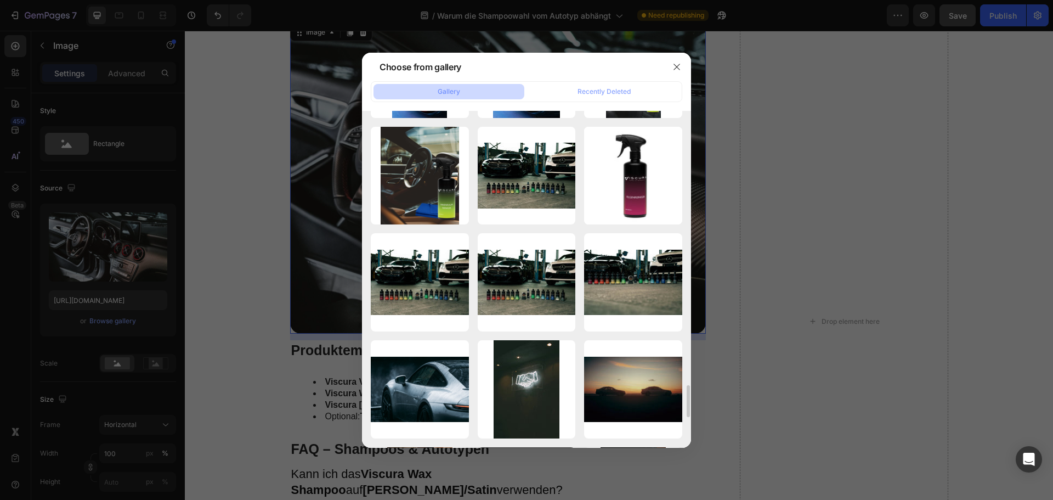
scroll to position [3096, 0]
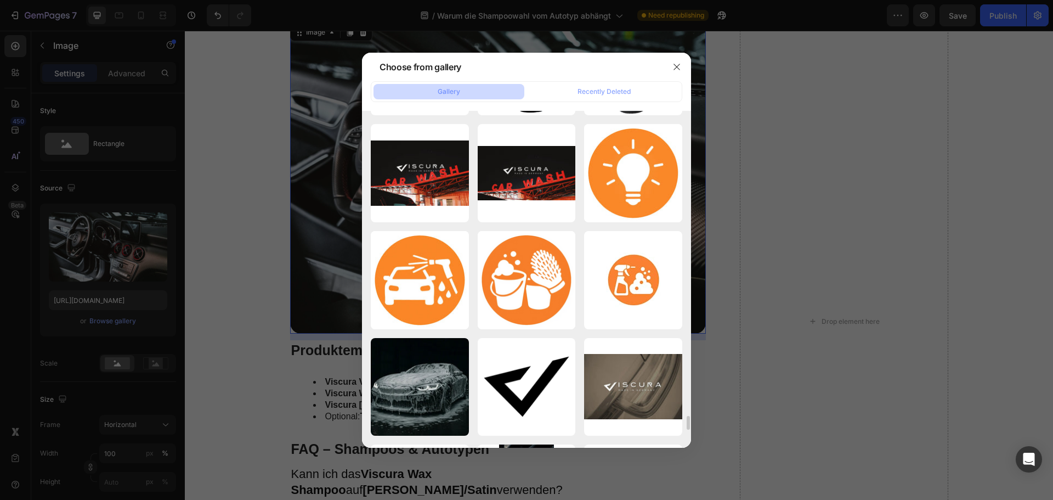
scroll to position [7422, 0]
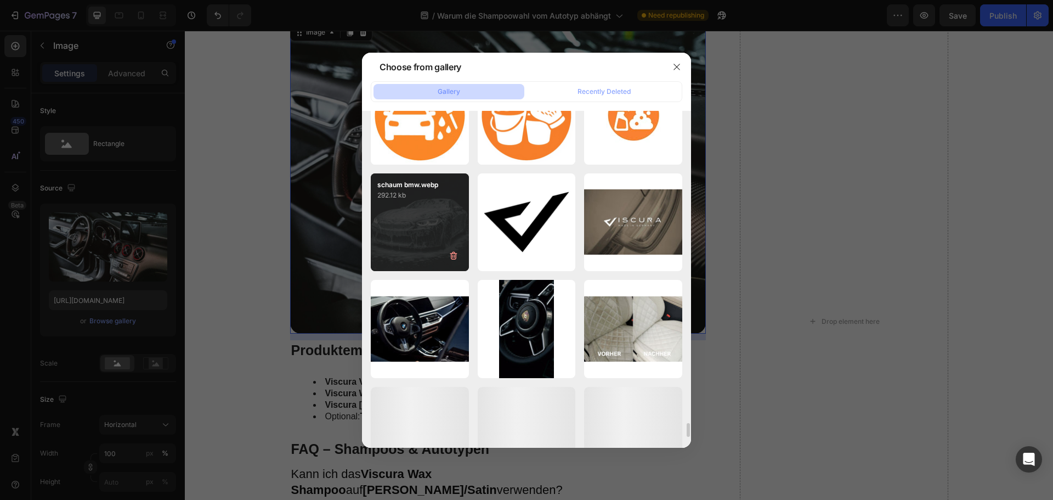
click at [416, 230] on div "schaum bmw.webp 292.12 kb" at bounding box center [420, 222] width 98 height 98
type input "https://cdn.shopify.com/s/files/1/0935/6191/3693/files/gempages_556740947103187…"
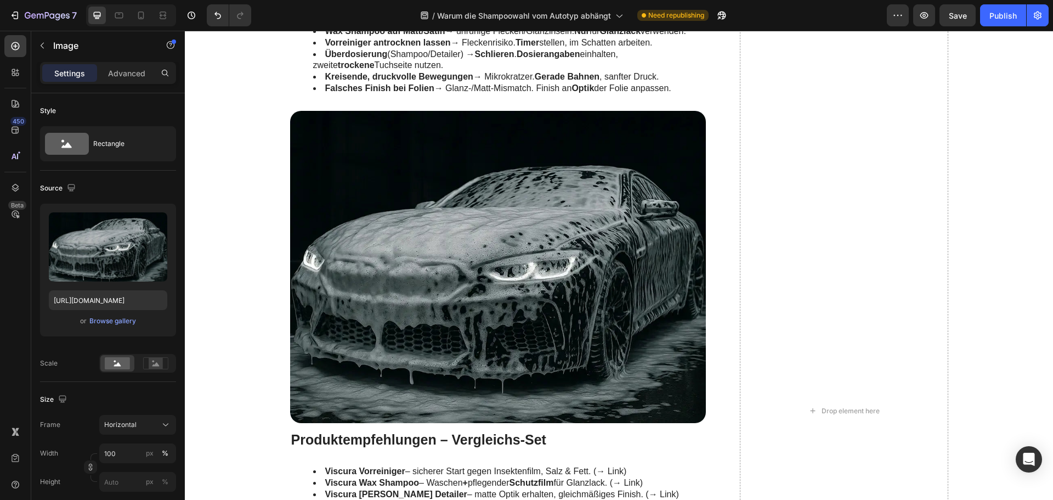
scroll to position [2140, 0]
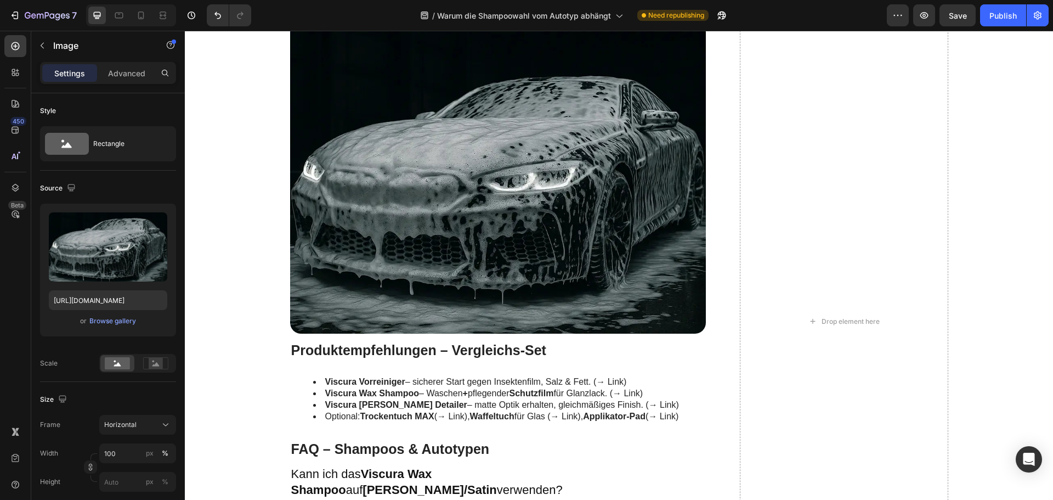
click at [446, 220] on img at bounding box center [498, 177] width 416 height 312
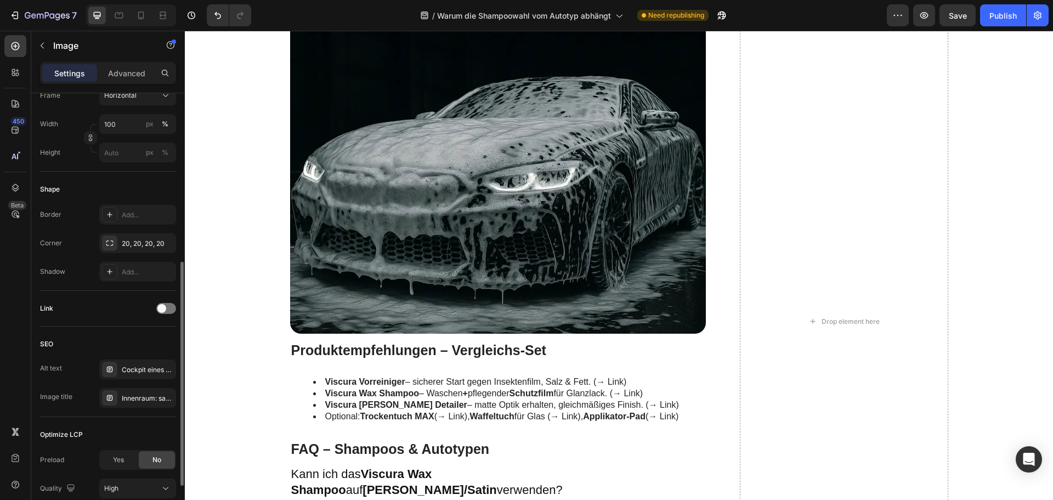
scroll to position [418, 0]
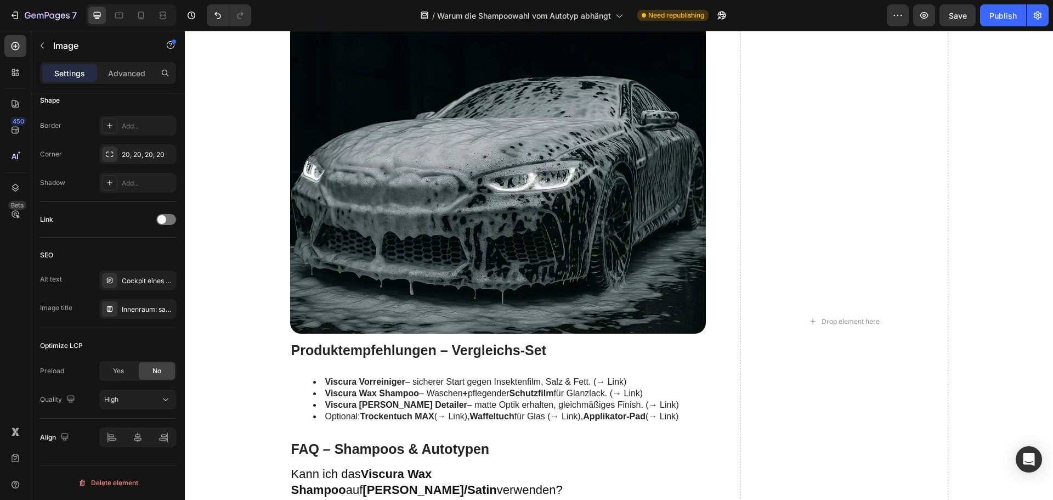
click at [556, 272] on img at bounding box center [498, 177] width 416 height 312
click at [125, 304] on div "Innenraum: saubere Scheiben & Armaturen" at bounding box center [148, 309] width 52 height 10
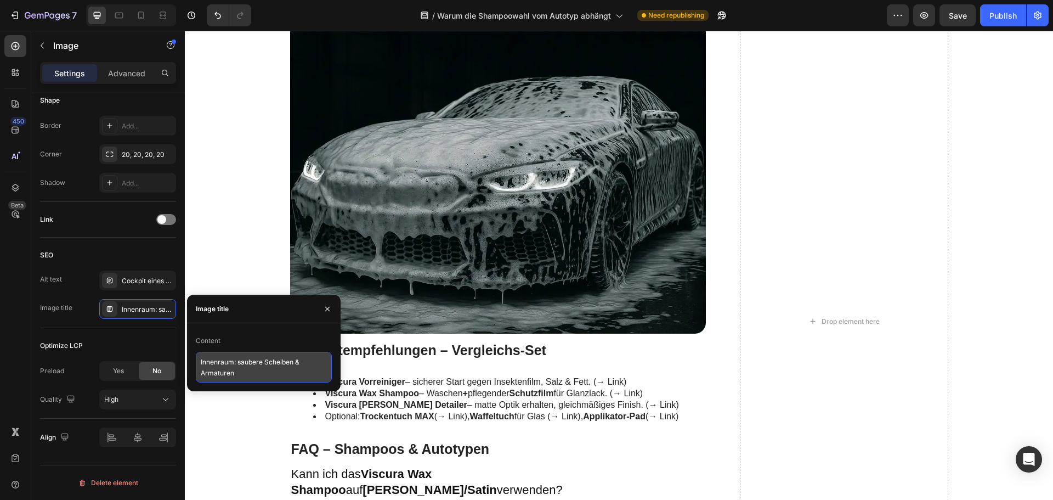
click at [253, 352] on textarea "Innenraum: saubere Scheiben & Armaturen" at bounding box center [264, 367] width 136 height 31
paste textarea "Vorreiniger abspülen: Felge & Frontpartie sauber"
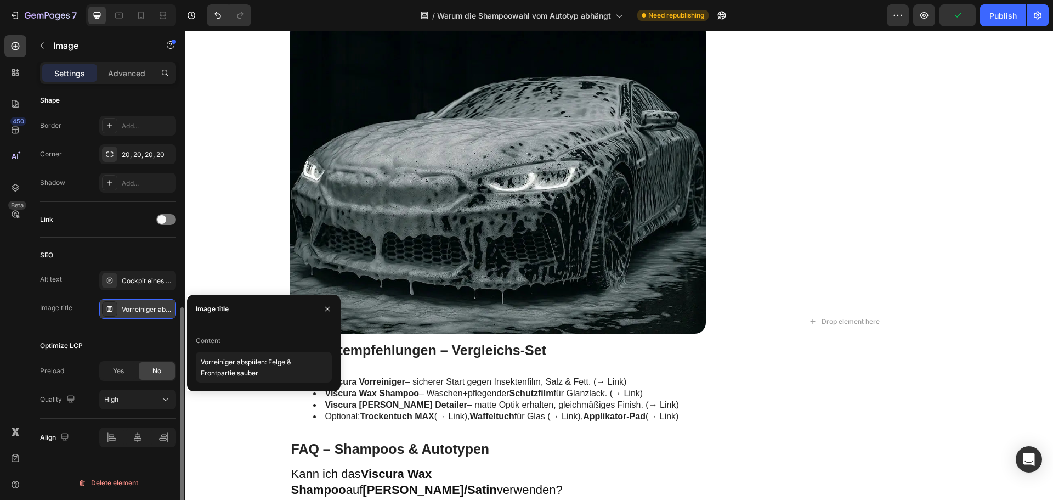
click at [139, 306] on div "Vorreiniger abspülen: Felge & Frontpartie sauber" at bounding box center [148, 309] width 52 height 10
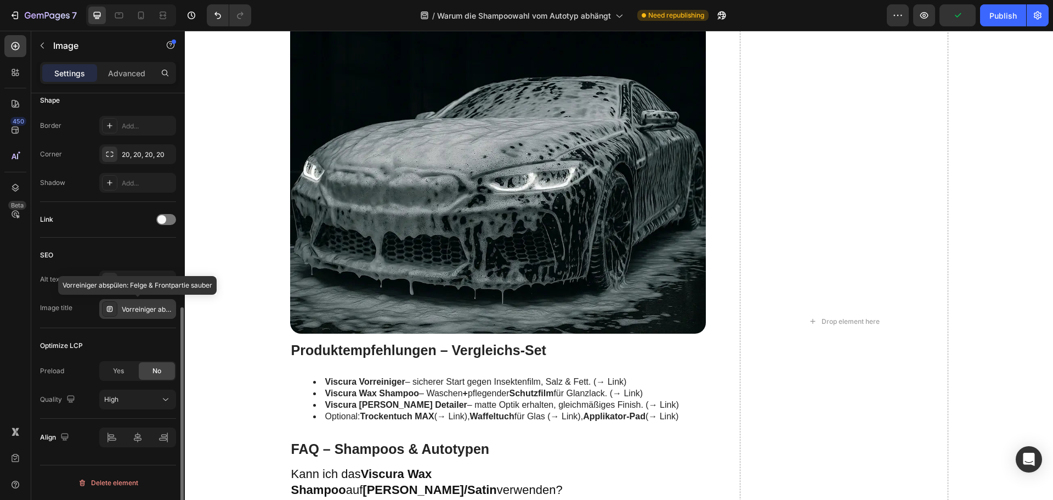
click at [139, 306] on div "Vorreiniger abspülen: Felge & Frontpartie sauber" at bounding box center [148, 309] width 52 height 10
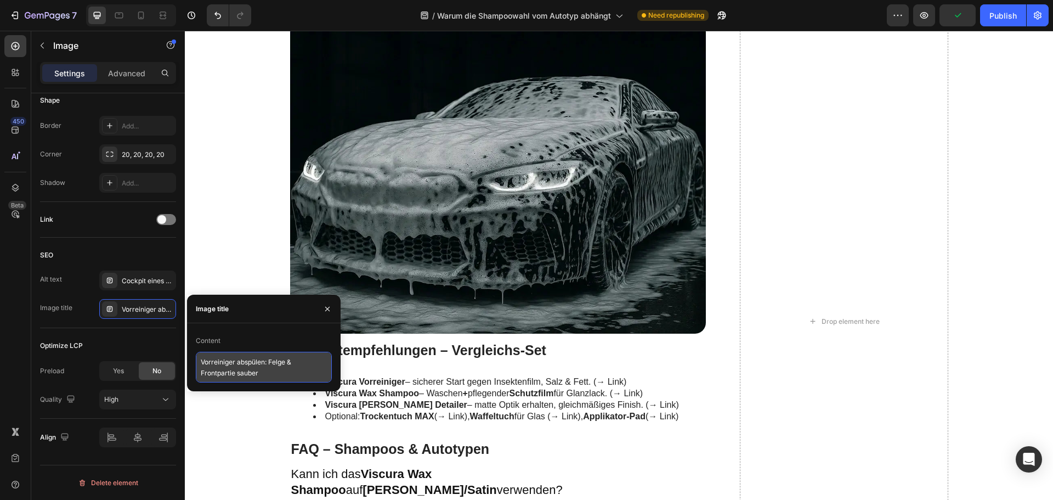
click at [227, 361] on textarea "Vorreiniger abspülen: Felge & Frontpartie sauber" at bounding box center [264, 367] width 136 height 31
paste textarea "Schaumwäsche: Vorreinigung für eine kratzerarme Hauptwäsche"
type textarea "Schaumwäsche: Vorreinigung für eine kratzerarme Hauptwäsche"
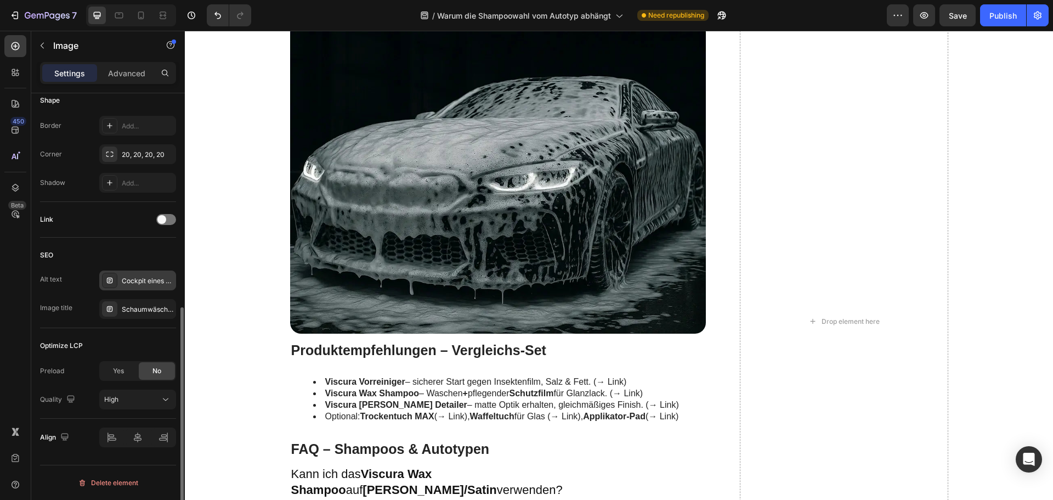
click at [132, 283] on div "Cockpit eines Mercedes mit klarer Frontscheibe und sauberen Armaturen – Glas in…" at bounding box center [148, 281] width 52 height 10
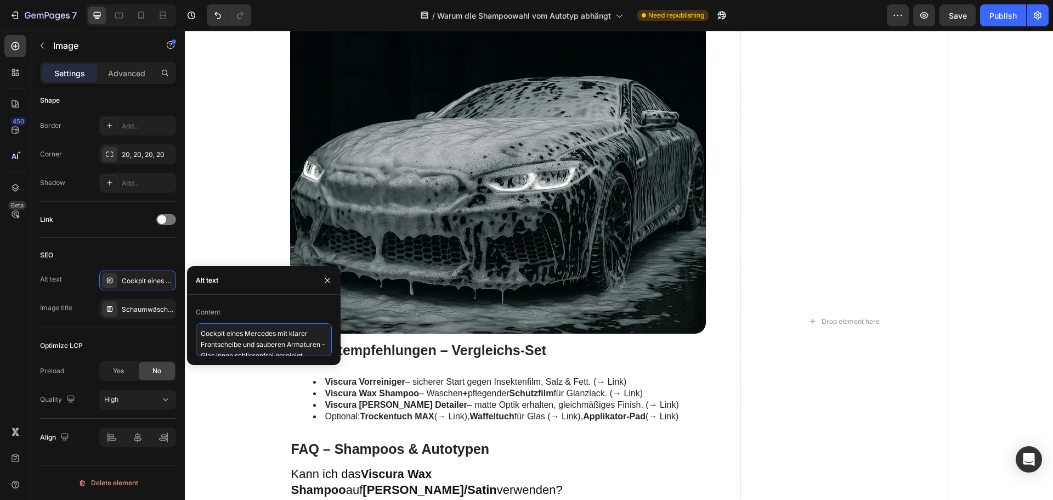
click at [239, 334] on textarea "Cockpit eines Mercedes mit klarer Frontscheibe und sauberen Armaturen – Glas in…" at bounding box center [264, 339] width 136 height 33
paste textarea "Auto vollständig mit Aktivschaum bedeckt – Vorreinigung löst Insektenfilm & Str…"
type textarea "Auto vollständig mit Aktivschaum bedeckt – Vorreinigung löst Insektenfilm & Str…"
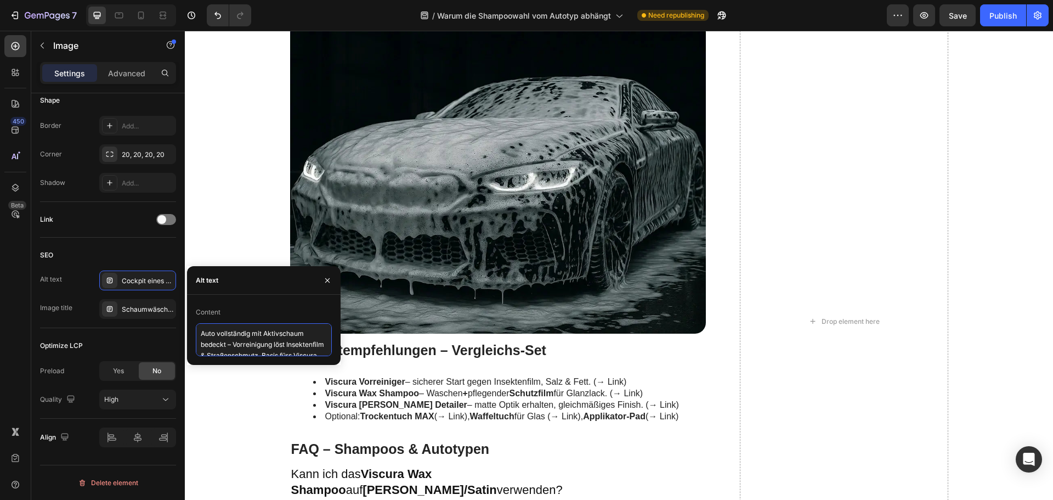
scroll to position [4, 0]
click at [126, 252] on div "SEO" at bounding box center [108, 255] width 136 height 18
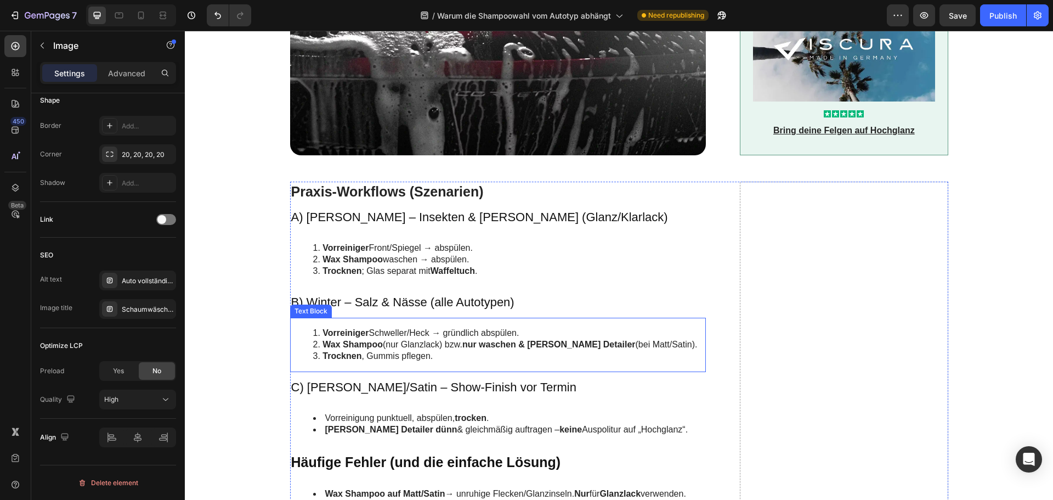
scroll to position [1426, 0]
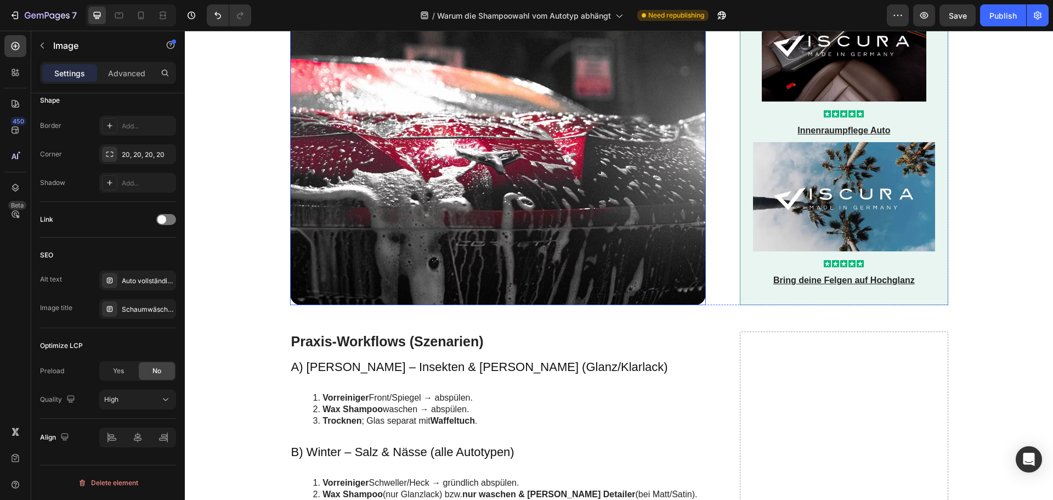
click at [395, 240] on img at bounding box center [498, 149] width 416 height 312
click at [142, 312] on div "Mikrofasertuch: Scheinwerfer & Haube streifenfrei trocknen" at bounding box center [148, 309] width 52 height 10
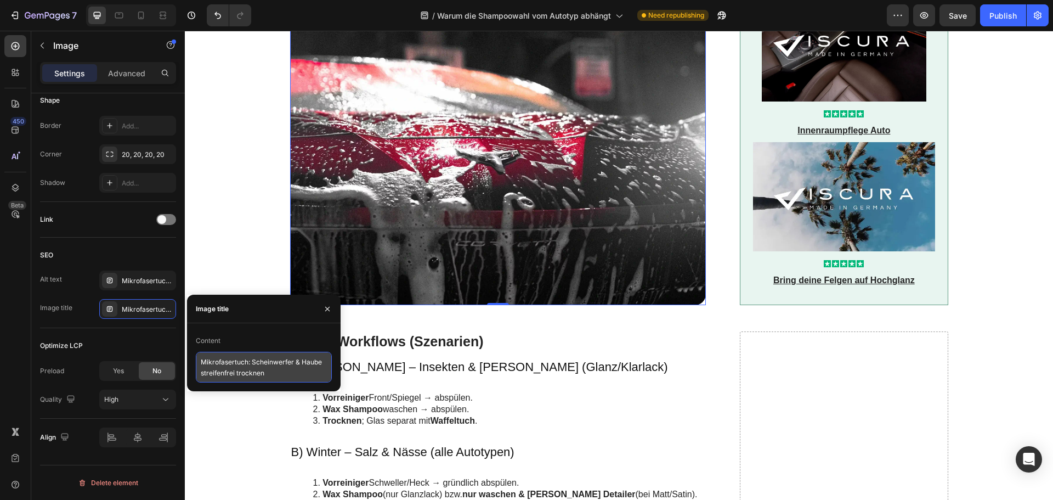
click at [235, 365] on textarea "Mikrofasertuch: Scheinwerfer & Haube streifenfrei trocknen" at bounding box center [264, 367] width 136 height 31
paste textarea "Wax Shampoo auf Glanzlack: satte Reflexe & Schutzfilm"
type textarea "Wax Shampoo auf Glanzlack: satte Reflexe & Schutzfilm"
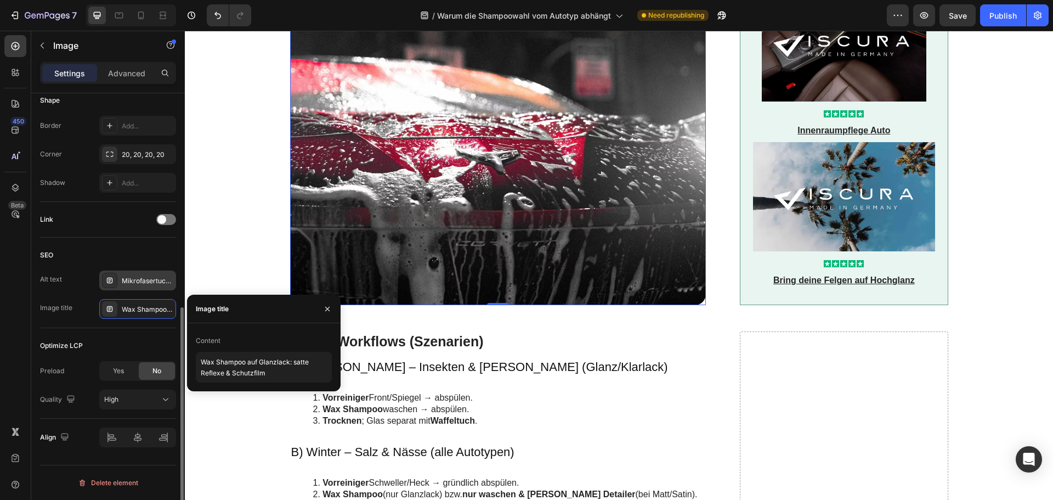
click at [143, 273] on div "Mikrofasertuch nimmt Wasser von Scheinwerfer und Motorhaube auf – Glas und Lack…" at bounding box center [137, 280] width 77 height 20
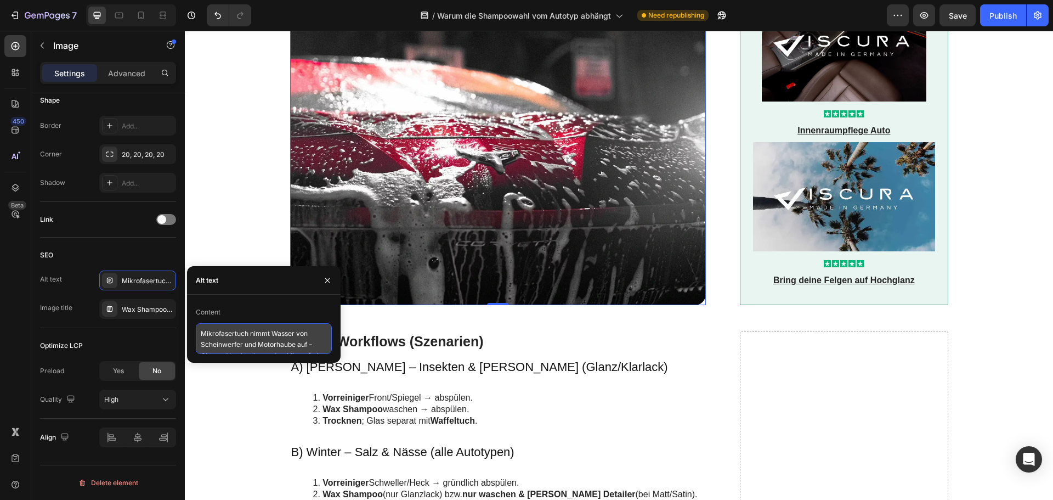
click at [245, 332] on textarea "Mikrofasertuch nimmt Wasser von Scheinwerfer und Motorhaube auf – Glas und Lack…" at bounding box center [264, 338] width 136 height 31
paste textarea "Rote Motorhaube mit Shampoo-Schaum; Viscura Wax Shampoo pflegt Klarlack, steige…"
type textarea "Rote Motorhaube mit Shampoo-Schaum; Viscura Wax Shampoo pflegt Klarlack, steige…"
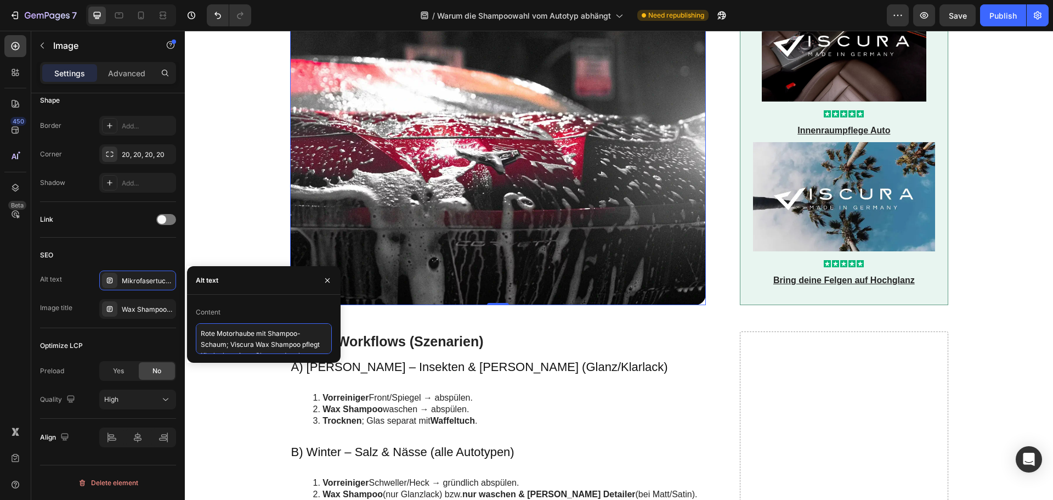
scroll to position [4, 0]
click at [120, 250] on div "SEO" at bounding box center [108, 255] width 136 height 18
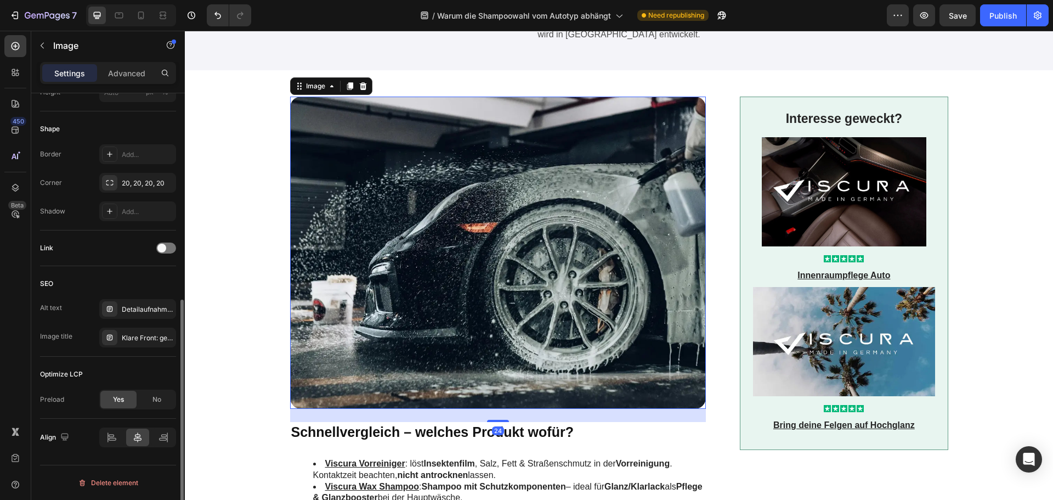
scroll to position [390, 0]
click at [449, 276] on img at bounding box center [498, 253] width 416 height 312
click at [127, 331] on div "Klare Front: gereinigtes Glas & Scheinwerferglanz" at bounding box center [137, 338] width 77 height 20
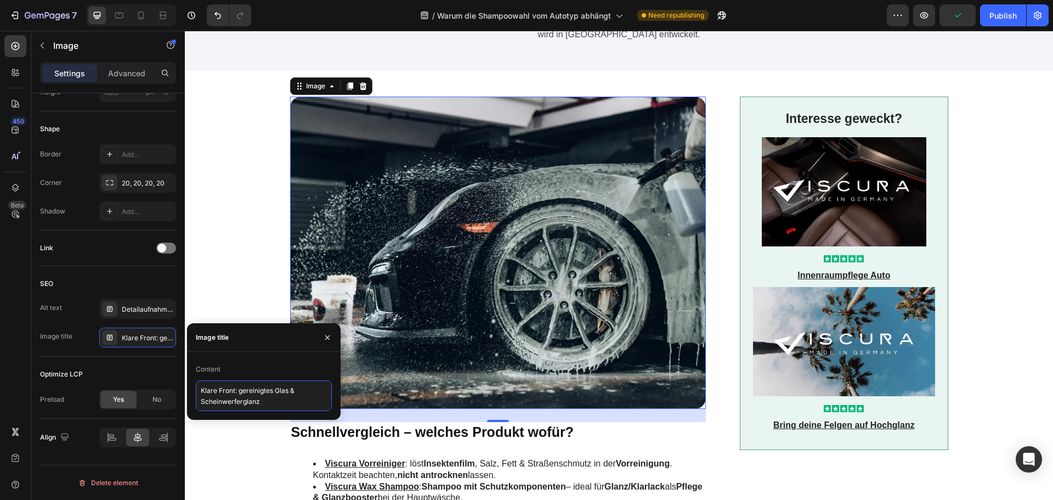
click at [225, 387] on textarea "Klare Front: gereinigtes Glas & Scheinwerferglanz" at bounding box center [264, 395] width 136 height 31
paste textarea "Vorreiniger abspülen: Felge & Frontpartie sauber"
type textarea "Vorreiniger abspülen: Felge & Frontpartie sauber"
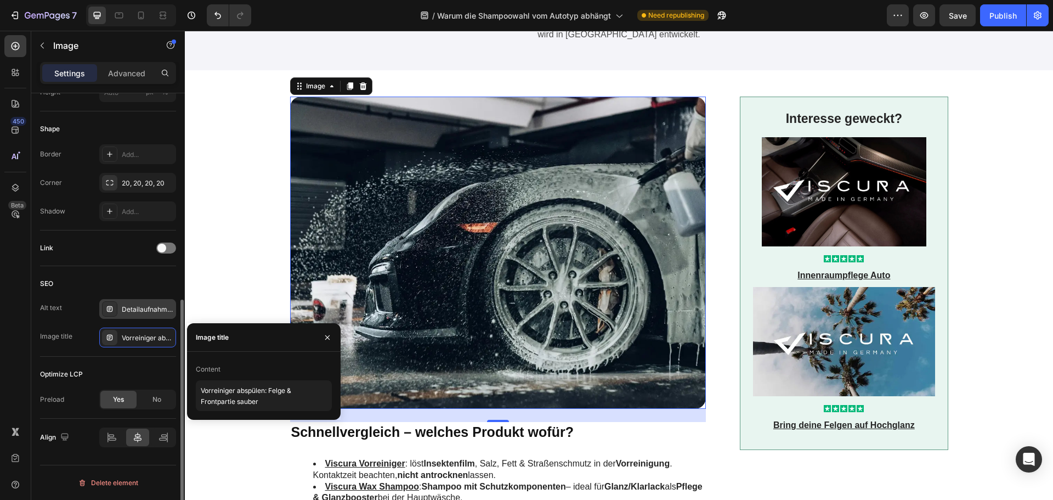
click at [137, 317] on div "Detailaufnahme eines schwarzen Fahrzeugs mit sauberem Scheinwerfer und spiegelg…" at bounding box center [137, 309] width 77 height 20
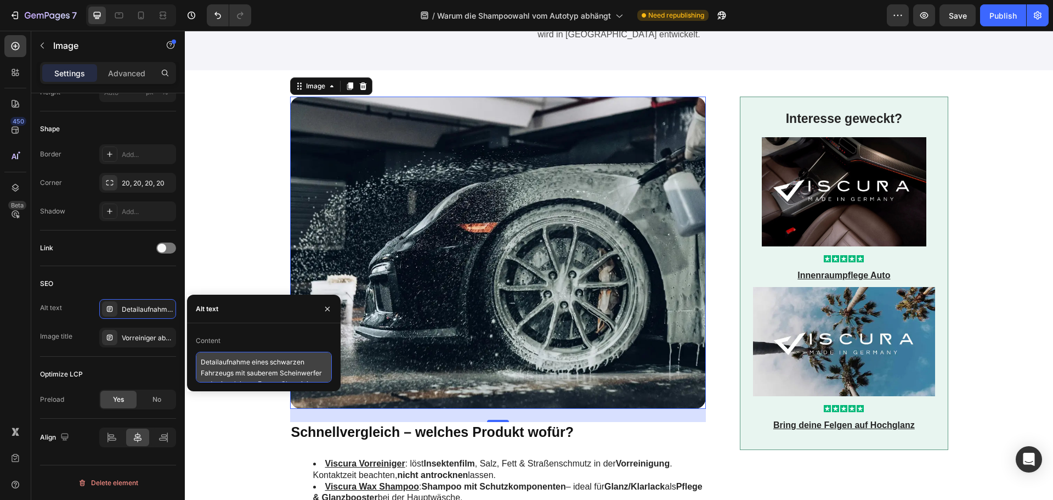
click at [228, 364] on textarea "Detailaufnahme eines schwarzen Fahrzeugs mit sauberem Scheinwerfer und spiegelg…" at bounding box center [264, 367] width 136 height 31
paste textarea "Hochdruck spült Vorreiniger von Felge und Front; Viscura Vorreiniger löst Salz,…"
type textarea "Hochdruck spült Vorreiniger von Felge und Front; Viscura Vorreiniger löst Salz,…"
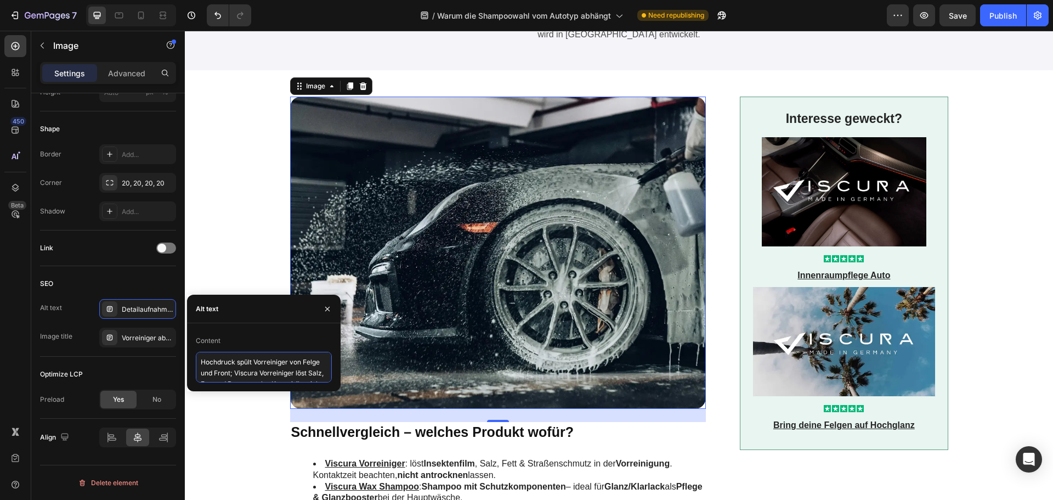
scroll to position [4, 0]
click at [140, 280] on div "SEO" at bounding box center [108, 284] width 136 height 18
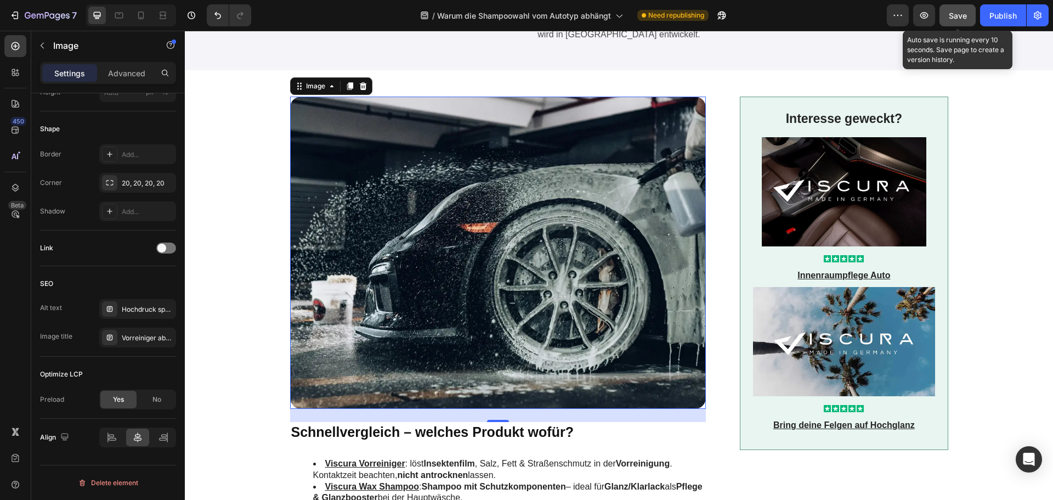
click at [966, 16] on span "Save" at bounding box center [958, 15] width 18 height 9
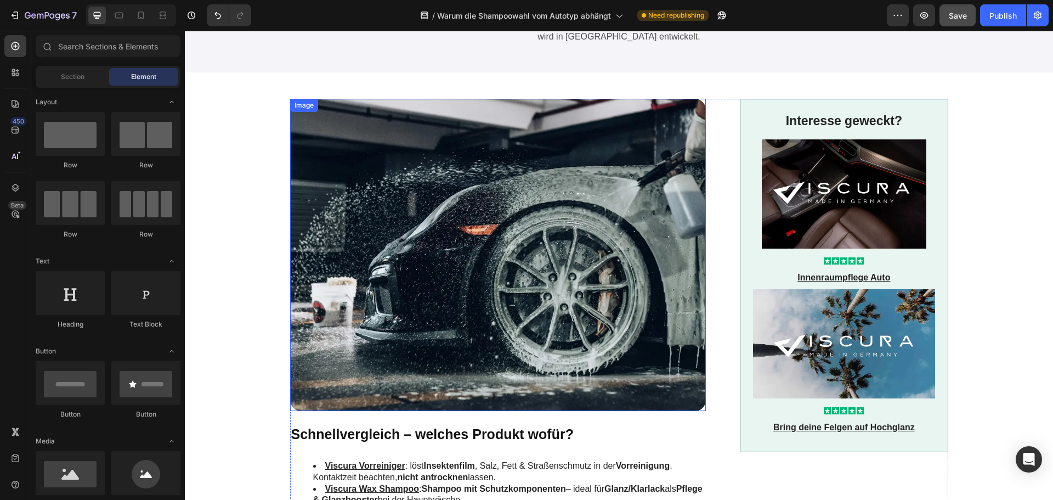
scroll to position [0, 0]
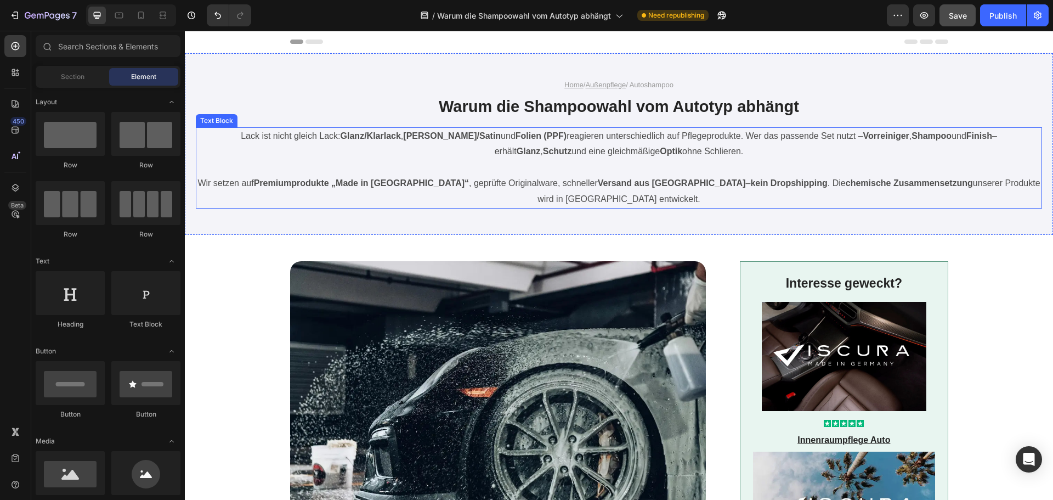
click at [582, 131] on p "Lack ist nicht gleich Lack: Glanz/Klarlack , Matt/Satin und Folien (PPF) reagie…" at bounding box center [619, 144] width 844 height 32
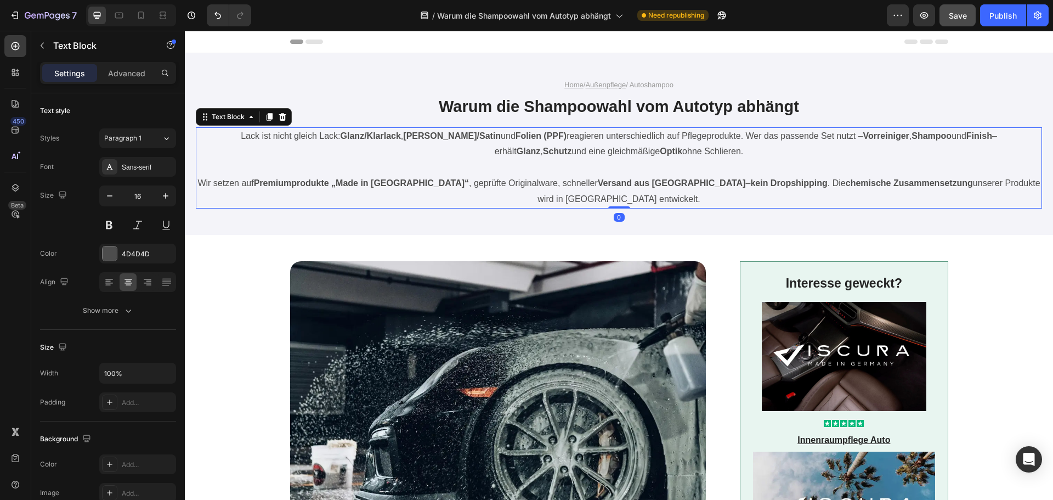
click at [580, 137] on p "Lack ist nicht gleich Lack: Glanz/Klarlack , Matt/Satin und Folien (PPF) reagie…" at bounding box center [619, 144] width 844 height 32
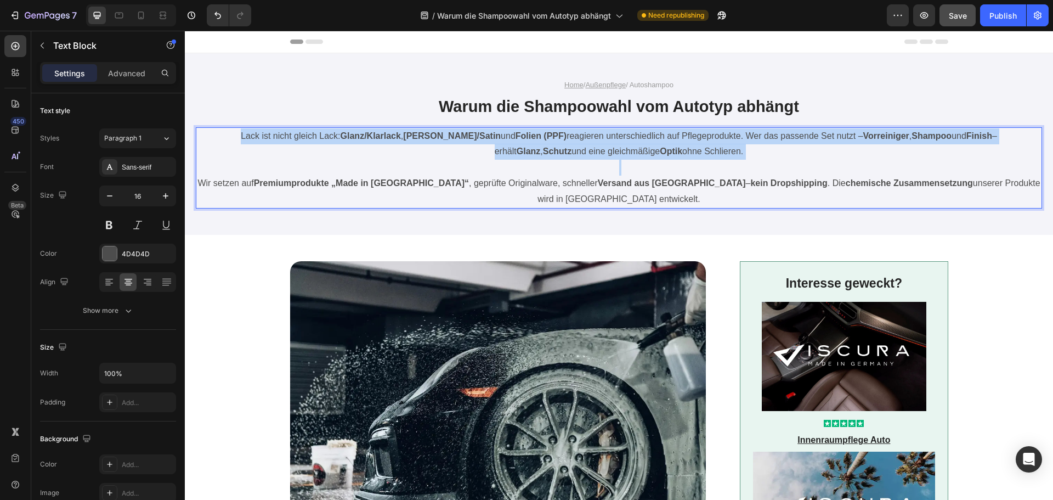
click at [580, 137] on p "Lack ist nicht gleich Lack: Glanz/Klarlack , Matt/Satin und Folien (PPF) reagie…" at bounding box center [619, 144] width 844 height 32
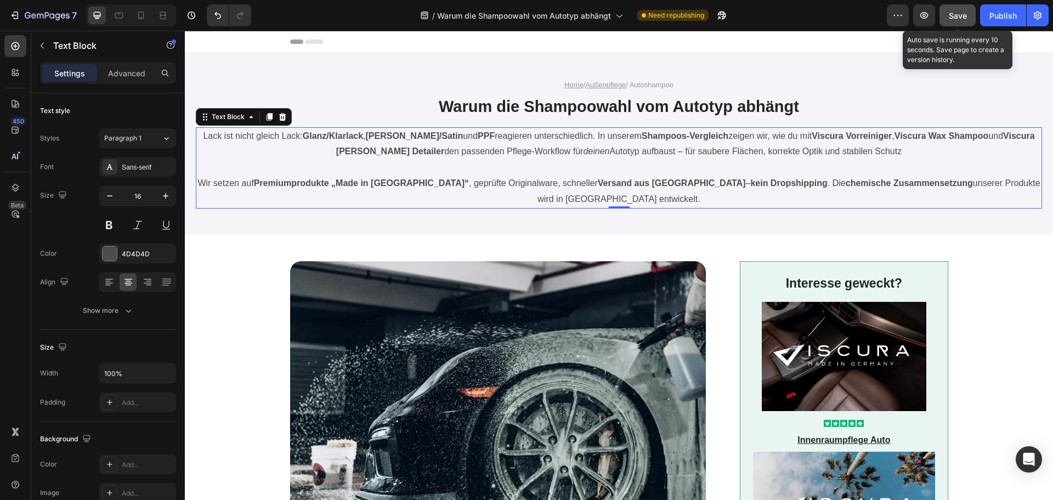
click at [958, 18] on span "Save" at bounding box center [958, 15] width 18 height 9
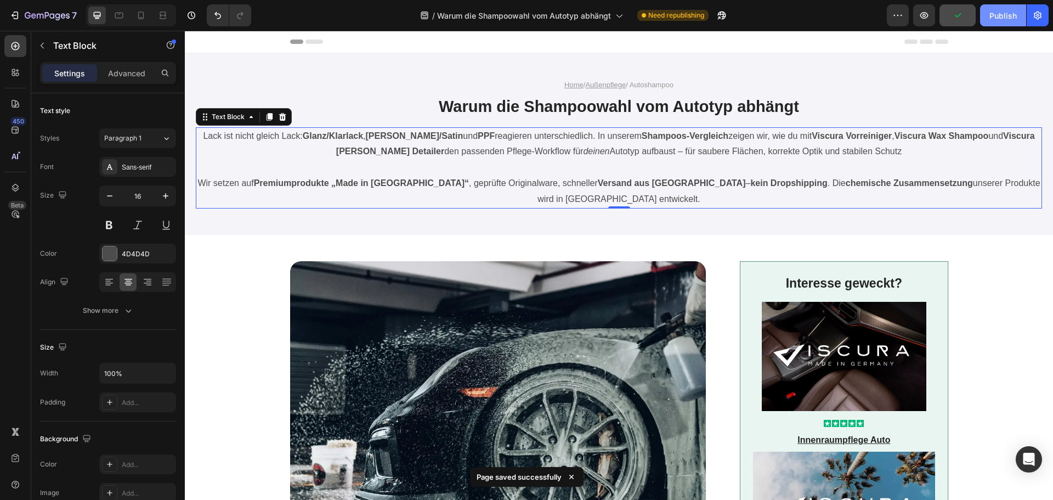
click at [994, 15] on div "Publish" at bounding box center [1003, 16] width 27 height 12
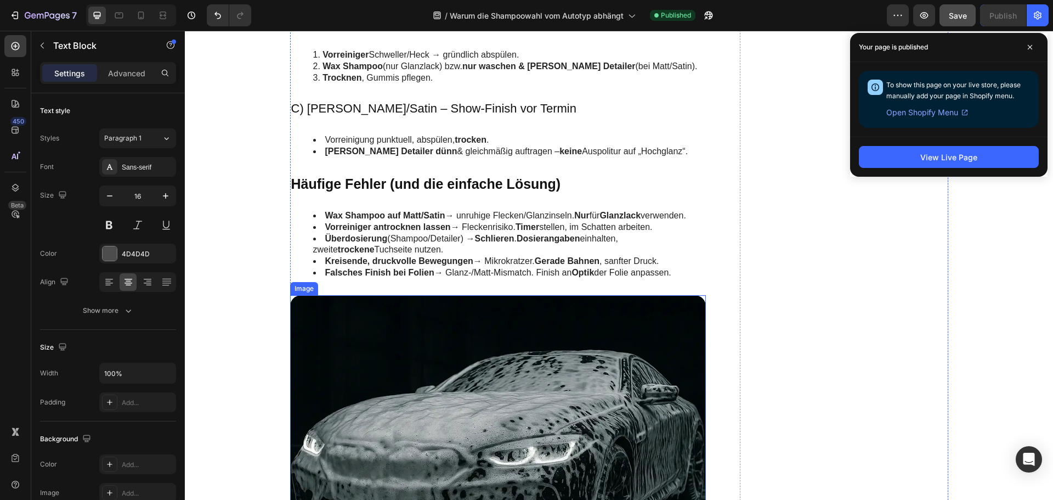
scroll to position [2030, 0]
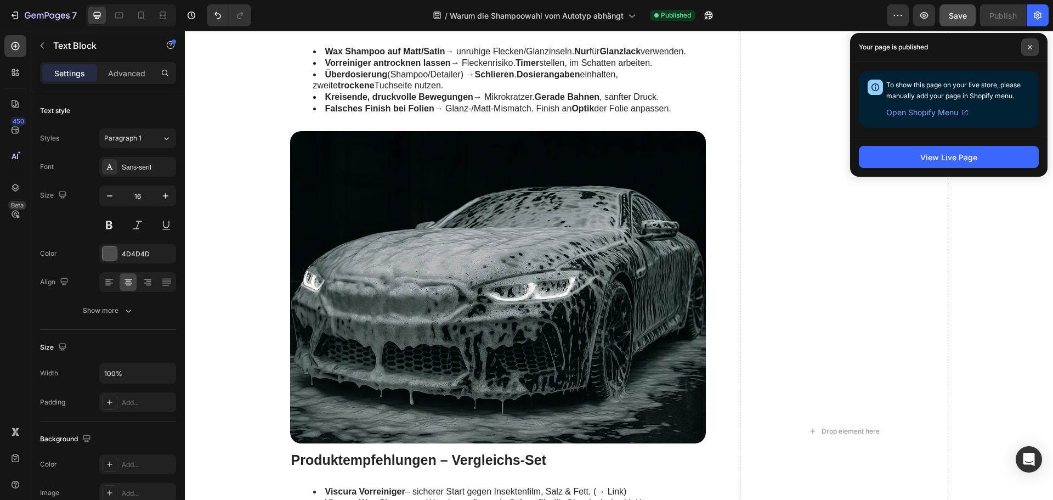
click at [1029, 47] on icon at bounding box center [1030, 46] width 5 height 5
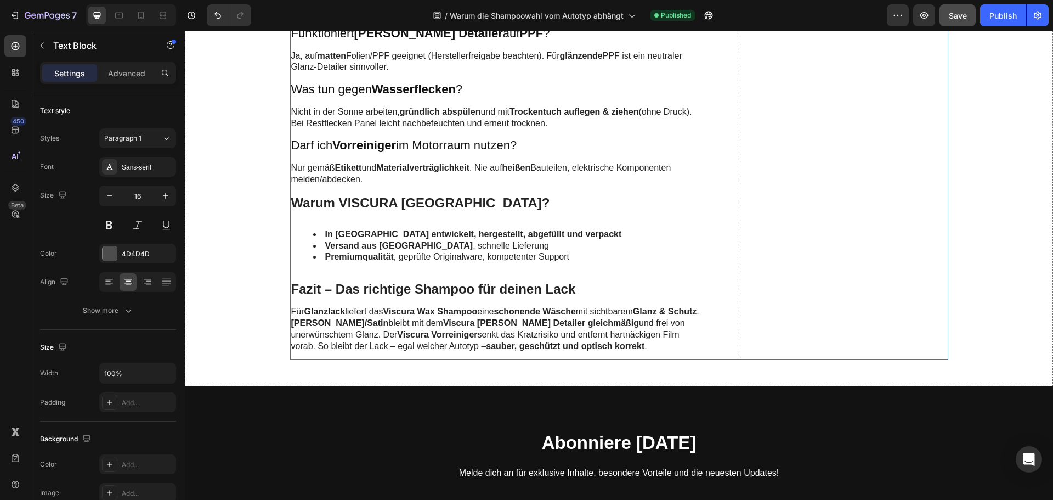
scroll to position [2798, 0]
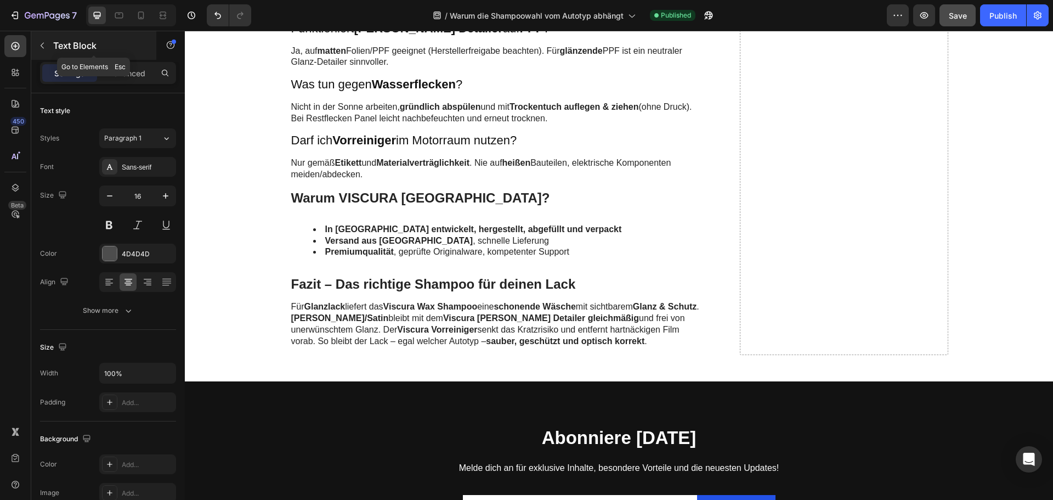
click at [46, 44] on icon "button" at bounding box center [42, 45] width 9 height 9
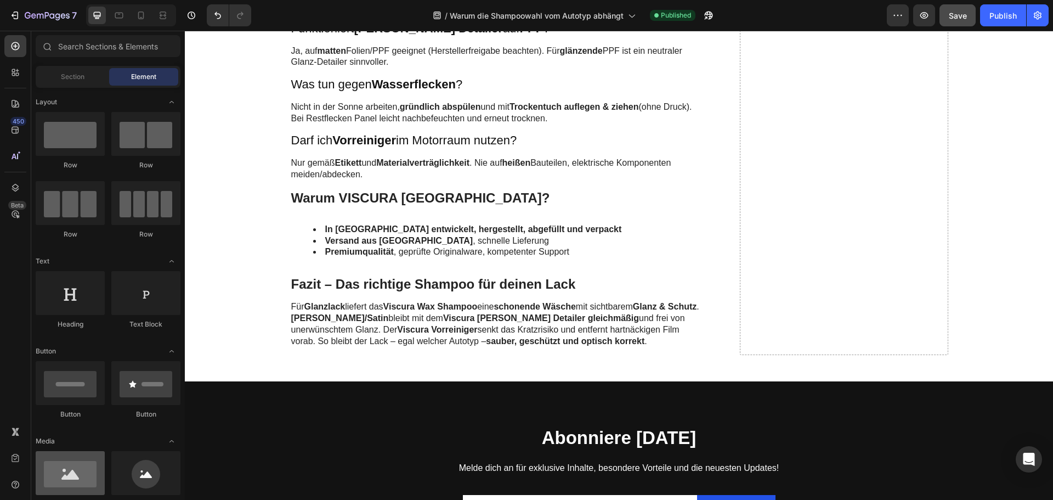
scroll to position [165, 0]
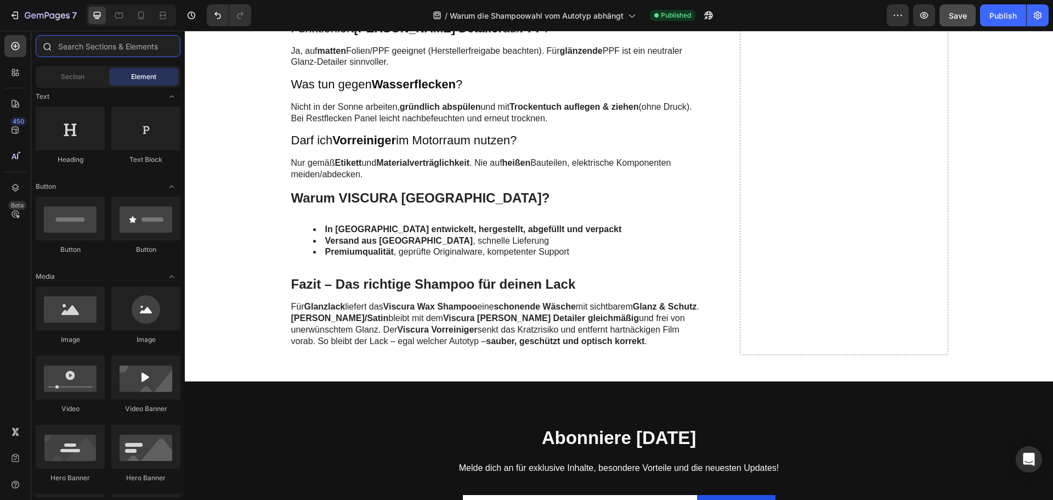
click at [84, 42] on input "text" at bounding box center [108, 46] width 145 height 22
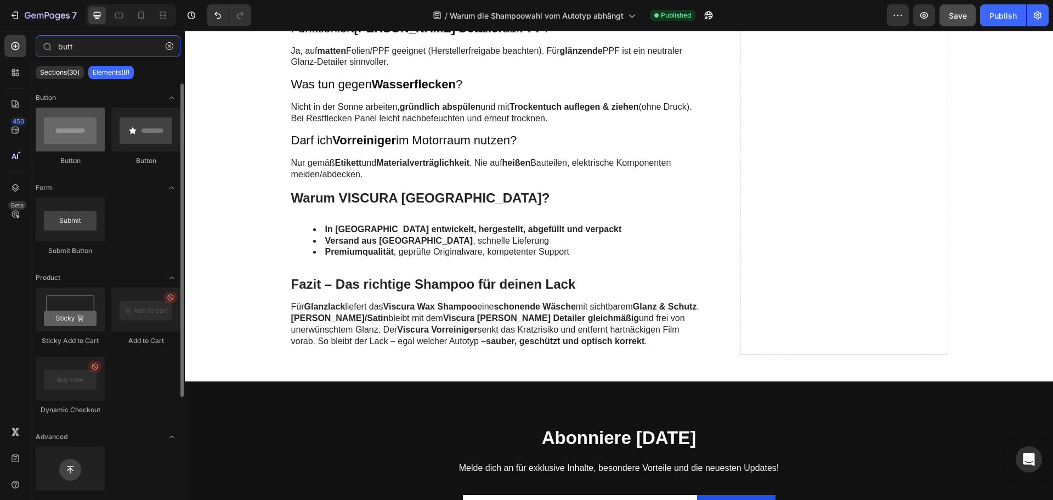
type input "butt"
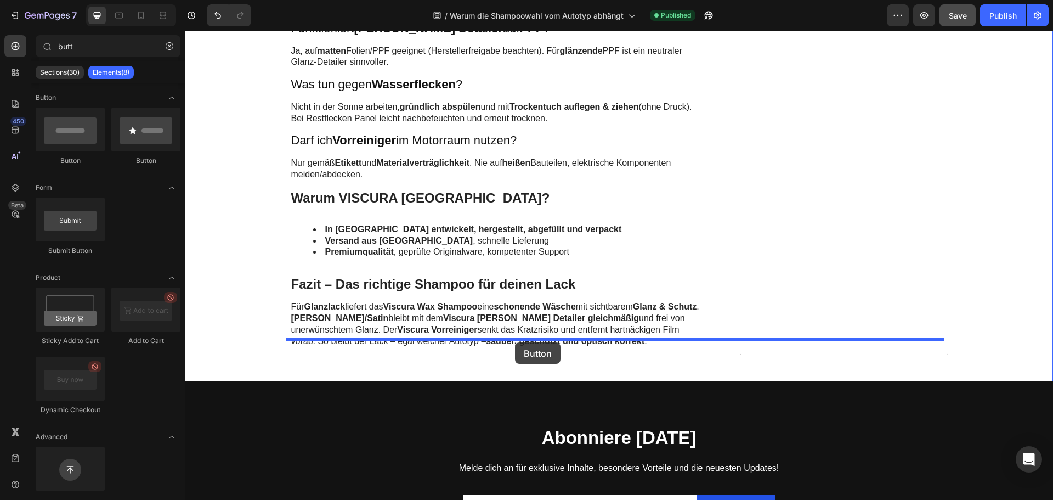
drag, startPoint x: 256, startPoint y: 179, endPoint x: 502, endPoint y: 342, distance: 295.2
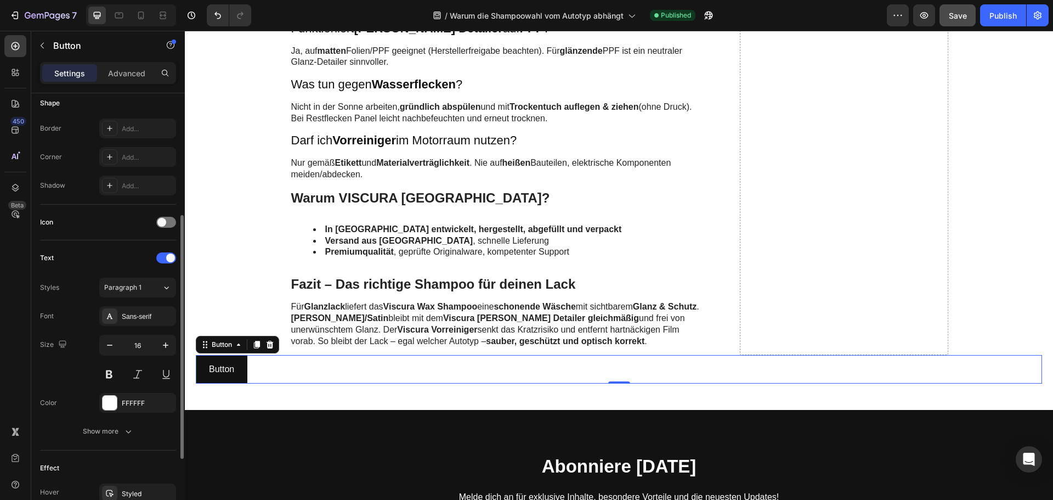
scroll to position [349, 0]
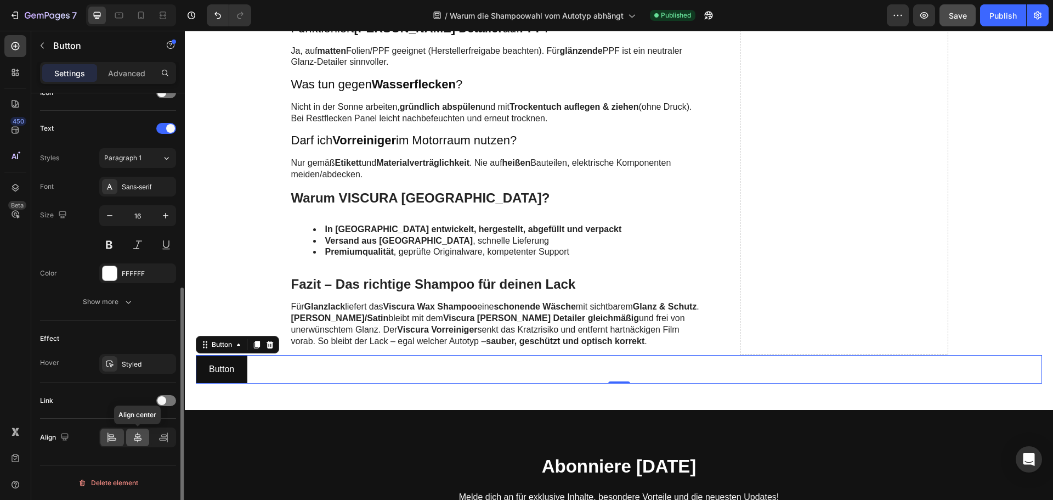
click at [139, 436] on icon at bounding box center [137, 437] width 11 height 11
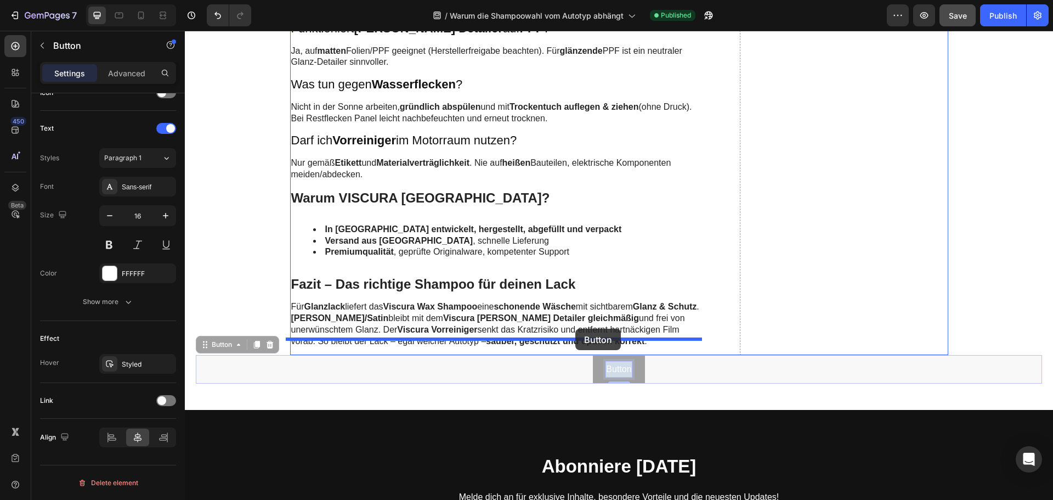
drag, startPoint x: 623, startPoint y: 353, endPoint x: 575, endPoint y: 329, distance: 53.7
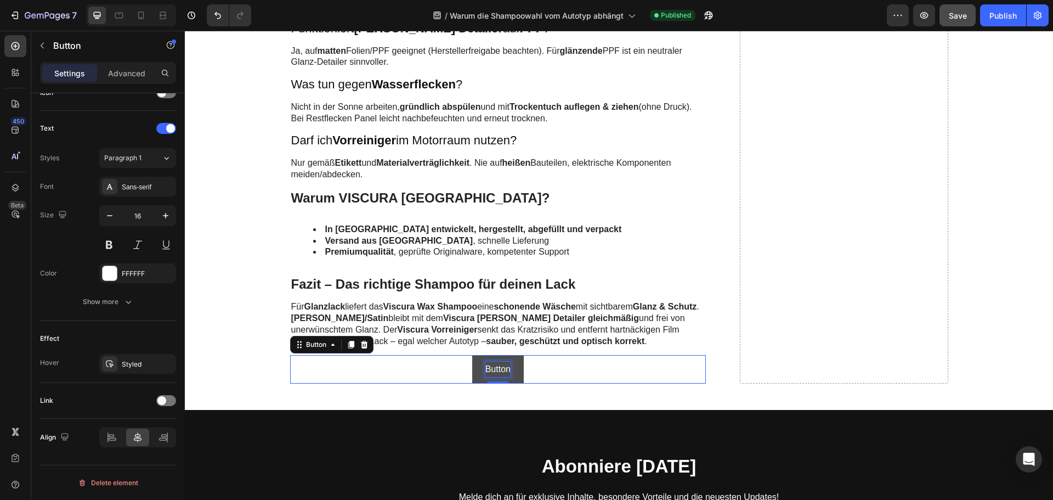
click at [492, 362] on p "Button" at bounding box center [498, 370] width 25 height 16
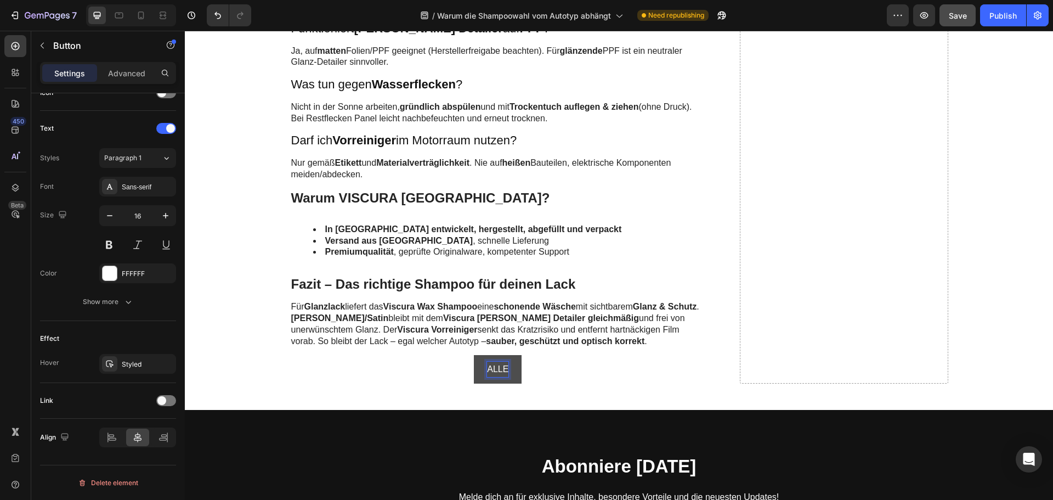
click at [474, 355] on button "ALLE" at bounding box center [498, 369] width 48 height 29
click at [477, 355] on button "Alle" at bounding box center [497, 369] width 41 height 29
click at [461, 355] on button "Alle Produkt" at bounding box center [498, 369] width 74 height 29
click at [443, 355] on button "Alle Produkte entdecken" at bounding box center [497, 369] width 121 height 29
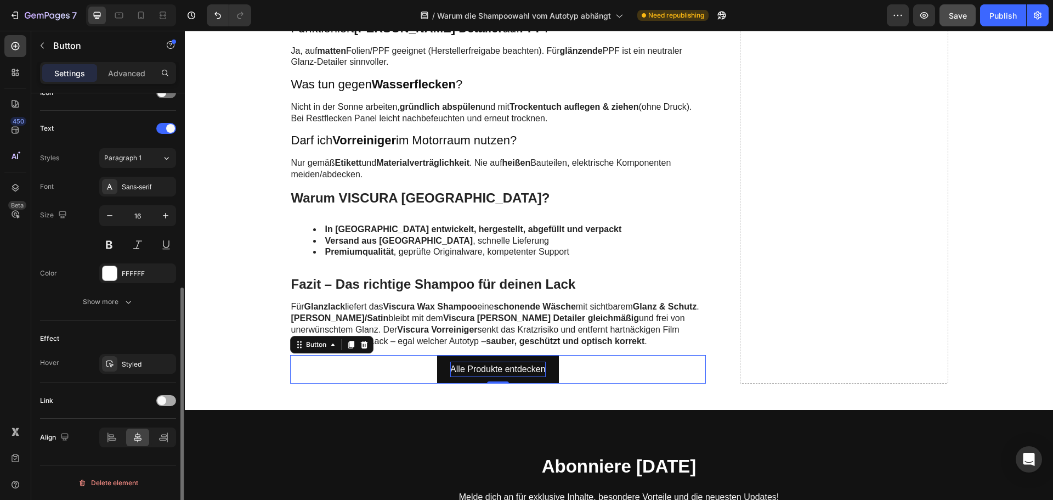
drag, startPoint x: 168, startPoint y: 399, endPoint x: 165, endPoint y: 405, distance: 6.9
click at [168, 399] on div at bounding box center [166, 400] width 20 height 11
click at [137, 462] on div "Add..." at bounding box center [137, 457] width 77 height 20
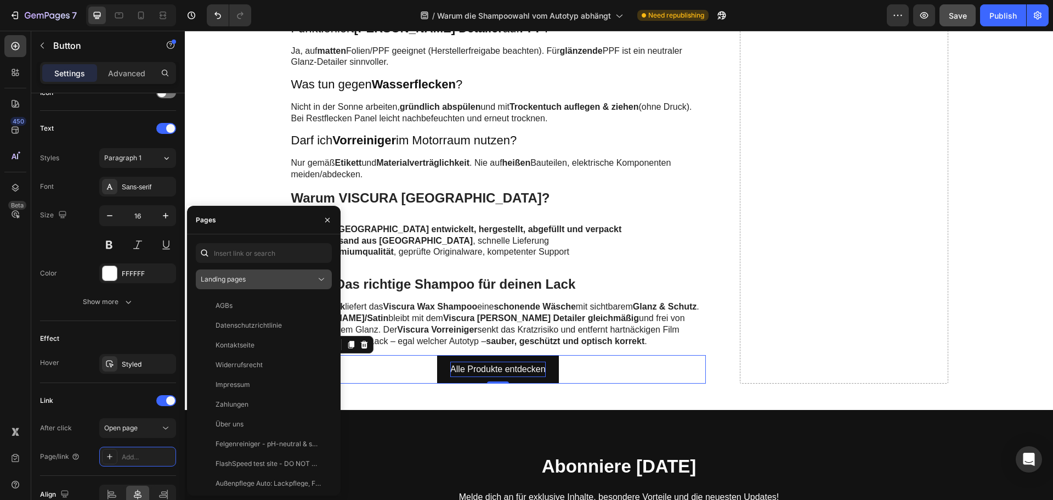
click at [246, 281] on span "Landing pages" at bounding box center [223, 279] width 45 height 8
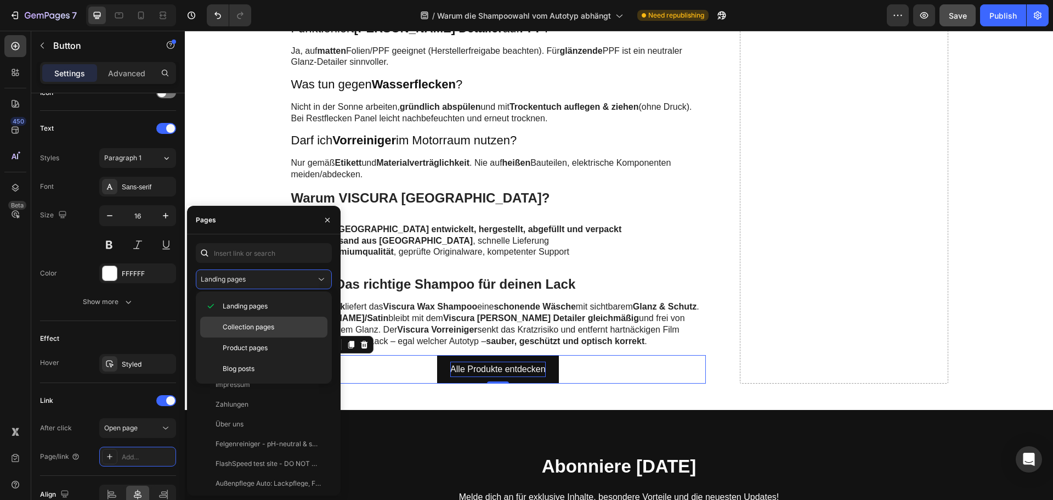
click at [251, 328] on span "Collection pages" at bounding box center [249, 327] width 52 height 10
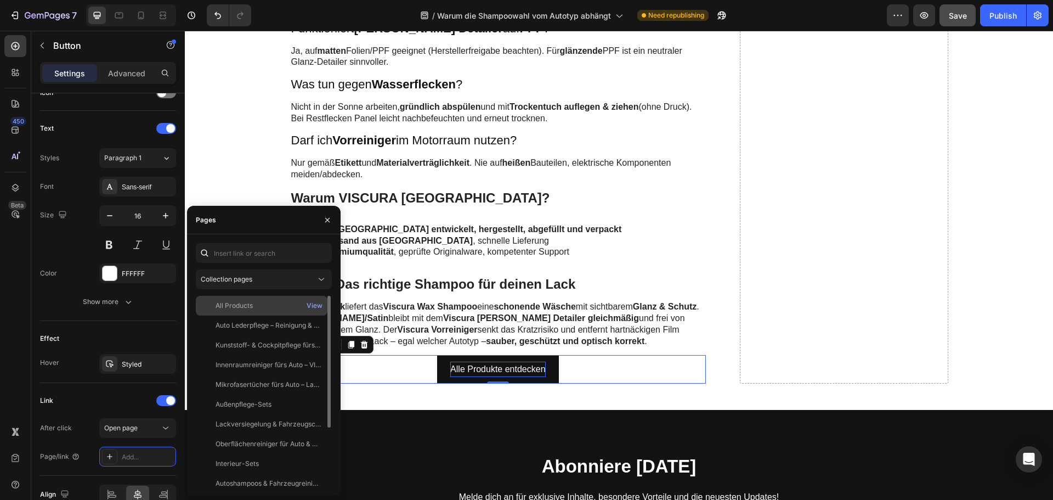
click at [241, 307] on div "All Products" at bounding box center [234, 306] width 37 height 10
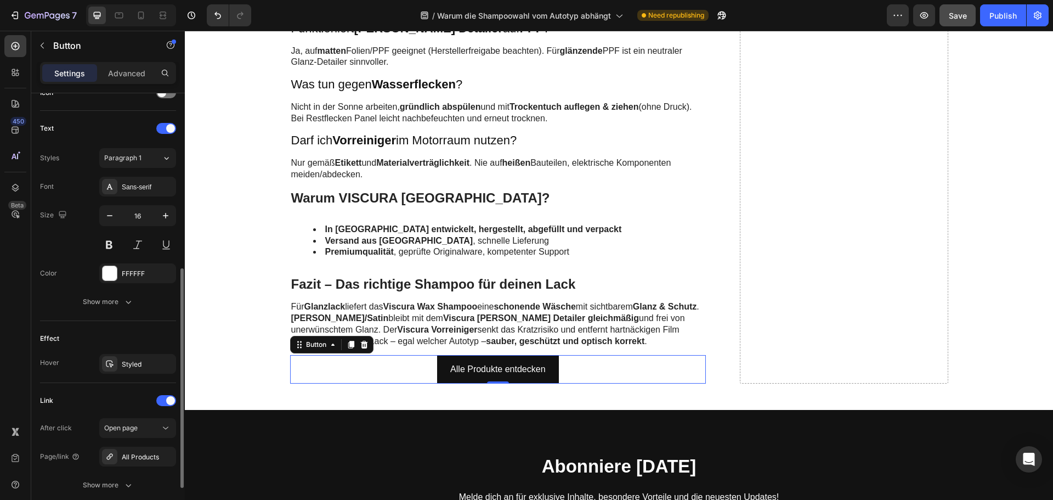
click at [131, 397] on div "Link" at bounding box center [108, 401] width 136 height 18
click at [1004, 14] on div "Publish" at bounding box center [1003, 16] width 27 height 12
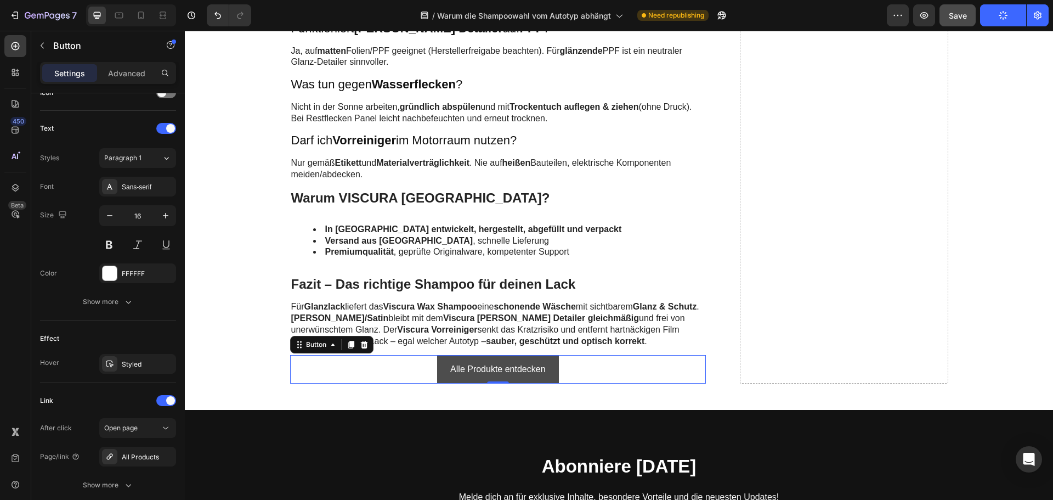
click at [437, 355] on link "Alle Produkte entdecken" at bounding box center [497, 369] width 121 height 29
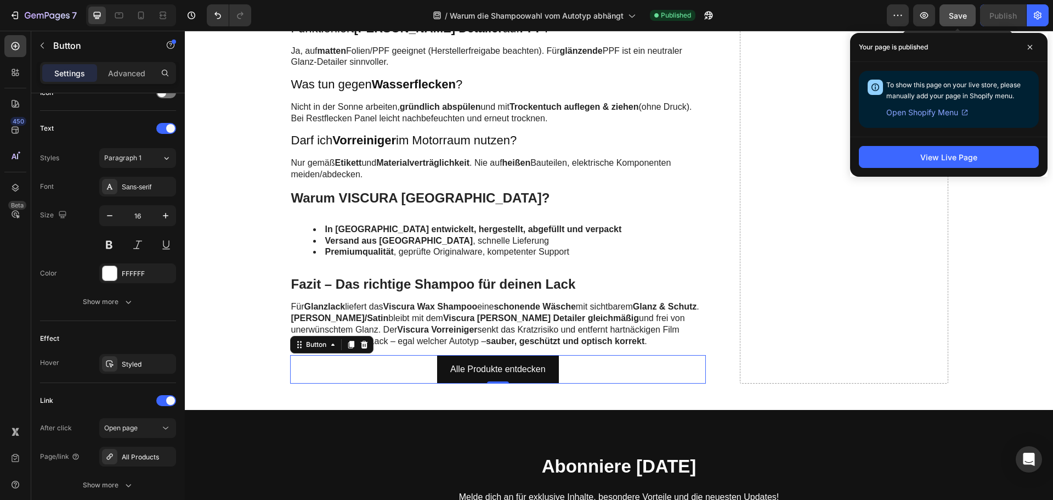
click at [966, 21] on button "Save" at bounding box center [958, 15] width 36 height 22
